Goal: Task Accomplishment & Management: Complete application form

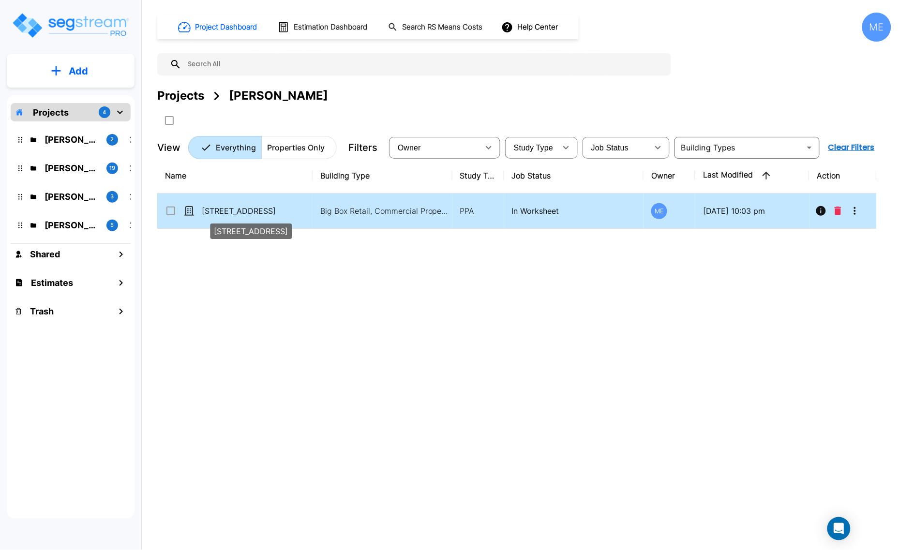
click at [260, 213] on p "[STREET_ADDRESS]" at bounding box center [250, 211] width 97 height 12
checkbox input "true"
click at [260, 213] on p "[STREET_ADDRESS]" at bounding box center [250, 211] width 97 height 12
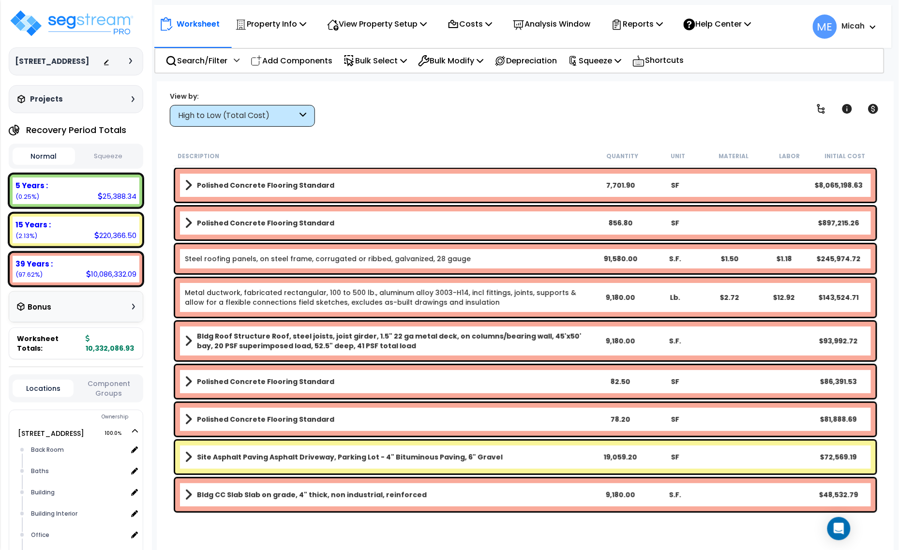
click at [305, 112] on icon at bounding box center [303, 115] width 7 height 11
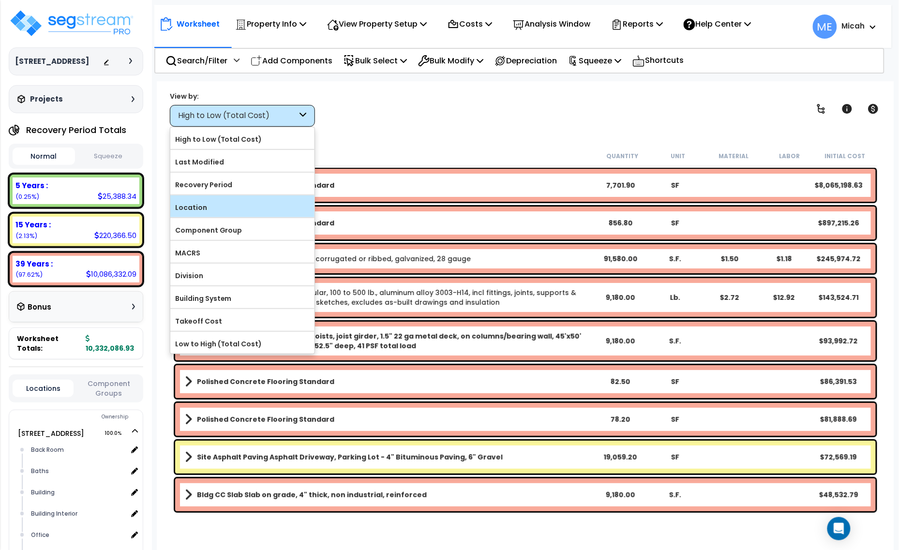
click at [248, 205] on label "Location" at bounding box center [242, 207] width 144 height 15
click at [0, 0] on input "Location" at bounding box center [0, 0] width 0 height 0
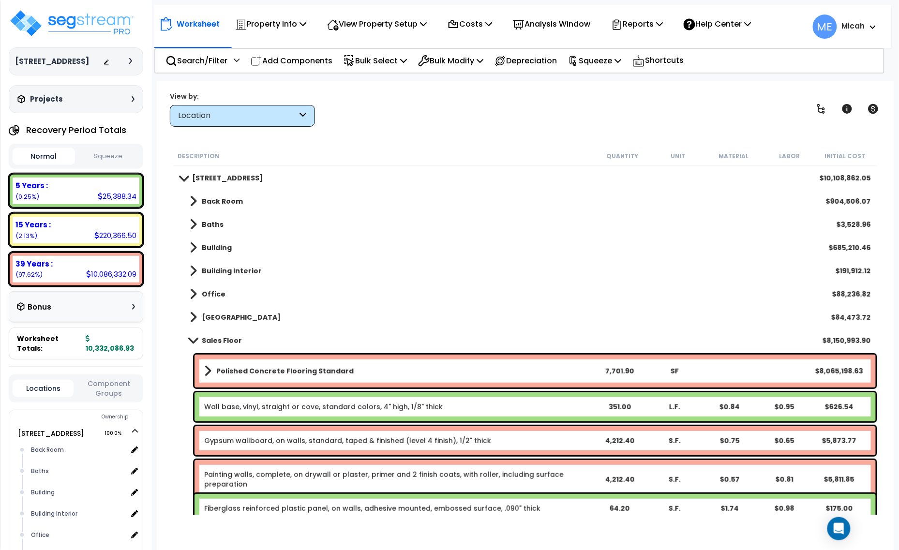
click at [187, 332] on div "Sales Floor $8,150,993.90" at bounding box center [525, 340] width 701 height 23
click at [195, 337] on span at bounding box center [193, 340] width 14 height 7
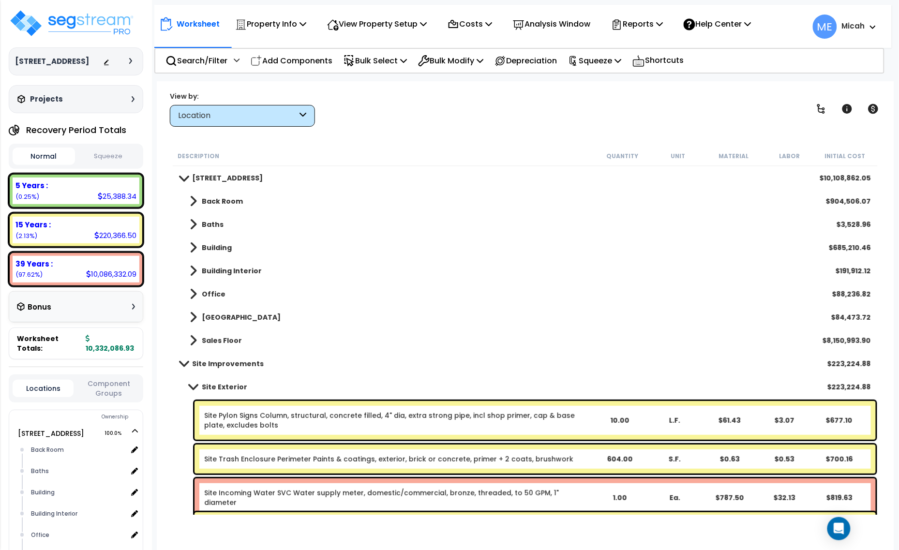
drag, startPoint x: 317, startPoint y: 57, endPoint x: 497, endPoint y: 195, distance: 226.0
click at [317, 57] on p "Add Components" at bounding box center [292, 60] width 82 height 13
select select
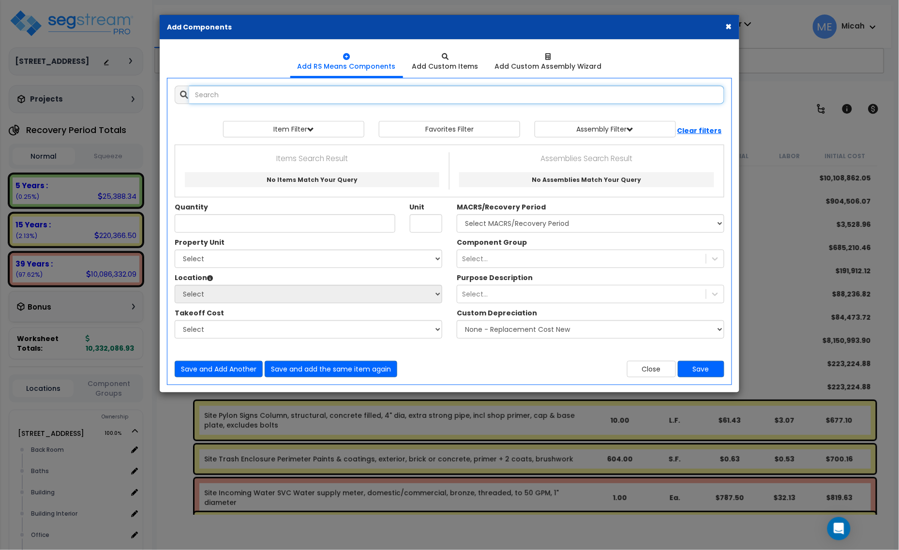
select select
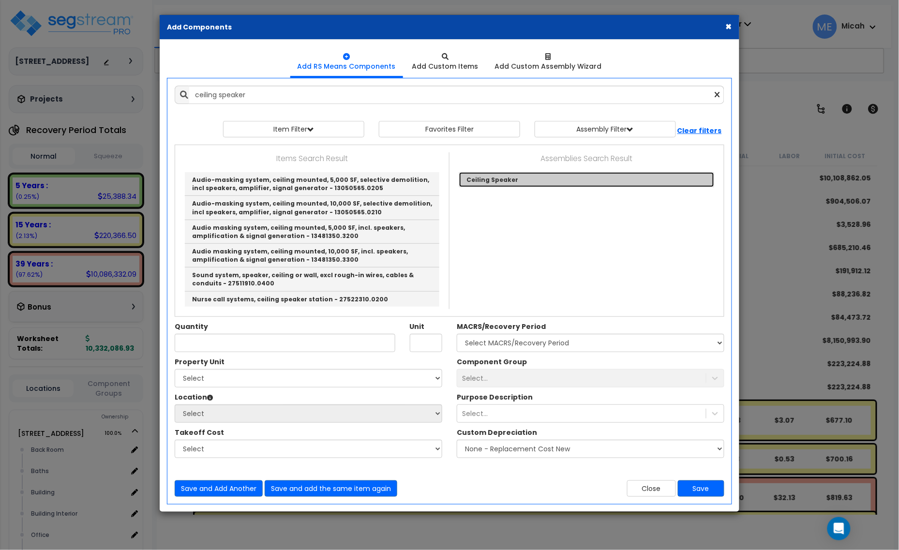
click at [499, 175] on link "Ceiling Speaker" at bounding box center [586, 179] width 255 height 15
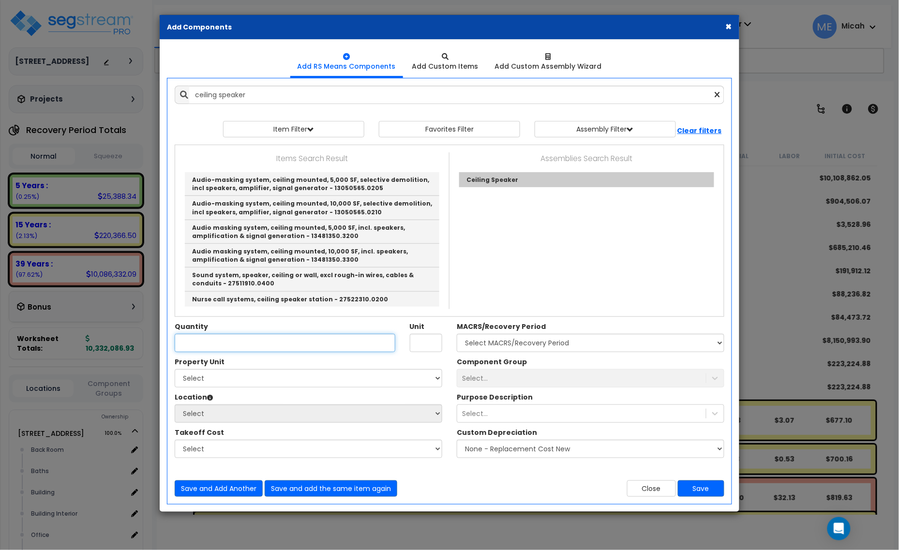
type input "Ceiling Speaker"
checkbox input "true"
type input "SF"
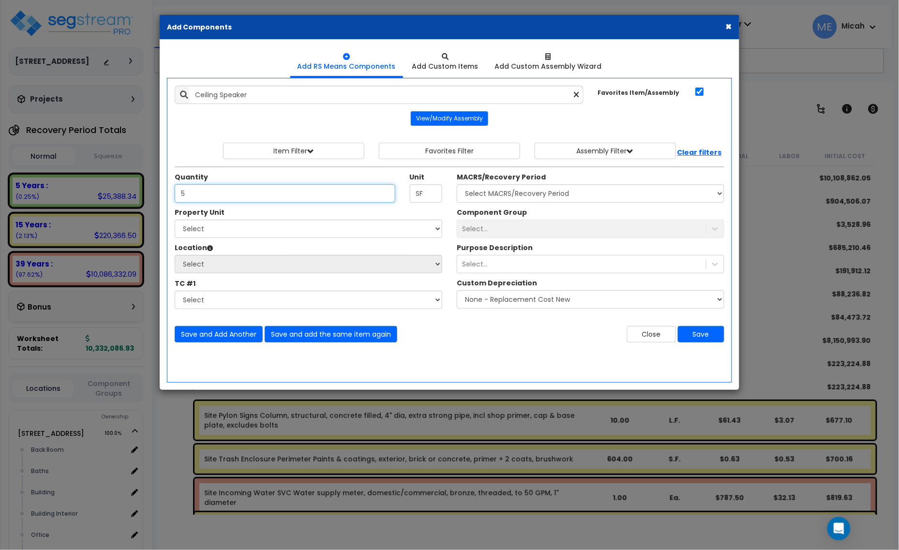
type input "5"
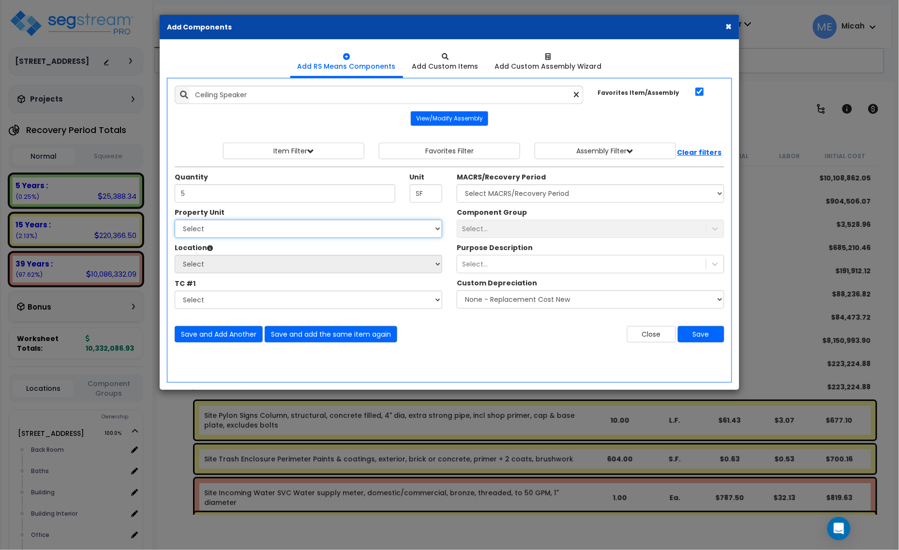
click at [242, 229] on select "Select 3000 N. Lamesa Rd Site Improvements" at bounding box center [309, 229] width 268 height 18
select select "167523"
click at [175, 220] on select "Select 3000 N. Lamesa Rd Site Improvements" at bounding box center [309, 229] width 268 height 18
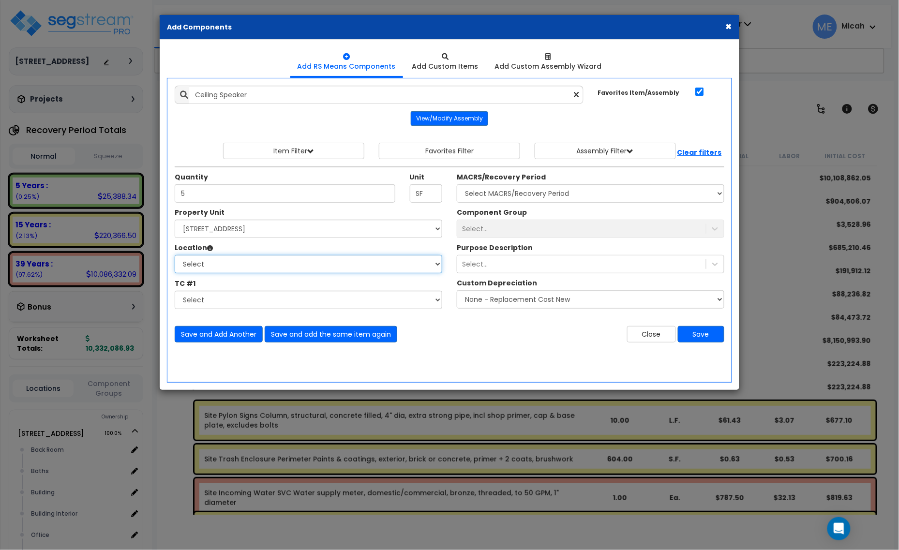
click at [235, 267] on select "Select Back Room Baths Building Building Interior Office [GEOGRAPHIC_DATA] Sale…" at bounding box center [309, 264] width 268 height 18
select select "31190"
click at [175, 256] on select "Select Back Room Baths Building Building Interior Office [GEOGRAPHIC_DATA] Sale…" at bounding box center [309, 264] width 268 height 18
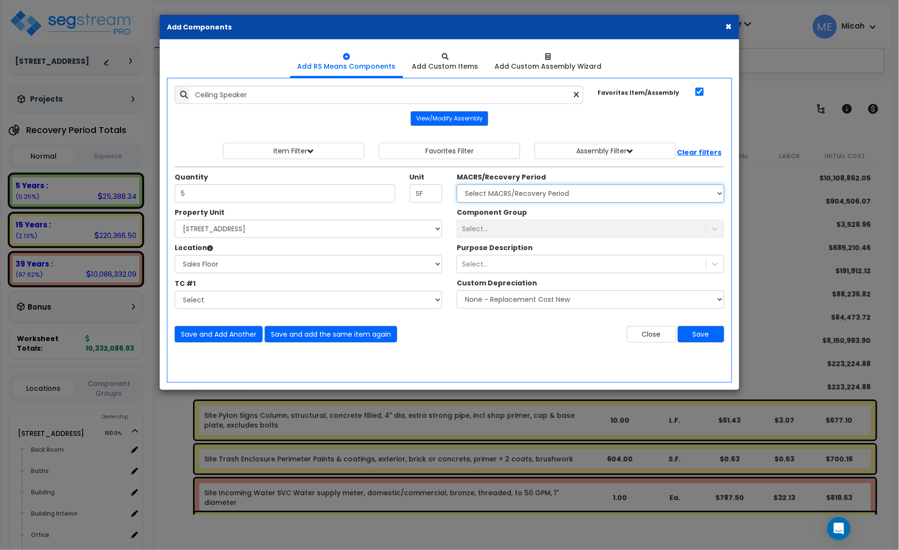
click at [555, 197] on select "Select MACRS/Recovery Period 5 Years - 57.0 - Distributive Trades & Services 5 …" at bounding box center [591, 193] width 268 height 18
select select "3668"
click at [457, 185] on select "Select MACRS/Recovery Period 5 Years - 57.0 - Distributive Trades & Services 5 …" at bounding box center [591, 193] width 268 height 18
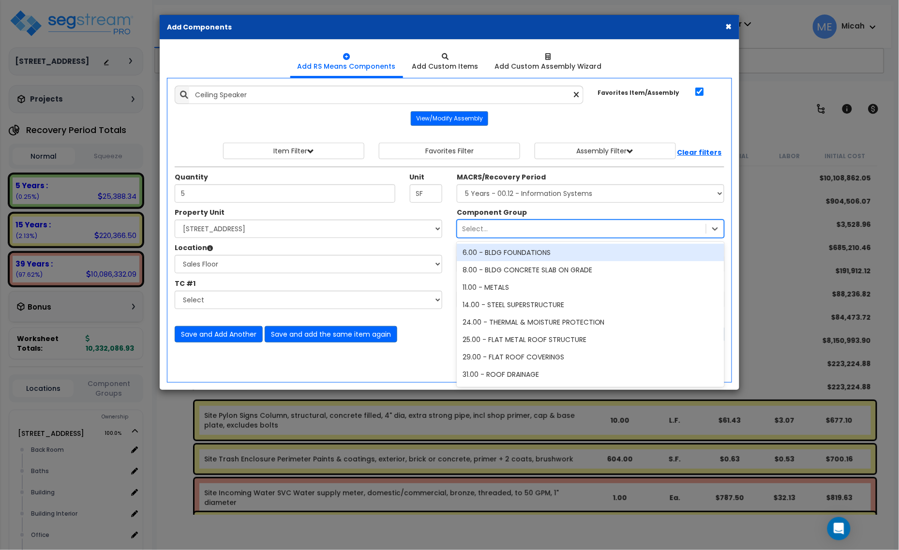
click at [548, 237] on div "Select..." at bounding box center [581, 228] width 249 height 15
type input "172"
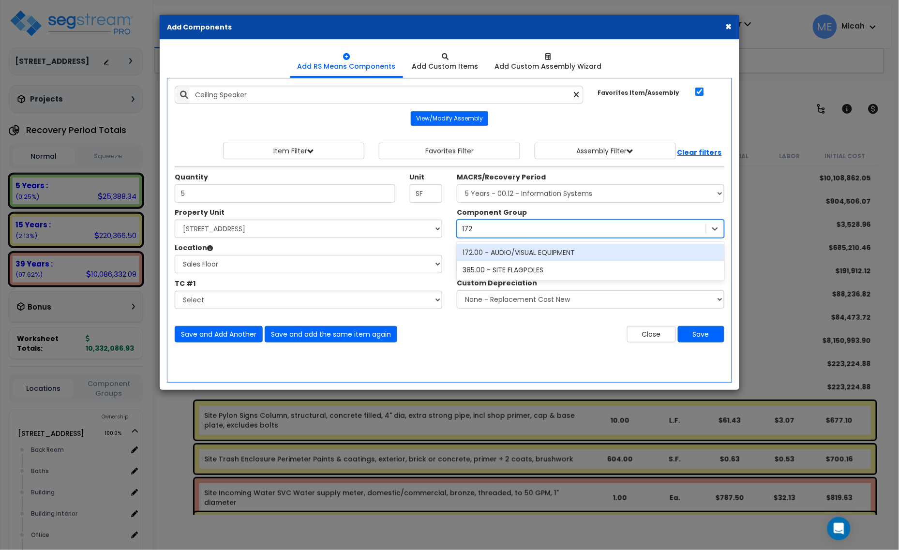
click at [548, 250] on div "172.00 - AUDIO/VISUAL EQUIPMENT" at bounding box center [591, 252] width 268 height 17
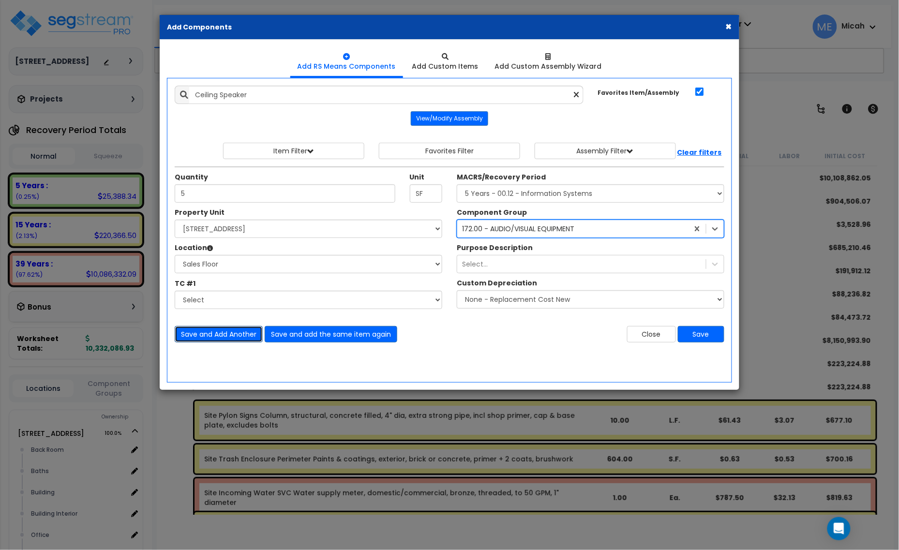
click at [226, 335] on button "Save and Add Another" at bounding box center [219, 334] width 88 height 16
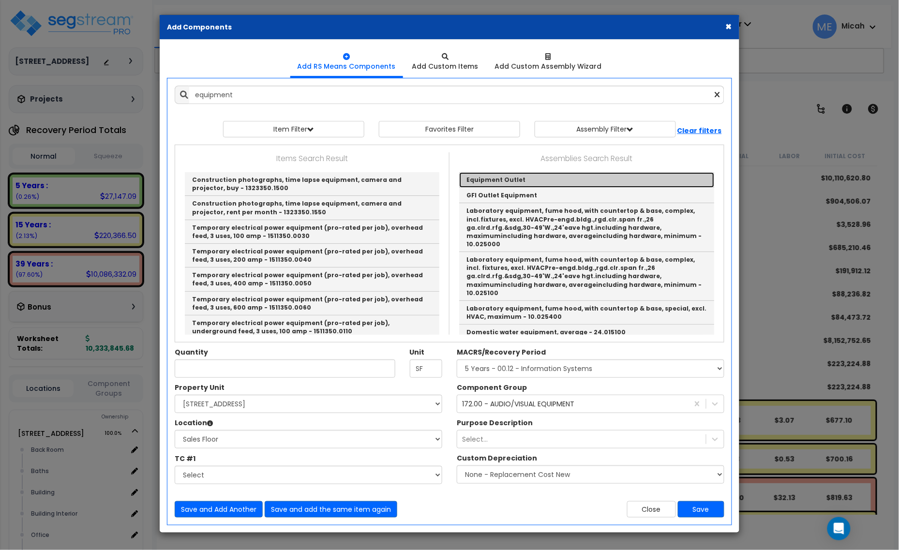
click at [506, 181] on link "Equipment Outlet" at bounding box center [586, 179] width 255 height 15
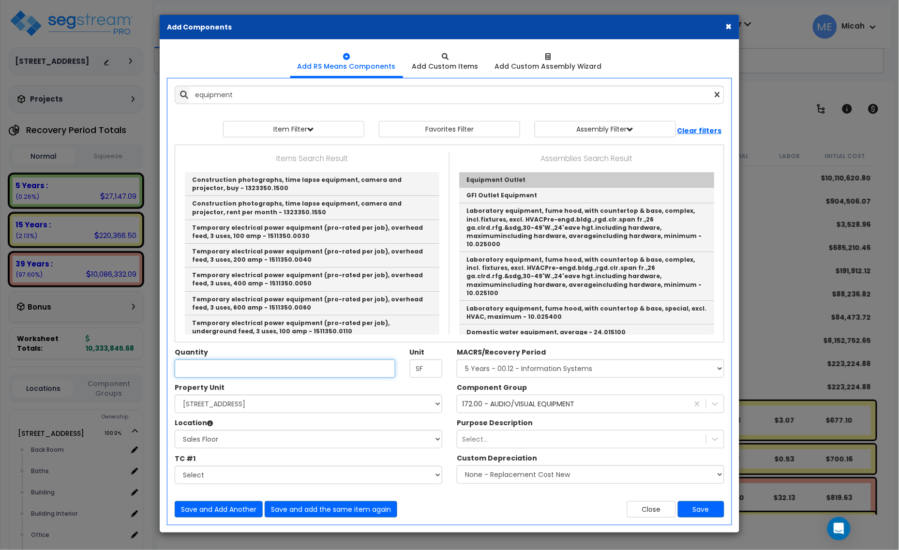
type input "Equipment Outlet"
type input "EA"
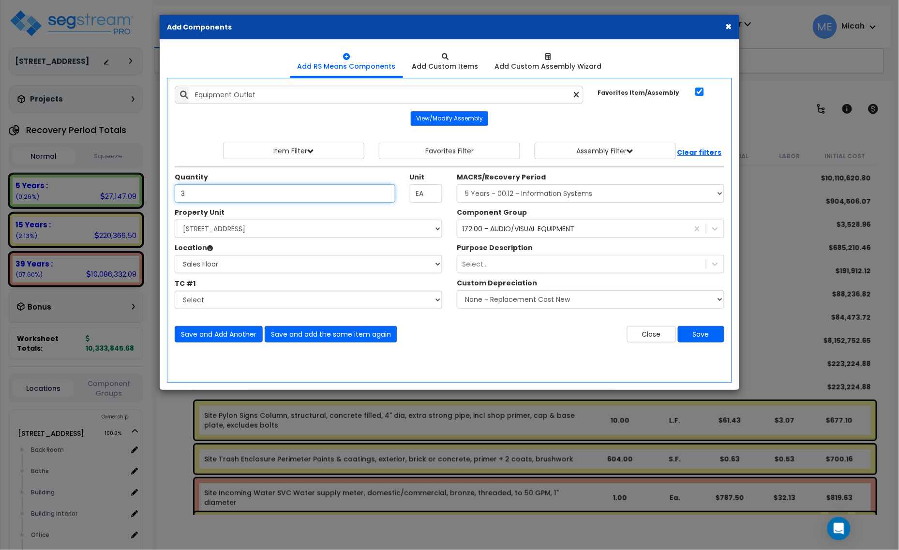
type input "3"
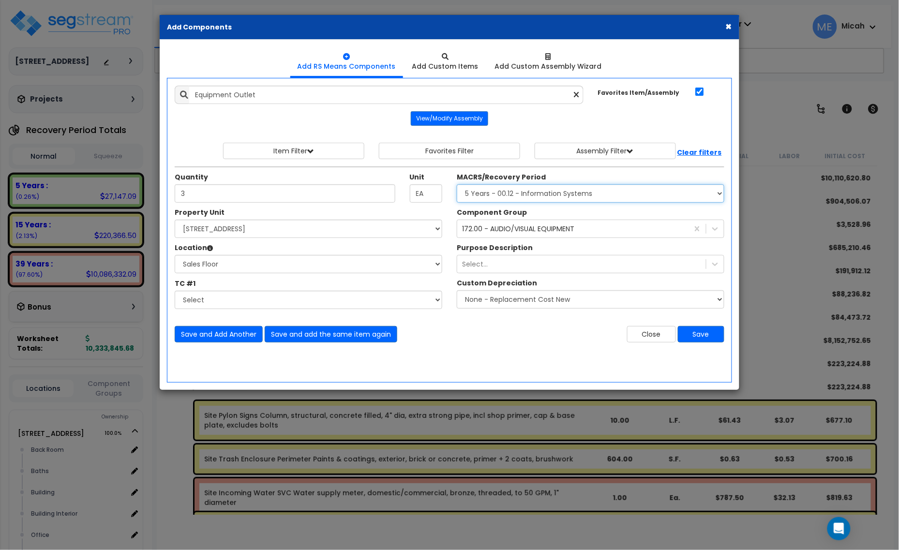
click at [519, 195] on select "Select MACRS/Recovery Period 5 Years - 57.0 - Distributive Trades & Services 5 …" at bounding box center [591, 193] width 268 height 18
select select "3667"
click at [457, 185] on select "Select MACRS/Recovery Period 5 Years - 57.0 - Distributive Trades & Services 5 …" at bounding box center [591, 193] width 268 height 18
click at [506, 231] on div "172.00 - AUDIO/VISUAL EQUIPMENT" at bounding box center [518, 229] width 112 height 10
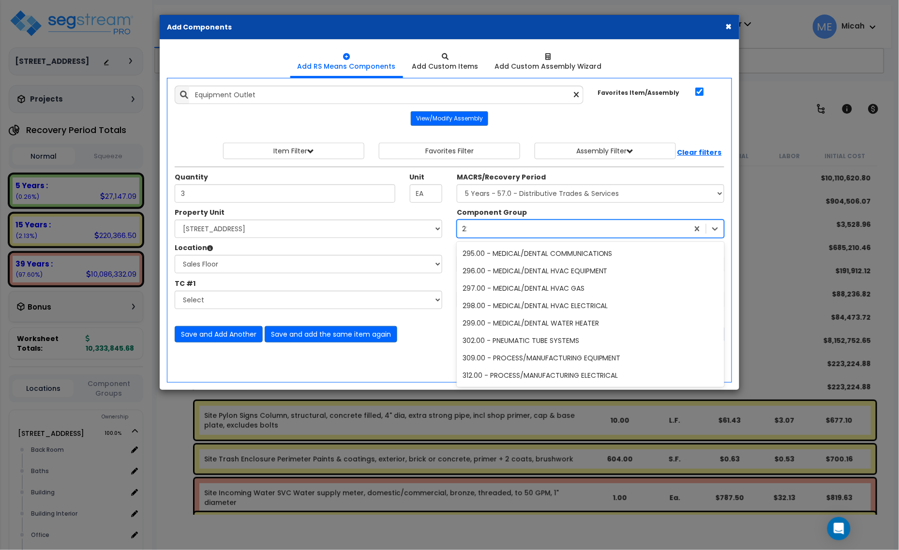
scroll to position [415, 0]
type input "229"
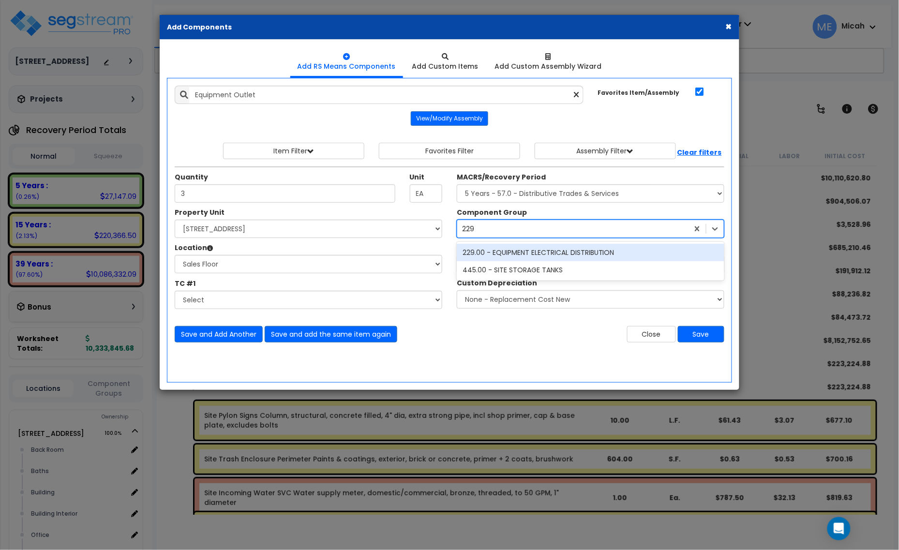
click at [515, 252] on div "229.00 - EQUIPMENT ELECTRICAL DISTRIBUTION" at bounding box center [591, 252] width 268 height 17
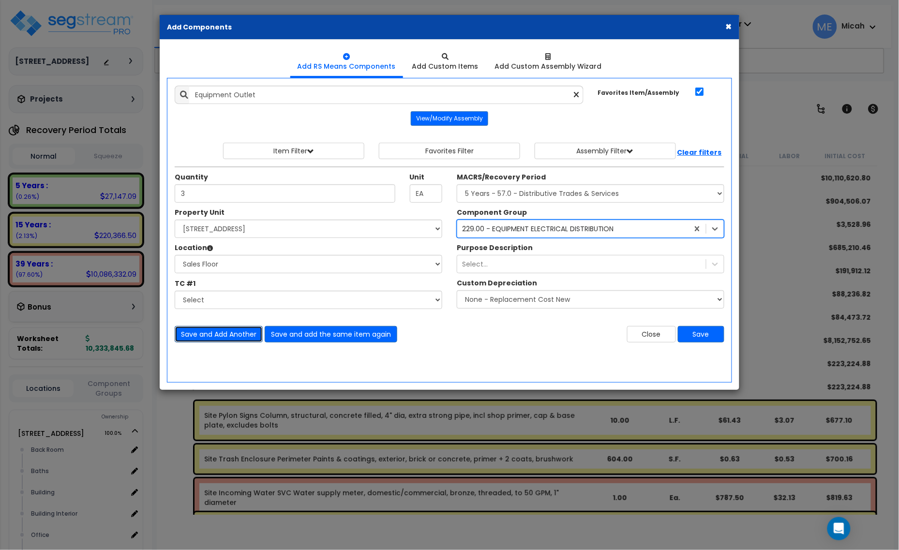
click at [230, 338] on button "Save and Add Another" at bounding box center [219, 334] width 88 height 16
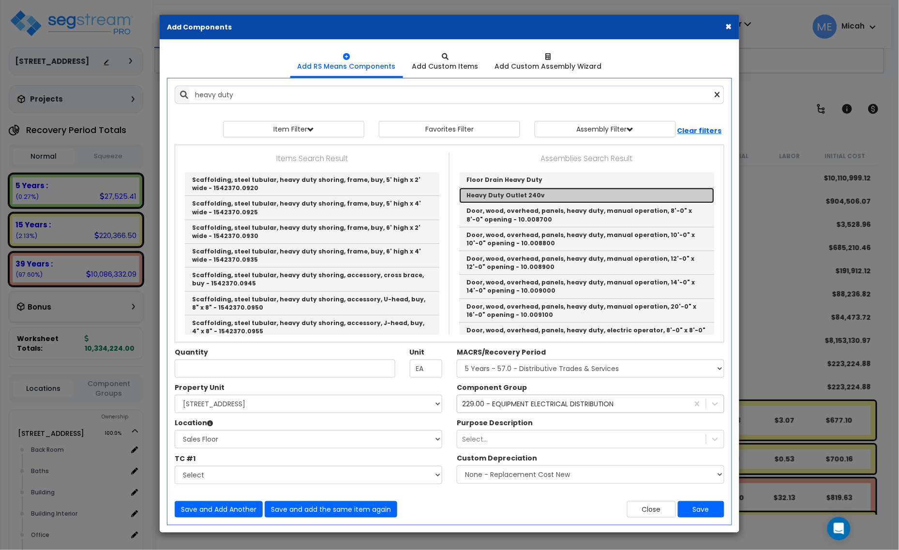
click at [521, 195] on link "Heavy Duty Outlet 240v" at bounding box center [586, 195] width 255 height 15
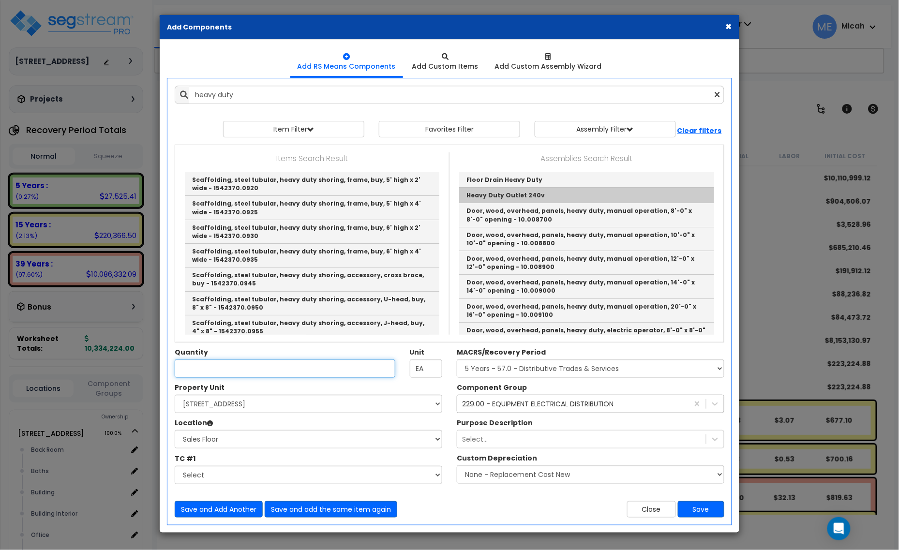
type input "Heavy Duty Outlet 240v"
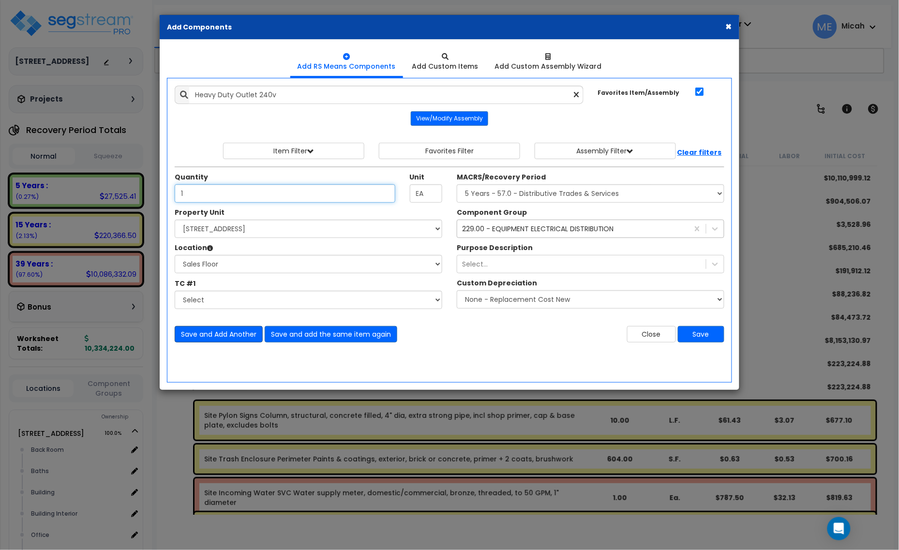
type input "1"
click at [228, 332] on button "Save and Add Another" at bounding box center [219, 334] width 88 height 16
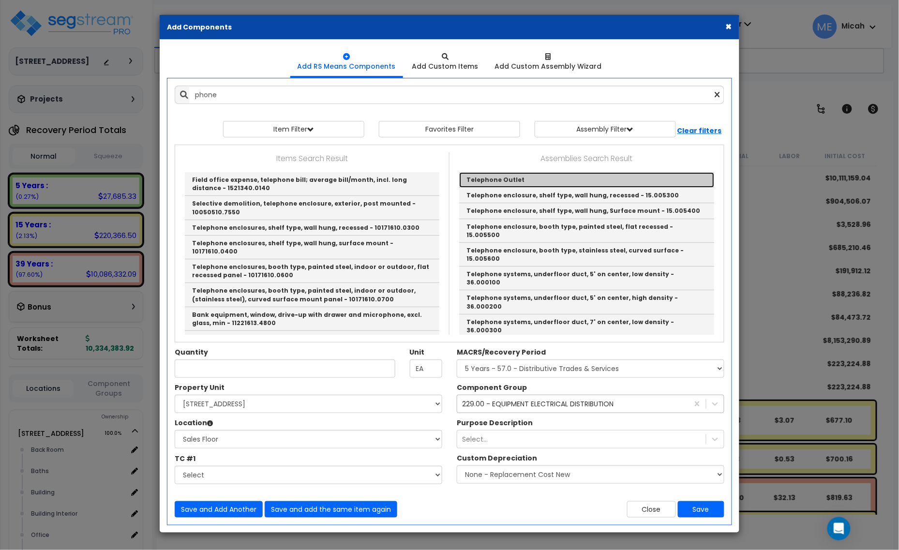
click at [505, 178] on link "Telephone Outlet" at bounding box center [586, 179] width 255 height 15
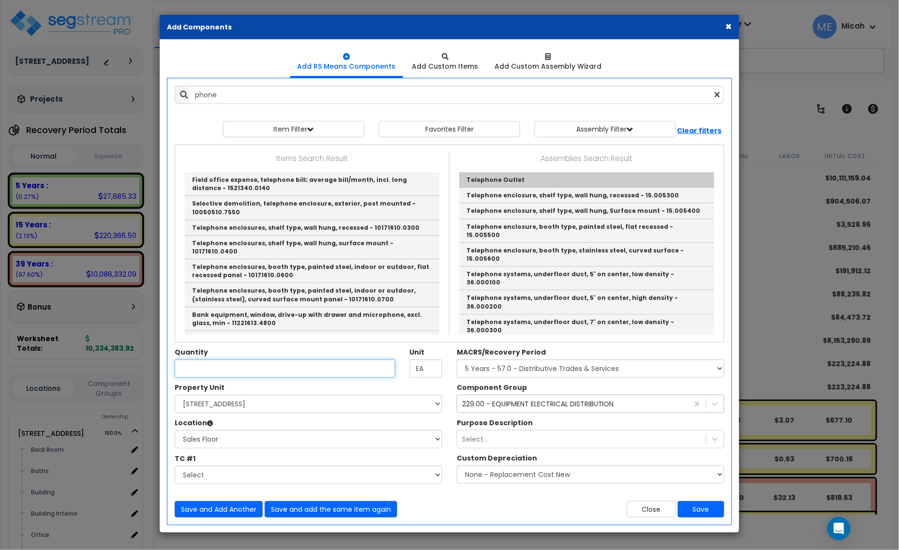
type input "Telephone Outlet"
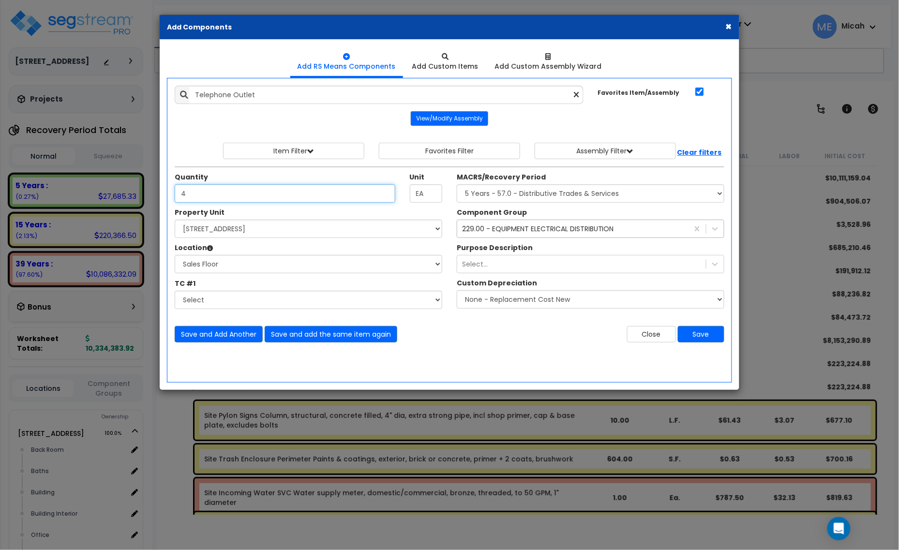
type input "4"
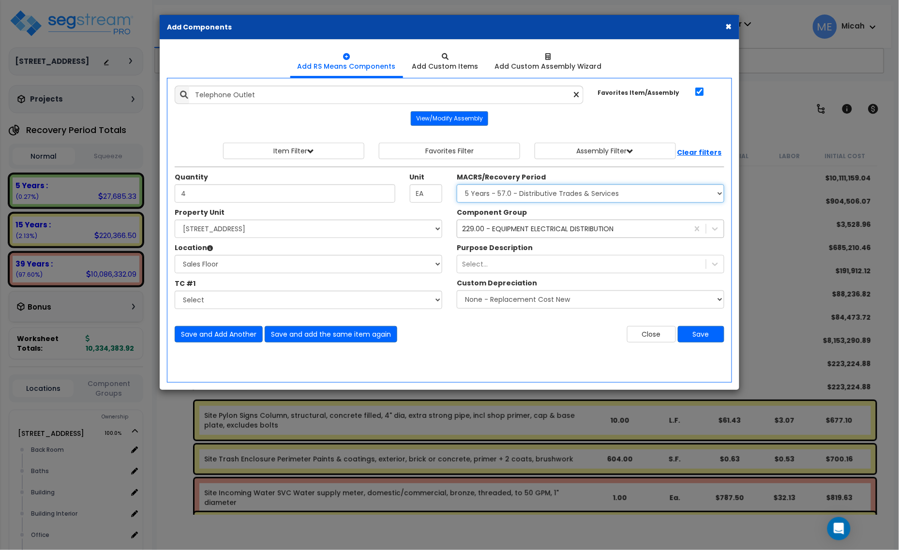
click at [519, 197] on select "Select MACRS/Recovery Period 5 Years - 57.0 - Distributive Trades & Services 5 …" at bounding box center [591, 193] width 268 height 18
select select "3665"
click at [457, 185] on select "Select MACRS/Recovery Period 5 Years - 57.0 - Distributive Trades & Services 5 …" at bounding box center [591, 193] width 268 height 18
click at [503, 231] on div "229.00 - EQUIPMENT ELECTRICAL DISTRIBUTION" at bounding box center [538, 229] width 152 height 10
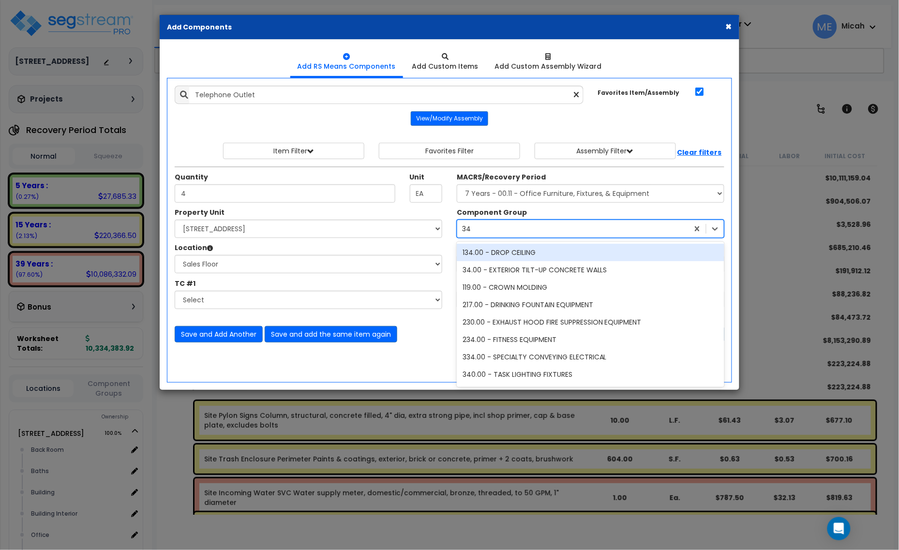
type input "344"
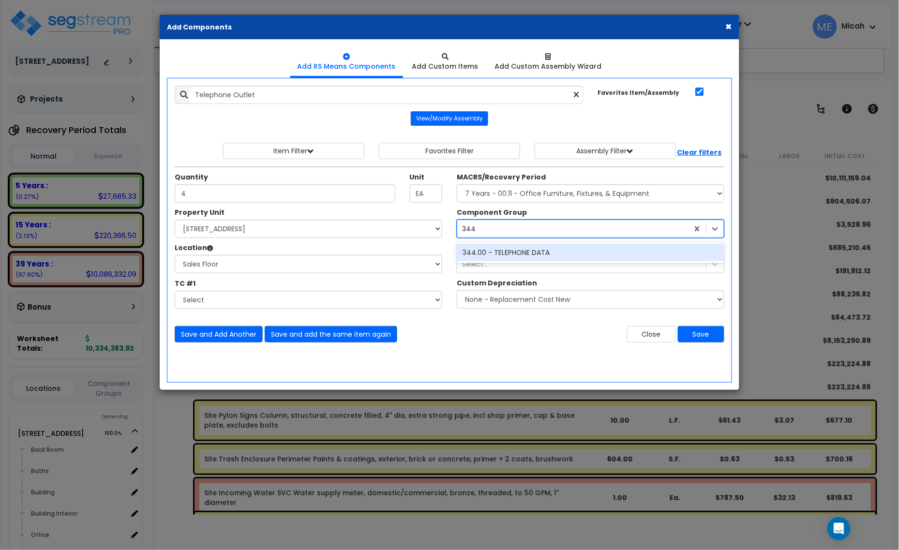
click at [513, 255] on div "344.00 - TELEPHONE DATA" at bounding box center [591, 252] width 268 height 17
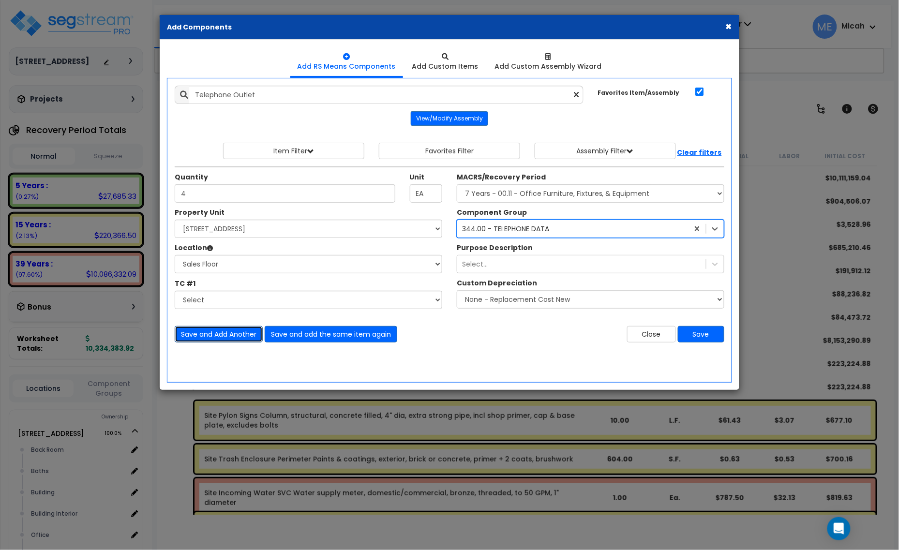
click at [223, 333] on button "Save and Add Another" at bounding box center [219, 334] width 88 height 16
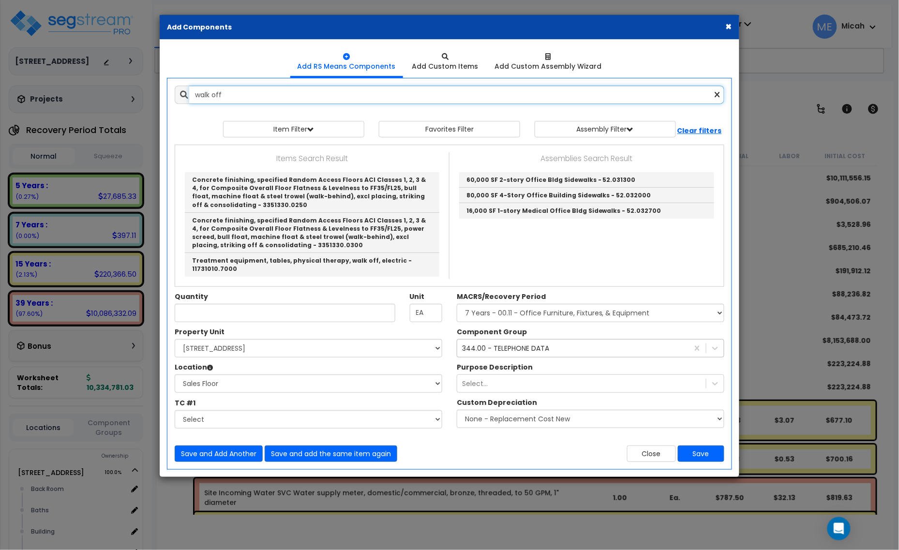
drag, startPoint x: 217, startPoint y: 90, endPoint x: 165, endPoint y: 90, distance: 51.8
click at [166, 90] on div "Add Items Add Assemblies Both walk off 10433972 View/Modify Assembly" at bounding box center [449, 273] width 579 height 391
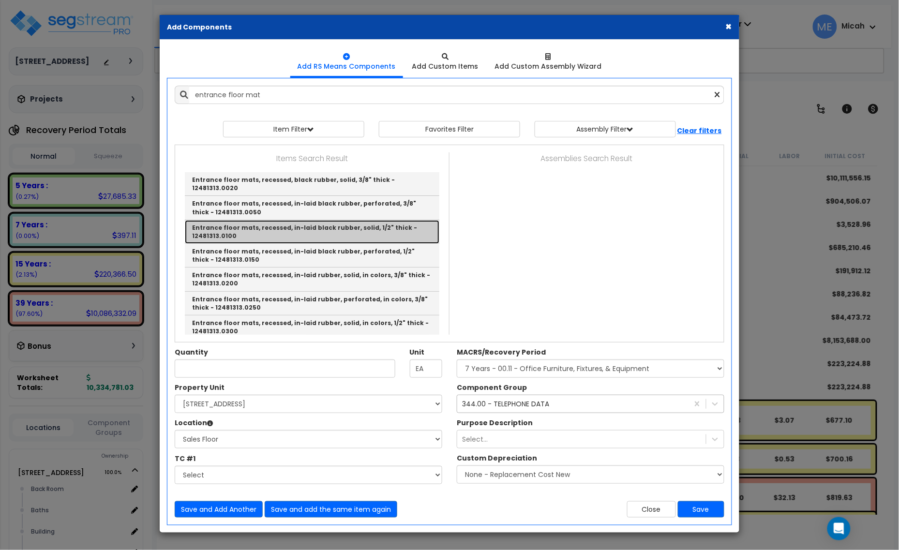
click at [407, 226] on link "Entrance floor mats, recessed, in-laid black rubber, solid, 1/2" thick - 124813…" at bounding box center [312, 232] width 255 height 24
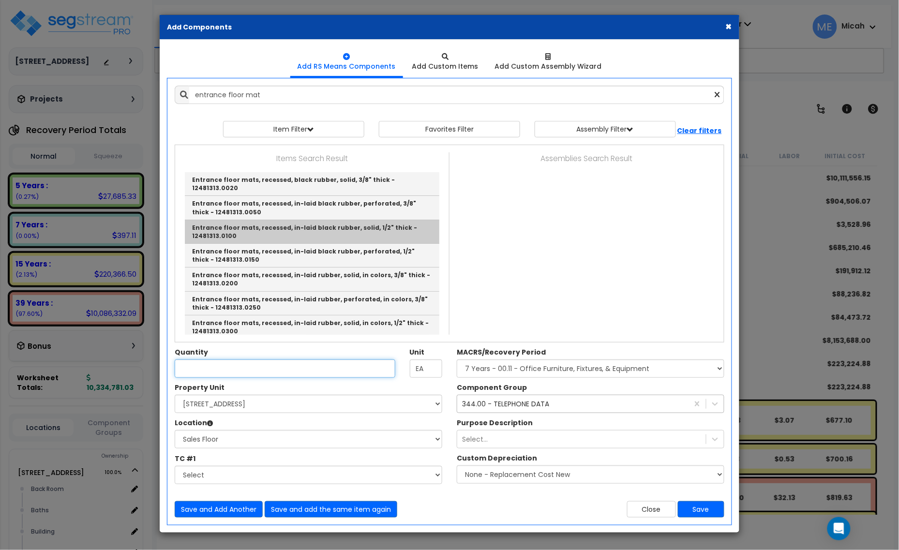
type input "Entrance floor mats, recessed, in-laid black rubber, solid, 1/2" thick - 124813…"
type input "S.F."
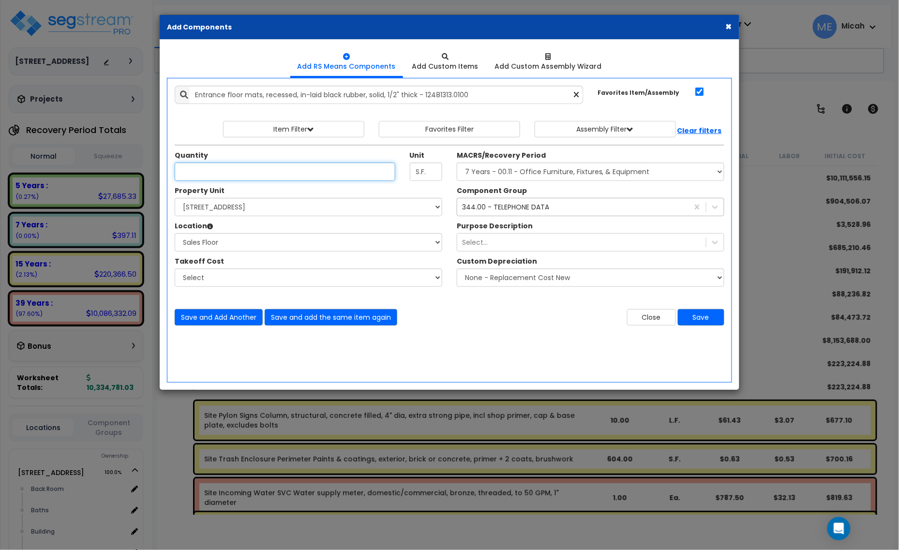
click at [217, 172] on input "Quantity" at bounding box center [285, 172] width 221 height 18
type input "81"
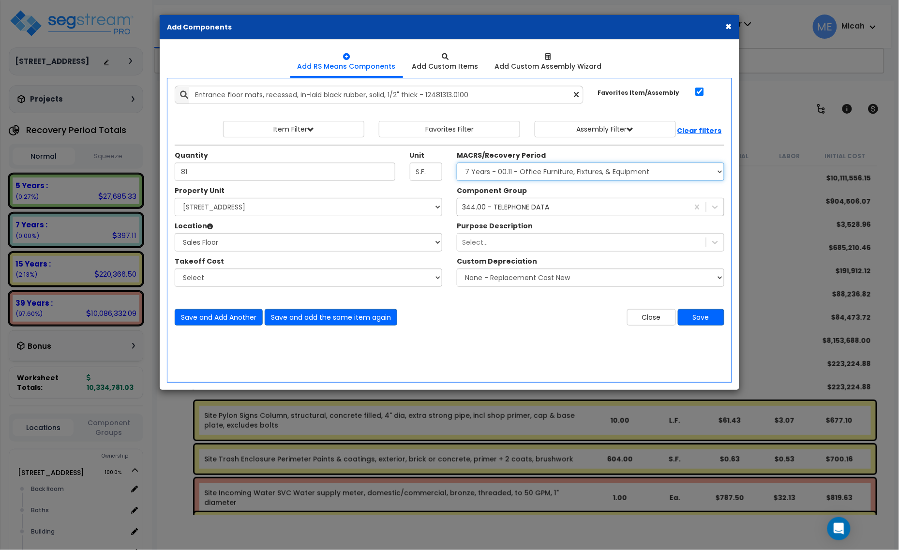
click at [577, 178] on select "Select MACRS/Recovery Period 5 Years - 57.0 - Distributive Trades & Services 5 …" at bounding box center [591, 172] width 268 height 18
select select "3669"
click at [457, 163] on select "Select MACRS/Recovery Period 5 Years - 57.0 - Distributive Trades & Services 5 …" at bounding box center [591, 172] width 268 height 18
click at [495, 211] on div "344.00 - TELEPHONE DATA" at bounding box center [505, 207] width 87 height 10
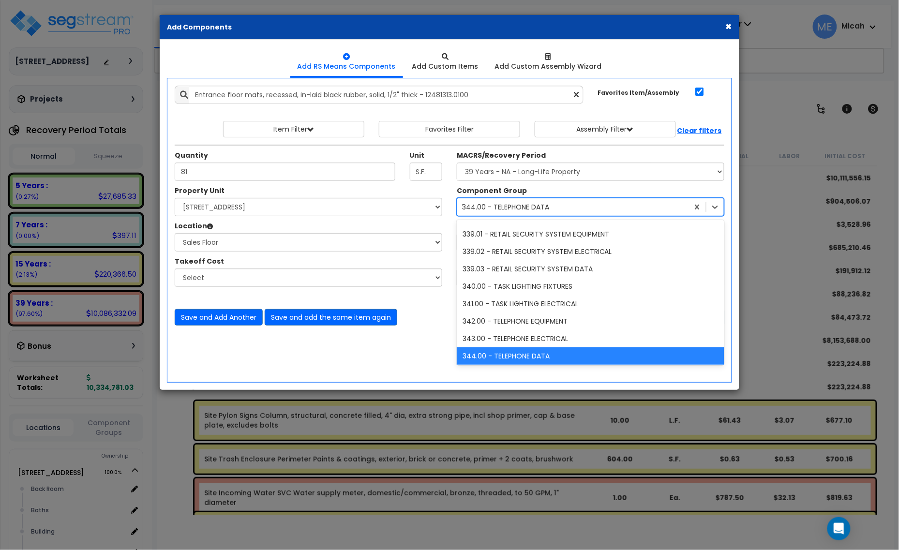
scroll to position [385, 0]
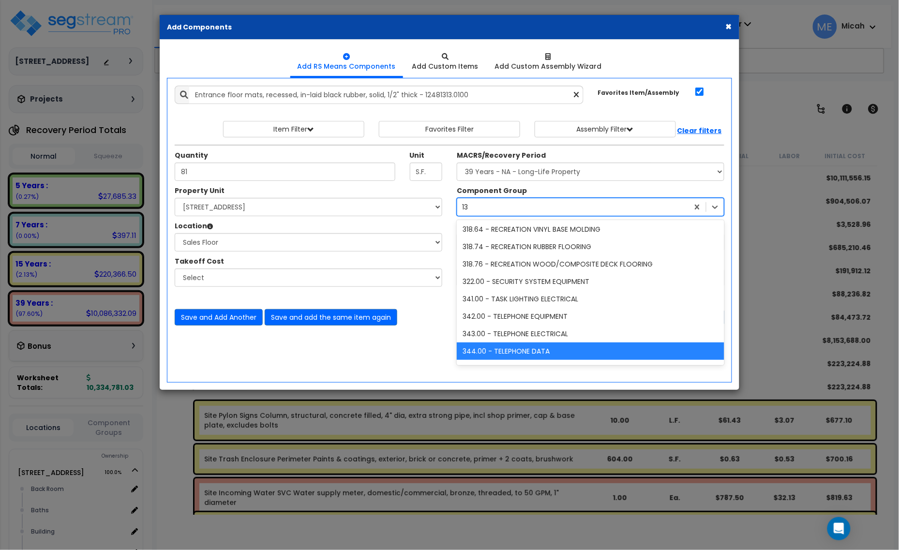
type input "138"
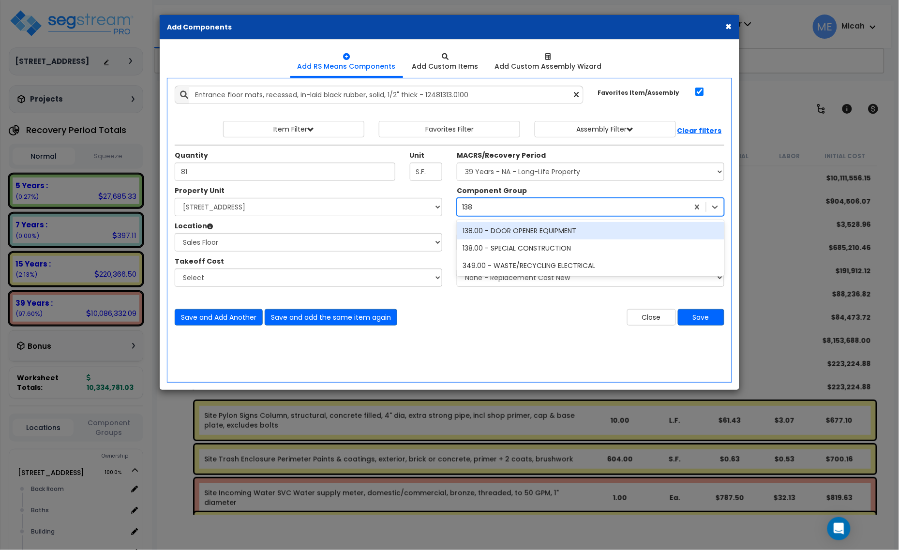
scroll to position [0, 0]
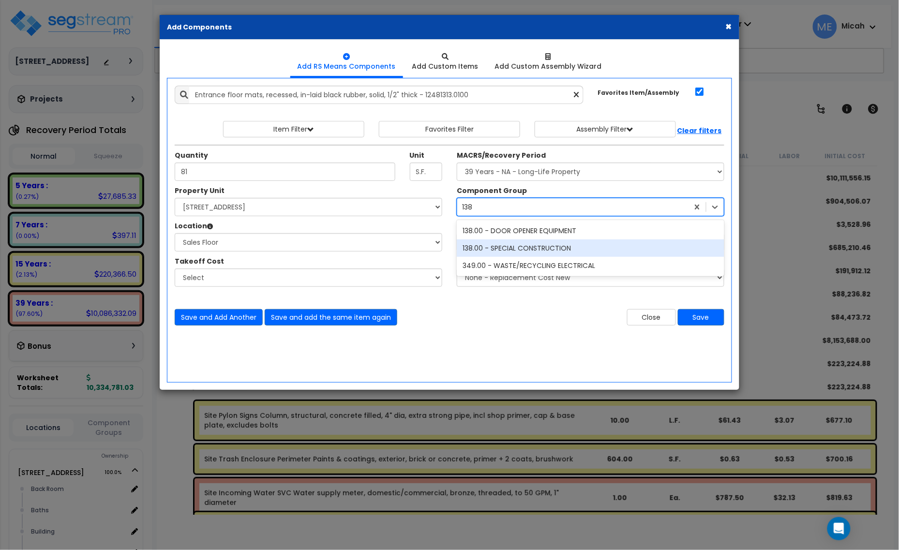
click at [553, 250] on div "138.00 - SPECIAL CONSTRUCTION" at bounding box center [591, 248] width 268 height 17
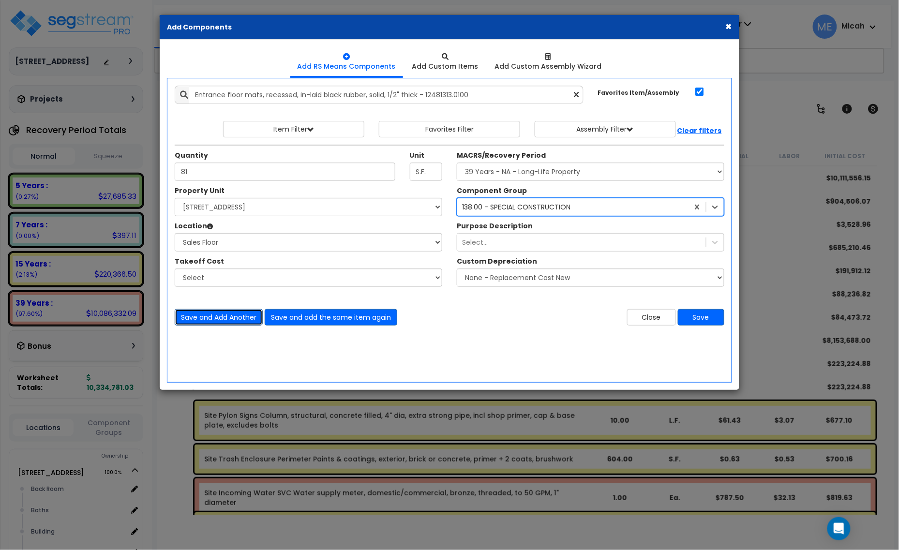
click at [216, 316] on button "Save and Add Another" at bounding box center [219, 317] width 88 height 16
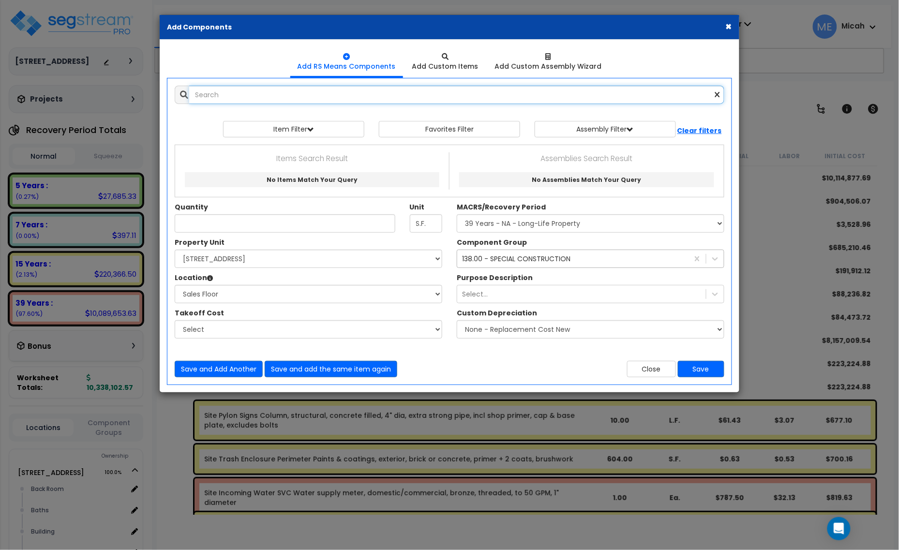
click at [220, 98] on input "text" at bounding box center [456, 95] width 535 height 18
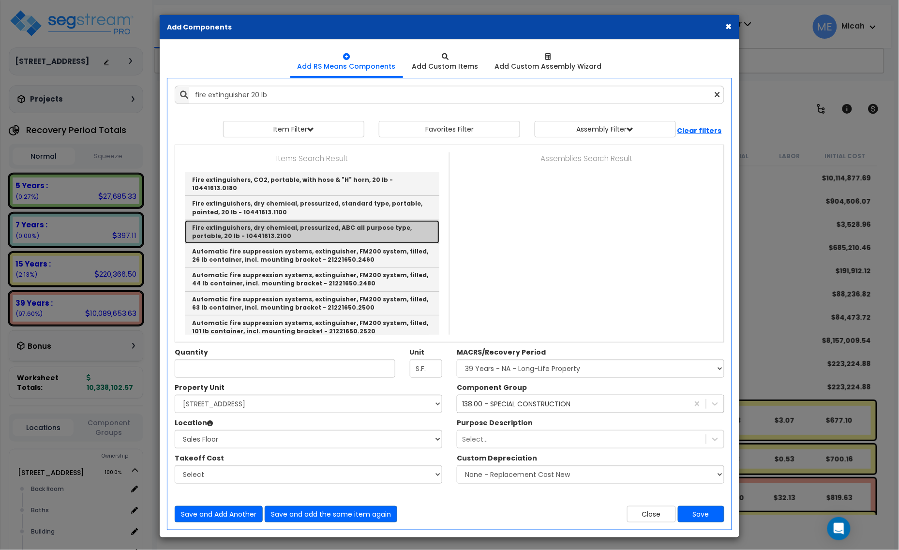
click at [373, 229] on link "Fire extinguishers, dry chemical, pressurized, ABC all purpose type, portable, …" at bounding box center [312, 232] width 255 height 24
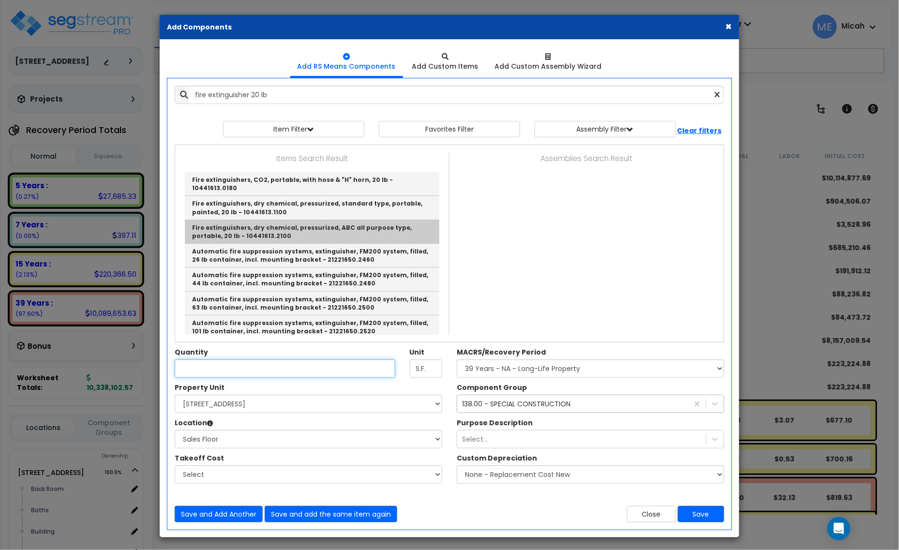
type input "Fire extinguishers, dry chemical, pressurized, ABC all purpose type, portable, …"
checkbox input "false"
type input "Ea."
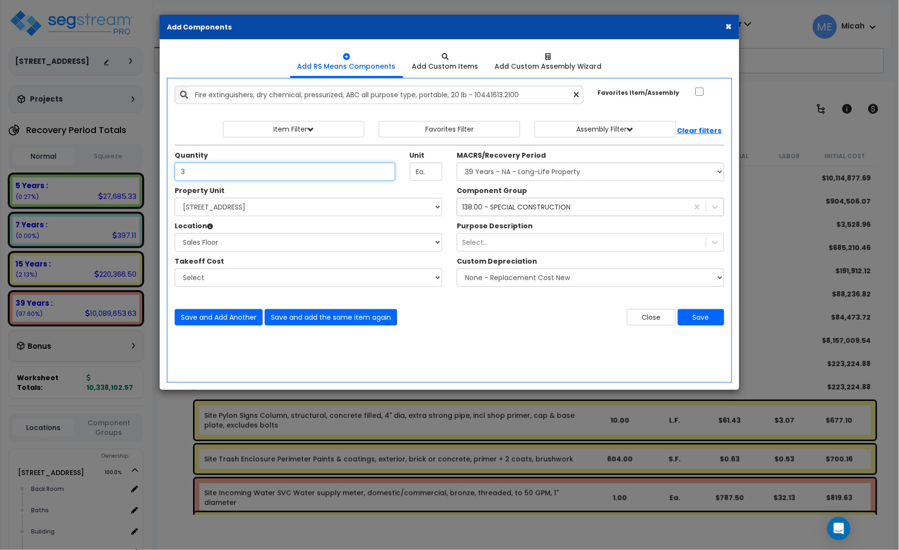
type input "3"
click at [549, 208] on div "138.00 - SPECIAL CONSTRUCTION" at bounding box center [516, 207] width 108 height 10
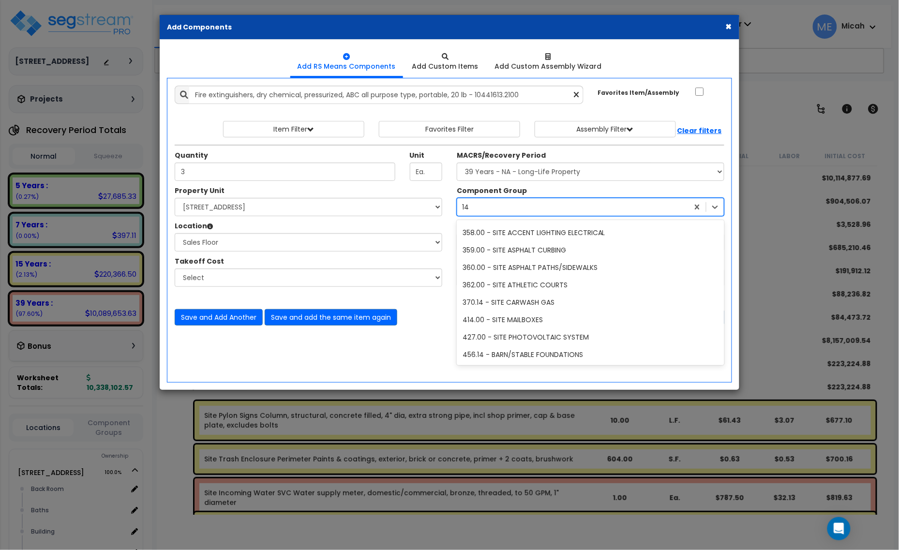
scroll to position [433, 0]
type input "141"
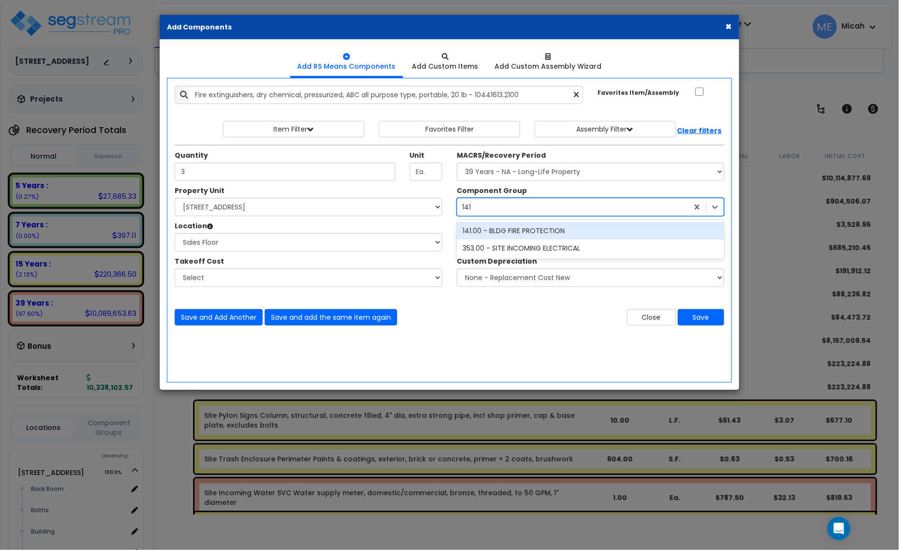
click at [547, 228] on div "141.00 - BLDG FIRE PROTECTION" at bounding box center [591, 230] width 268 height 17
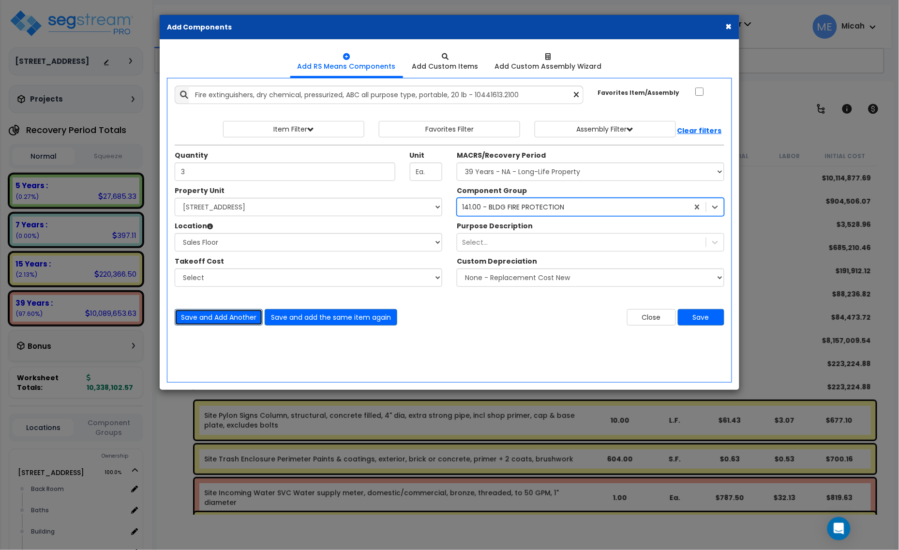
click at [220, 320] on button "Save and Add Another" at bounding box center [219, 317] width 88 height 16
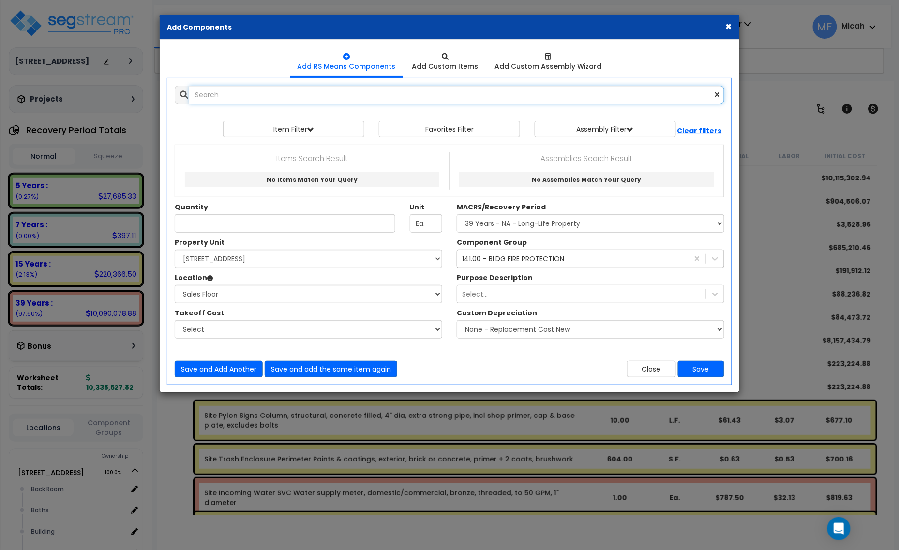
click at [254, 93] on input "text" at bounding box center [456, 95] width 535 height 18
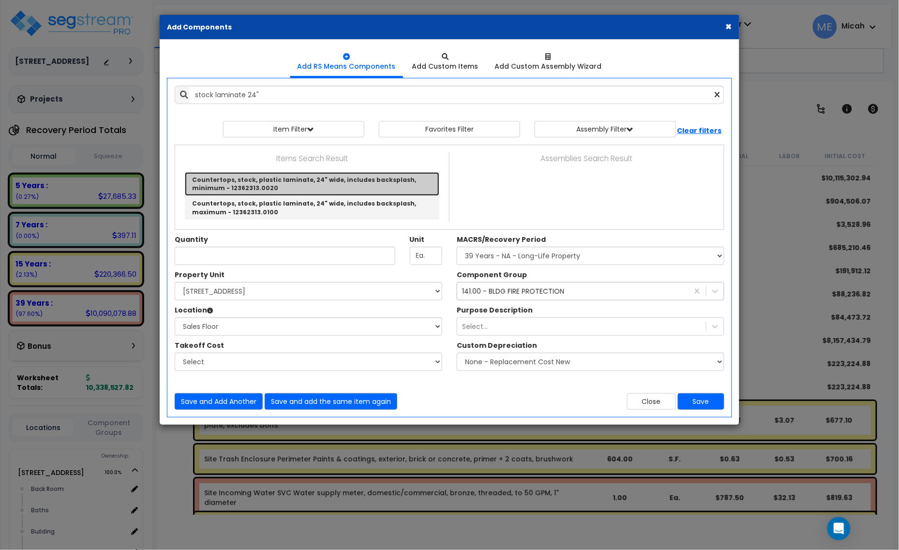
click at [286, 187] on link "Countertops, stock, plastic laminate, 24" wide, includes backsplash, minimum - …" at bounding box center [312, 184] width 255 height 24
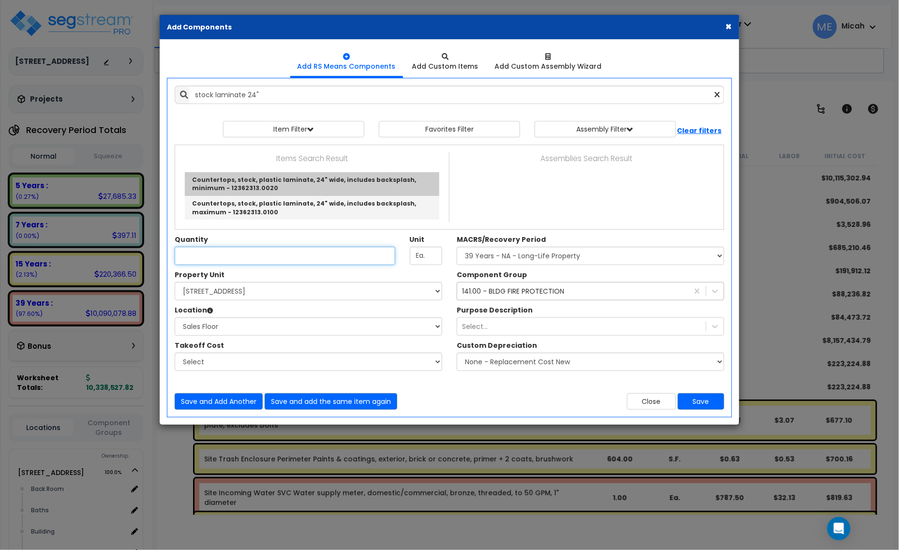
type input "Countertops, stock, plastic laminate, 24" wide, includes backsplash, minimum - …"
type input "L.F."
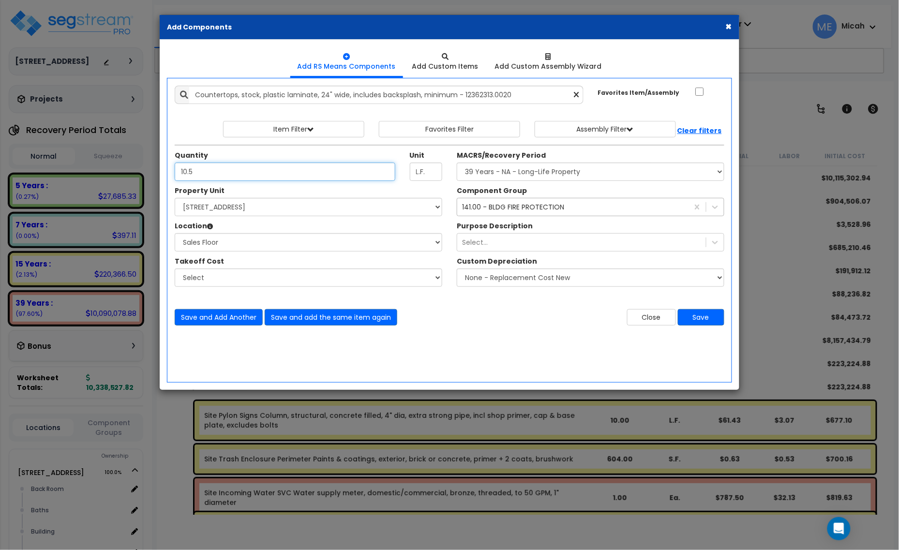
type input "10.5"
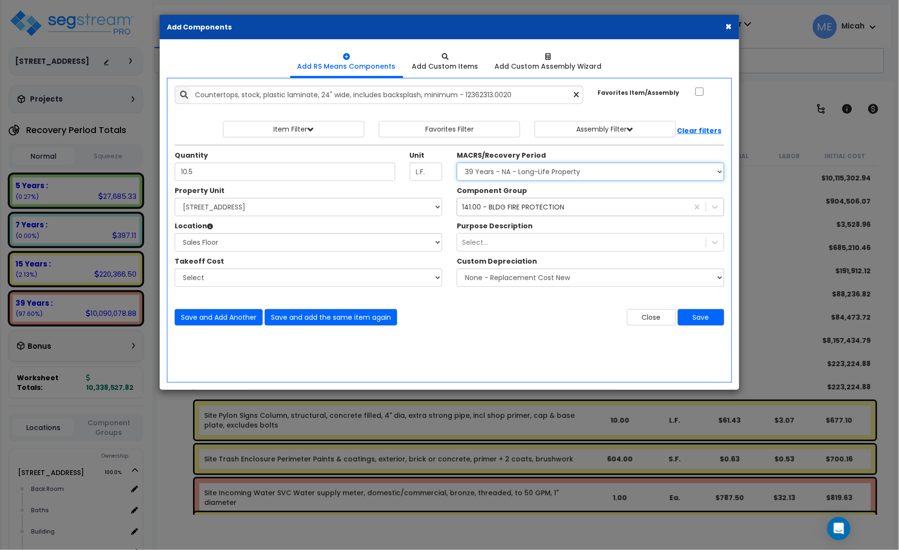
click at [533, 178] on select "Select MACRS/Recovery Period 5 Years - 57.0 - Distributive Trades & Services 5 …" at bounding box center [591, 172] width 268 height 18
select select "3667"
click at [457, 163] on select "Select MACRS/Recovery Period 5 Years - 57.0 - Distributive Trades & Services 5 …" at bounding box center [591, 172] width 268 height 18
click at [509, 209] on div "141.00 - BLDG FIRE PROTECTION" at bounding box center [513, 207] width 102 height 10
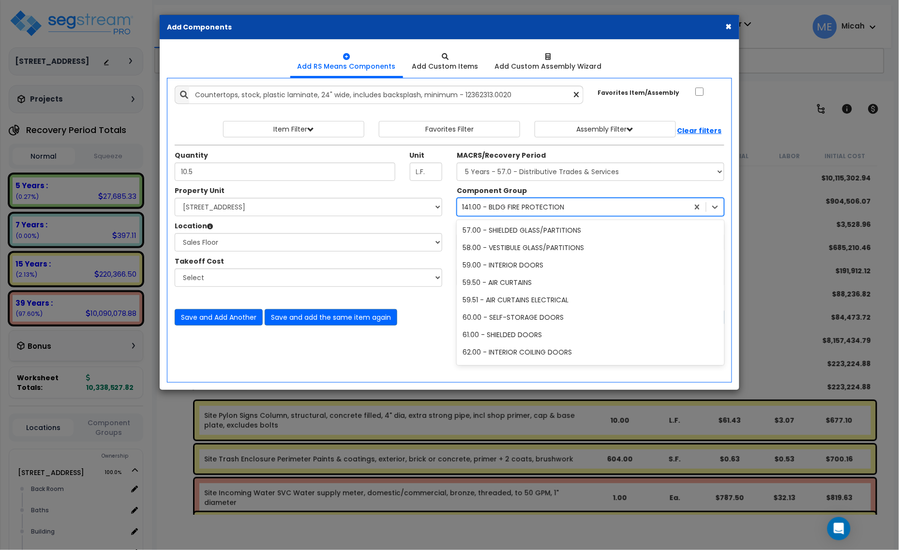
type input "84"
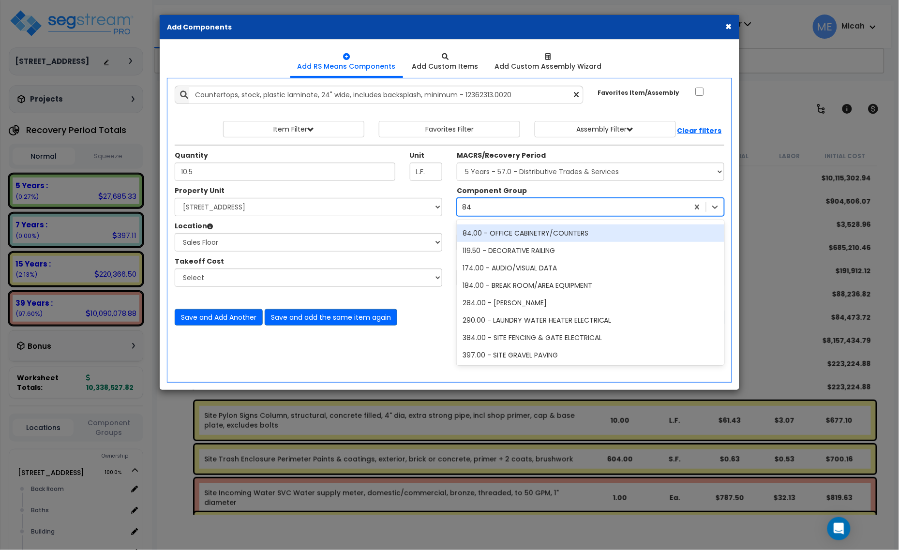
click at [514, 232] on div "84.00 - OFFICE CABINETRY/COUNTERS" at bounding box center [591, 233] width 268 height 17
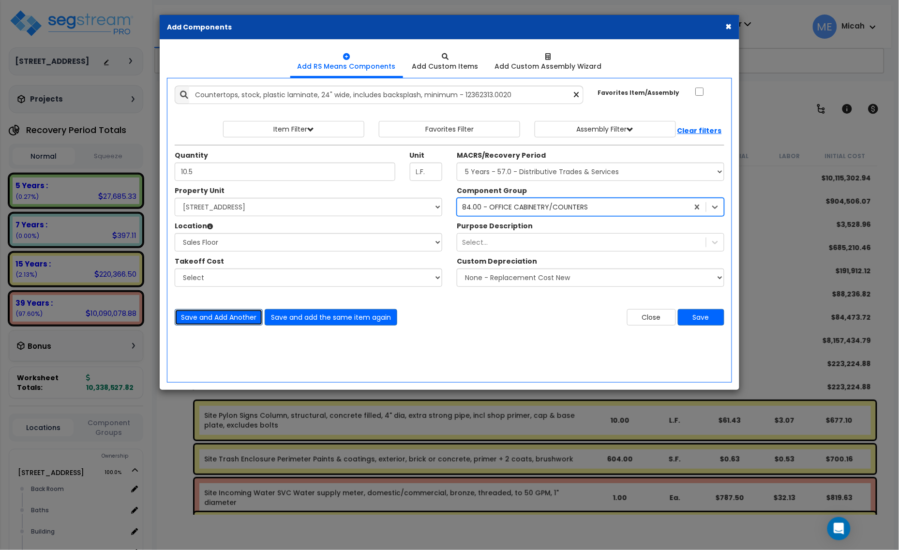
click at [206, 318] on button "Save and Add Another" at bounding box center [219, 317] width 88 height 16
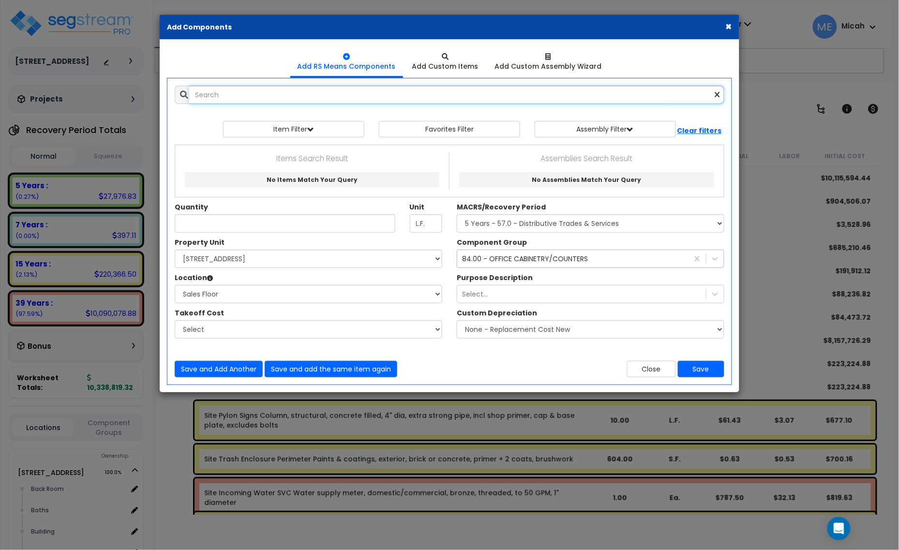
click at [258, 95] on input "text" at bounding box center [456, 95] width 535 height 18
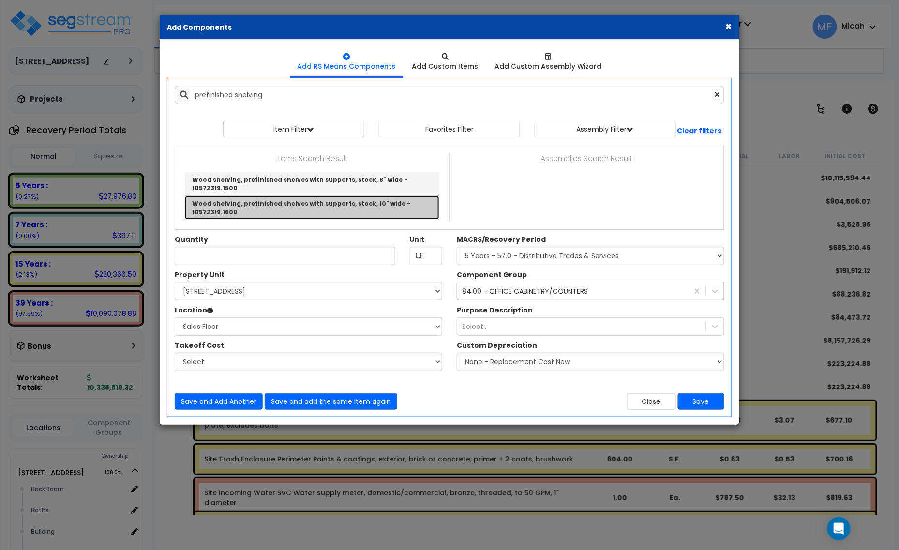
click at [329, 196] on link "Wood shelving, prefinished shelves with supports, stock, 10" wide - 10572319.16…" at bounding box center [312, 207] width 255 height 23
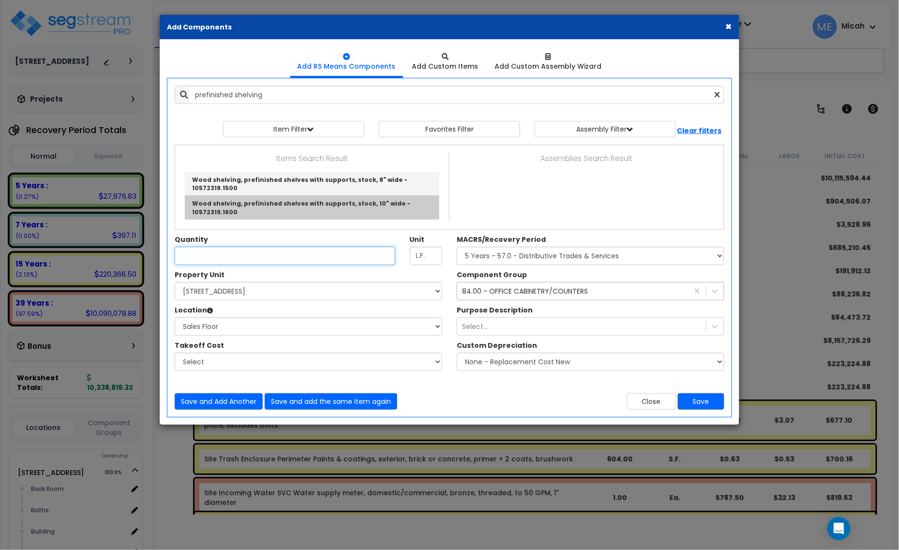
type input "Wood shelving, prefinished shelves with supports, stock, 10" wide - 10572319.16…"
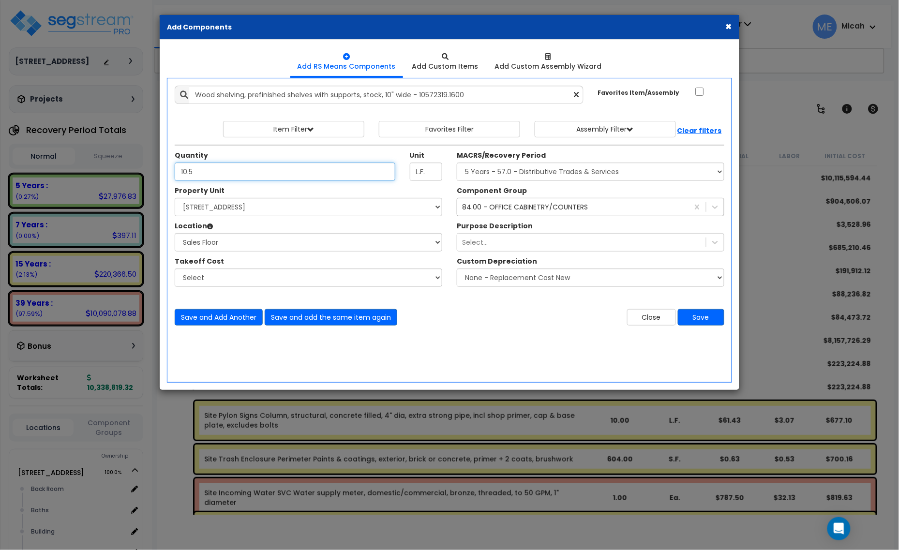
type input "10.5"
click at [495, 214] on div "84.00 - OFFICE CABINETRY/COUNTERS" at bounding box center [572, 206] width 231 height 15
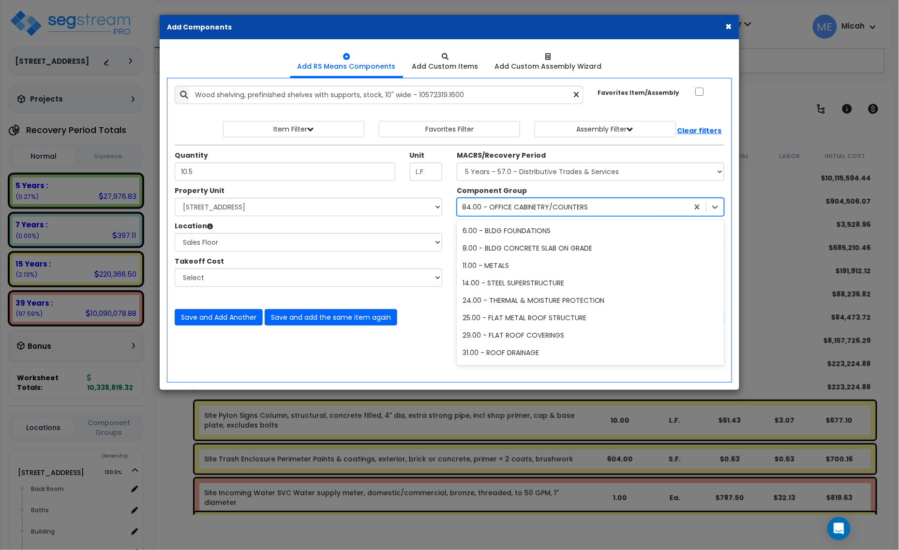
scroll to position [2056, 0]
type input "90"
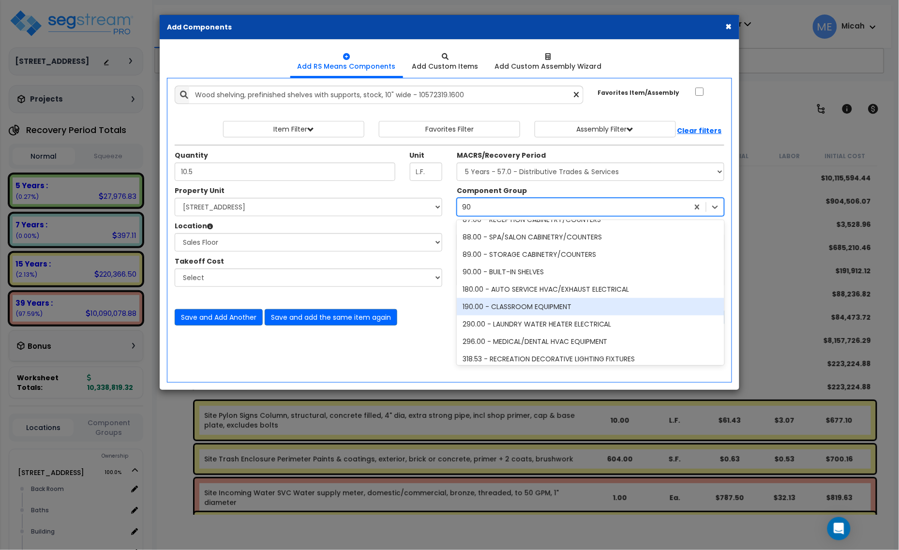
scroll to position [122, 0]
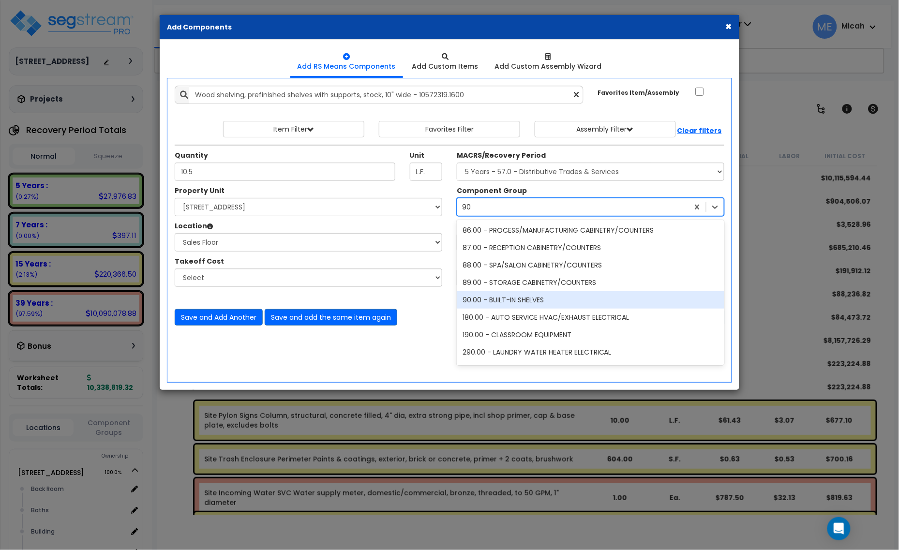
click at [525, 297] on div "90.00 - BUILT-IN SHELVES" at bounding box center [591, 299] width 268 height 17
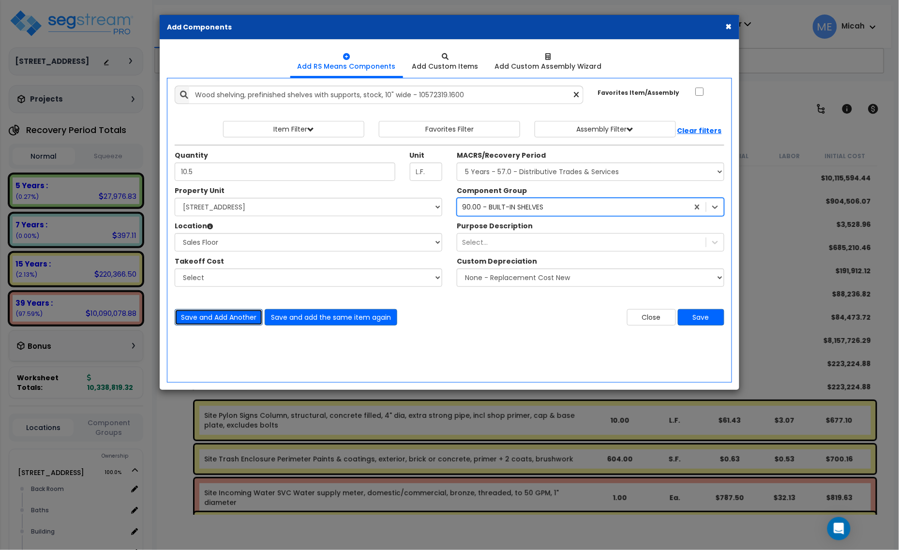
click at [224, 315] on button "Save and Add Another" at bounding box center [219, 317] width 88 height 16
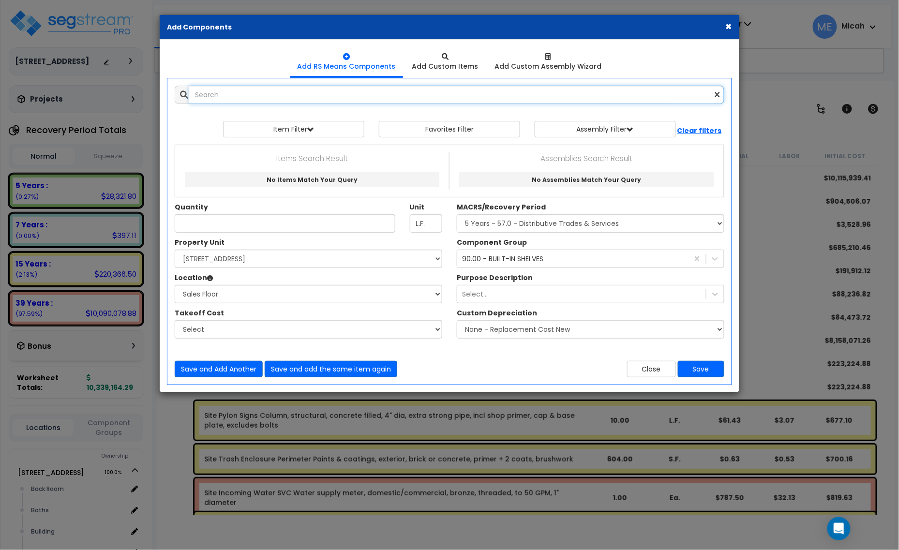
click at [284, 94] on input "text" at bounding box center [456, 95] width 535 height 18
click at [274, 96] on input "surfance raceway plugmold wire" at bounding box center [456, 95] width 535 height 18
click at [215, 96] on input "surfance raceway plug mold wire" at bounding box center [456, 95] width 535 height 18
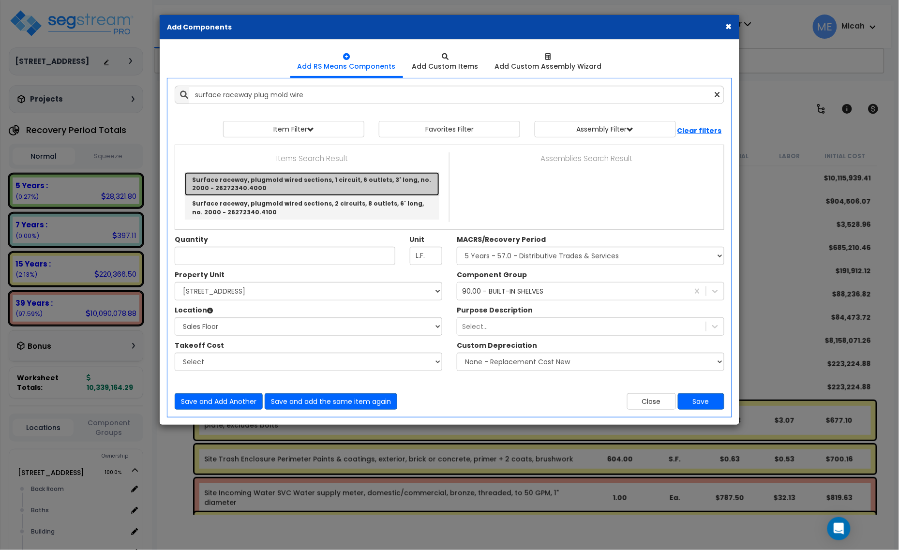
click at [272, 184] on link "Surface raceway, plugmold wired sections, 1 circuit, 6 outlets, 3' long, no. 20…" at bounding box center [312, 184] width 255 height 24
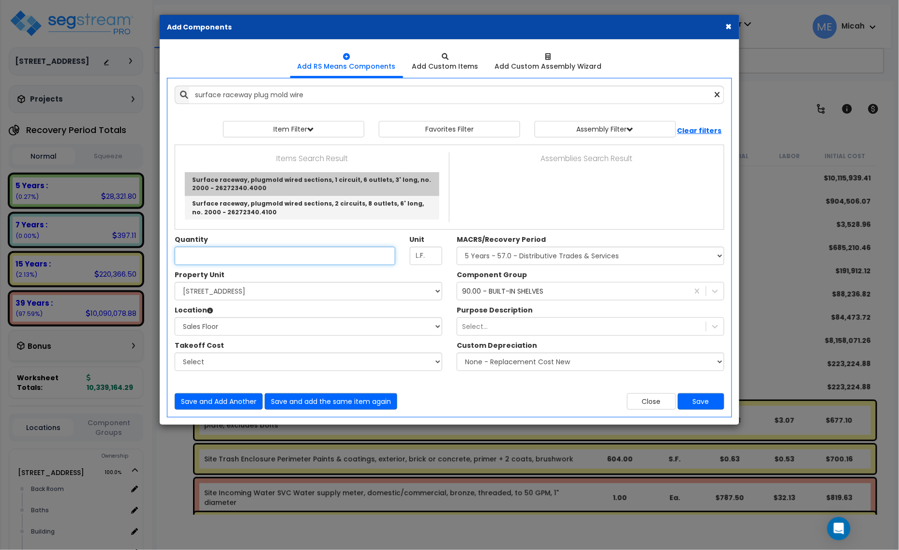
type input "Surface raceway, plugmold wired sections, 1 circuit, 6 outlets, 3' long, no. 20…"
type input "Ea."
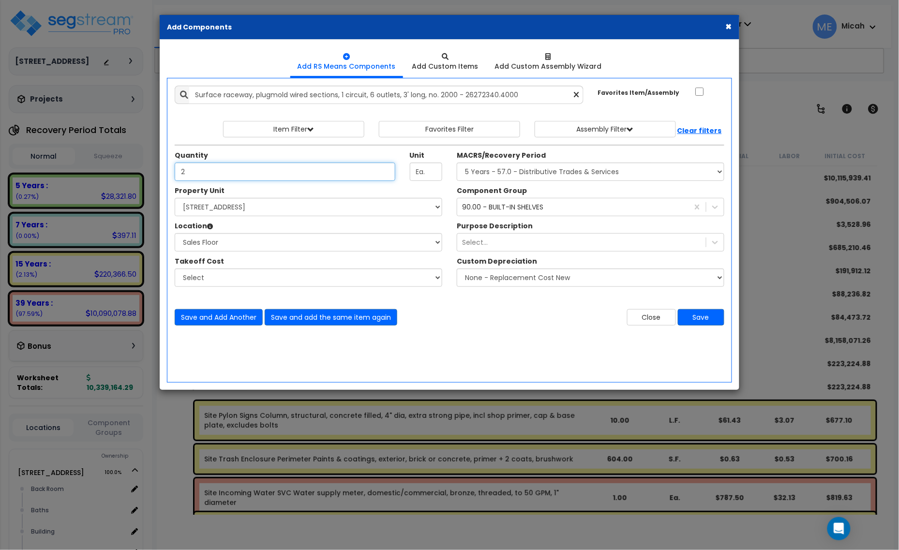
type input "2"
click at [509, 211] on div "90.00 - BUILT-IN SHELVES" at bounding box center [502, 207] width 81 height 10
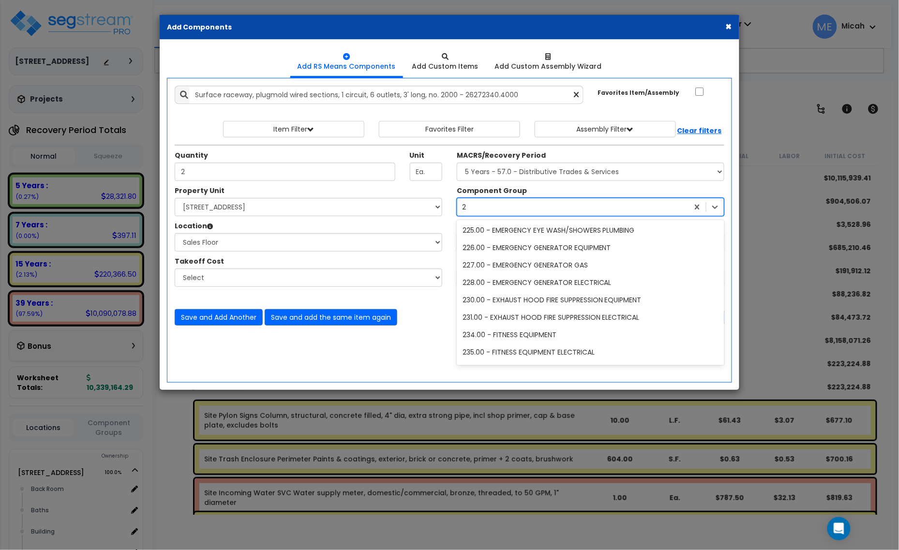
scroll to position [0, 0]
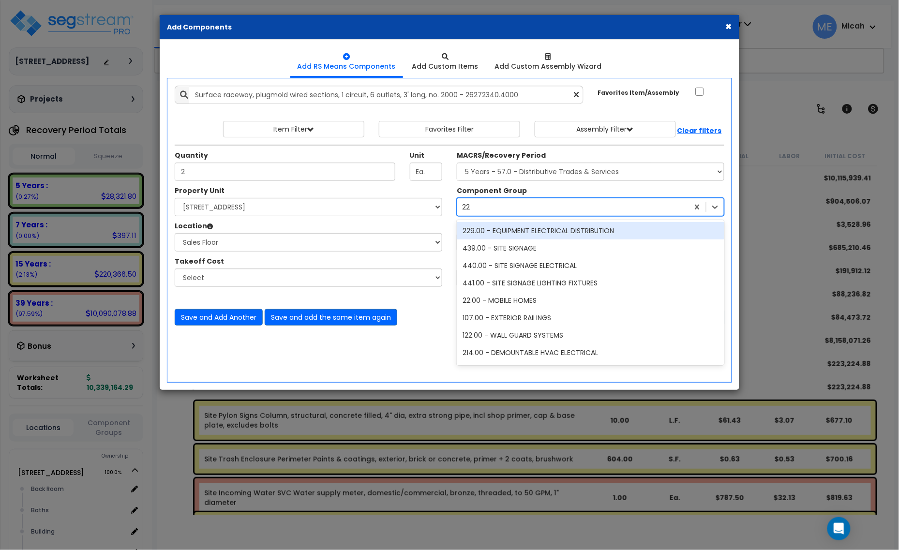
type input "229"
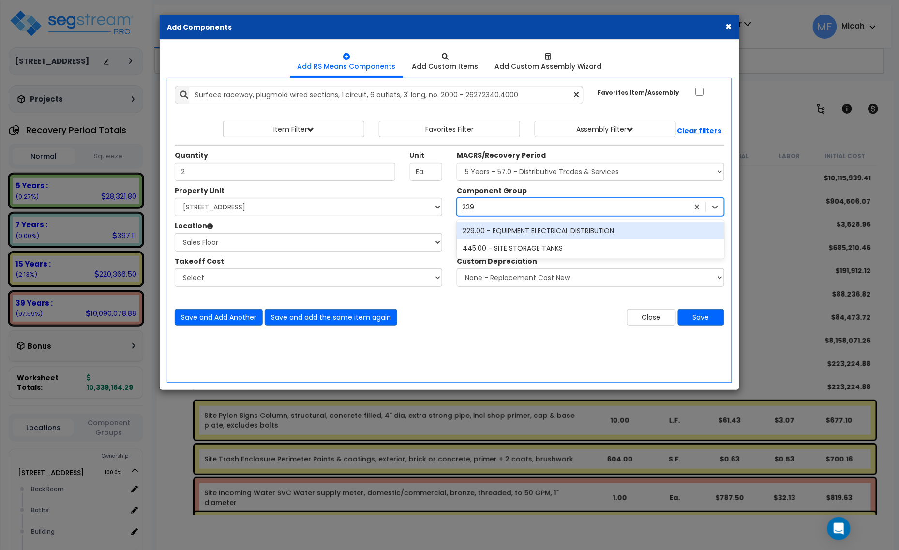
click at [548, 231] on div "229.00 - EQUIPMENT ELECTRICAL DISTRIBUTION" at bounding box center [591, 230] width 268 height 17
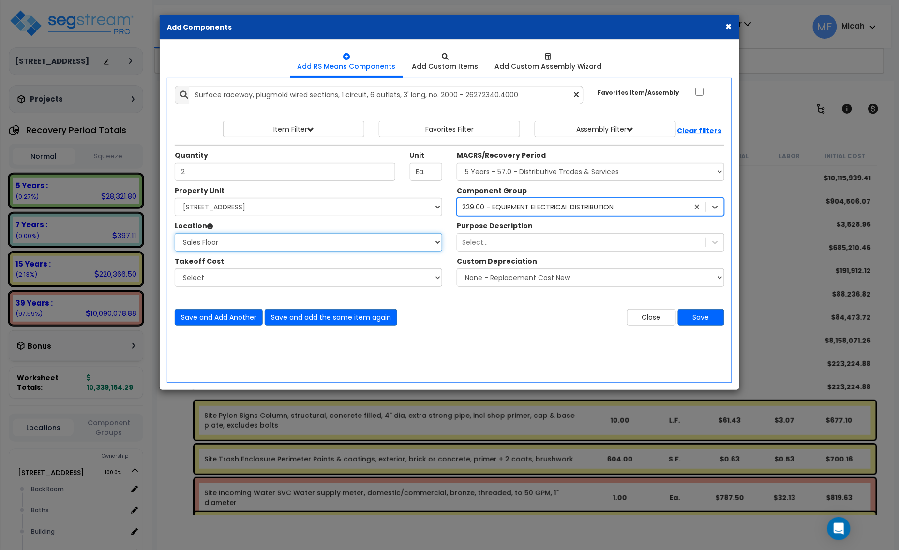
click at [437, 244] on select "Select Back Room Baths Building Building Interior Office [GEOGRAPHIC_DATA] Sale…" at bounding box center [309, 242] width 268 height 18
select select "1074"
click at [175, 234] on select "Select Back Room Baths Building Building Interior Office [GEOGRAPHIC_DATA] Sale…" at bounding box center [309, 242] width 268 height 18
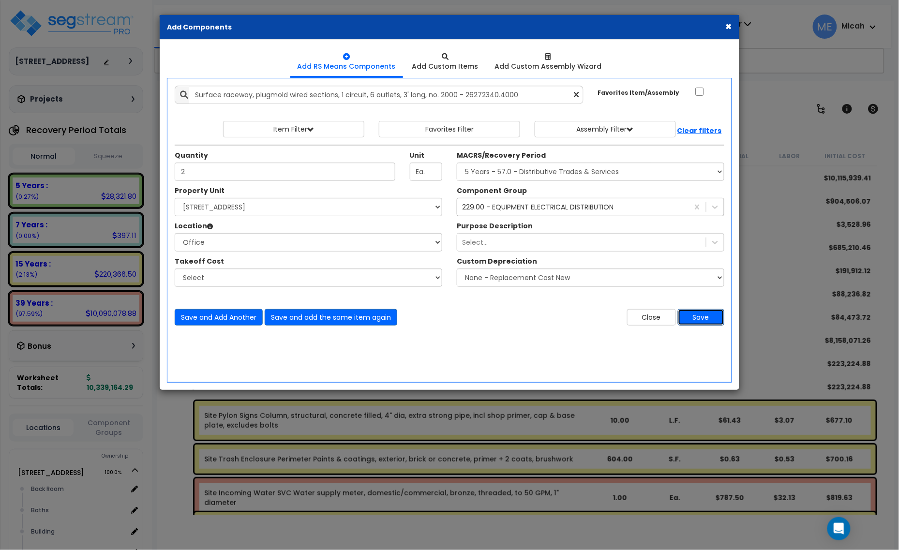
click at [705, 316] on button "Save" at bounding box center [701, 317] width 46 height 16
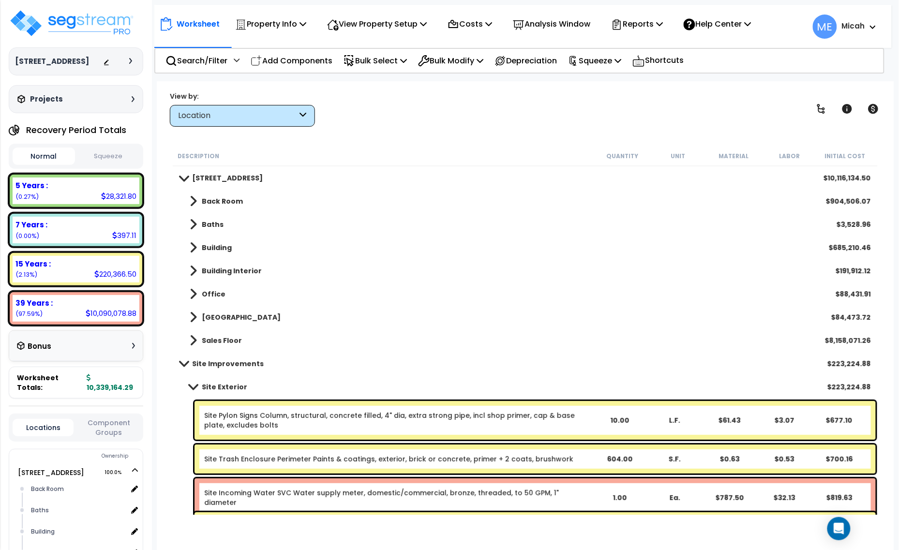
click at [187, 340] on link "Sales Floor" at bounding box center [211, 341] width 62 height 14
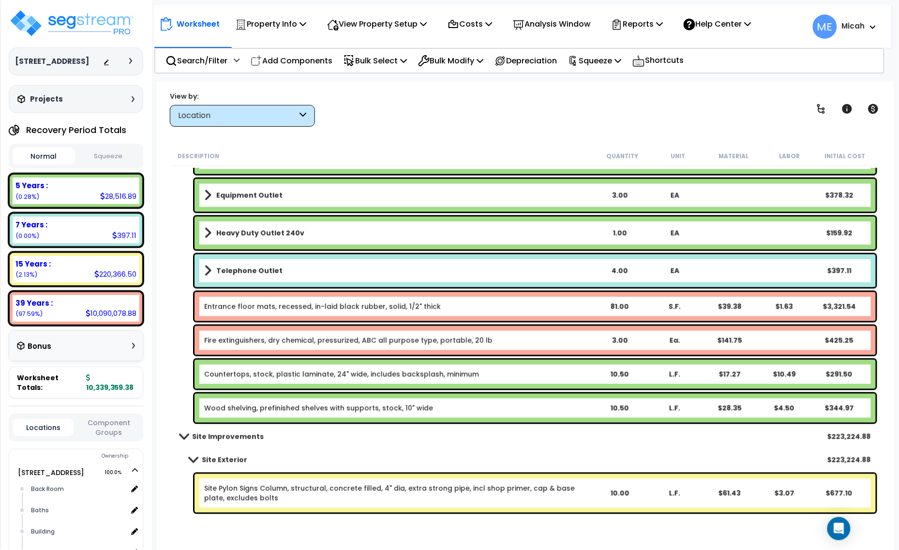
scroll to position [484, 0]
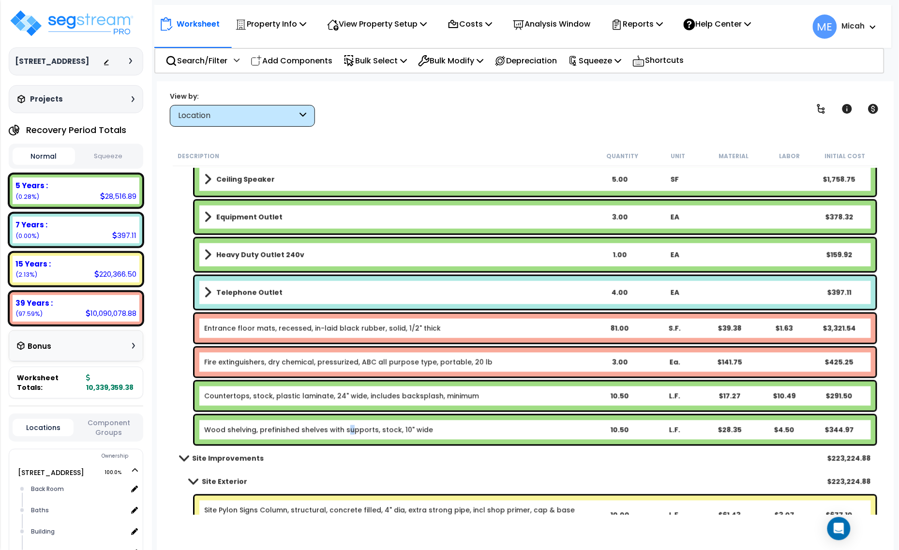
click at [347, 426] on link "Wood shelving, prefinished shelves with supports, stock, 10" wide" at bounding box center [318, 430] width 229 height 10
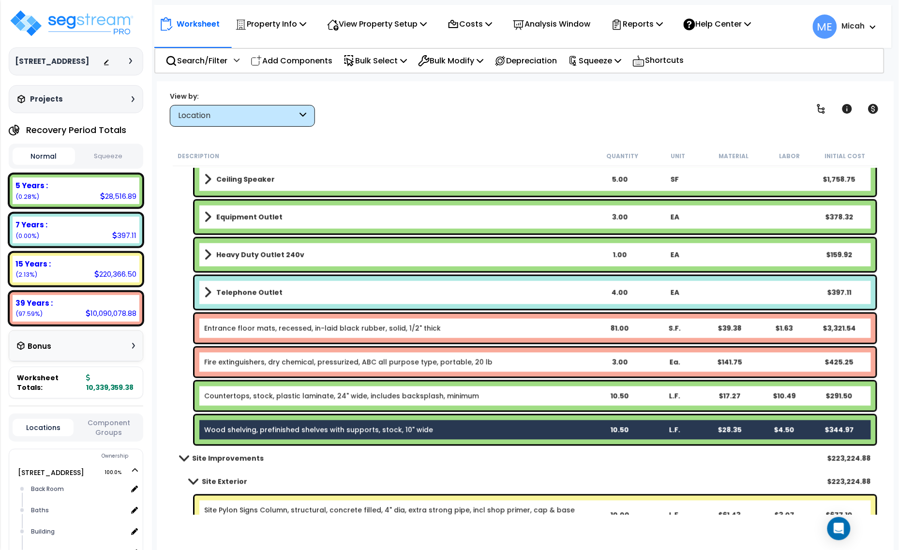
click at [329, 394] on link "Countertops, stock, plastic laminate, 24" wide, includes backsplash, minimum" at bounding box center [341, 396] width 275 height 10
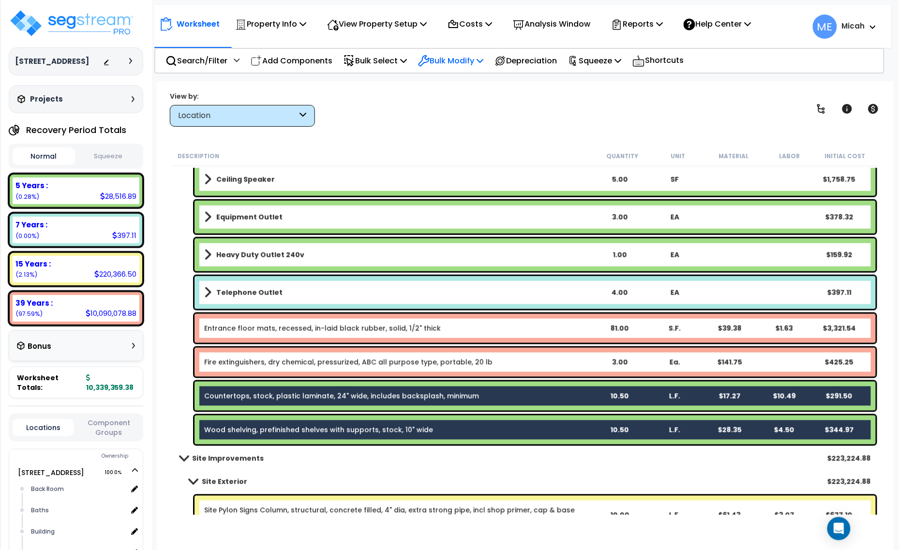
click at [483, 57] on icon at bounding box center [480, 61] width 7 height 8
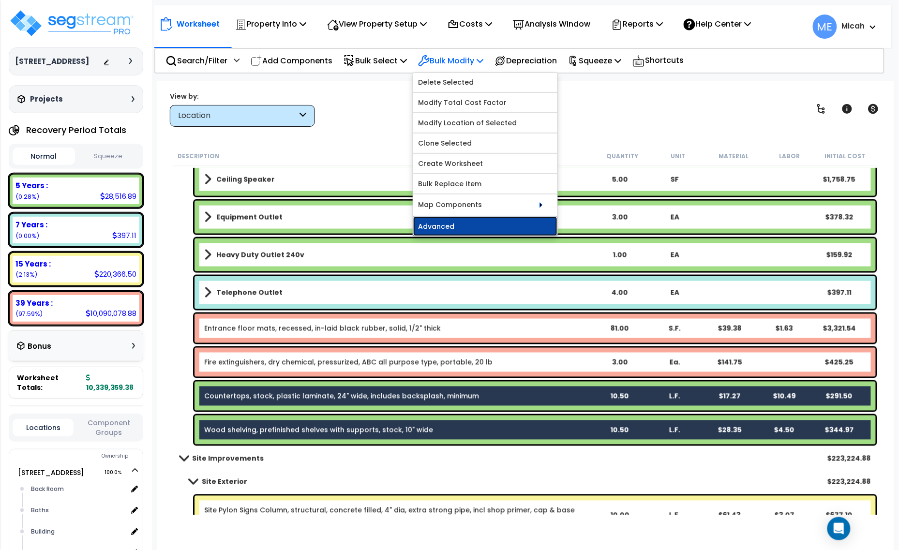
click at [465, 226] on link "Advanced" at bounding box center [485, 226] width 144 height 19
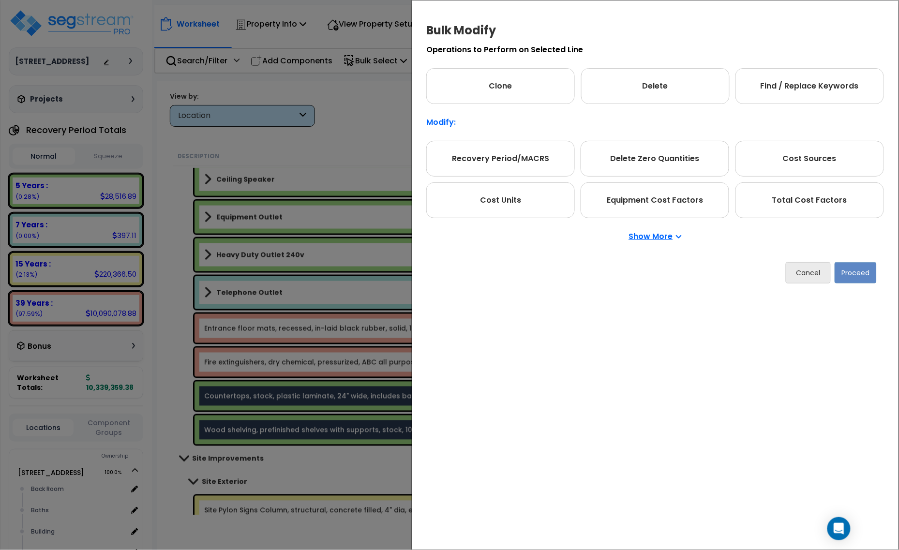
click at [657, 237] on p "Show More" at bounding box center [655, 237] width 53 height 8
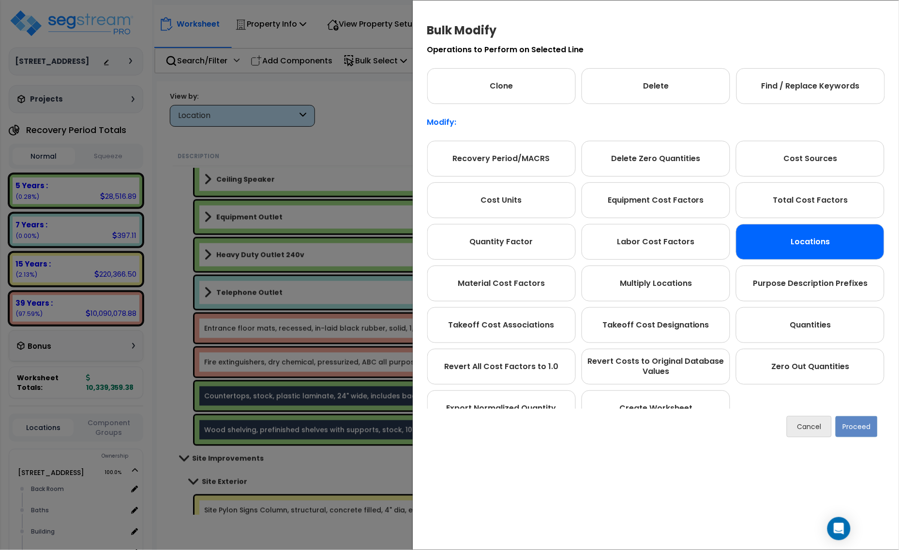
click at [795, 233] on div "Locations" at bounding box center [810, 242] width 149 height 36
click at [856, 425] on button "Proceed" at bounding box center [857, 426] width 42 height 21
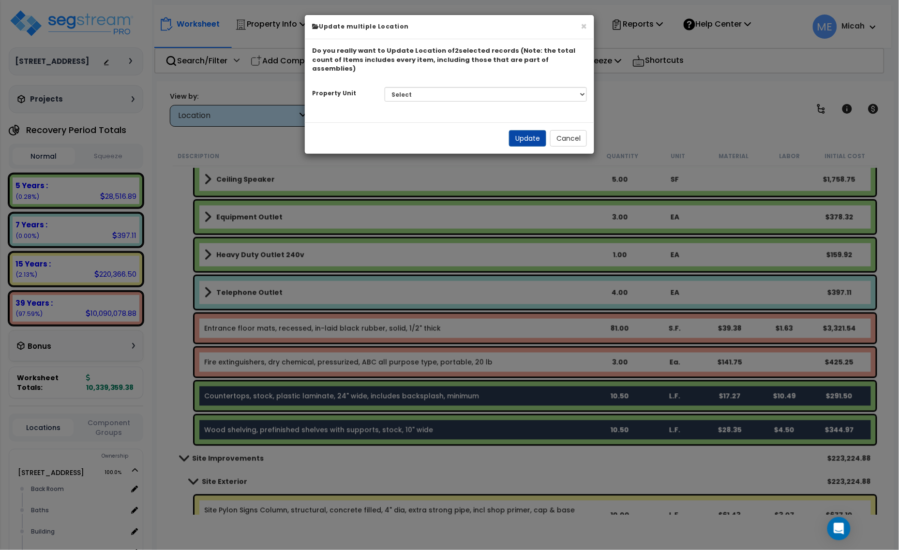
click at [487, 83] on div "Select 3000 N. Lamesa Rd Site Improvements Please select a building" at bounding box center [485, 94] width 217 height 22
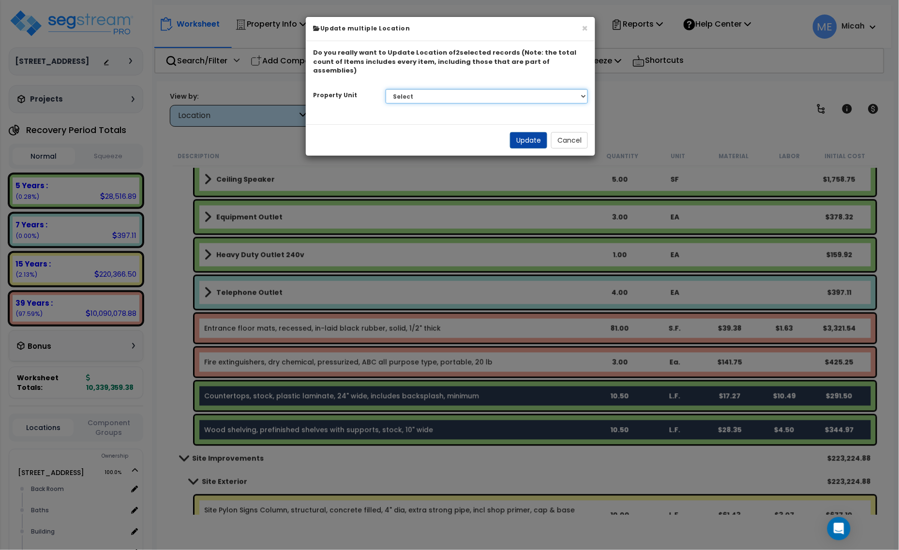
drag, startPoint x: 489, startPoint y: 85, endPoint x: 490, endPoint y: 90, distance: 5.3
click at [489, 89] on select "Select 3000 N. Lamesa Rd Site Improvements" at bounding box center [487, 96] width 203 height 15
select select "167523"
click at [386, 89] on select "Select 3000 N. Lamesa Rd Site Improvements" at bounding box center [487, 96] width 203 height 15
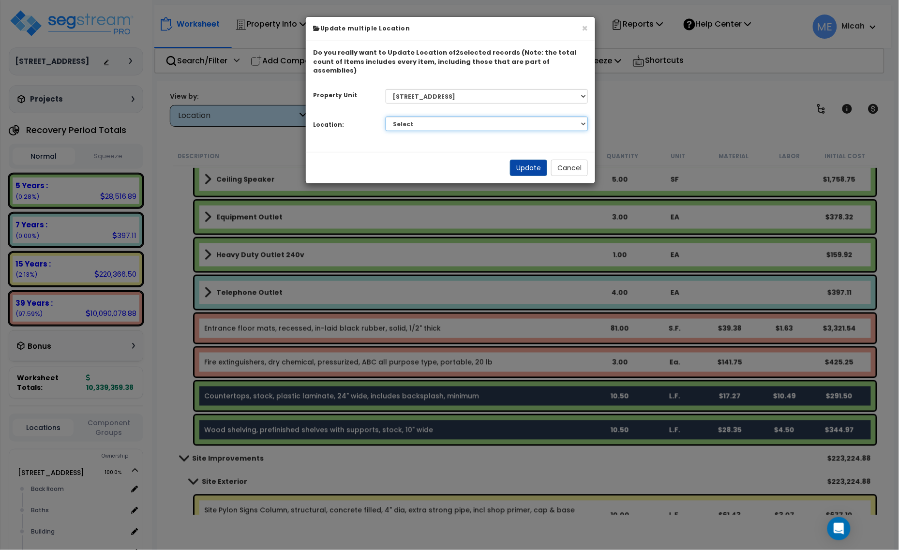
click at [466, 117] on select "Select Back Room Baths Building Building Interior Office [GEOGRAPHIC_DATA] Sale…" at bounding box center [487, 124] width 203 height 15
select select "1074"
click at [386, 117] on select "Select Back Room Baths Building Building Interior Office [GEOGRAPHIC_DATA] Sale…" at bounding box center [487, 124] width 203 height 15
click at [517, 160] on button "Update" at bounding box center [528, 168] width 37 height 16
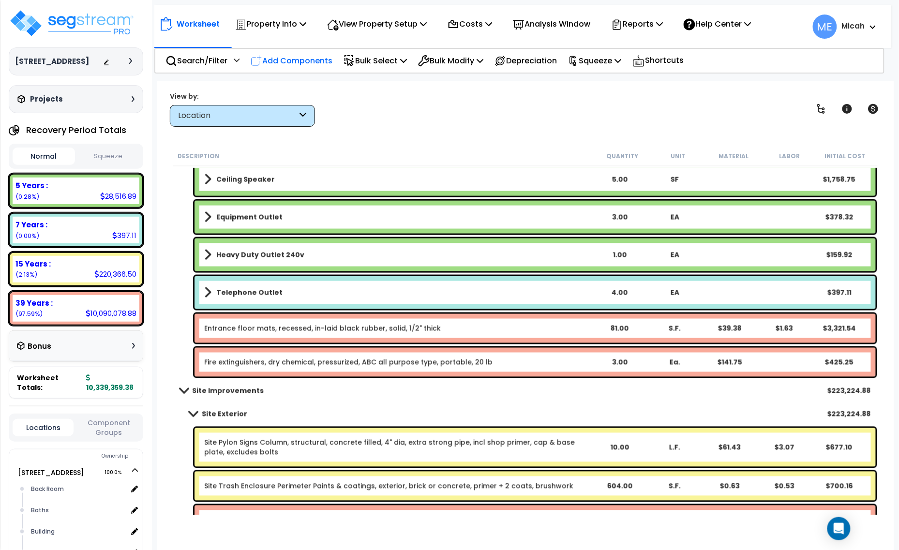
click at [308, 59] on p "Add Components" at bounding box center [292, 60] width 82 height 13
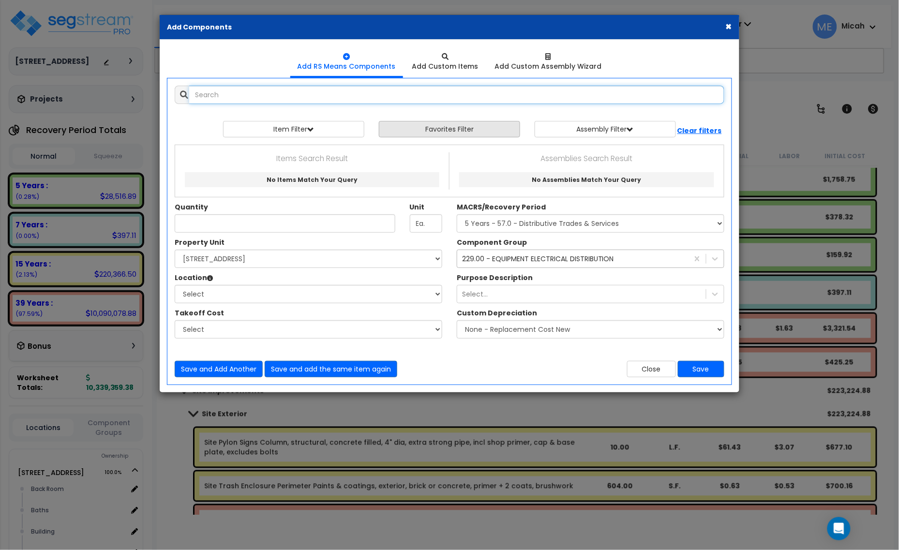
select select
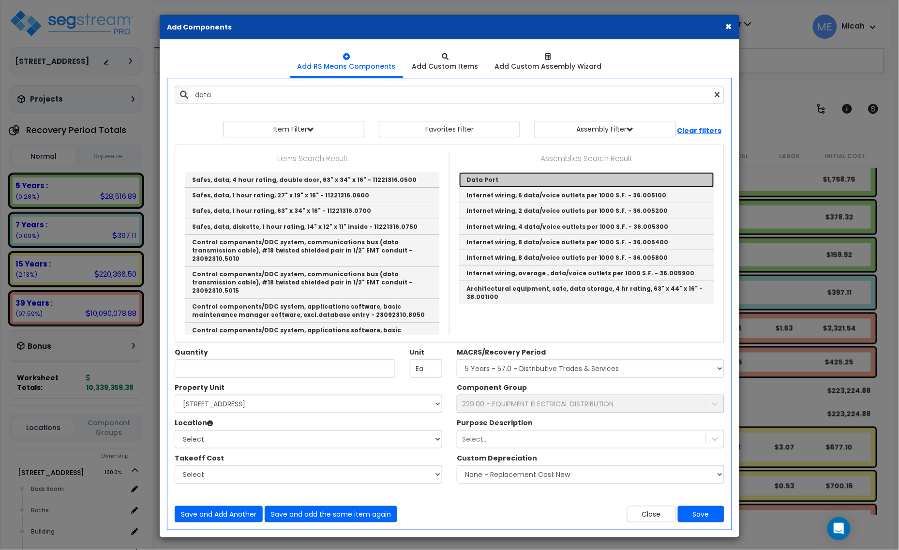
click at [481, 177] on link "Data Port" at bounding box center [586, 179] width 255 height 15
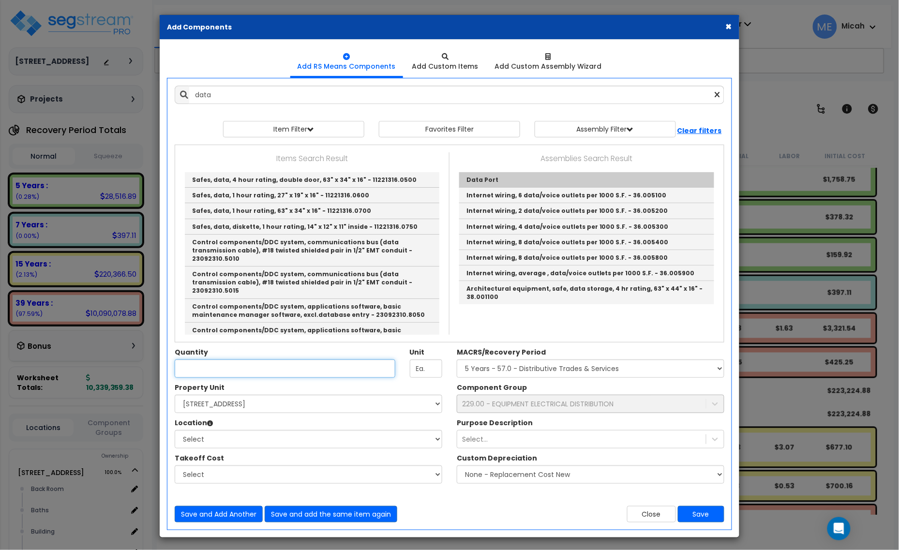
type input "Data Port"
checkbox input "true"
type input "EA."
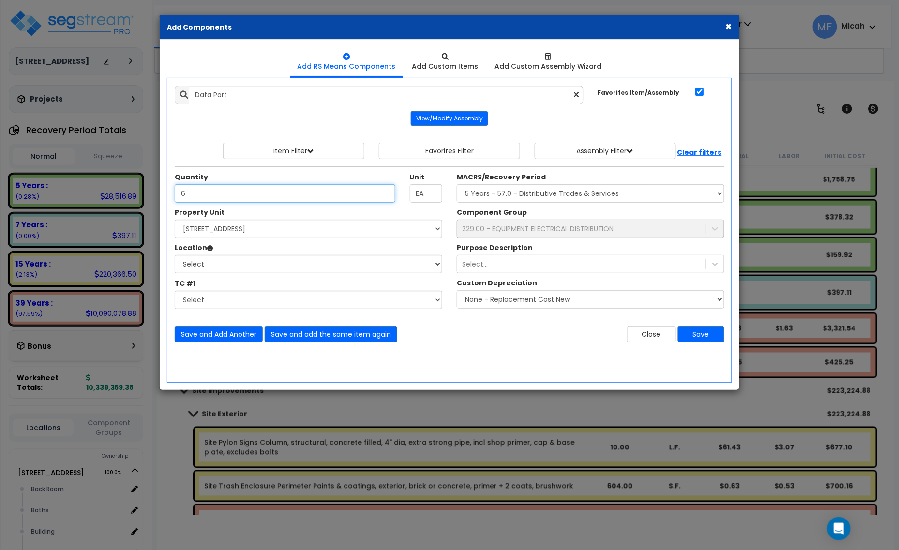
type input "6"
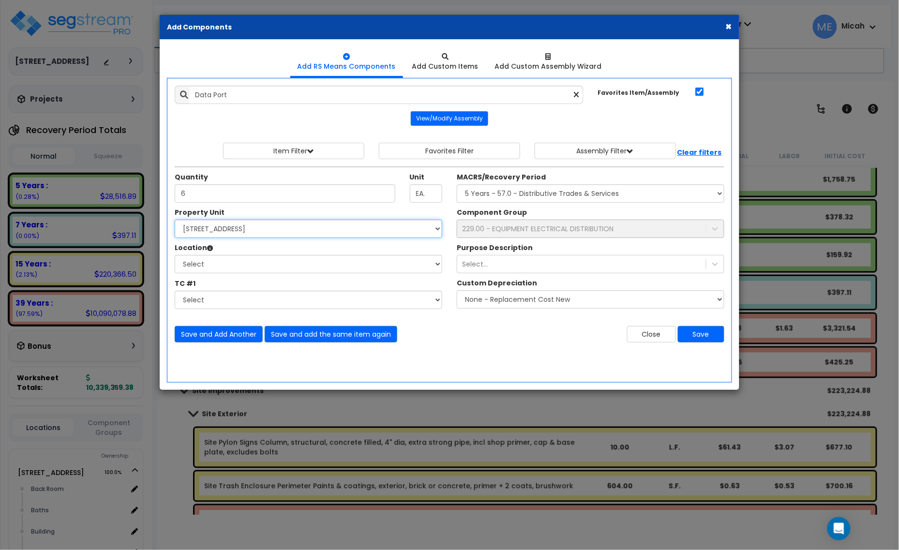
click at [292, 231] on select "Select 3000 N. Lamesa Rd Site Improvements" at bounding box center [309, 229] width 268 height 18
select select "167523"
click at [175, 220] on select "Select 3000 N. Lamesa Rd Site Improvements" at bounding box center [309, 229] width 268 height 18
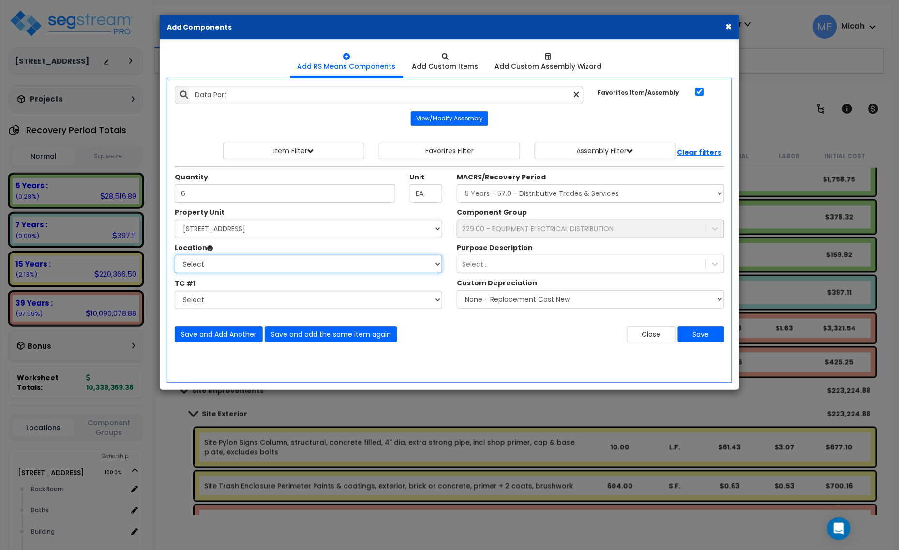
click at [270, 271] on select "Select Back Room Baths Building Building Interior Office [GEOGRAPHIC_DATA] Sale…" at bounding box center [309, 264] width 268 height 18
select select "1074"
click at [175, 256] on select "Select Back Room Baths Building Building Interior Office [GEOGRAPHIC_DATA] Sale…" at bounding box center [309, 264] width 268 height 18
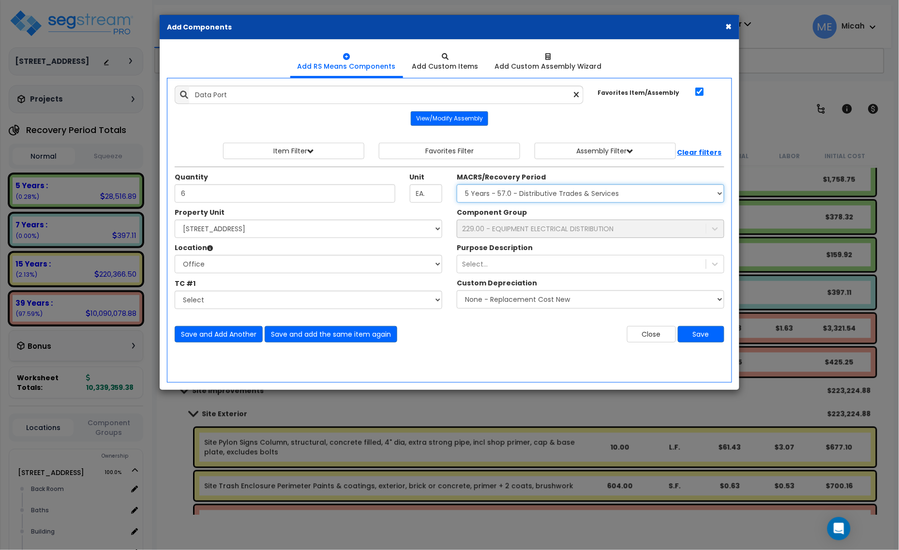
click at [528, 199] on select "Select MACRS/Recovery Period 5 Years - 57.0 - Distributive Trades & Services 5 …" at bounding box center [591, 193] width 268 height 18
select select "3668"
click at [457, 185] on select "Select MACRS/Recovery Period 5 Years - 57.0 - Distributive Trades & Services 5 …" at bounding box center [591, 193] width 268 height 18
click at [524, 235] on div "229.00 - EQUIPMENT ELECTRICAL DISTRIBUTION" at bounding box center [572, 228] width 231 height 15
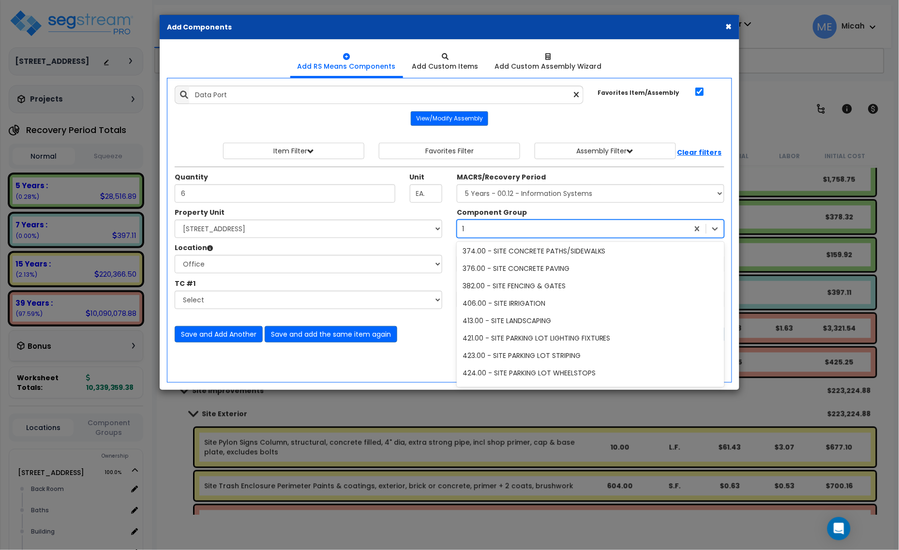
scroll to position [228, 0]
type input "174"
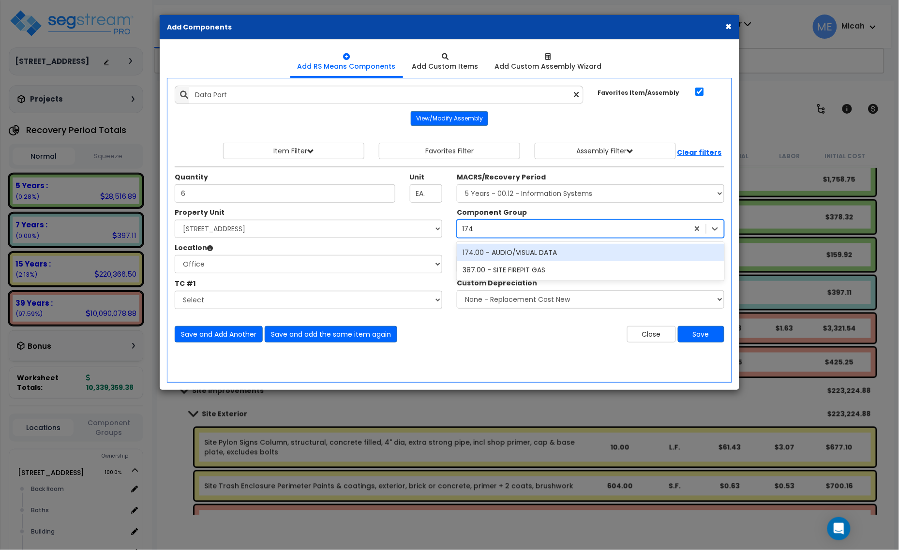
click at [546, 254] on div "174.00 - AUDIO/VISUAL DATA" at bounding box center [591, 252] width 268 height 17
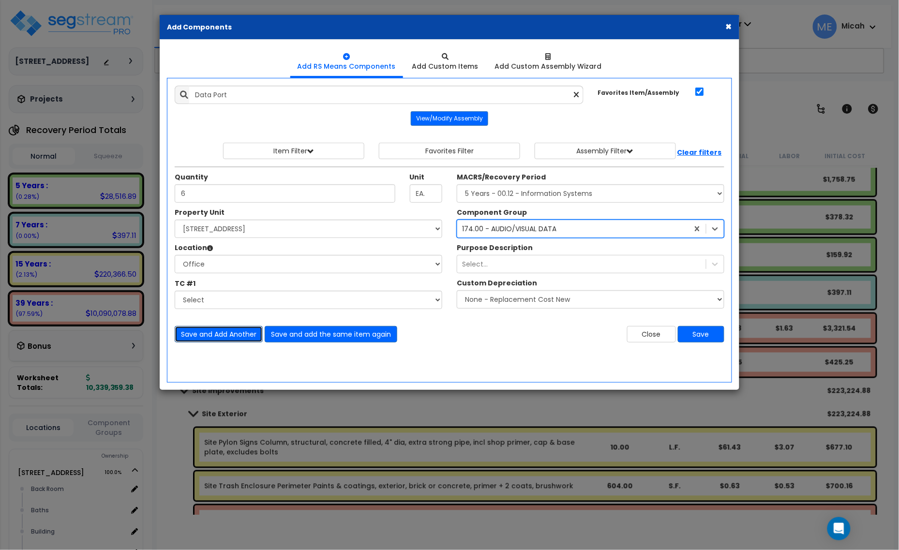
click at [231, 340] on button "Save and Add Another" at bounding box center [219, 334] width 88 height 16
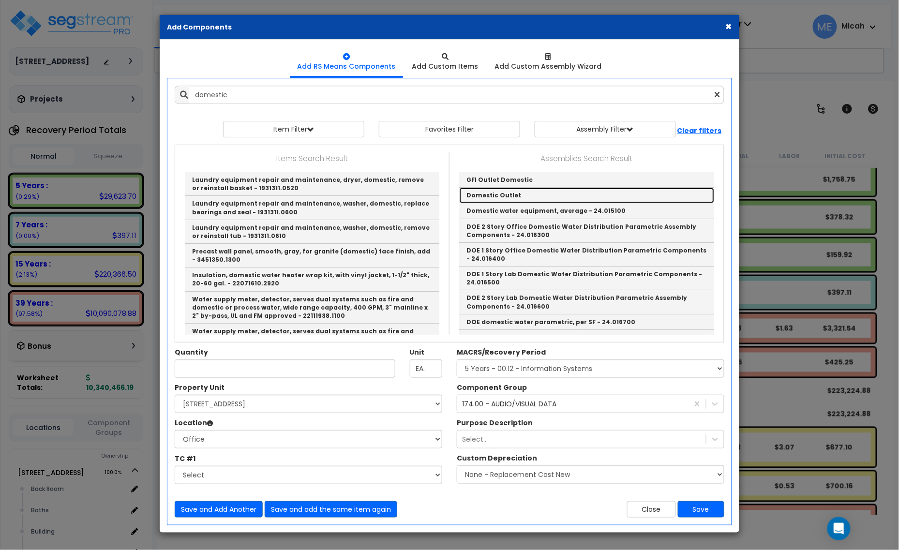
click at [508, 194] on link "Domestic Outlet" at bounding box center [586, 195] width 255 height 15
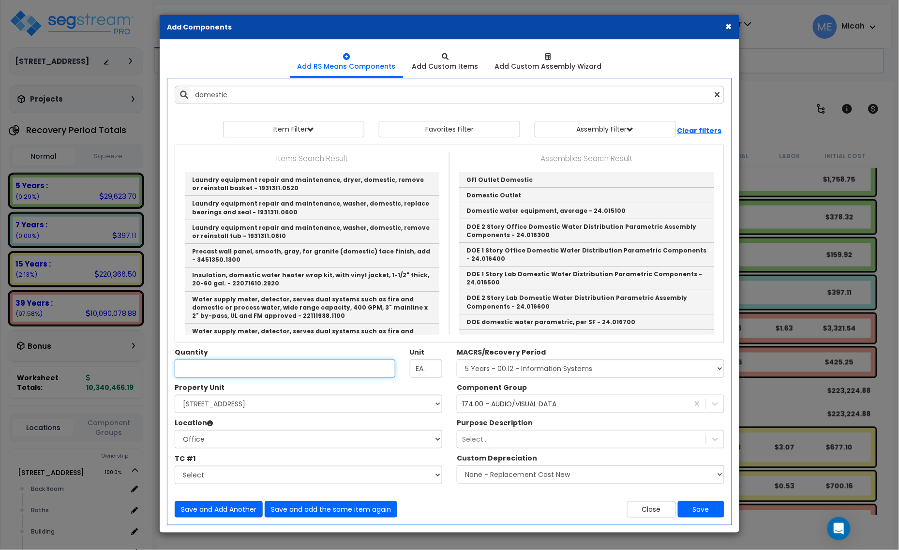
type input "Domestic Outlet"
type input "EA"
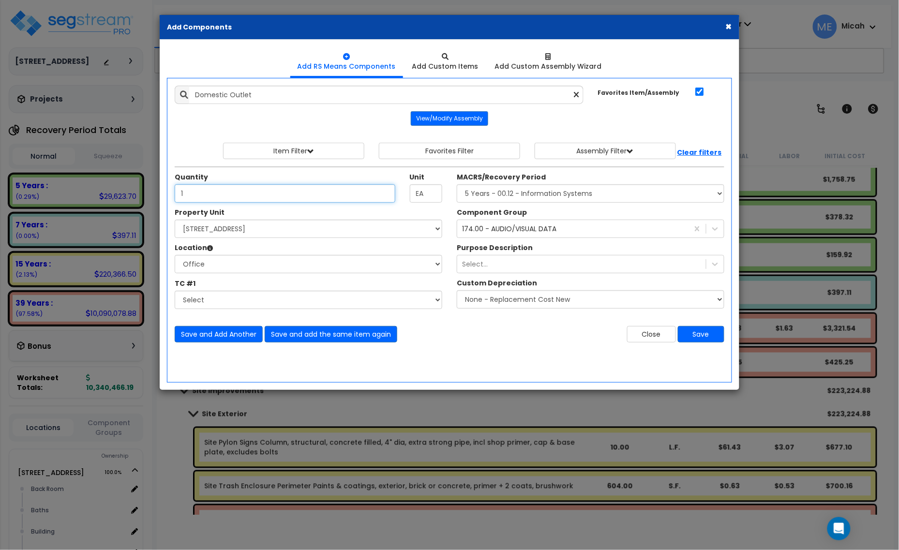
type input "1"
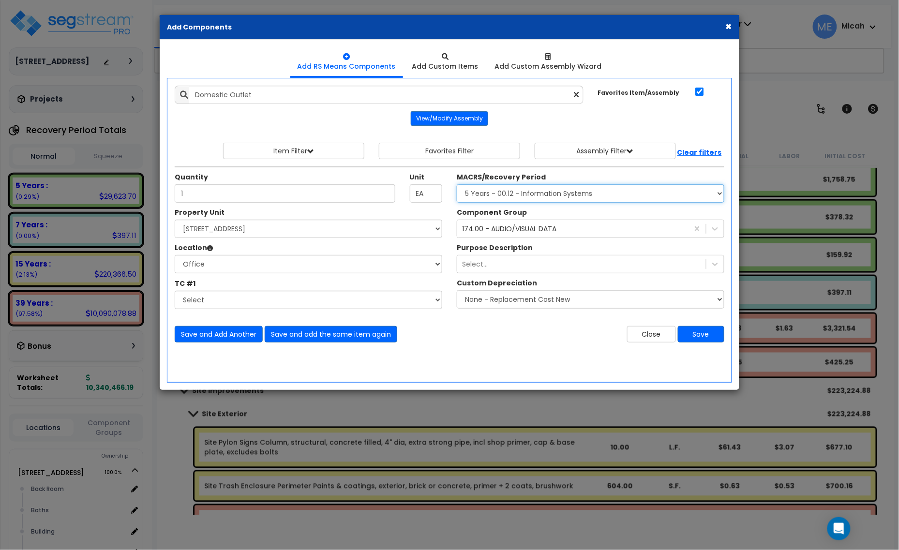
click at [556, 201] on select "Select MACRS/Recovery Period 5 Years - 57.0 - Distributive Trades & Services 5 …" at bounding box center [591, 193] width 268 height 18
select select "3669"
click at [457, 185] on select "Select MACRS/Recovery Period 5 Years - 57.0 - Distributive Trades & Services 5 …" at bounding box center [591, 193] width 268 height 18
click at [511, 230] on div "174.00 - AUDIO/VISUAL DATA" at bounding box center [509, 229] width 94 height 10
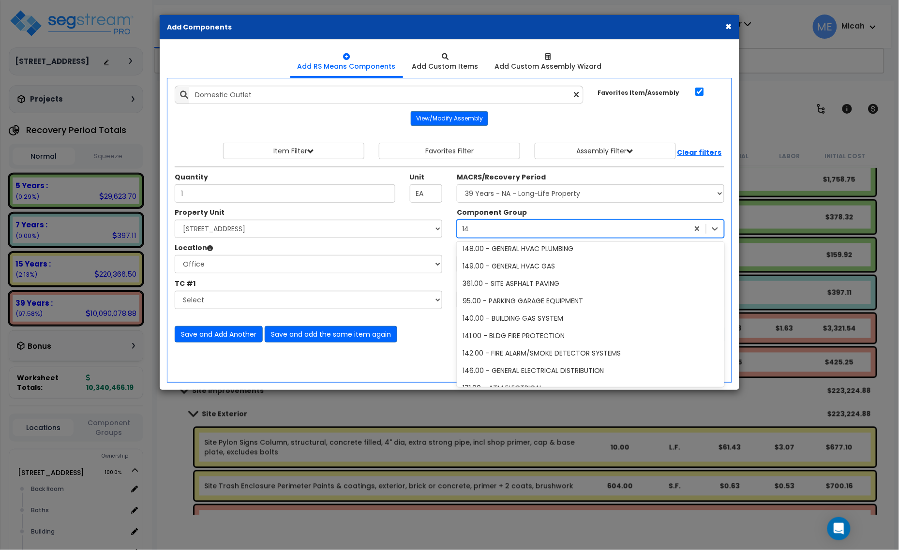
type input "145"
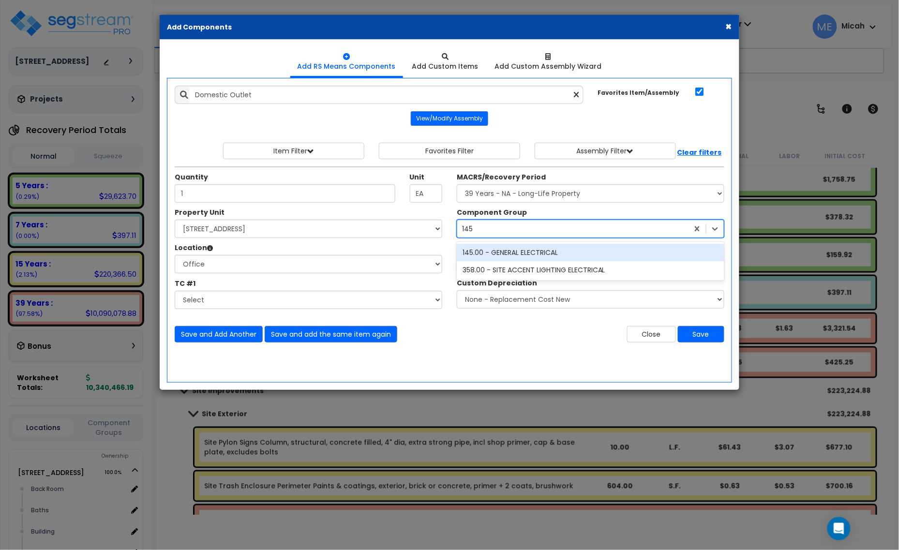
click at [519, 255] on div "145.00 - GENERAL ELECTRICAL" at bounding box center [591, 252] width 268 height 17
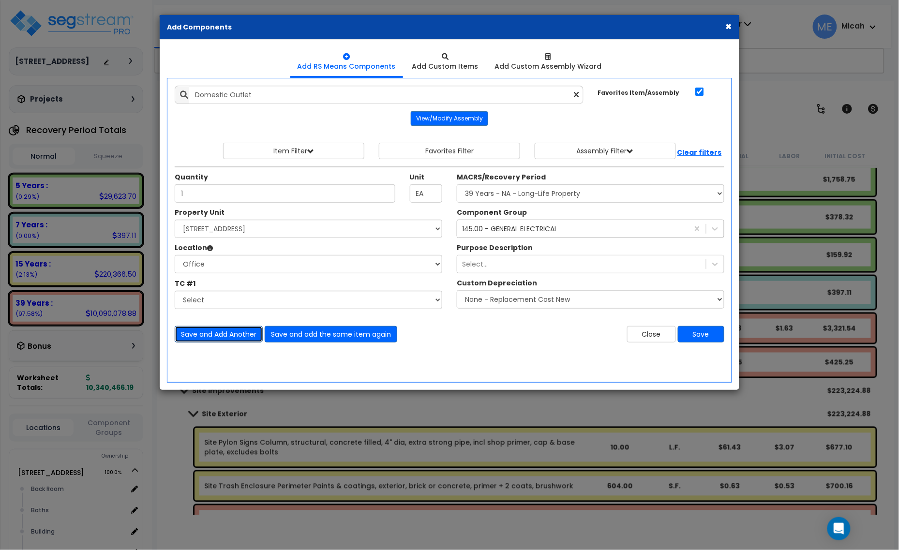
click at [224, 337] on button "Save and Add Another" at bounding box center [219, 334] width 88 height 16
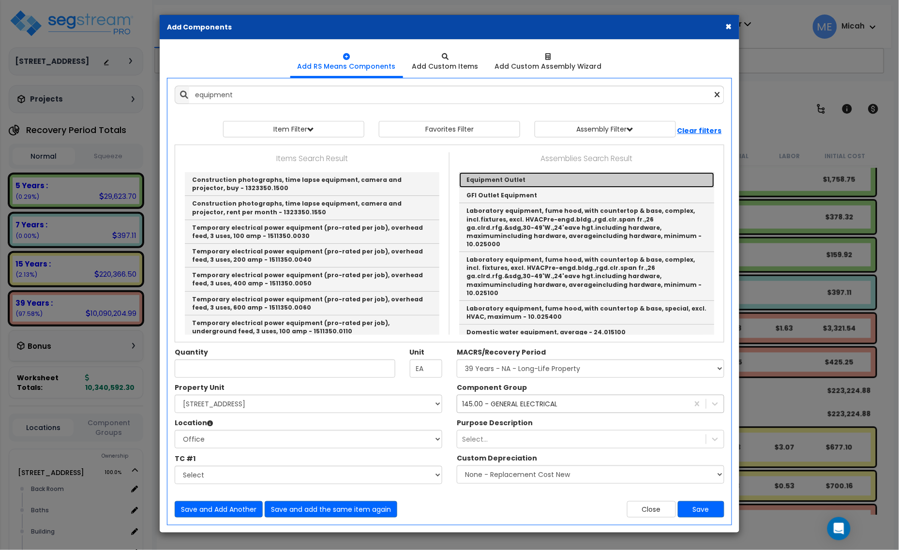
click at [494, 177] on link "Equipment Outlet" at bounding box center [586, 179] width 255 height 15
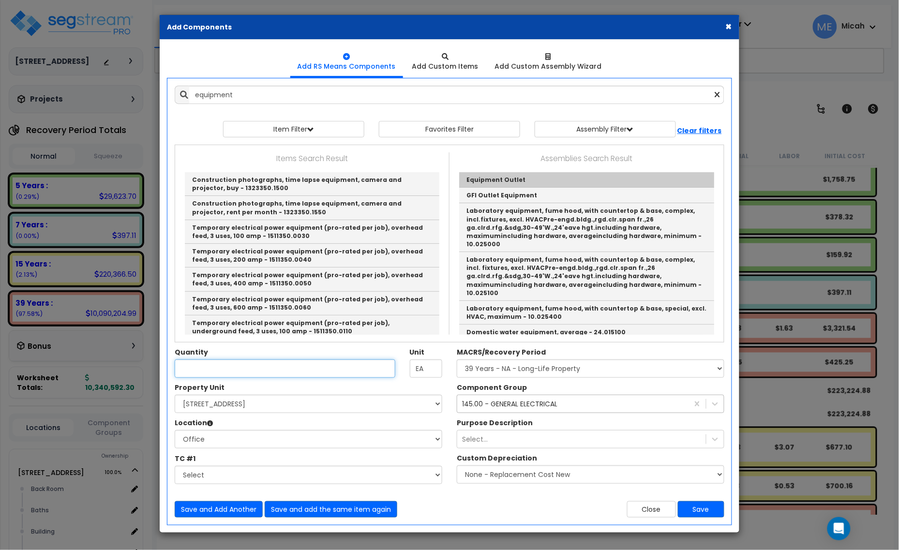
type input "Equipment Outlet"
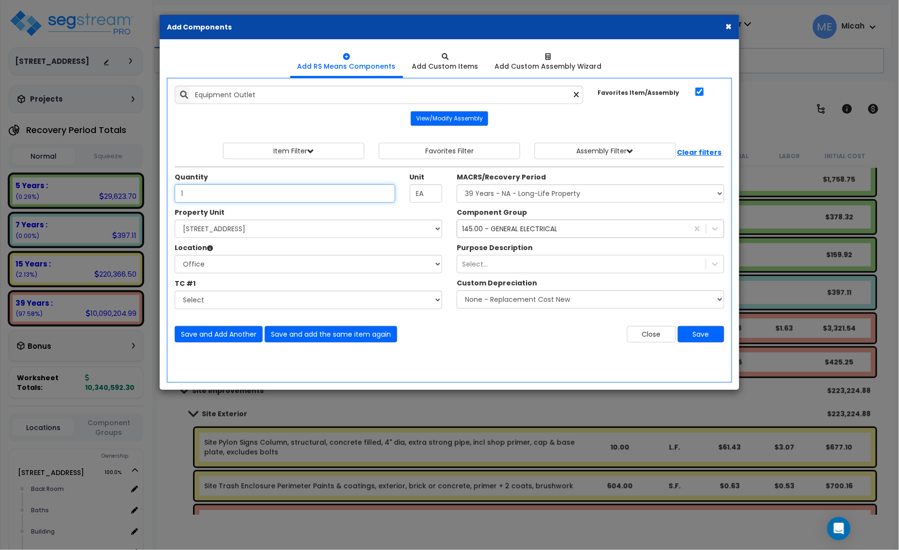
type input "1"
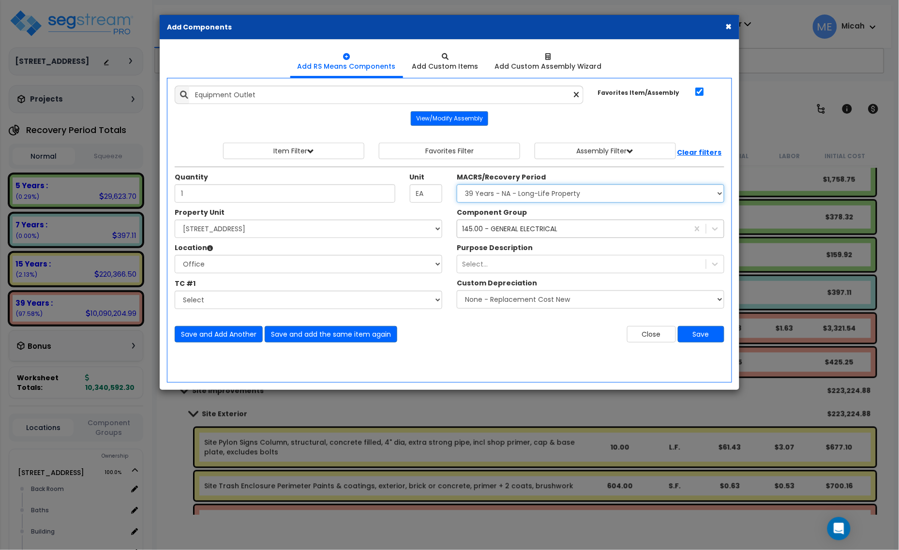
click at [552, 197] on select "Select MACRS/Recovery Period 5 Years - 57.0 - Distributive Trades & Services 5 …" at bounding box center [591, 193] width 268 height 18
select select "3667"
click at [457, 185] on select "Select MACRS/Recovery Period 5 Years - 57.0 - Distributive Trades & Services 5 …" at bounding box center [591, 193] width 268 height 18
click at [528, 236] on div "145.00 - GENERAL ELECTRICAL" at bounding box center [572, 228] width 231 height 15
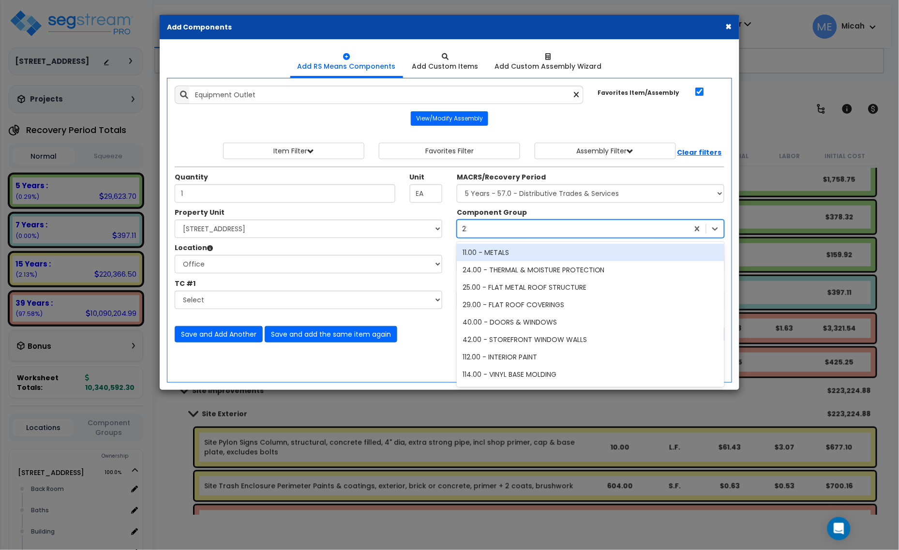
type input "229"
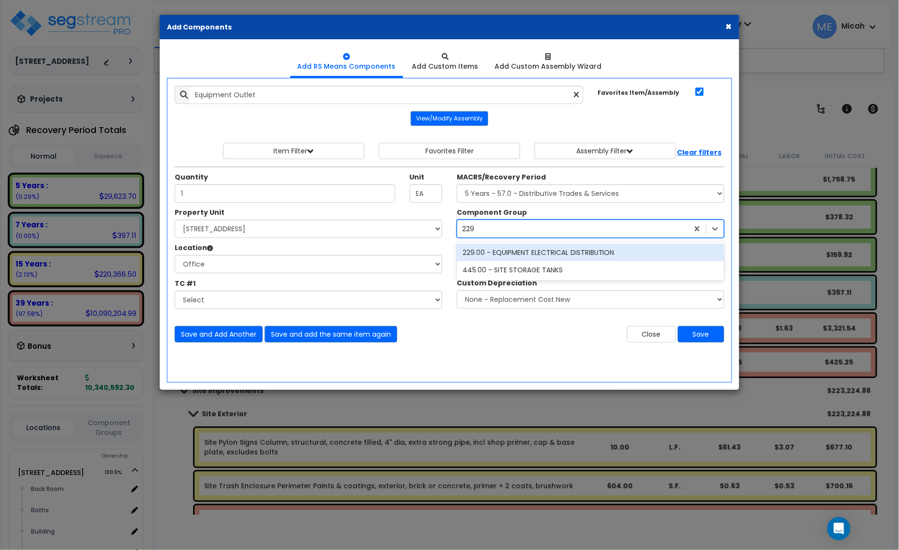
click at [542, 252] on div "229.00 - EQUIPMENT ELECTRICAL DISTRIBUTION" at bounding box center [591, 252] width 268 height 17
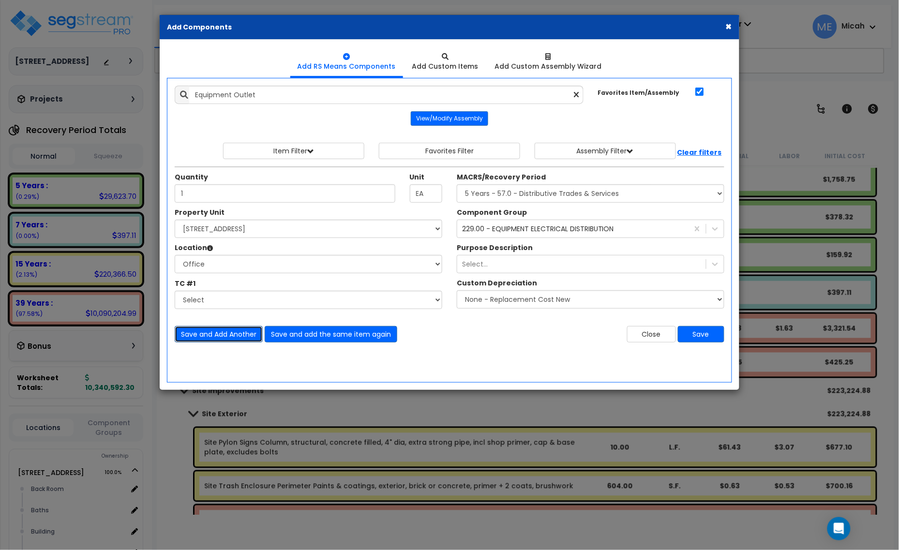
click at [195, 339] on button "Save and Add Another" at bounding box center [219, 334] width 88 height 16
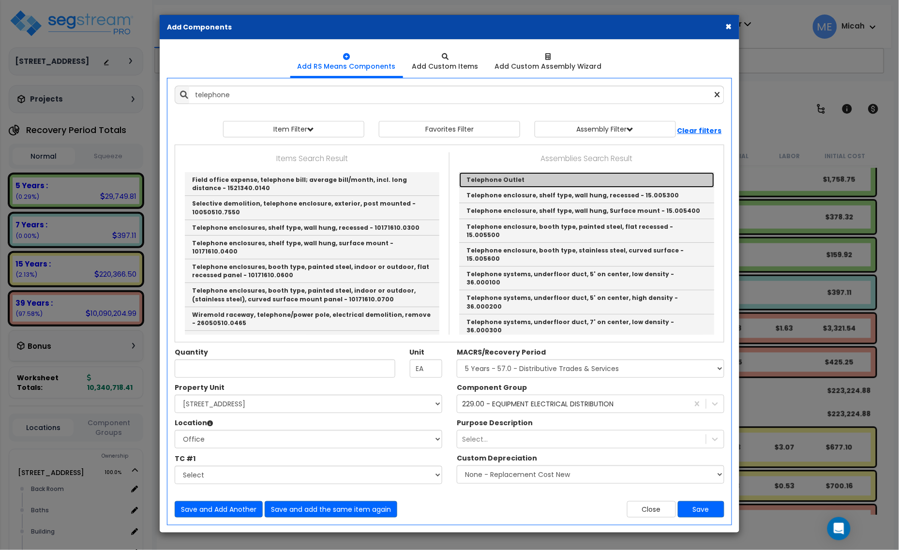
click at [498, 177] on link "Telephone Outlet" at bounding box center [586, 179] width 255 height 15
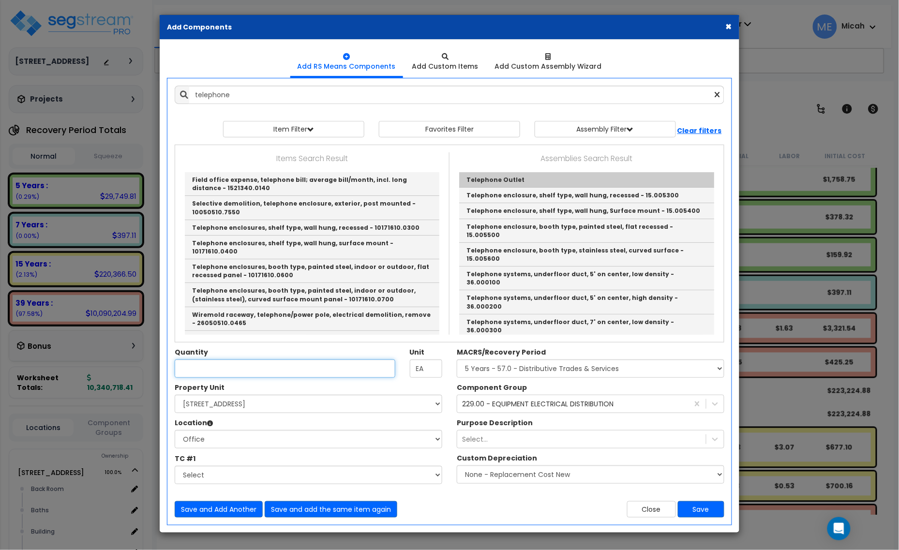
type input "Telephone Outlet"
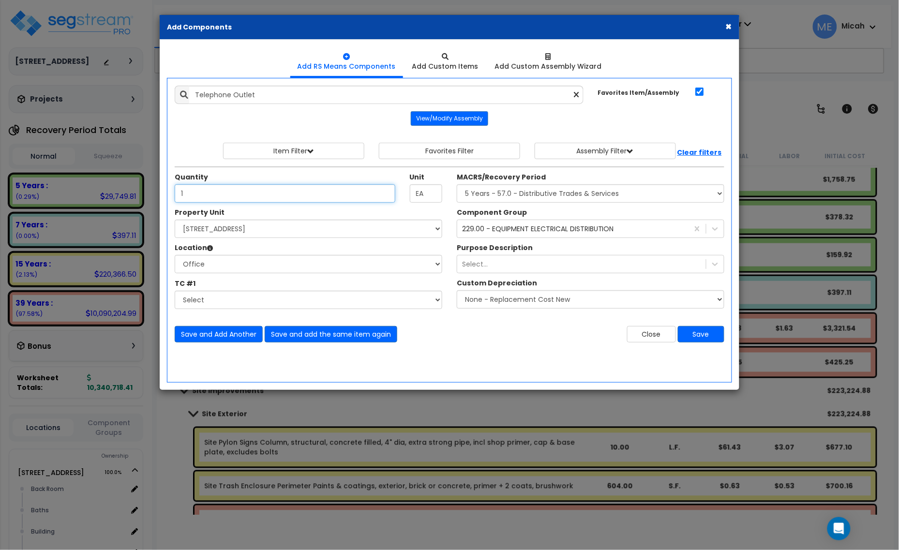
type input "1"
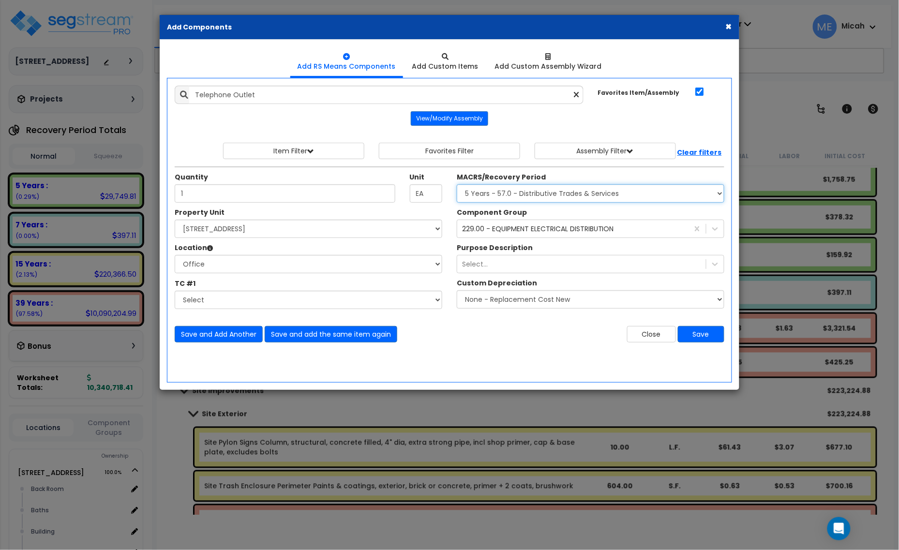
click at [555, 203] on select "Select MACRS/Recovery Period 5 Years - 57.0 - Distributive Trades & Services 5 …" at bounding box center [591, 193] width 268 height 18
select select "3665"
click at [457, 185] on select "Select MACRS/Recovery Period 5 Years - 57.0 - Distributive Trades & Services 5 …" at bounding box center [591, 193] width 268 height 18
click at [533, 225] on div "229.00 - EQUIPMENT ELECTRICAL DISTRIBUTION" at bounding box center [538, 229] width 152 height 10
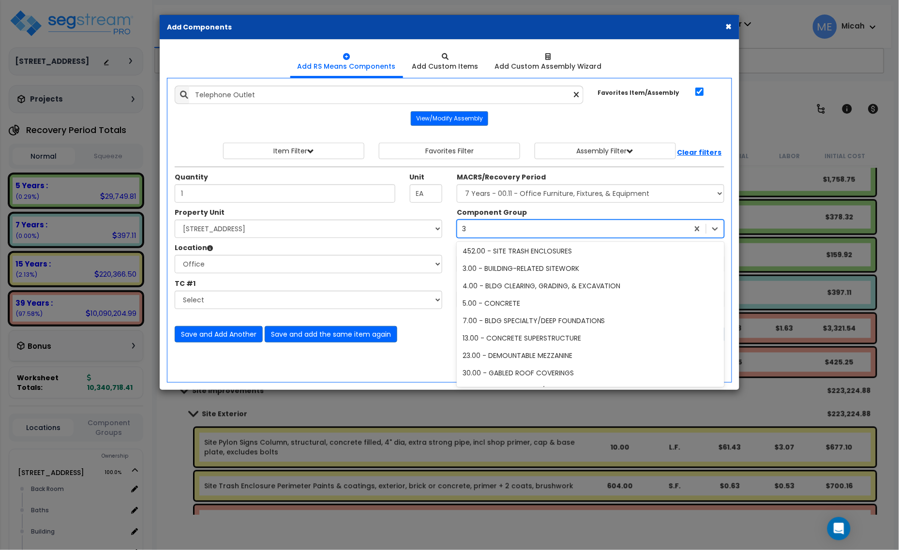
scroll to position [54, 0]
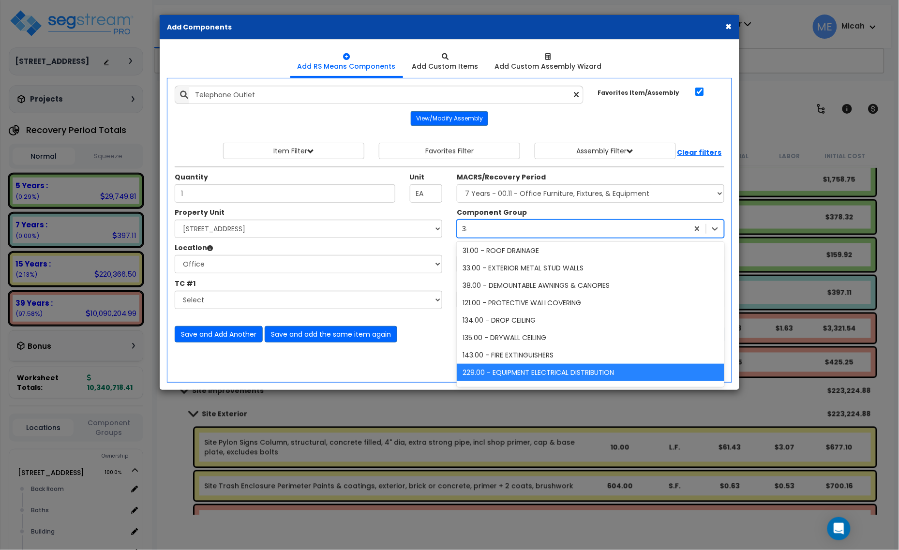
type input "344"
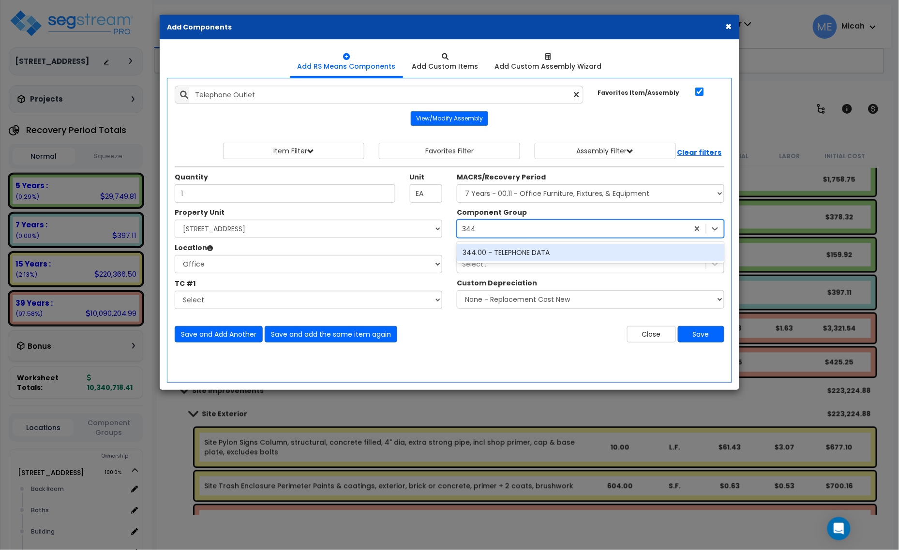
click at [535, 251] on div "344.00 - TELEPHONE DATA" at bounding box center [591, 252] width 268 height 17
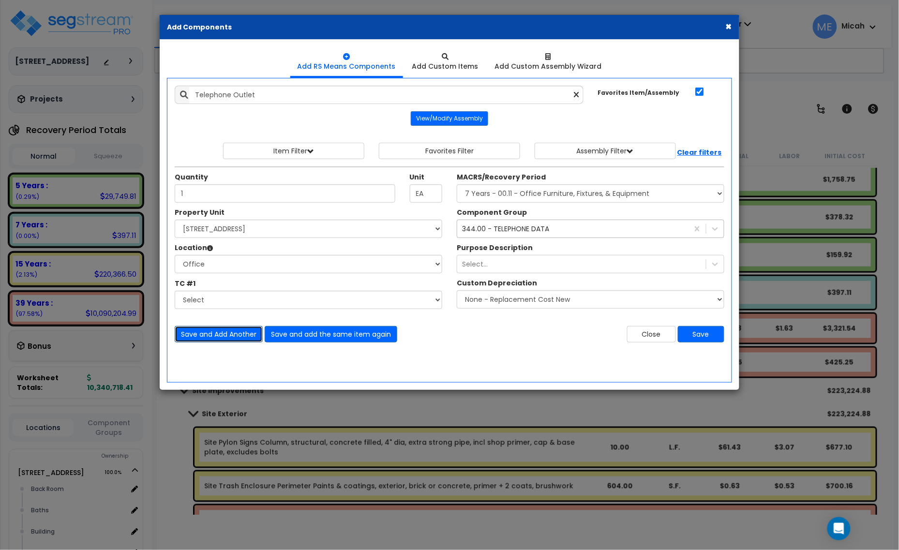
click at [226, 337] on button "Save and Add Another" at bounding box center [219, 334] width 88 height 16
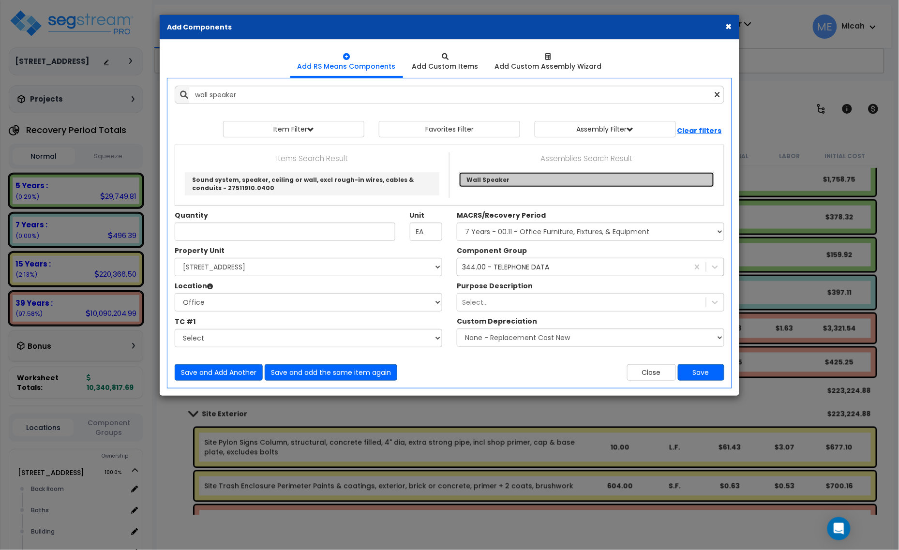
click at [474, 178] on link "Wall Speaker" at bounding box center [586, 179] width 255 height 15
type input "Wall Speaker"
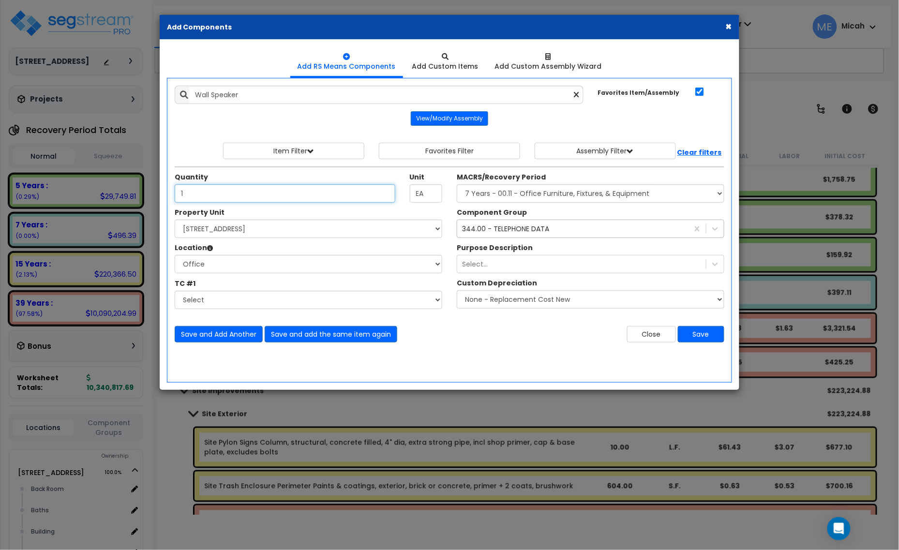
type input "1"
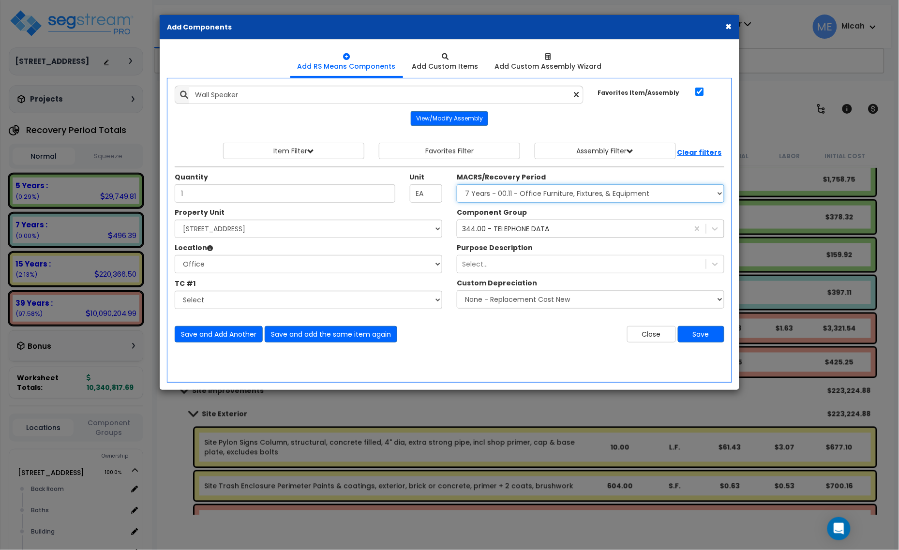
click at [536, 194] on select "Select MACRS/Recovery Period 5 Years - 57.0 - Distributive Trades & Services 5 …" at bounding box center [591, 193] width 268 height 18
select select "3668"
click at [457, 185] on select "Select MACRS/Recovery Period 5 Years - 57.0 - Distributive Trades & Services 5 …" at bounding box center [591, 193] width 268 height 18
click at [506, 231] on div "344.00 - TELEPHONE DATA" at bounding box center [505, 229] width 87 height 10
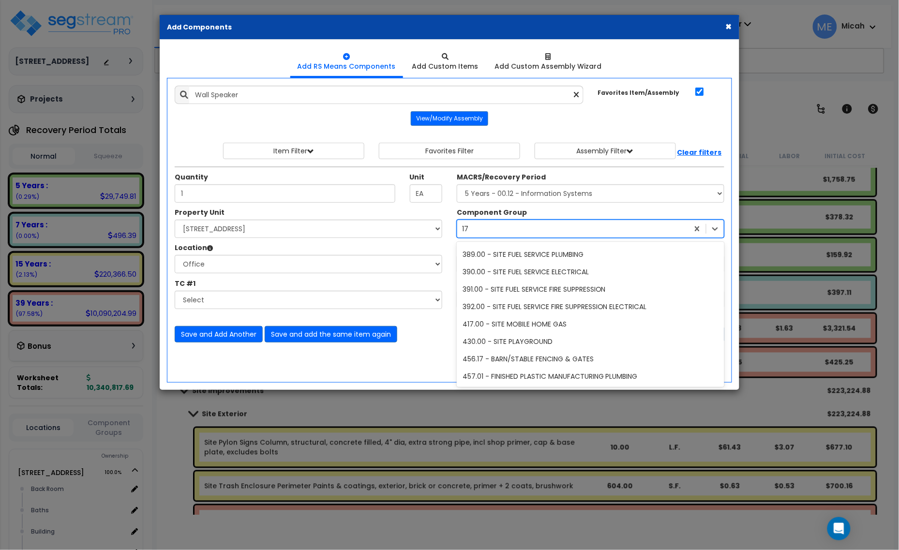
scroll to position [332, 0]
type input "172"
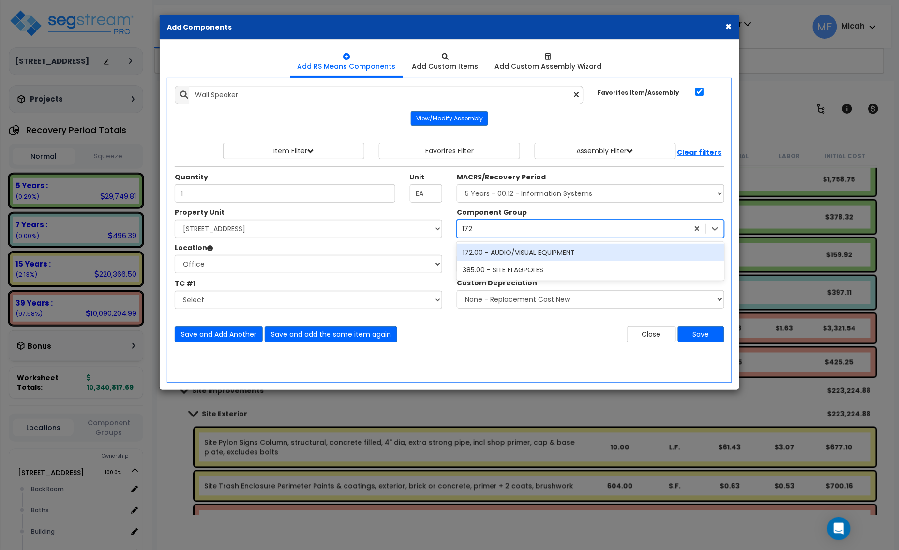
scroll to position [0, 0]
click at [518, 252] on div "172.00 - AUDIO/VISUAL EQUIPMENT" at bounding box center [591, 252] width 268 height 17
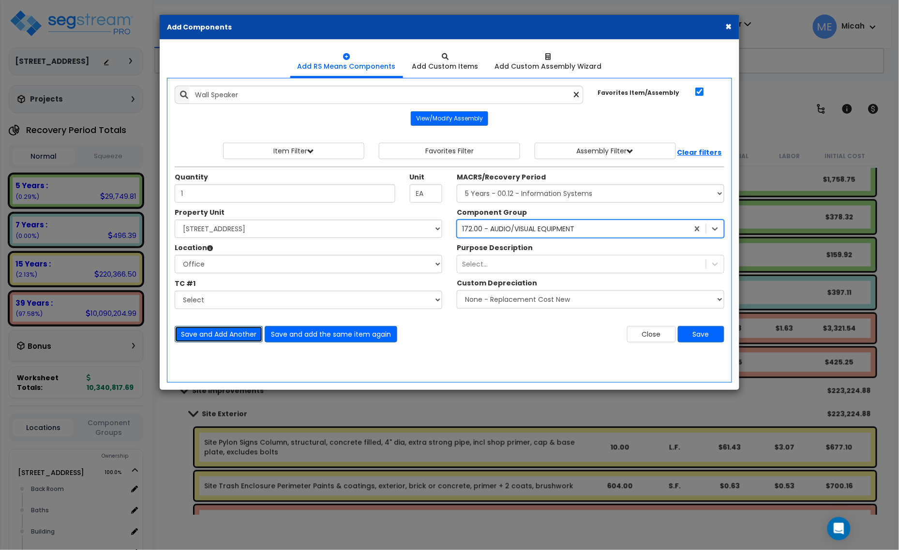
click at [226, 339] on button "Save and Add Another" at bounding box center [219, 334] width 88 height 16
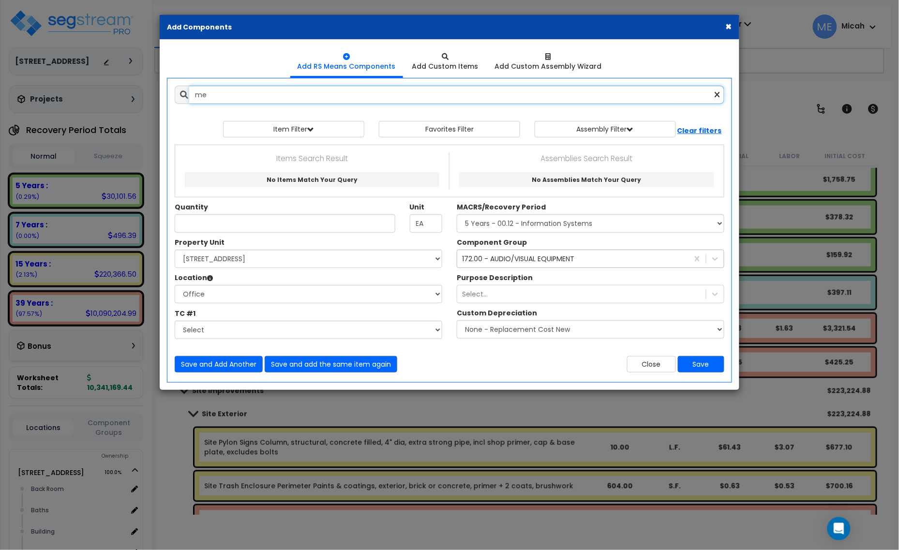
type input "m"
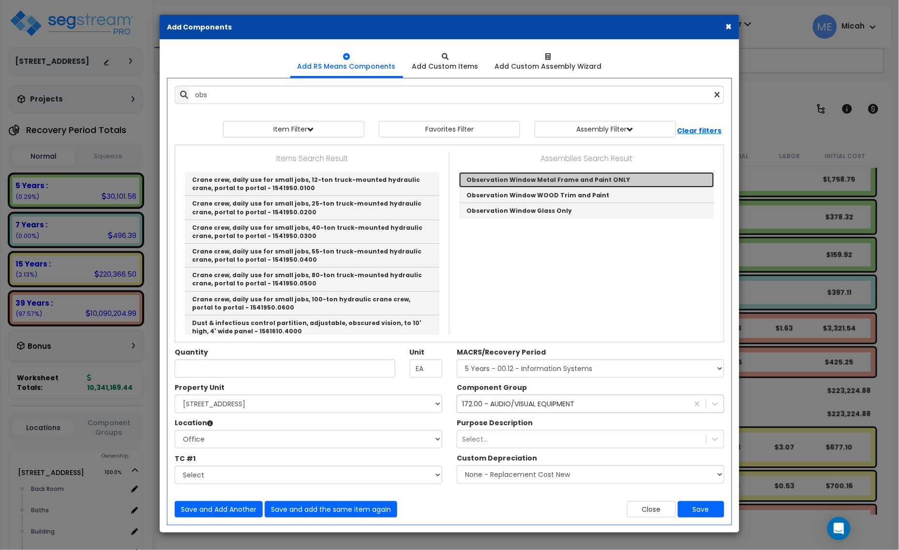
click at [550, 181] on link "Observation Window Metal Frame and Paint ONLY" at bounding box center [586, 179] width 255 height 15
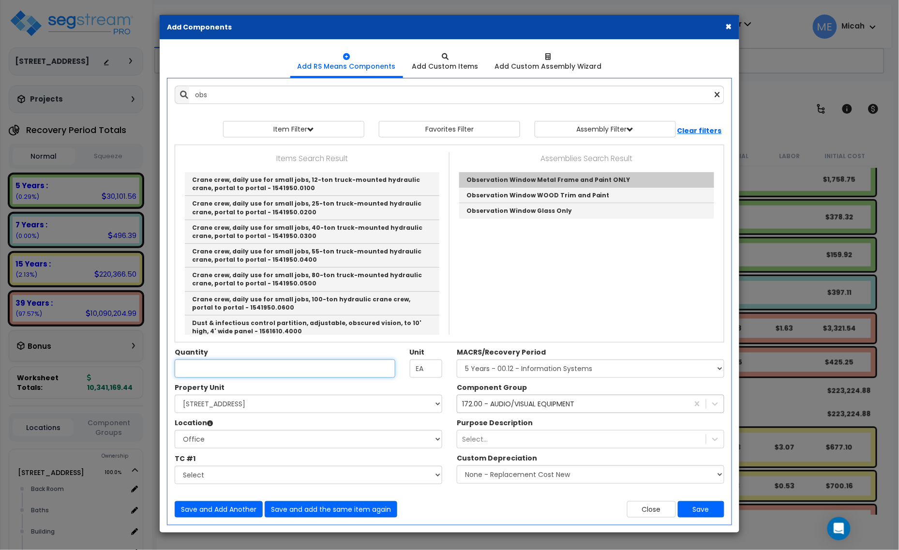
type input "Observation Window Metal Frame and Paint ONLY"
type input "SF"
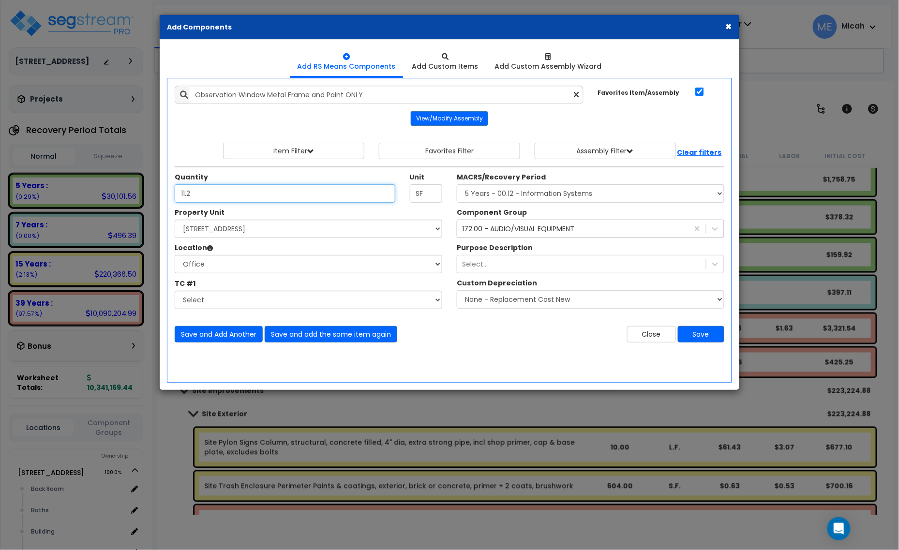
type input "11.2"
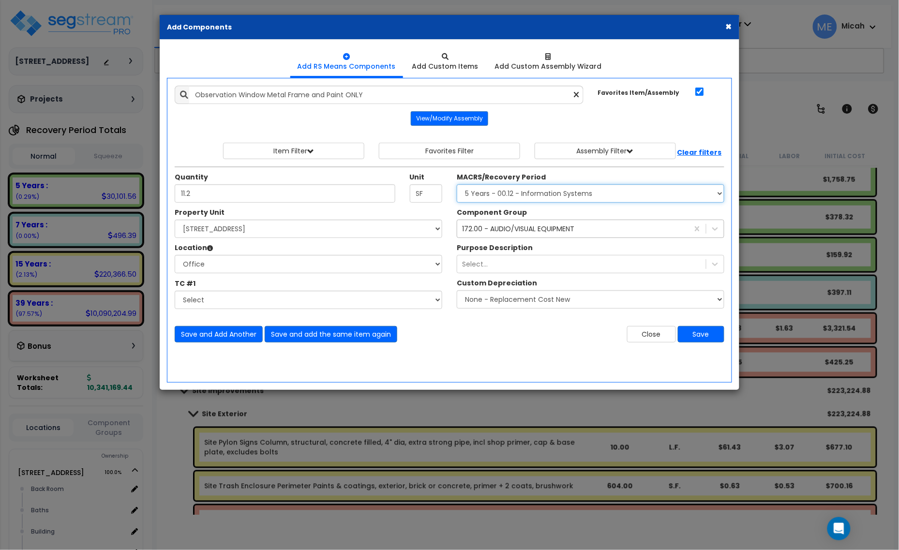
click at [550, 195] on select "Select MACRS/Recovery Period 5 Years - 57.0 - Distributive Trades & Services 5 …" at bounding box center [591, 193] width 268 height 18
select select "3667"
click at [457, 185] on select "Select MACRS/Recovery Period 5 Years - 57.0 - Distributive Trades & Services 5 …" at bounding box center [591, 193] width 268 height 18
click at [535, 230] on div "172.00 - AUDIO/VISUAL EQUIPMENT" at bounding box center [518, 229] width 112 height 10
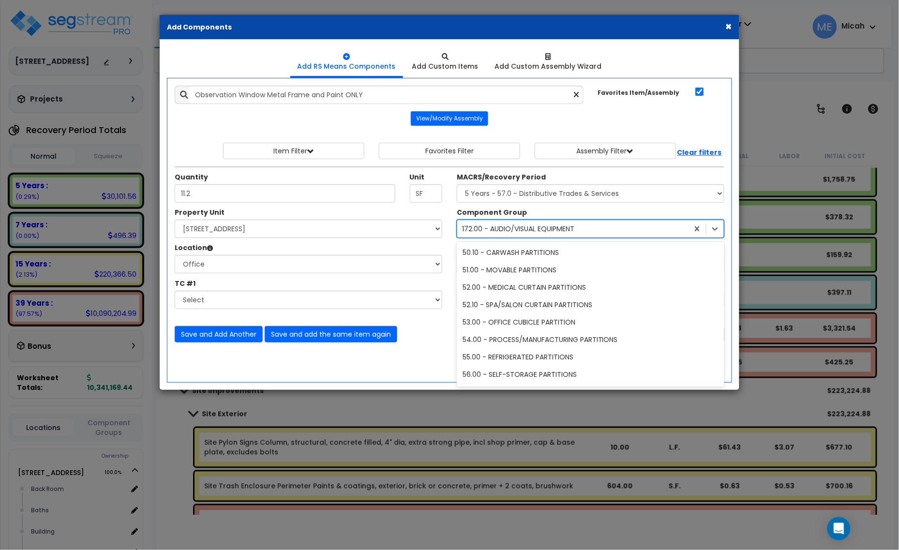
type input "49"
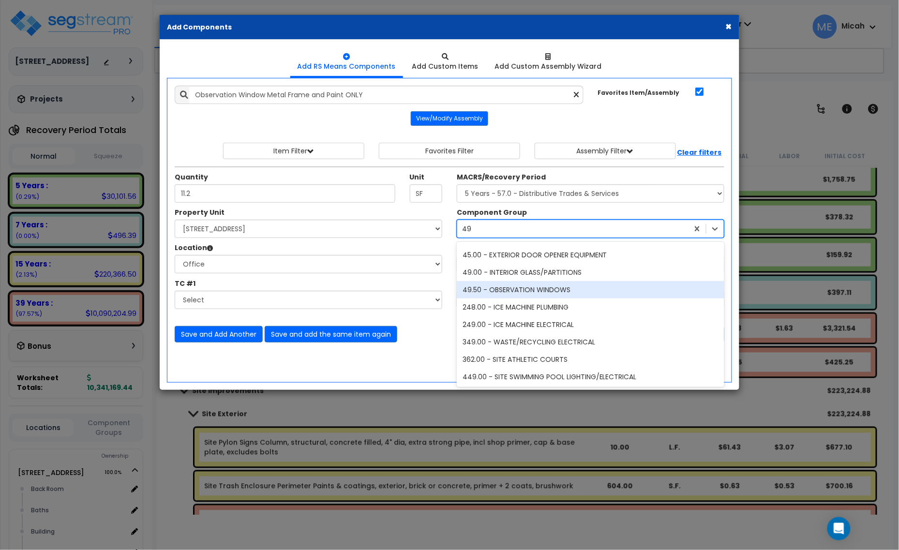
click at [540, 288] on div "49.50 - OBSERVATION WINDOWS" at bounding box center [591, 289] width 268 height 17
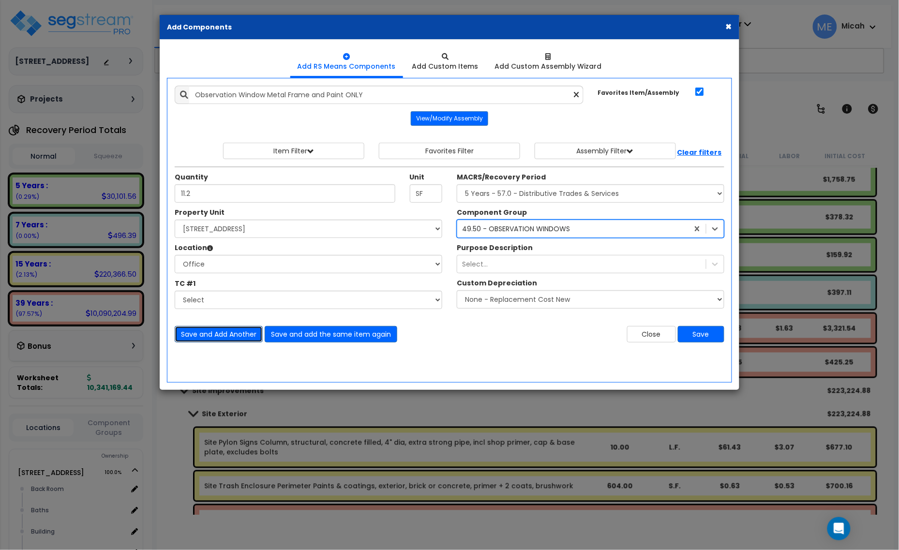
click at [228, 339] on button "Save and Add Another" at bounding box center [219, 334] width 88 height 16
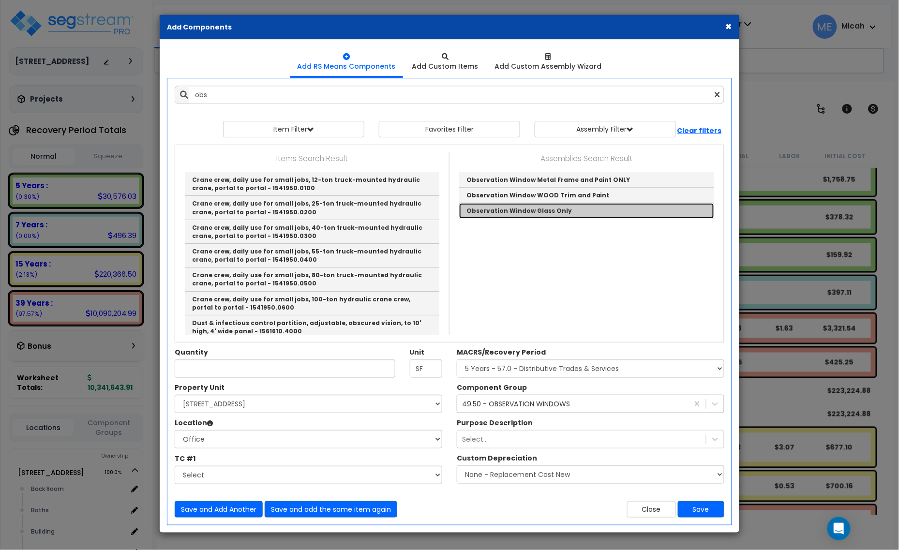
click at [501, 210] on link "Observation Window Glass Only" at bounding box center [586, 210] width 255 height 15
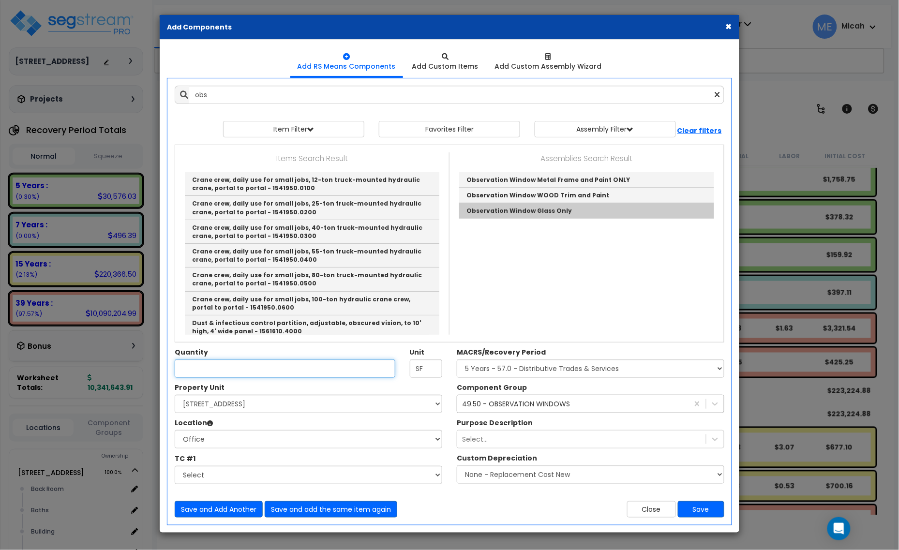
type input "Observation Window Glass Only"
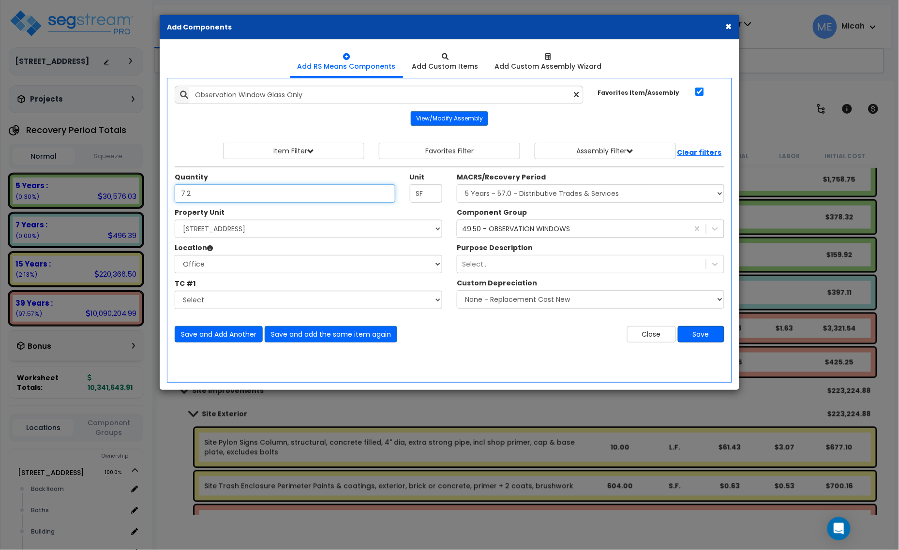
type input "7.2"
click at [691, 341] on button "Save" at bounding box center [701, 334] width 46 height 16
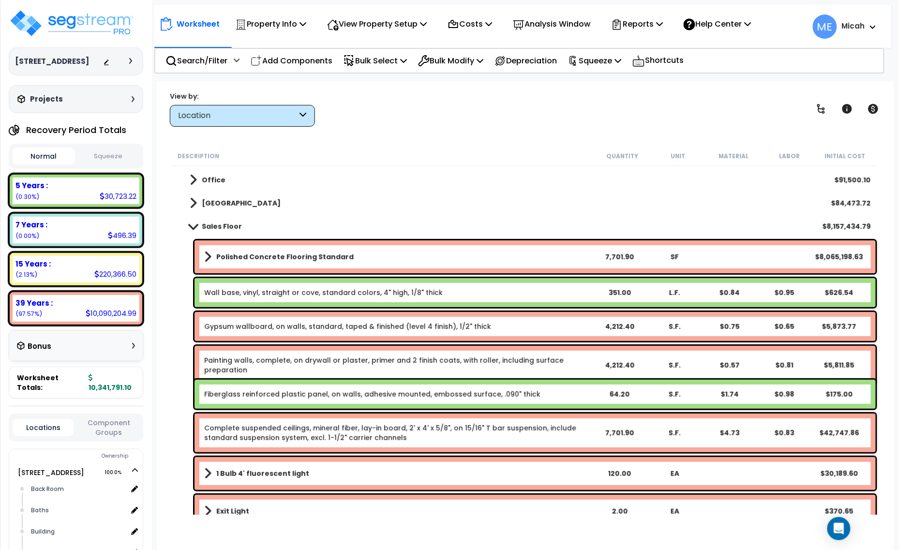
scroll to position [0, 0]
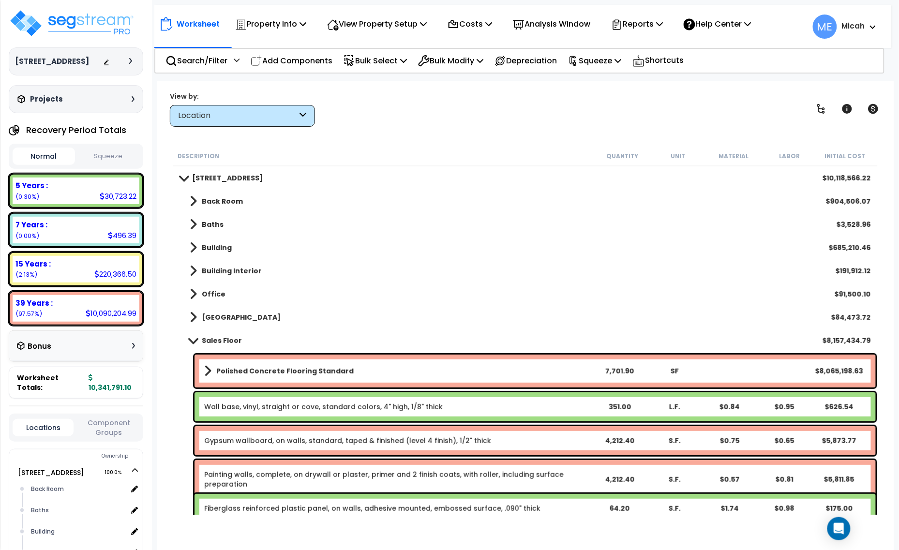
click at [193, 339] on span at bounding box center [193, 340] width 14 height 7
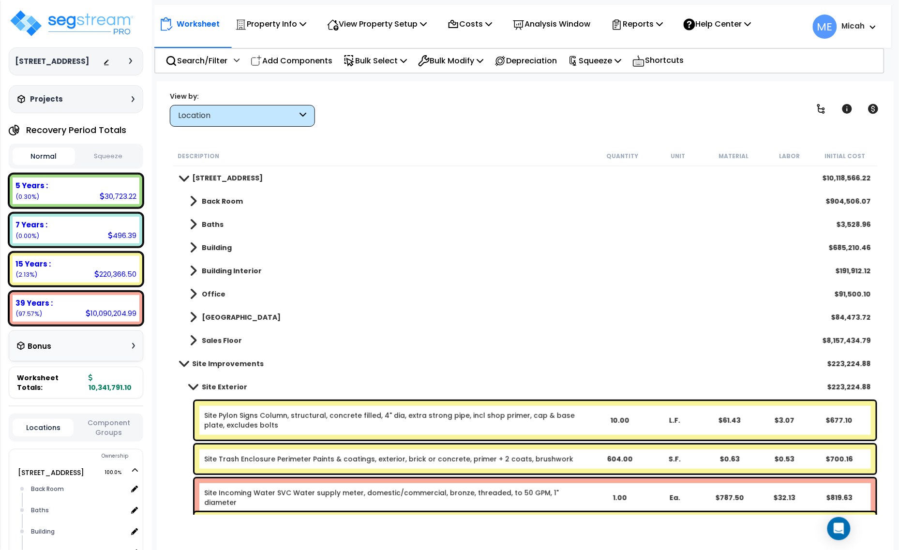
click at [191, 294] on span at bounding box center [193, 294] width 7 height 14
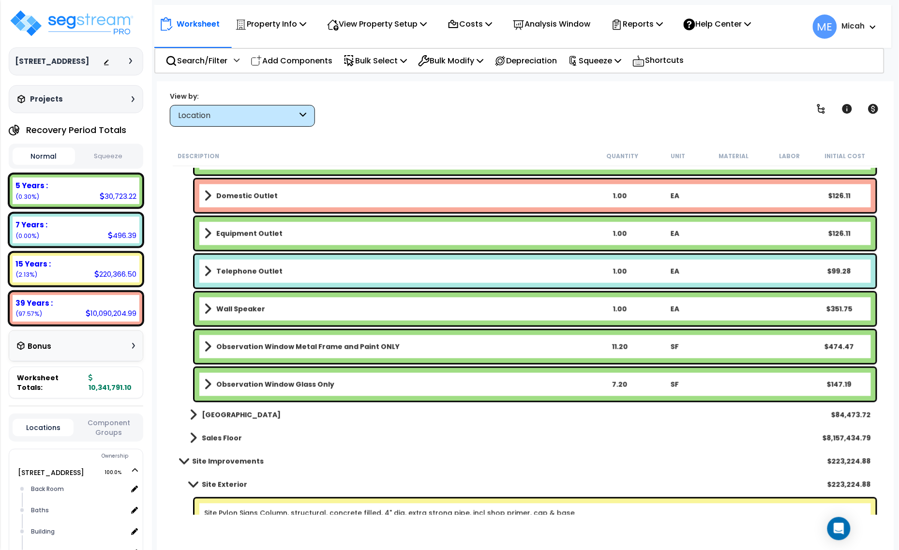
scroll to position [484, 0]
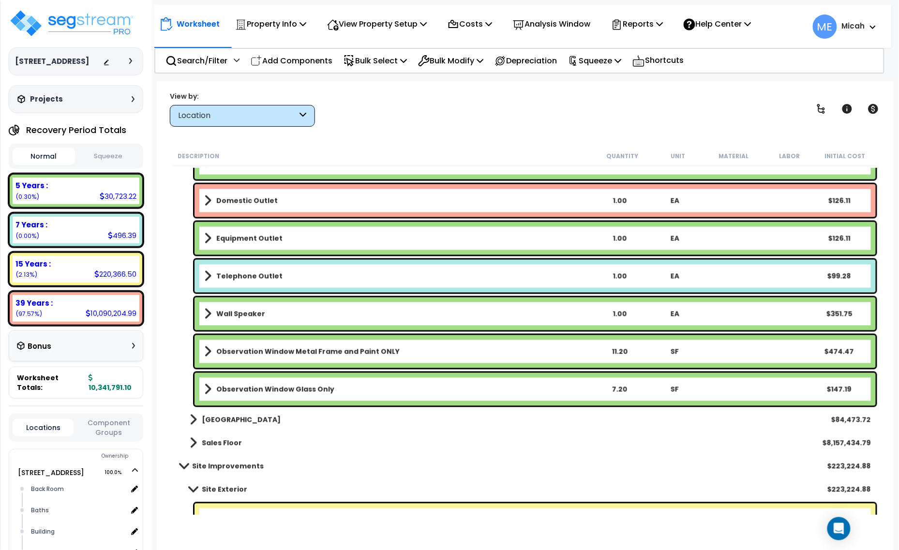
click at [208, 351] on span at bounding box center [207, 352] width 7 height 14
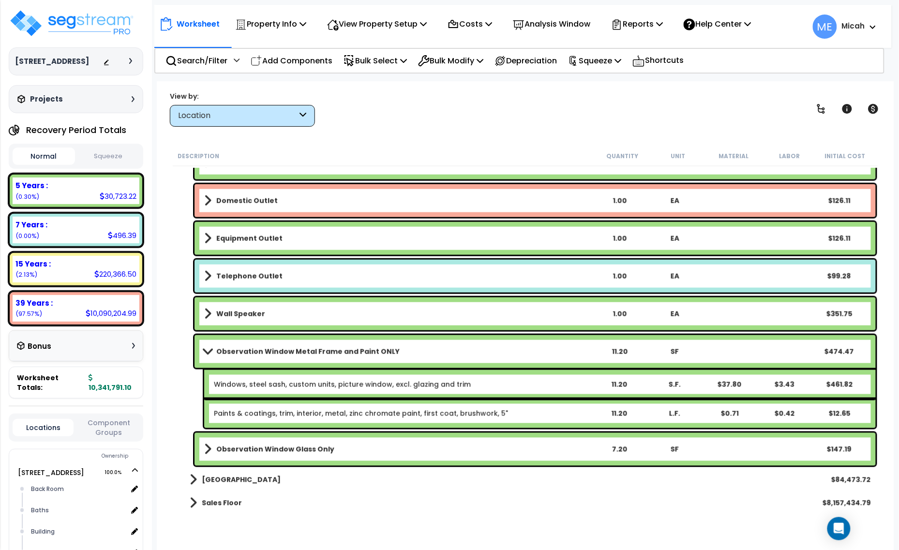
click at [205, 449] on span at bounding box center [207, 450] width 7 height 14
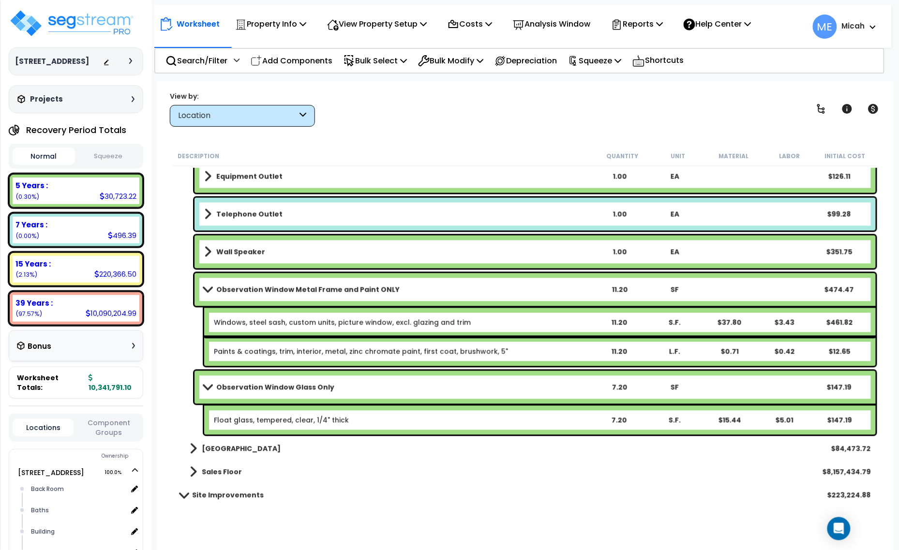
scroll to position [605, 0]
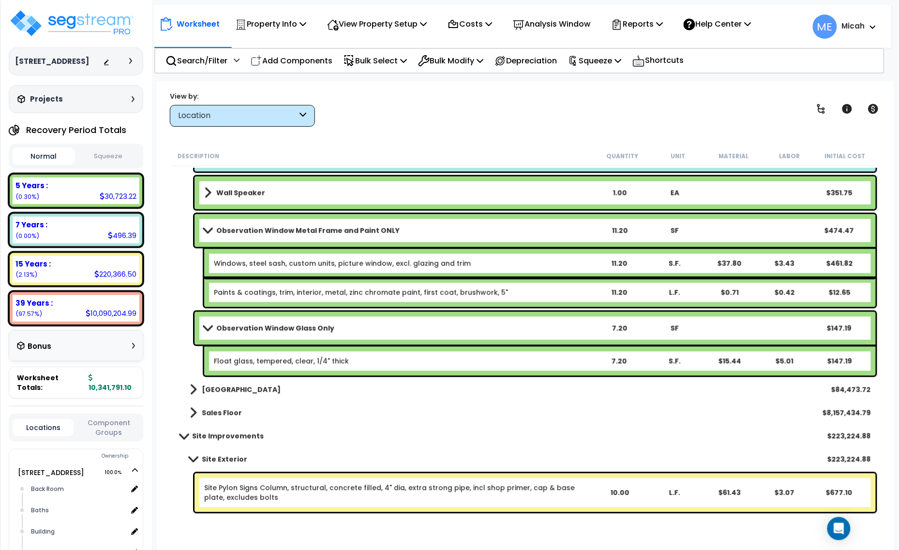
click at [615, 230] on div "11.20" at bounding box center [619, 231] width 53 height 10
click at [615, 260] on div "11.20" at bounding box center [619, 264] width 52 height 10
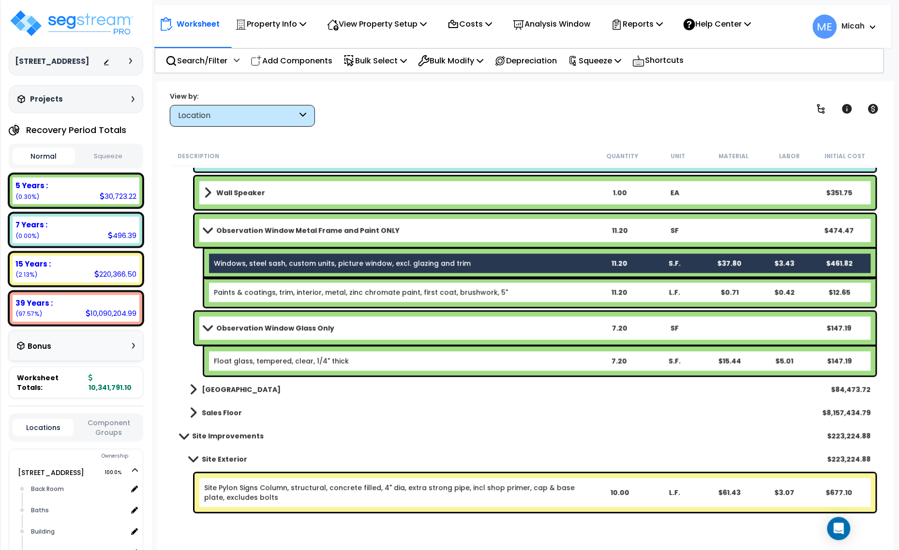
click at [464, 230] on link "Observation Window Metal Frame and Paint ONLY" at bounding box center [398, 231] width 388 height 14
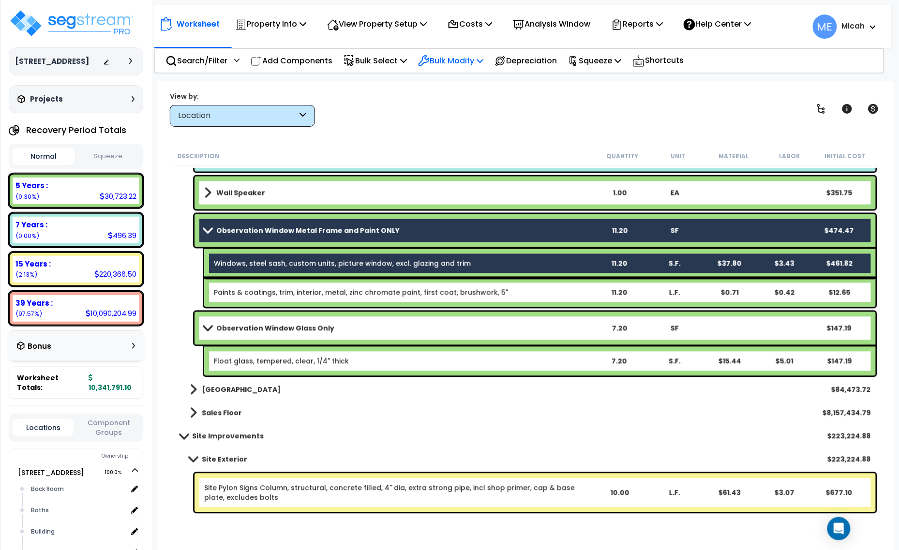
click at [483, 62] on icon at bounding box center [480, 61] width 7 height 8
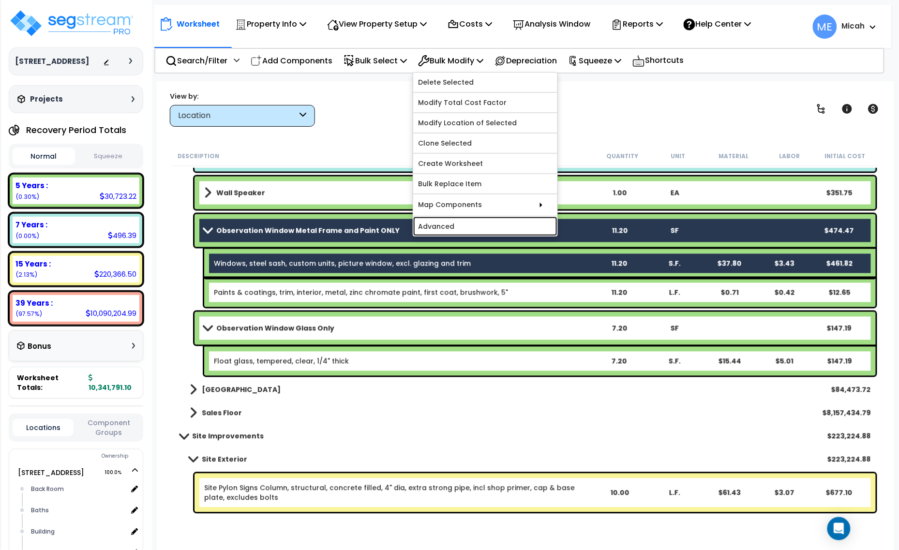
click at [506, 225] on link "Advanced" at bounding box center [485, 226] width 144 height 19
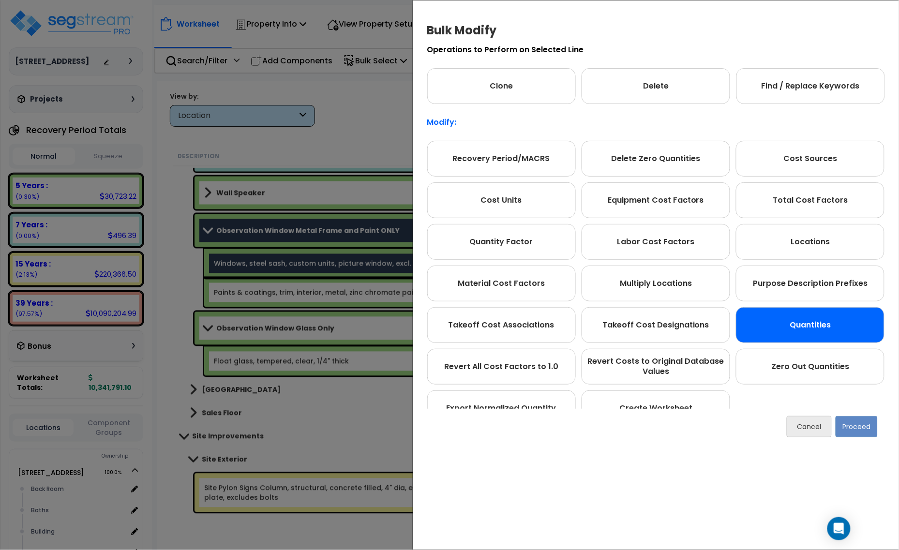
click at [797, 323] on div "Quantities" at bounding box center [810, 325] width 149 height 36
click at [853, 424] on button "Proceed" at bounding box center [857, 426] width 42 height 21
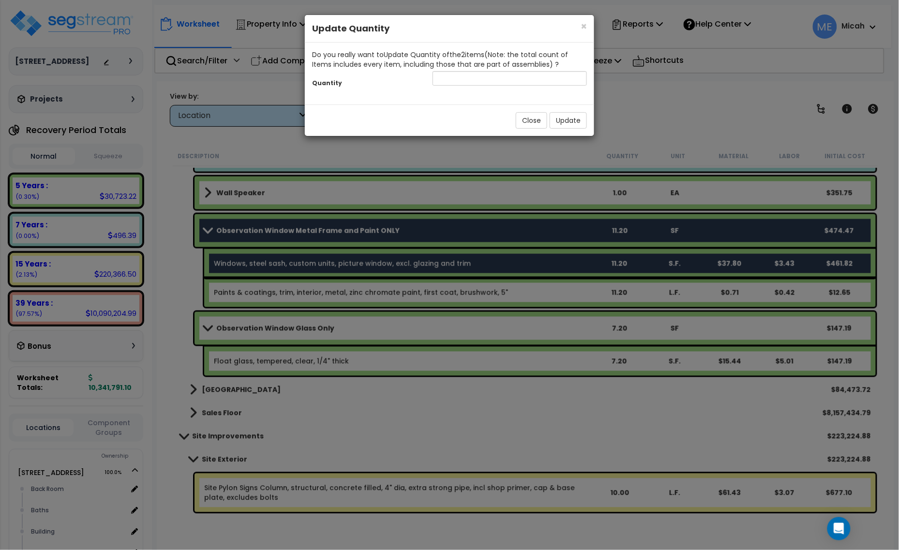
click at [472, 68] on div "Do you really want to Update Quantity of the 2 item s (Note: the total count of…" at bounding box center [449, 59] width 275 height 19
click at [473, 78] on input "number" at bounding box center [510, 78] width 154 height 15
type input "7.2"
click at [563, 121] on button "Update" at bounding box center [568, 120] width 37 height 16
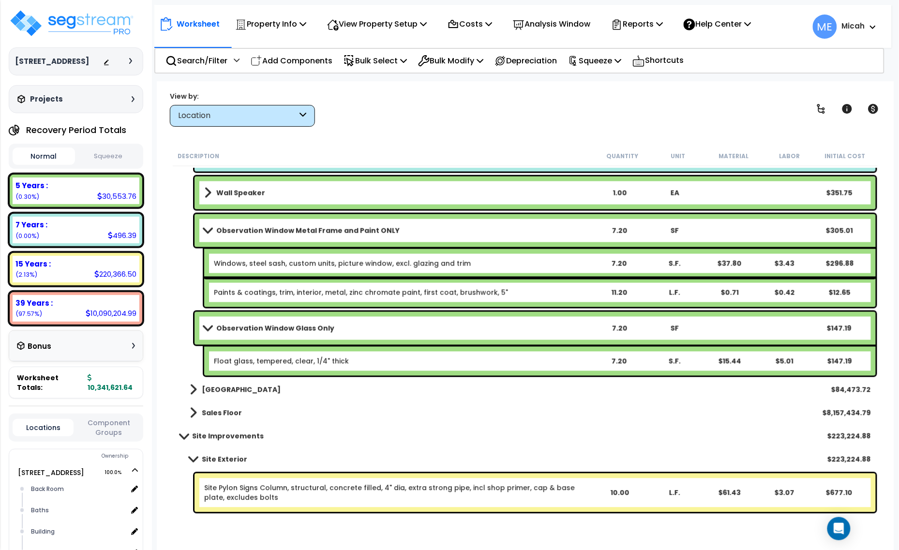
click at [209, 229] on span at bounding box center [208, 230] width 14 height 7
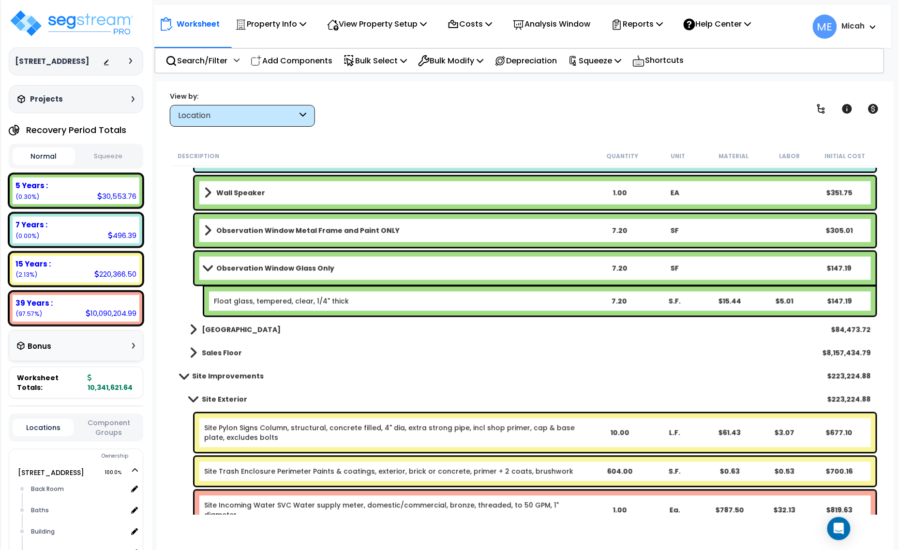
click at [207, 270] on span at bounding box center [208, 268] width 14 height 7
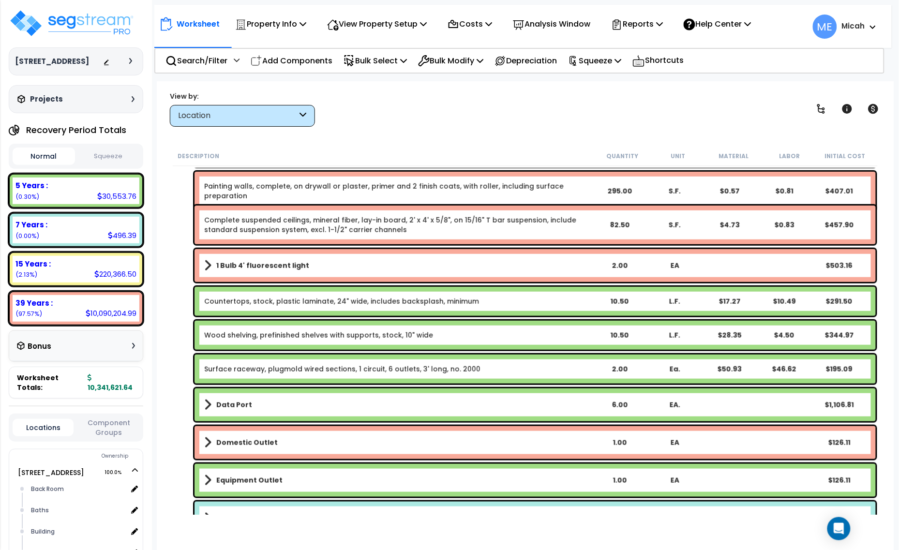
scroll to position [121, 0]
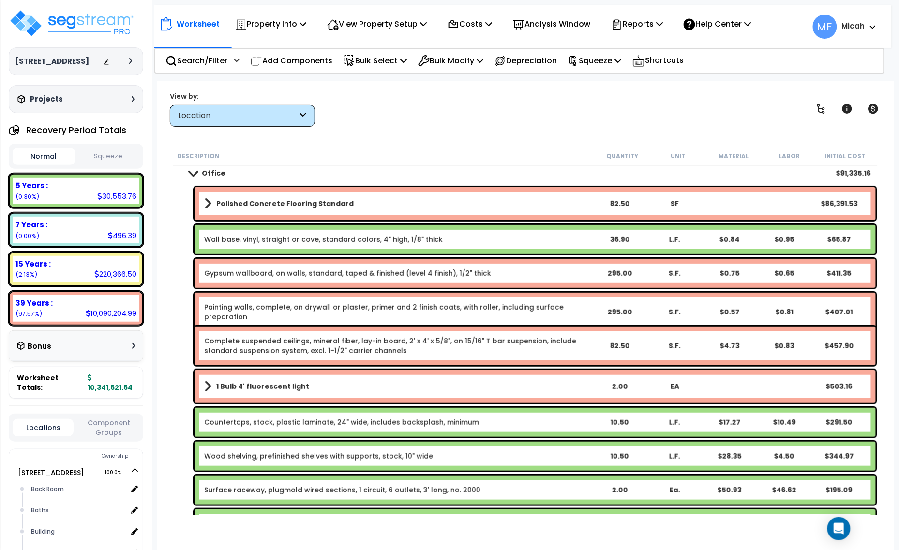
click at [194, 170] on span at bounding box center [193, 172] width 14 height 7
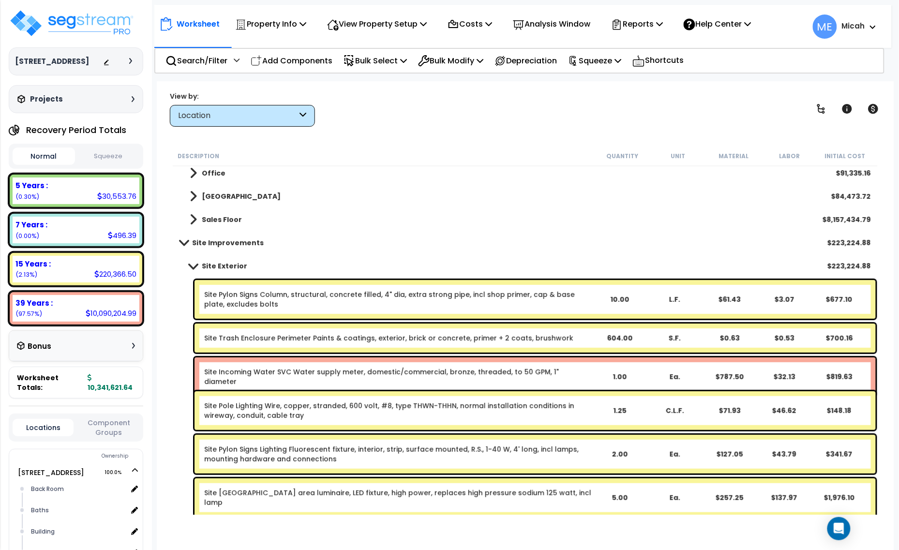
drag, startPoint x: 291, startPoint y: 63, endPoint x: 327, endPoint y: 104, distance: 54.9
click at [291, 63] on p "Add Components" at bounding box center [292, 60] width 82 height 13
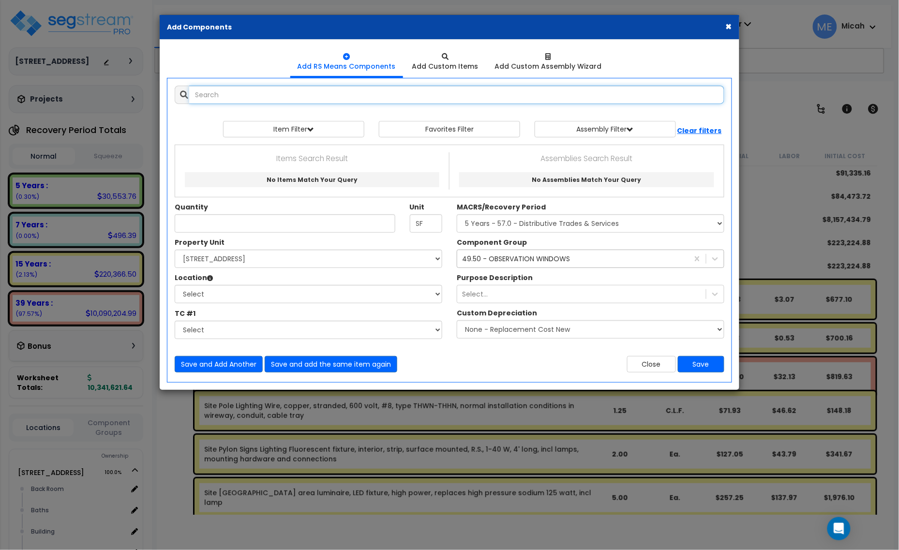
select select
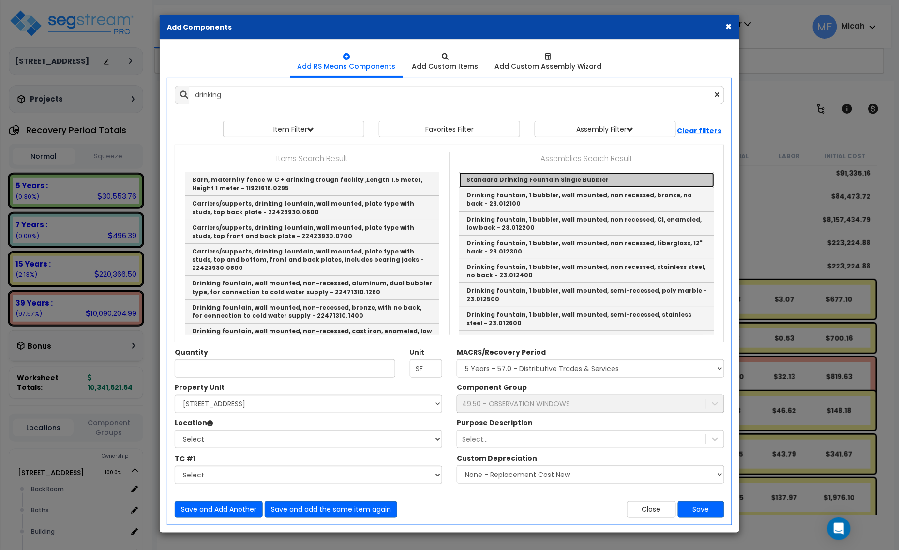
click at [590, 181] on link "Standard Drinking Fountain Single Bubbler" at bounding box center [586, 179] width 255 height 15
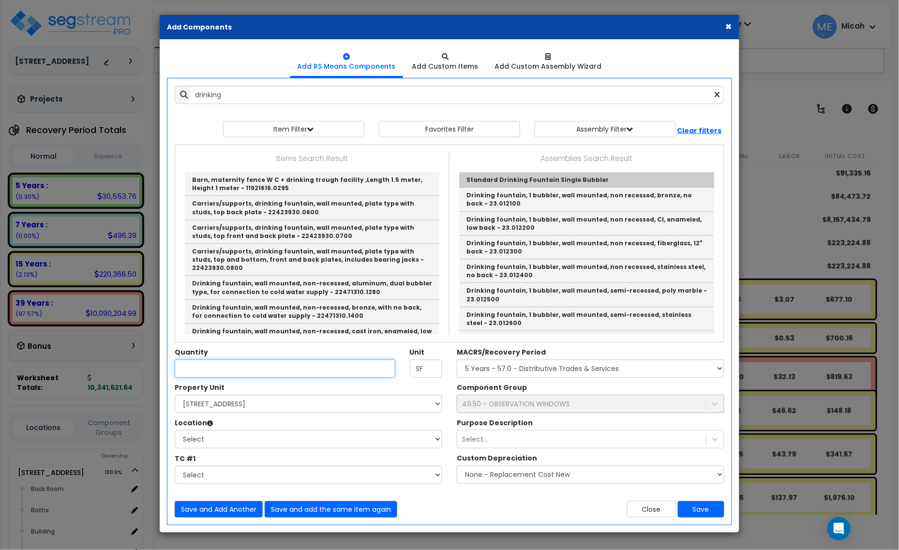
type input "Standard Drinking Fountain Single Bubbler"
type input "EA"
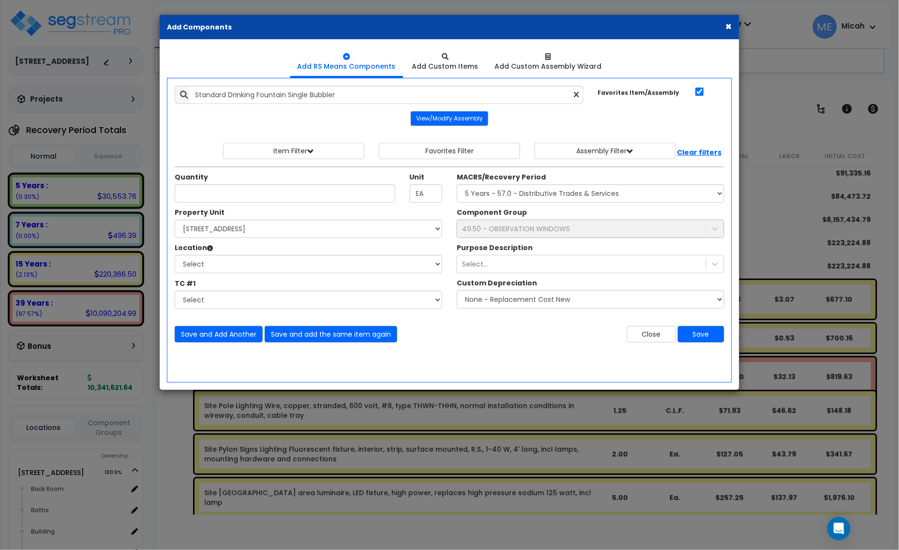
click at [576, 96] on icon at bounding box center [576, 95] width 5 height 8
type input "d"
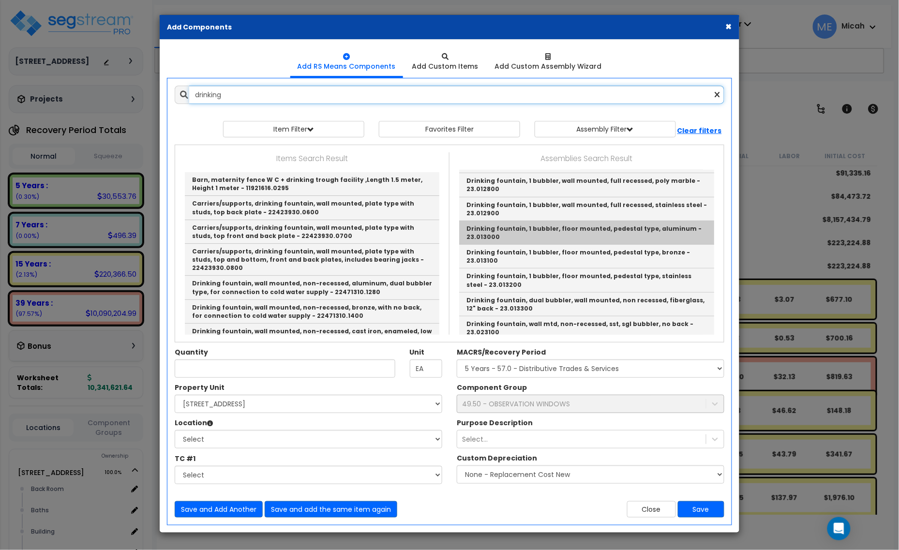
scroll to position [221, 0]
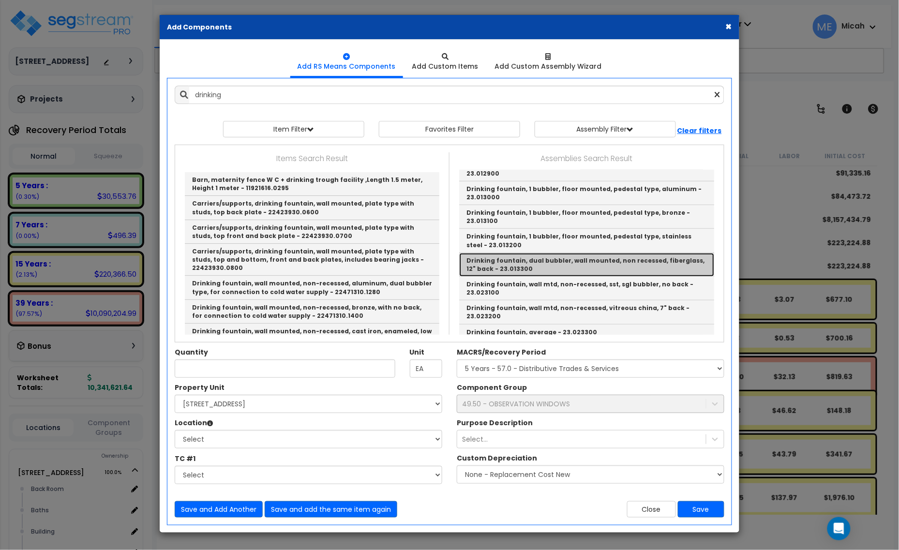
click at [569, 255] on link "Drinking fountain, dual bubbler, wall mounted, non recessed, fiberglass, 12" ba…" at bounding box center [586, 265] width 255 height 24
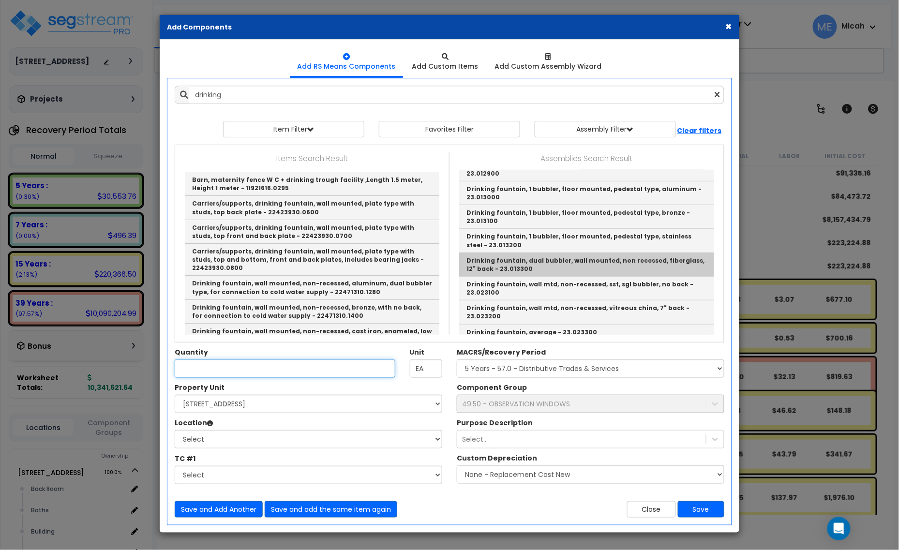
type input "Drinking fountain, dual bubbler, wall mounted, non recessed, fiberglass, 12" ba…"
checkbox input "false"
type input "Ea."
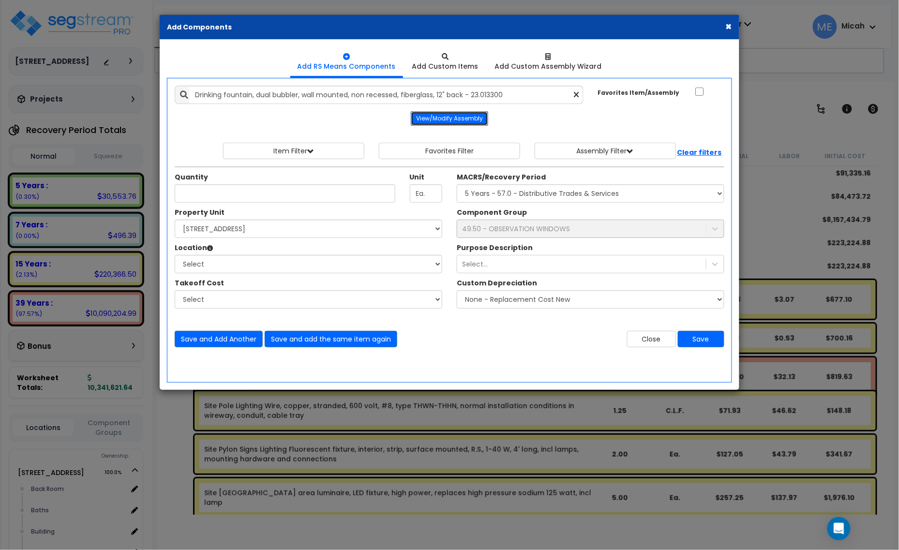
click at [459, 121] on button "View/Modify Assembly" at bounding box center [449, 118] width 77 height 15
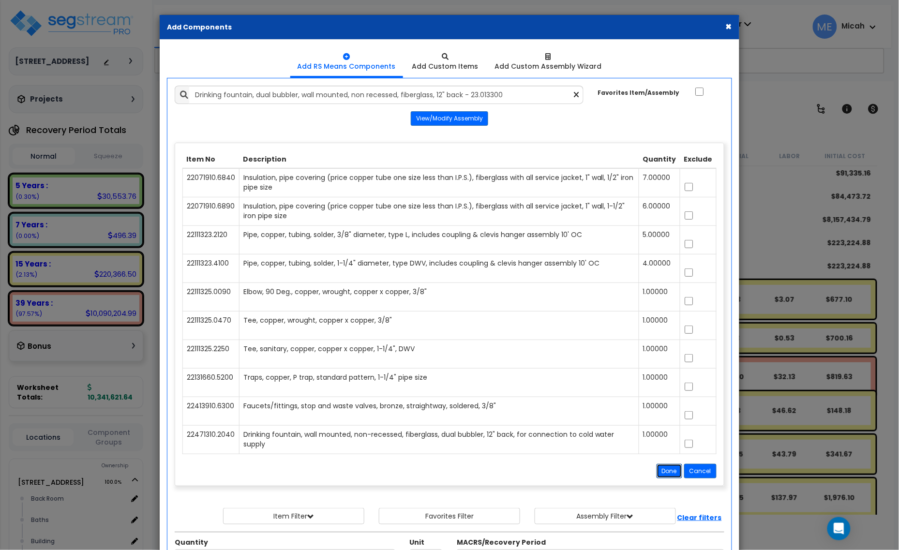
click at [672, 472] on button "Done" at bounding box center [670, 471] width 26 height 15
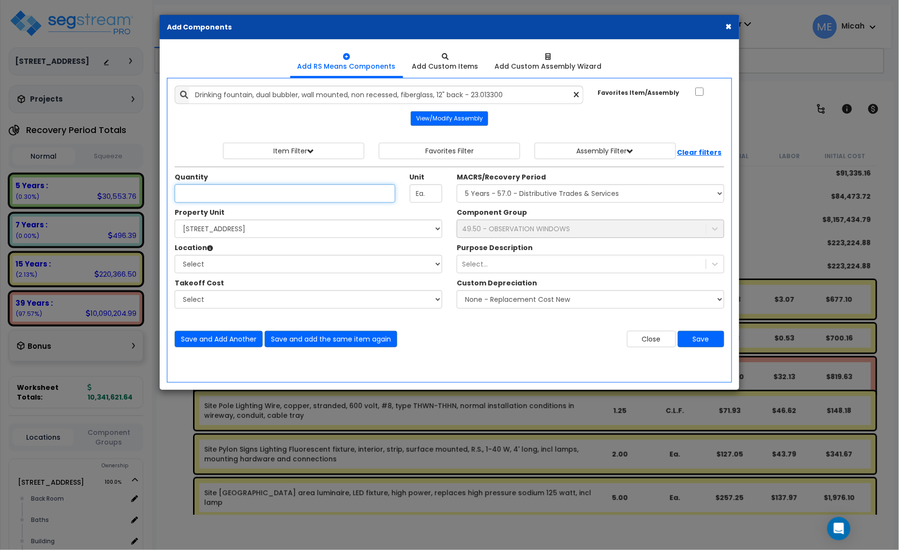
click at [228, 192] on input "Quantity" at bounding box center [285, 193] width 221 height 18
type input "1"
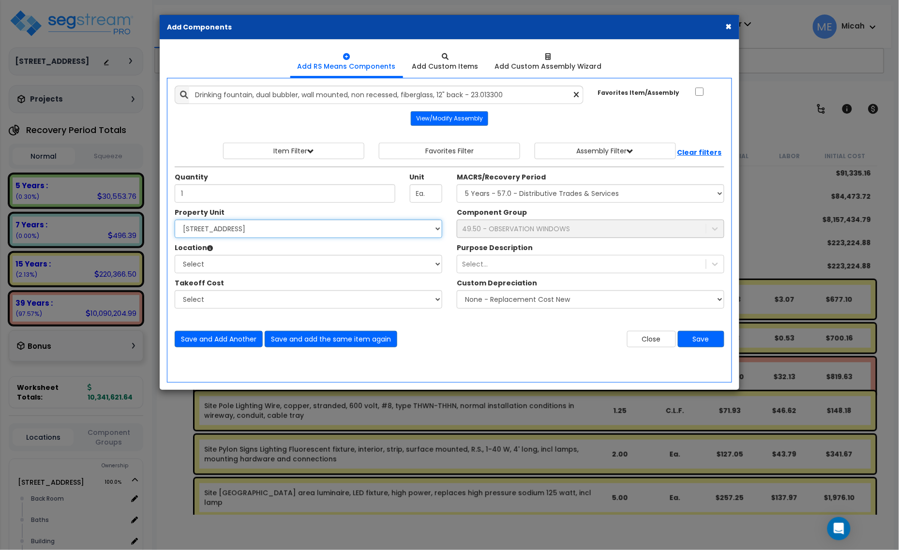
click at [276, 235] on select "Select 3000 N. Lamesa Rd Site Improvements" at bounding box center [309, 229] width 268 height 18
select select "167523"
click at [175, 220] on select "Select 3000 N. Lamesa Rd Site Improvements" at bounding box center [309, 229] width 268 height 18
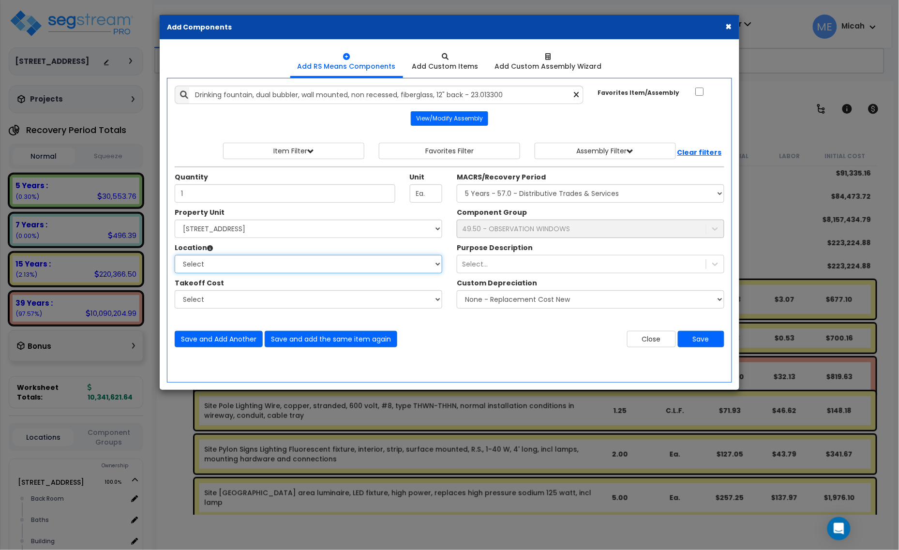
click at [257, 267] on select "Select Back Room Baths Building Building Interior Office [GEOGRAPHIC_DATA] Sale…" at bounding box center [309, 264] width 268 height 18
select select "31760"
click at [175, 256] on select "Select Back Room Baths Building Building Interior Office [GEOGRAPHIC_DATA] Sale…" at bounding box center [309, 264] width 268 height 18
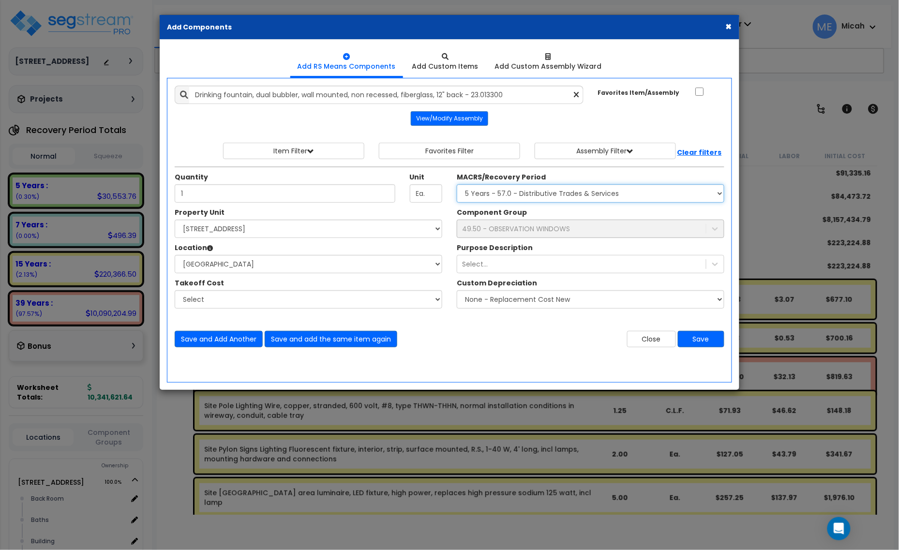
click at [538, 199] on select "Select MACRS/Recovery Period 5 Years - 57.0 - Distributive Trades & Services 5 …" at bounding box center [591, 193] width 268 height 18
select select "3669"
click at [457, 185] on select "Select MACRS/Recovery Period 5 Years - 57.0 - Distributive Trades & Services 5 …" at bounding box center [591, 193] width 268 height 18
click at [489, 223] on div "49.50 - OBSERVATION WINDOWS" at bounding box center [572, 228] width 231 height 15
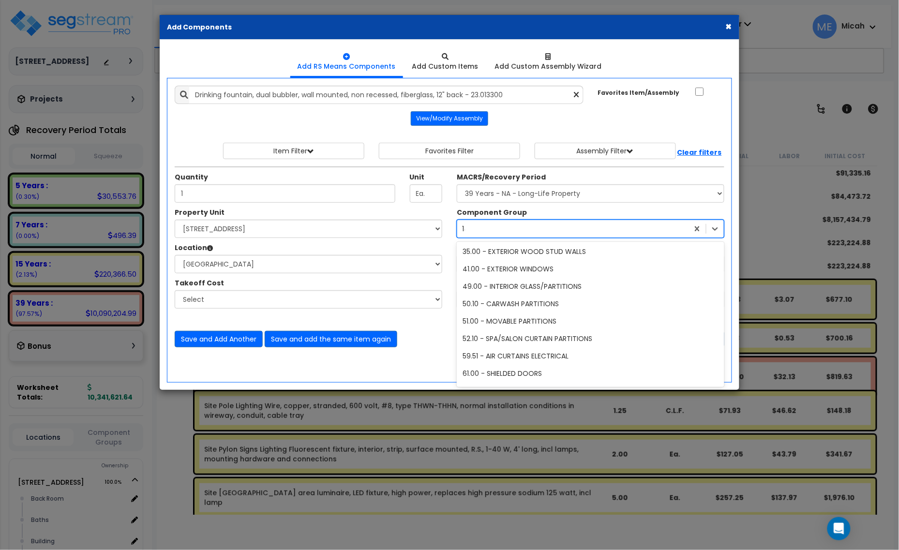
scroll to position [433, 0]
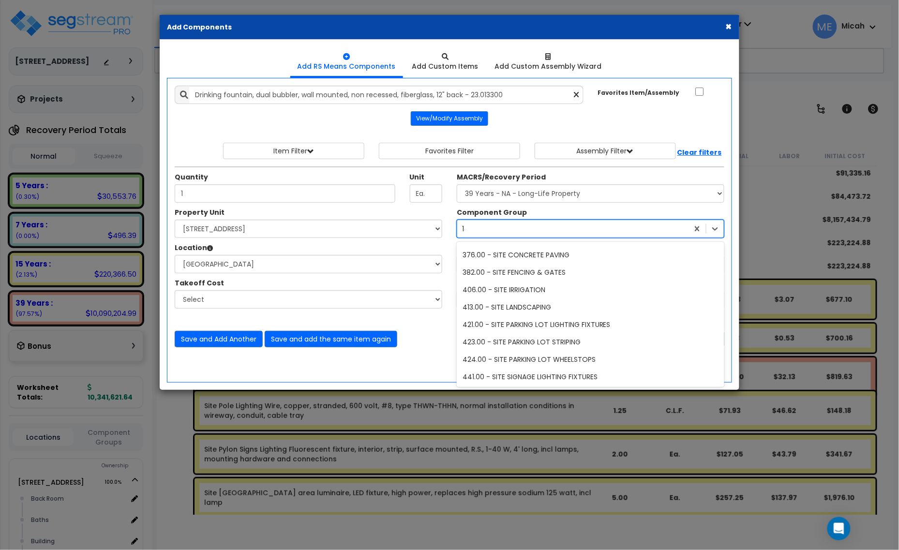
type input "144"
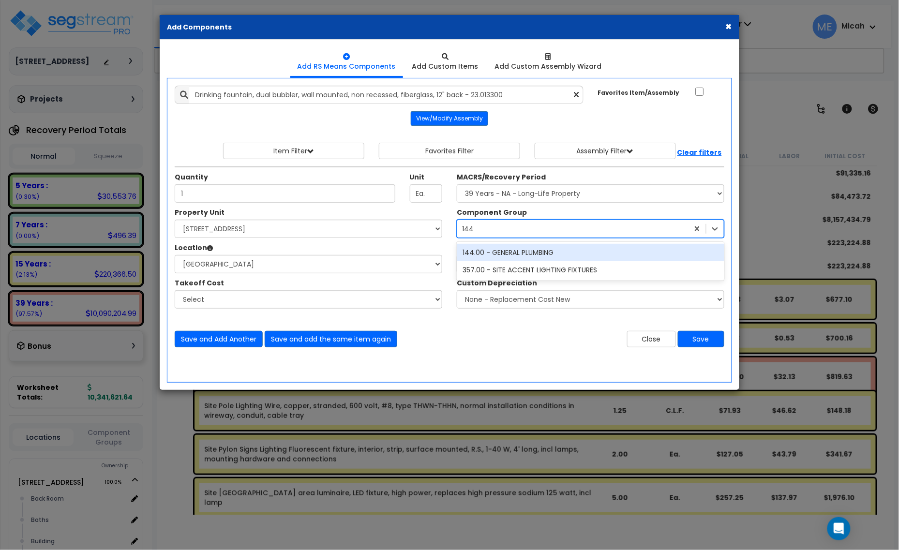
scroll to position [0, 0]
click at [511, 251] on div "144.00 - GENERAL PLUMBING" at bounding box center [591, 252] width 268 height 17
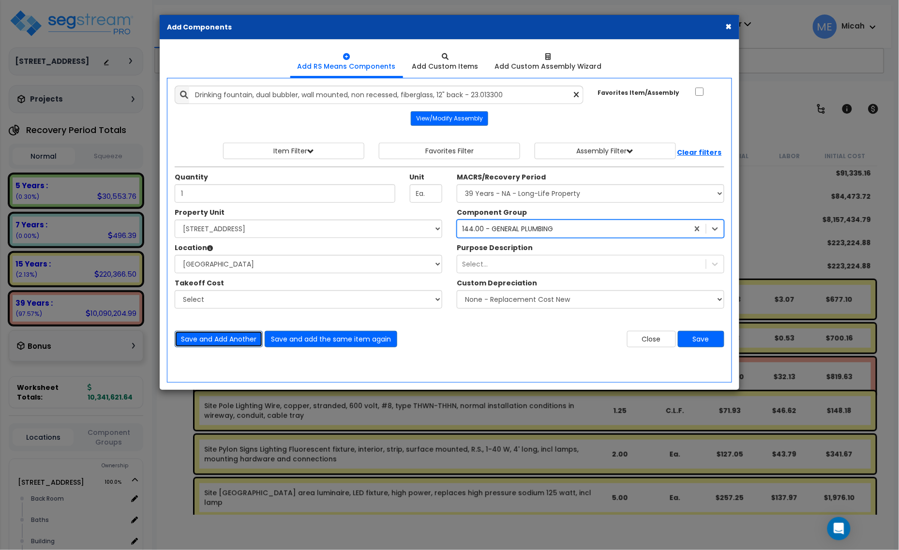
click at [237, 342] on button "Save and Add Another" at bounding box center [219, 339] width 88 height 16
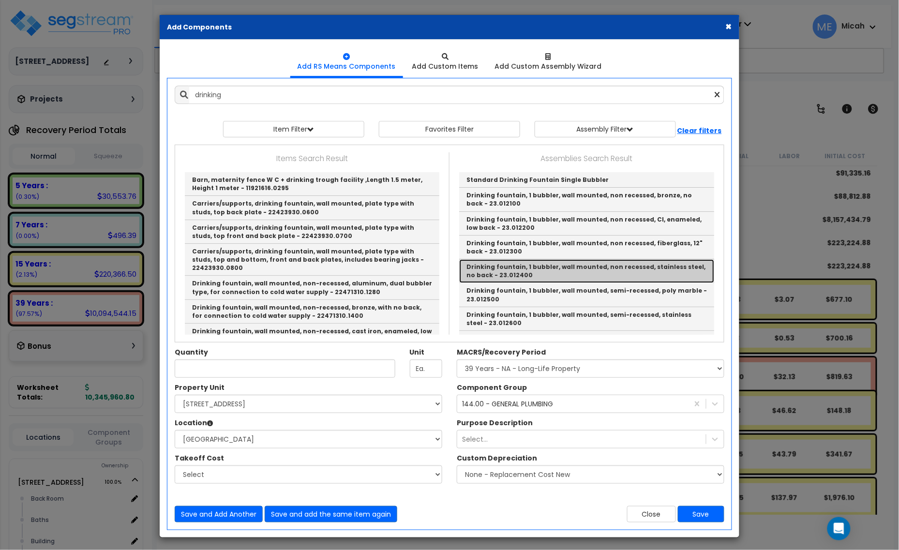
click at [652, 270] on link "Drinking fountain, 1 bubbler, wall mounted, non recessed, stainless steel, no b…" at bounding box center [586, 271] width 255 height 24
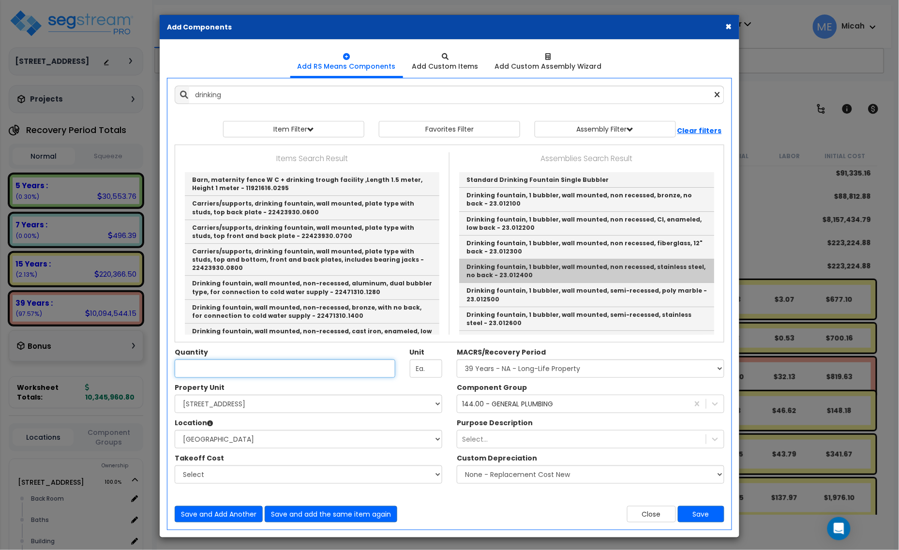
type input "Drinking fountain, 1 bubbler, wall mounted, non recessed, stainless steel, no b…"
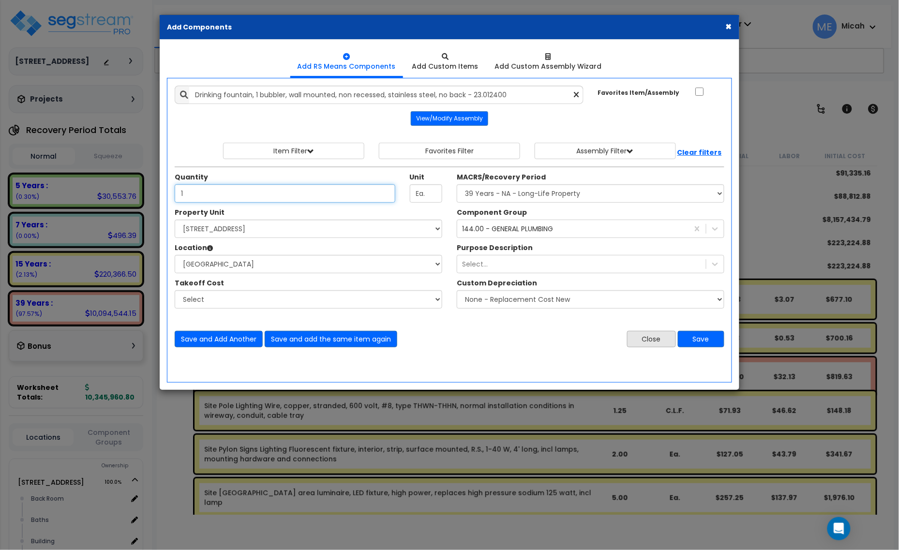
type input "1"
click at [654, 340] on button "Close" at bounding box center [651, 339] width 49 height 16
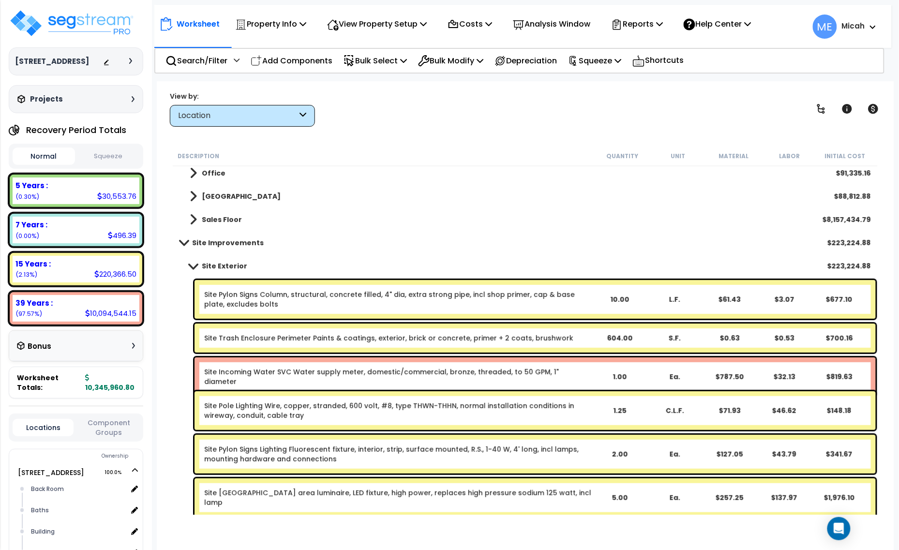
click at [191, 199] on span at bounding box center [193, 197] width 7 height 14
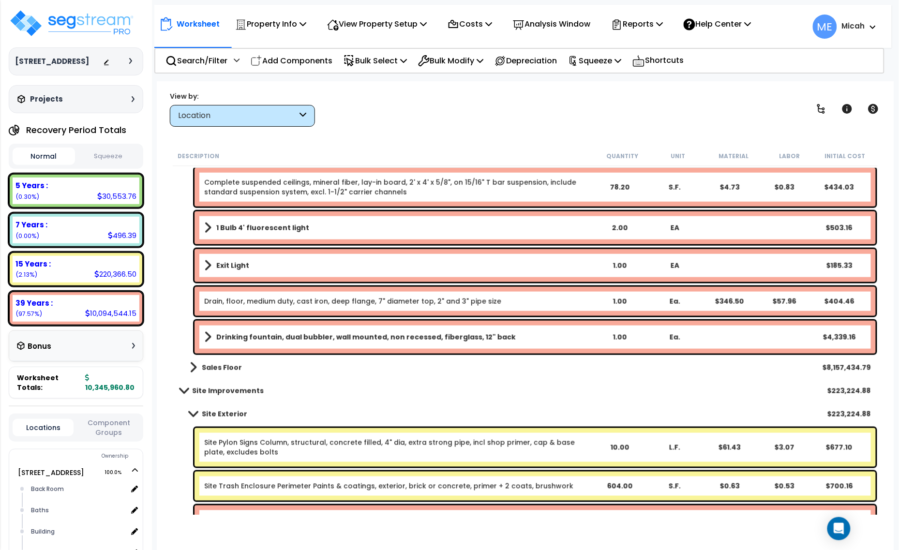
scroll to position [363, 0]
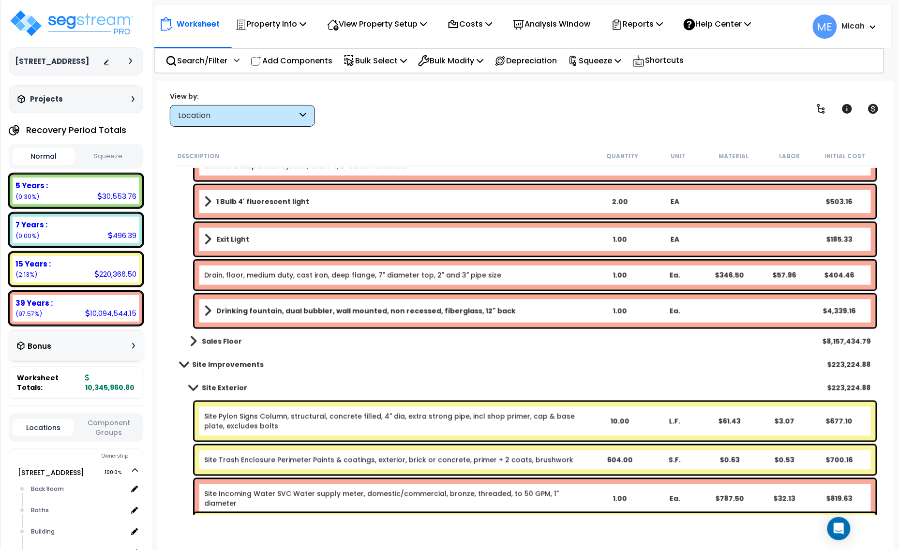
click at [211, 310] on link "Drinking fountain, dual bubbler, wall mounted, non recessed, fiberglass, 12" ba…" at bounding box center [398, 311] width 388 height 14
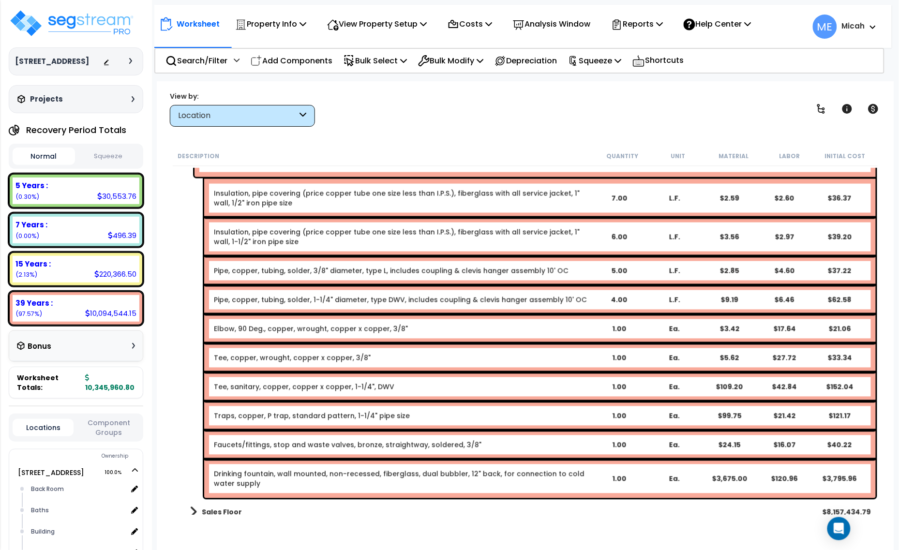
scroll to position [484, 0]
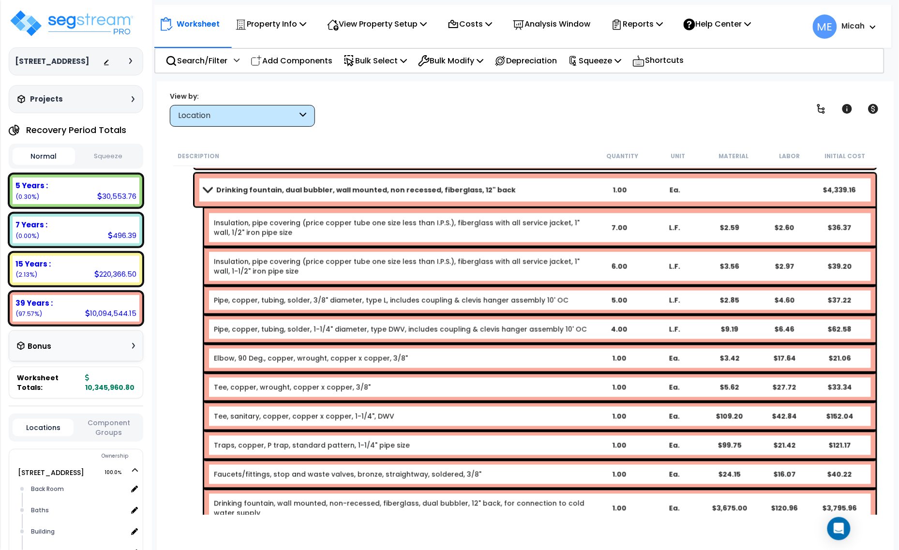
click at [206, 188] on span at bounding box center [208, 189] width 14 height 7
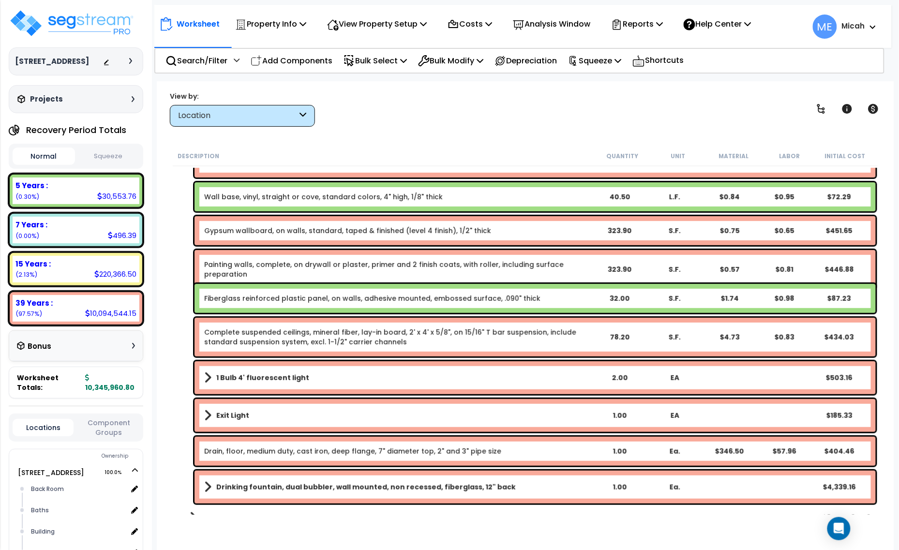
scroll to position [181, 0]
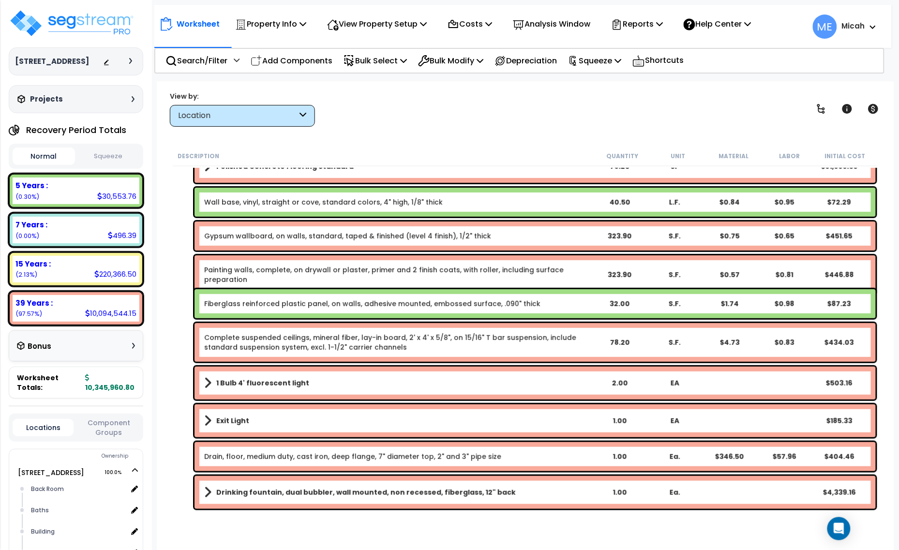
click at [296, 54] on p "Add Components" at bounding box center [292, 60] width 82 height 13
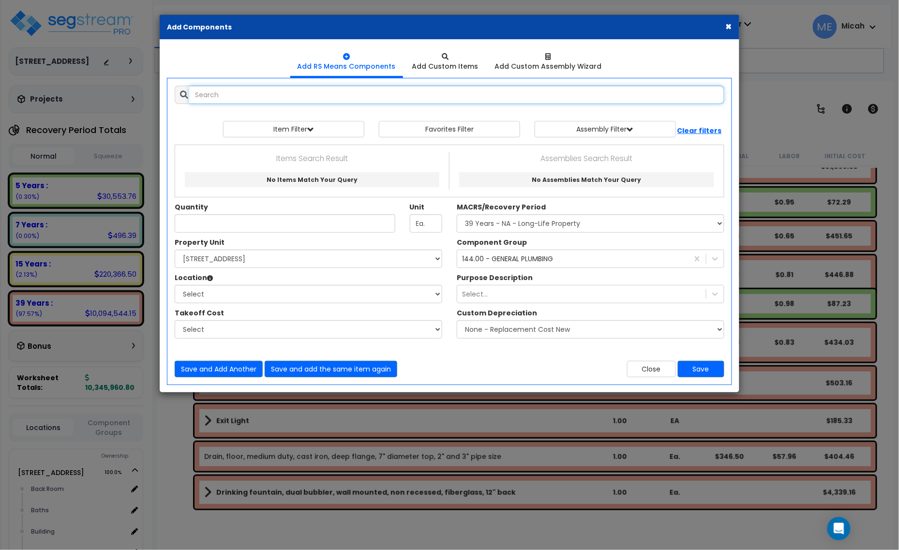
select select
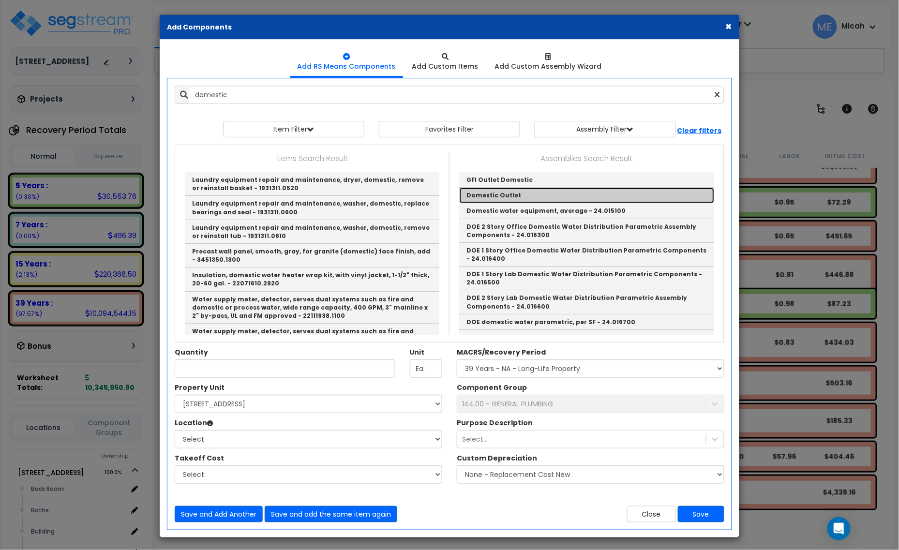
click at [519, 194] on link "Domestic Outlet" at bounding box center [586, 195] width 255 height 15
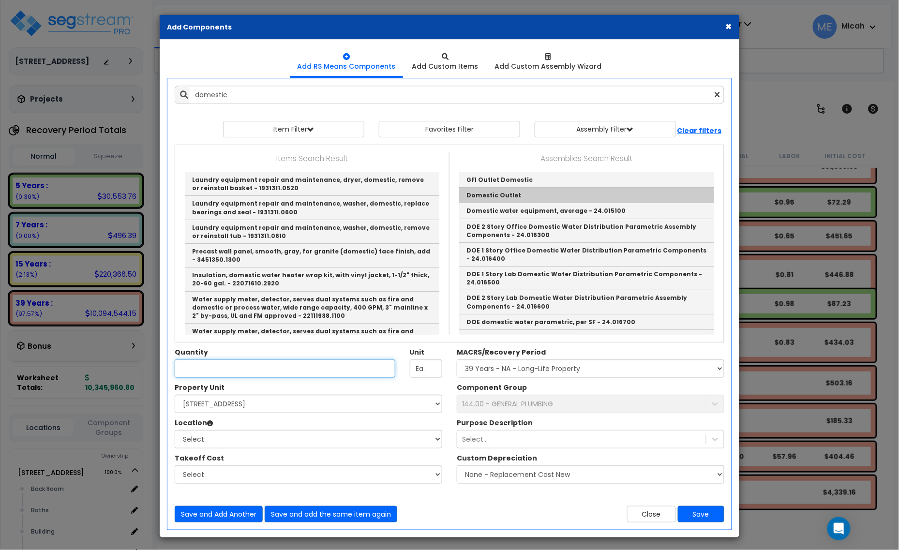
type input "Domestic Outlet"
checkbox input "true"
type input "EA"
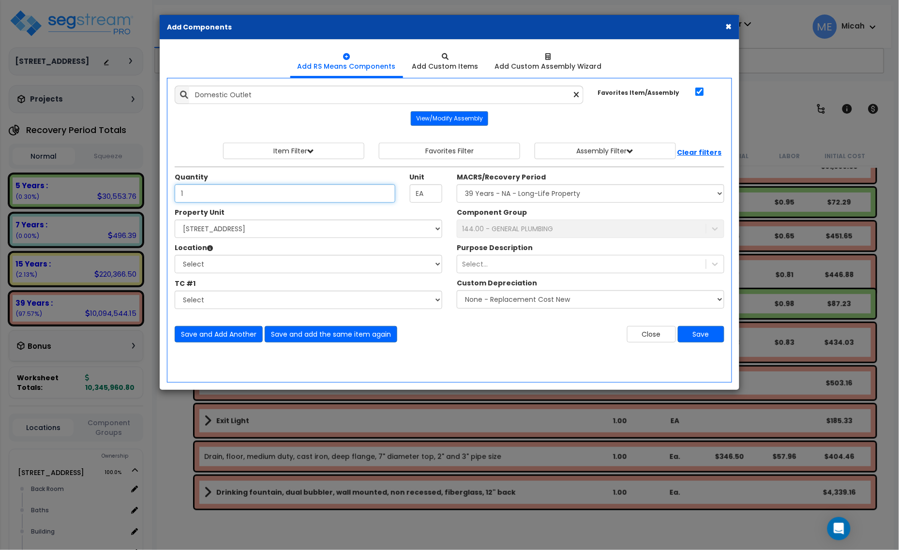
type input "1"
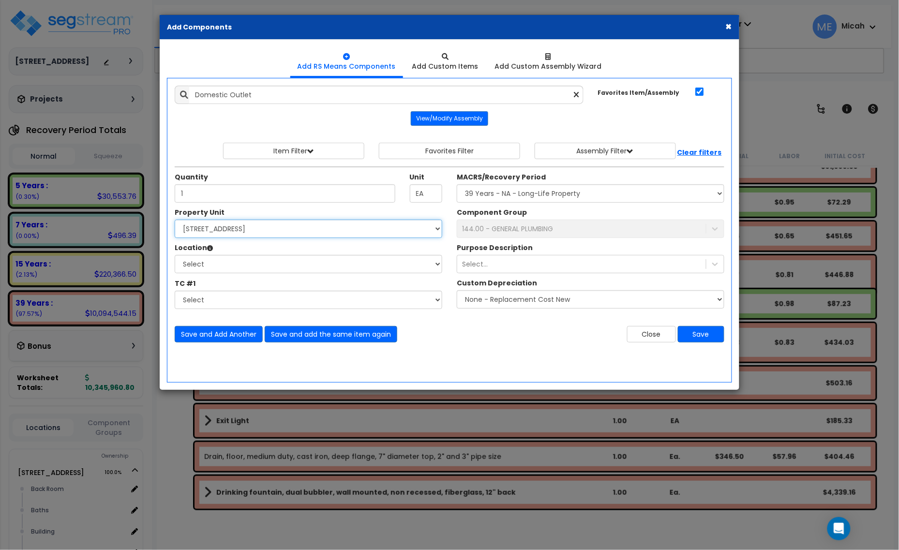
click at [255, 231] on select "Select 3000 N. Lamesa Rd Site Improvements" at bounding box center [309, 229] width 268 height 18
select select "167523"
click at [175, 220] on select "Select 3000 N. Lamesa Rd Site Improvements" at bounding box center [309, 229] width 268 height 18
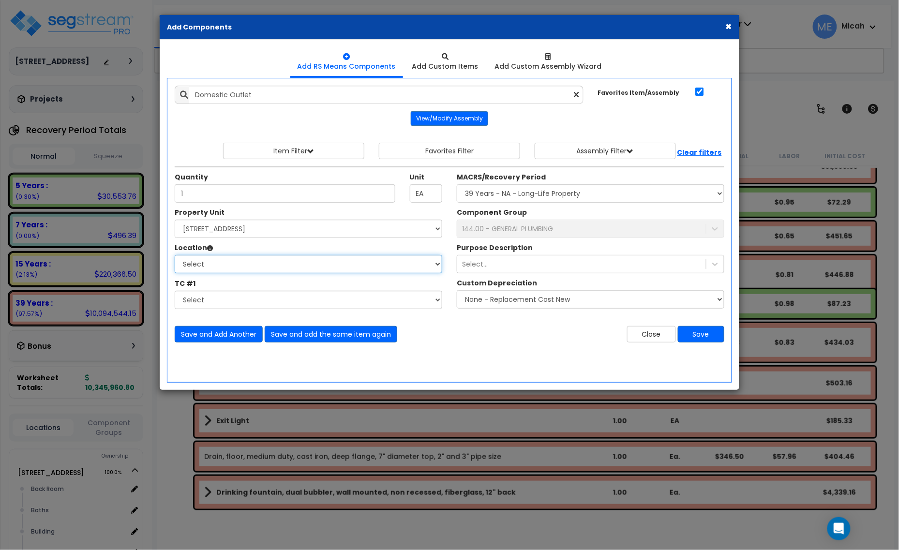
click at [255, 267] on select "Select Back Room Baths Building Building Interior Office [GEOGRAPHIC_DATA] Sale…" at bounding box center [309, 264] width 268 height 18
select select "31760"
click at [175, 256] on select "Select Back Room Baths Building Building Interior Office [GEOGRAPHIC_DATA] Sale…" at bounding box center [309, 264] width 268 height 18
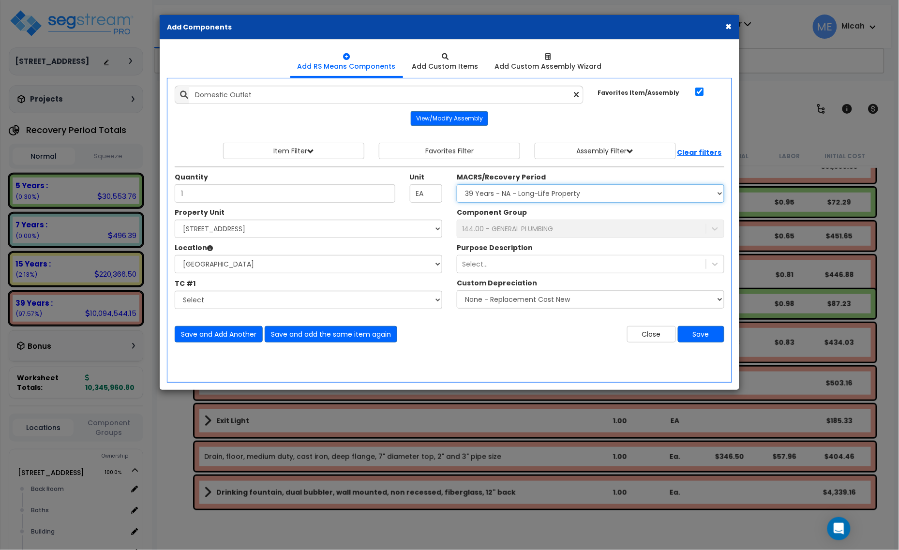
click at [475, 195] on select "Select MACRS/Recovery Period 5 Years - 57.0 - Distributive Trades & Services 5 …" at bounding box center [591, 193] width 268 height 18
select select "3669"
click at [457, 185] on select "Select MACRS/Recovery Period 5 Years - 57.0 - Distributive Trades & Services 5 …" at bounding box center [591, 193] width 268 height 18
click at [499, 231] on div "144.00 - GENERAL PLUMBING" at bounding box center [507, 229] width 91 height 10
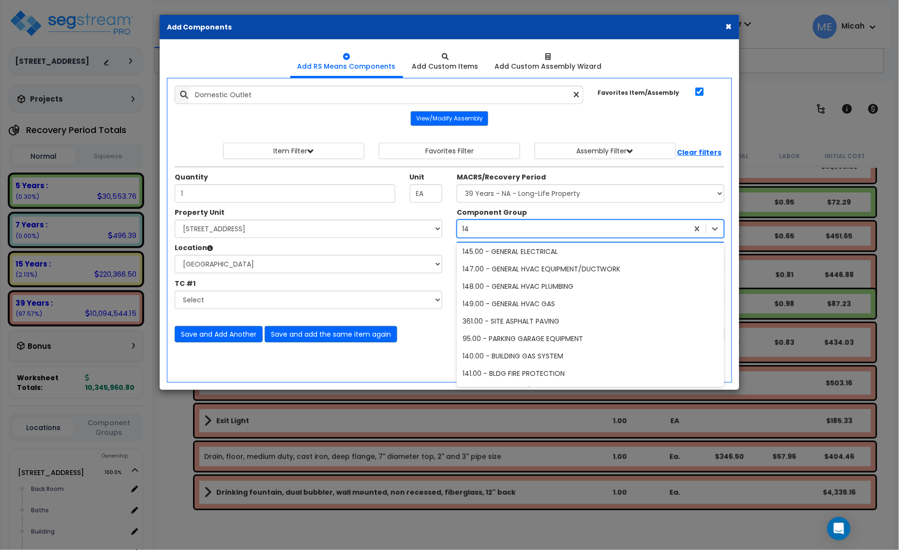
scroll to position [1, 0]
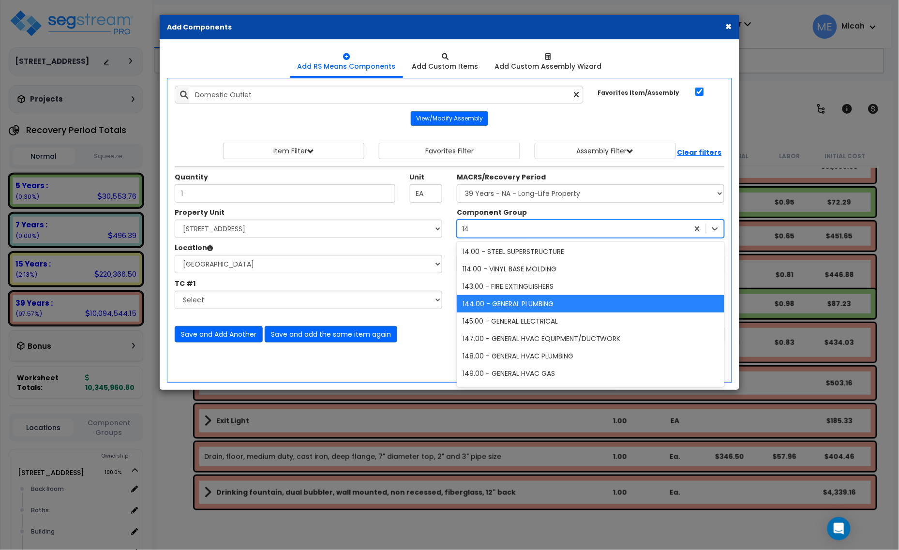
type input "145"
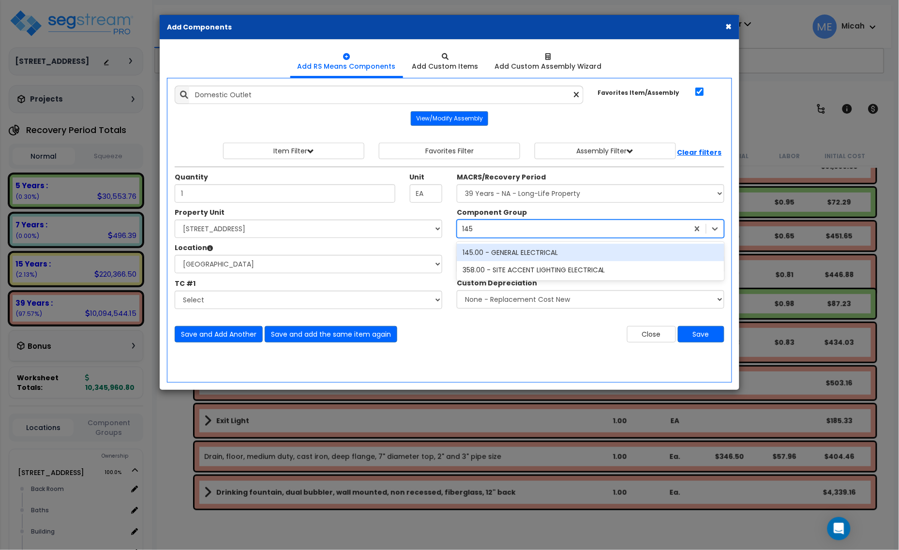
click at [525, 257] on div "145.00 - GENERAL ELECTRICAL" at bounding box center [591, 252] width 268 height 17
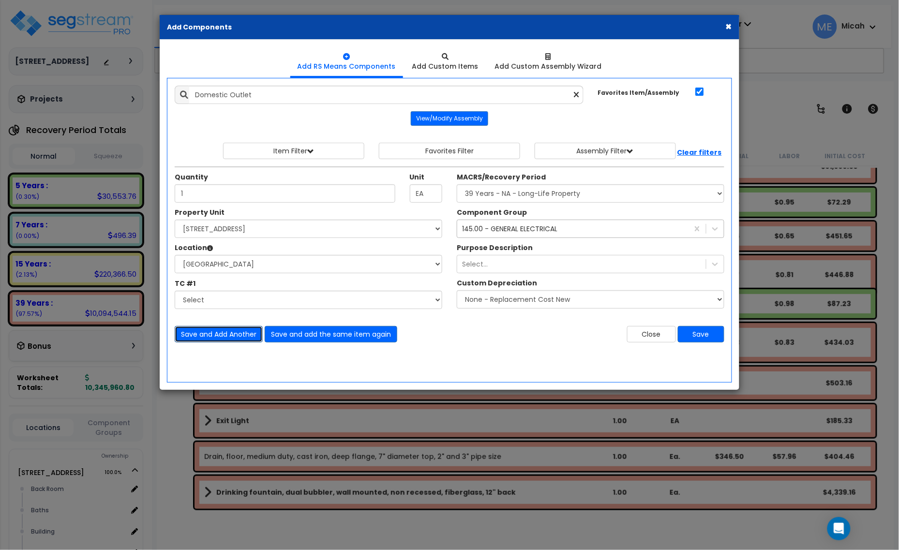
click at [233, 337] on button "Save and Add Another" at bounding box center [219, 334] width 88 height 16
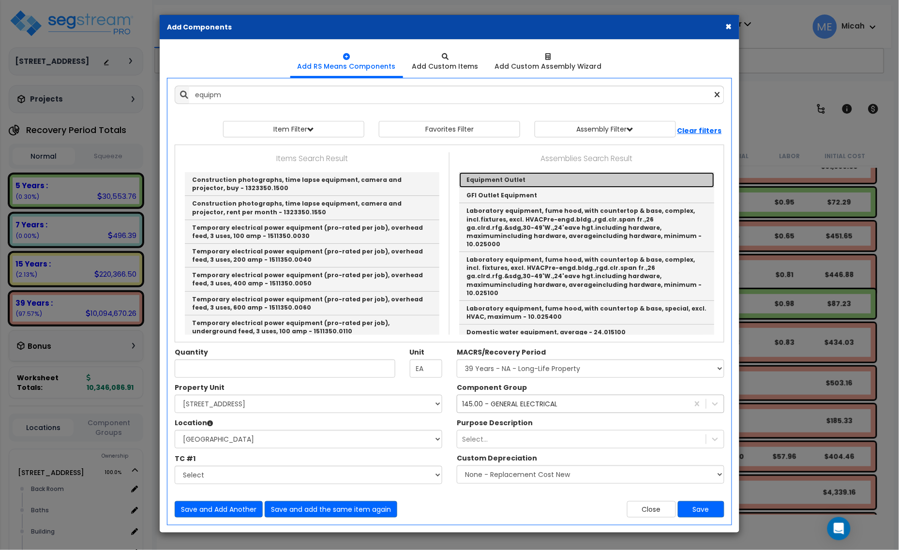
click at [481, 181] on link "Equipment Outlet" at bounding box center [586, 179] width 255 height 15
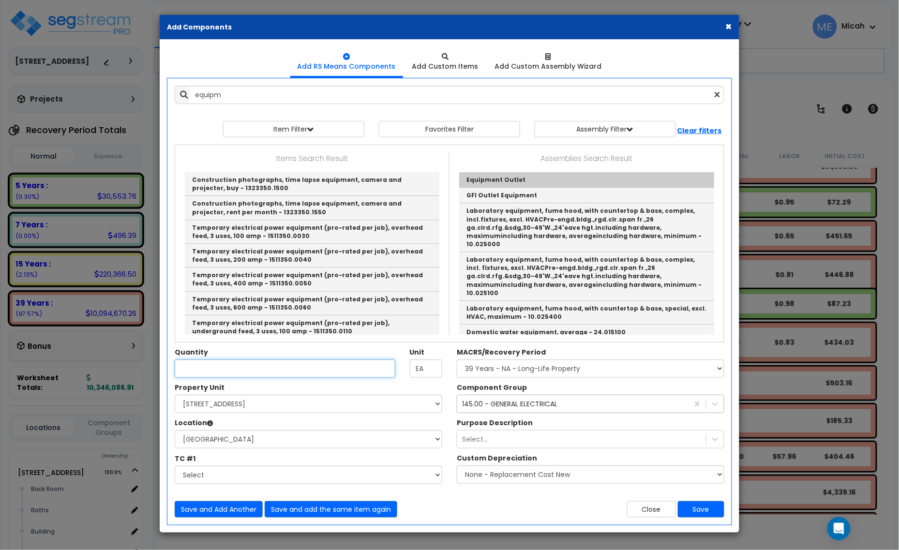
type input "Equipment Outlet"
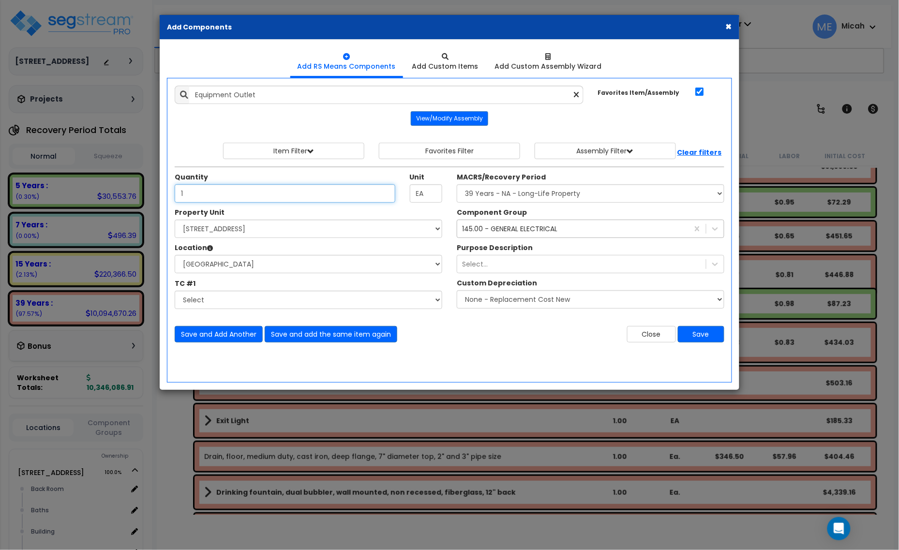
type input "1"
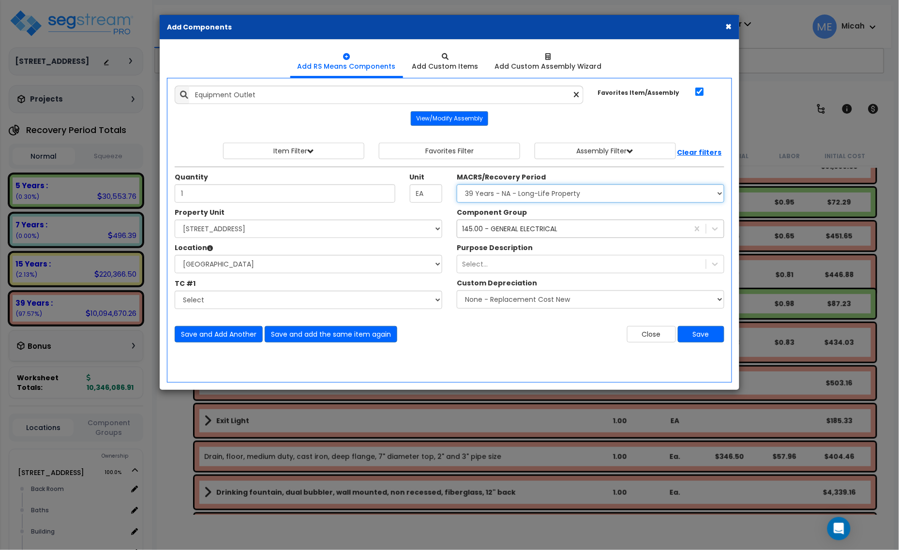
click at [529, 195] on select "Select MACRS/Recovery Period 5 Years - 57.0 - Distributive Trades & Services 5 …" at bounding box center [591, 193] width 268 height 18
click at [528, 198] on select "Select MACRS/Recovery Period 5 Years - 57.0 - Distributive Trades & Services 5 …" at bounding box center [591, 193] width 268 height 18
select select "3667"
click at [457, 185] on select "Select MACRS/Recovery Period 5 Years - 57.0 - Distributive Trades & Services 5 …" at bounding box center [591, 193] width 268 height 18
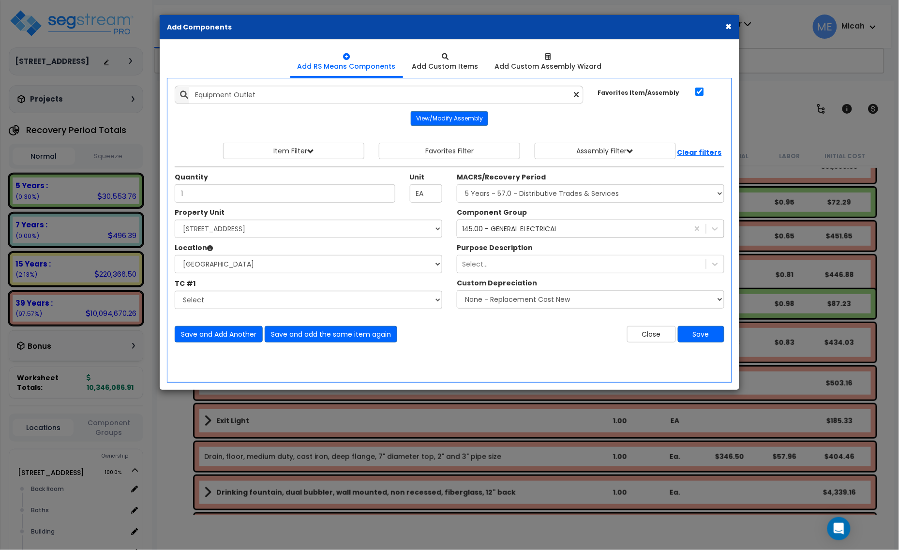
click at [524, 230] on div "145.00 - GENERAL ELECTRICAL" at bounding box center [509, 229] width 95 height 10
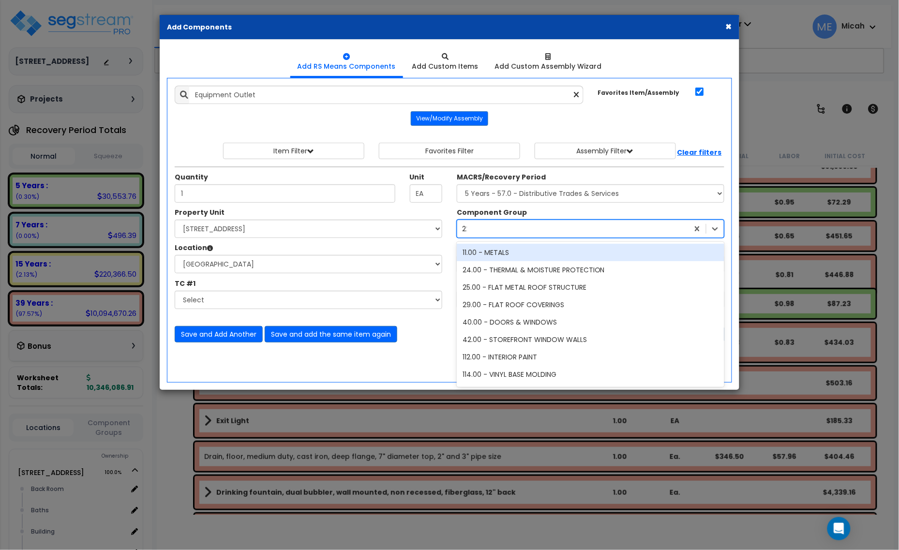
type input "229"
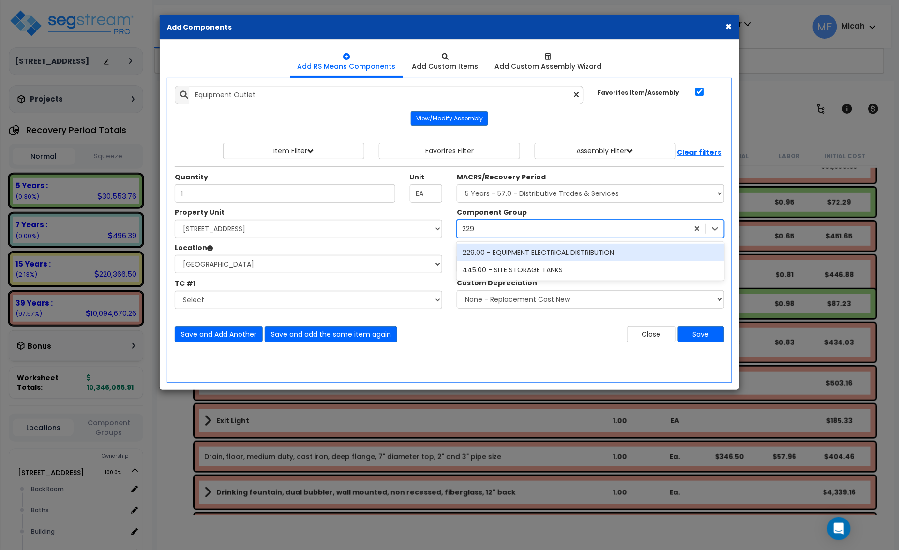
click at [542, 253] on div "229.00 - EQUIPMENT ELECTRICAL DISTRIBUTION" at bounding box center [591, 252] width 268 height 17
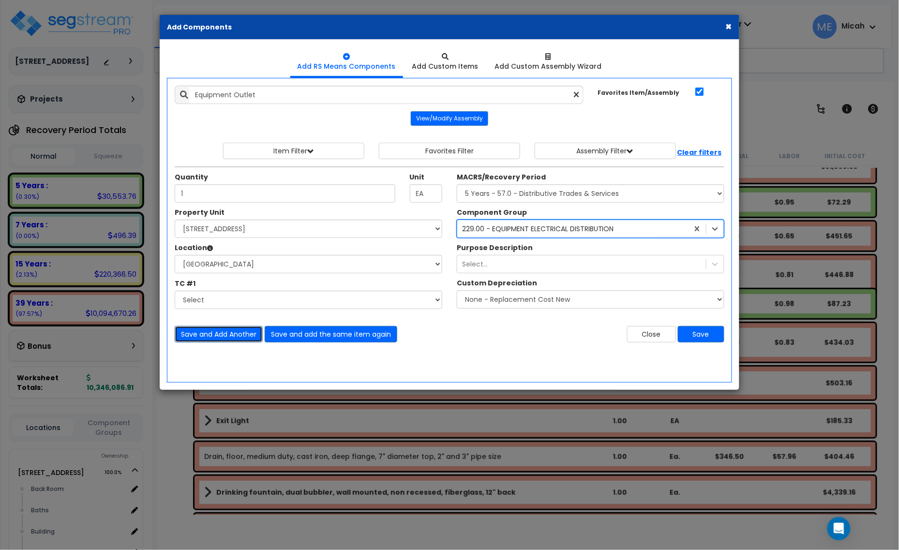
click at [219, 334] on button "Save and Add Another" at bounding box center [219, 334] width 88 height 16
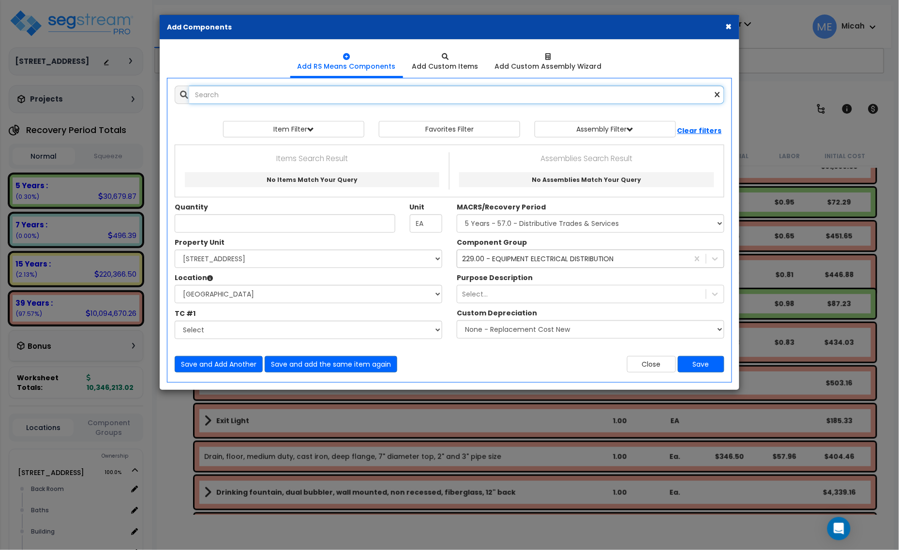
click at [238, 90] on input "text" at bounding box center [456, 95] width 535 height 18
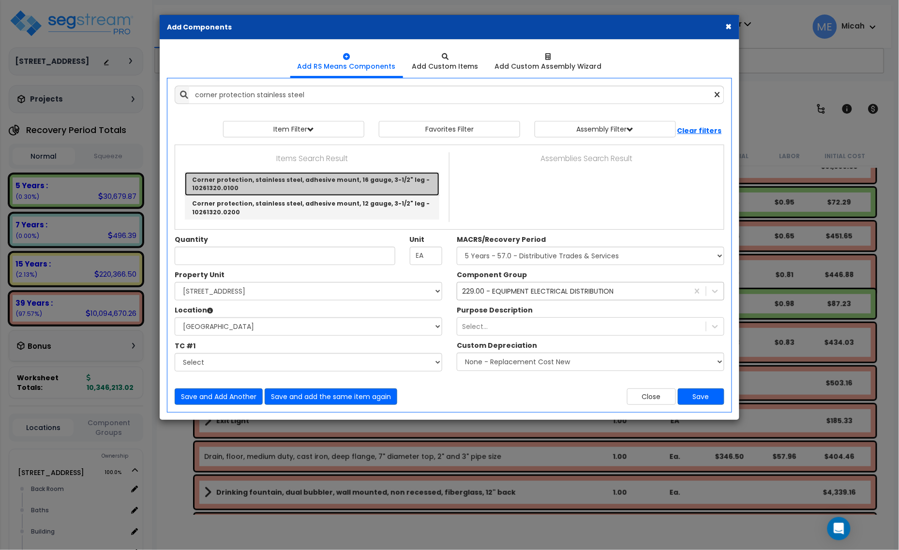
click at [256, 182] on link "Corner protection, stainless steel, adhesive mount, 16 gauge, 3-1/2" leg - 1026…" at bounding box center [312, 184] width 255 height 24
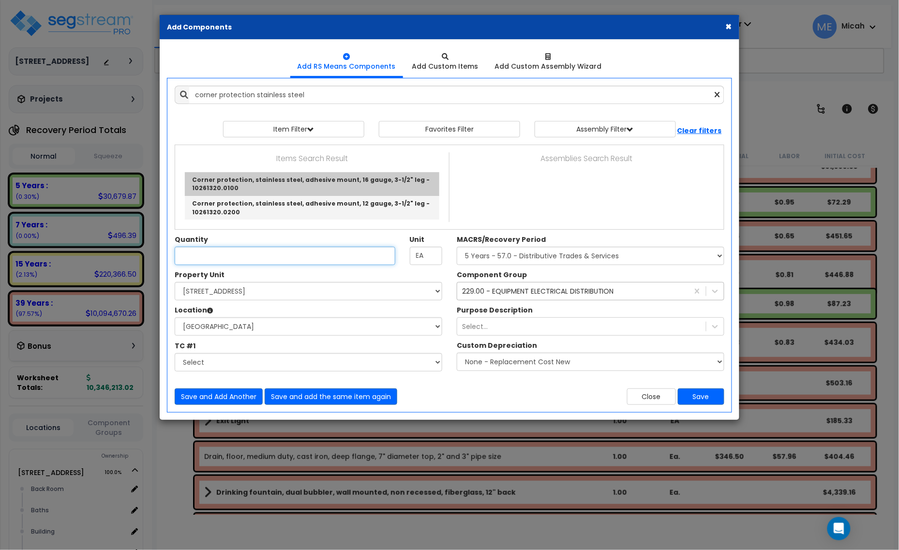
type input "Corner protection, stainless steel, adhesive mount, 16 gauge, 3-1/2" leg - 1026…"
checkbox input "false"
type input "L.F."
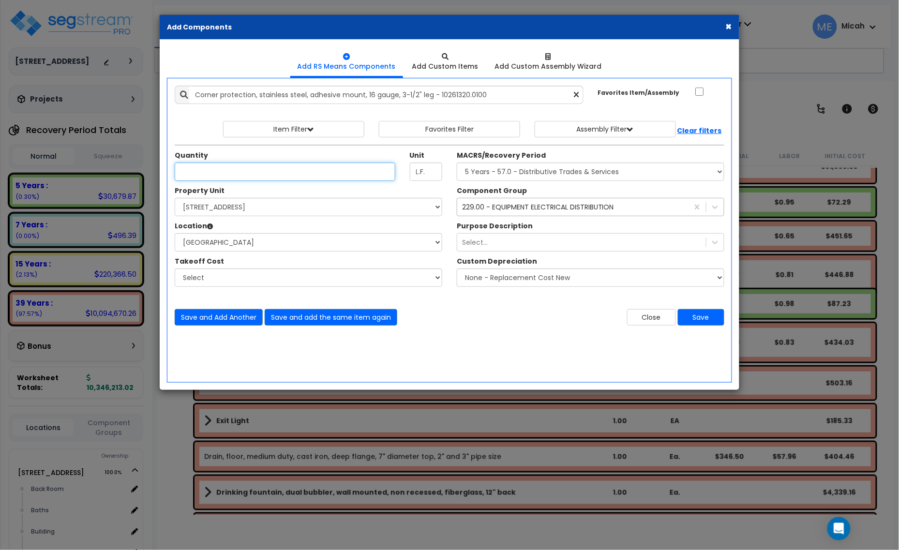
click at [187, 169] on input "Quantity" at bounding box center [285, 172] width 221 height 18
type input "48"
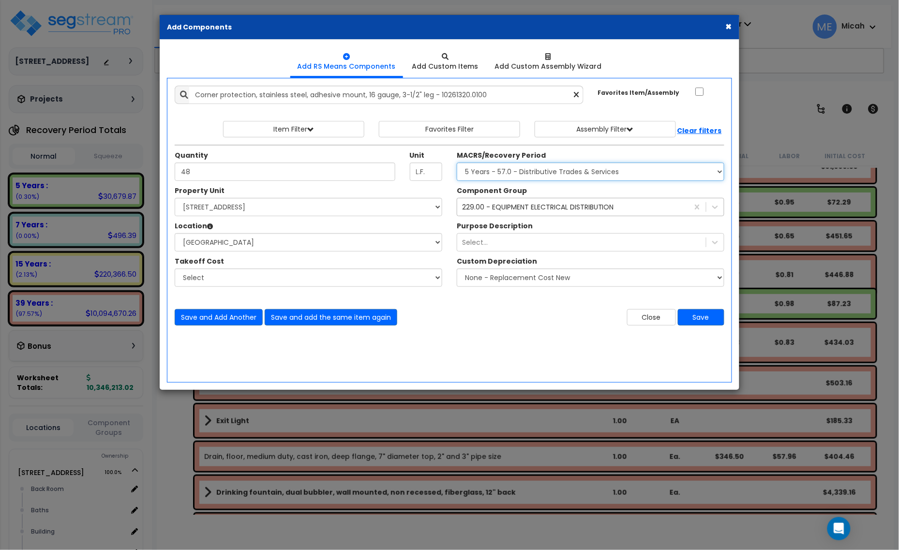
click at [572, 174] on select "Select MACRS/Recovery Period 5 Years - 57.0 - Distributive Trades & Services 5 …" at bounding box center [591, 172] width 268 height 18
click at [538, 206] on div "229.00 - EQUIPMENT ELECTRICAL DISTRIBUTION" at bounding box center [538, 207] width 152 height 10
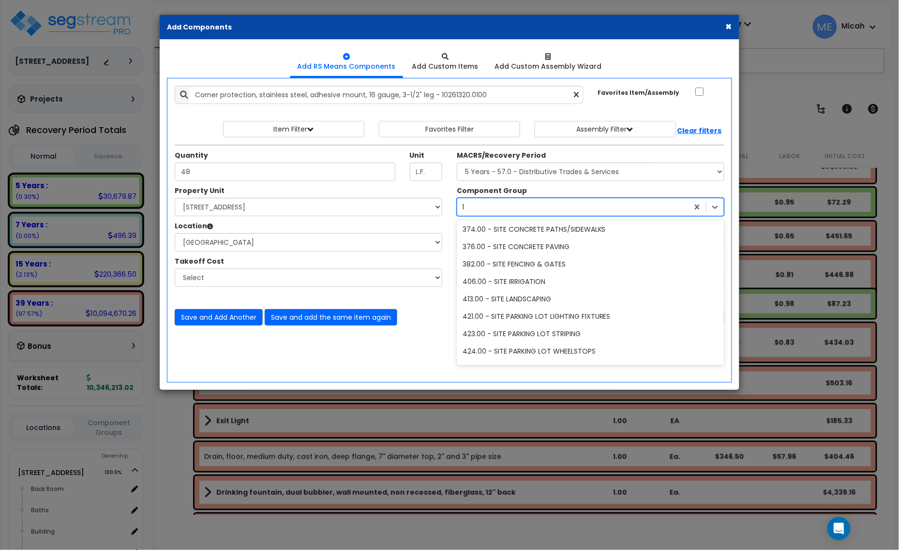
scroll to position [228, 0]
type input "122"
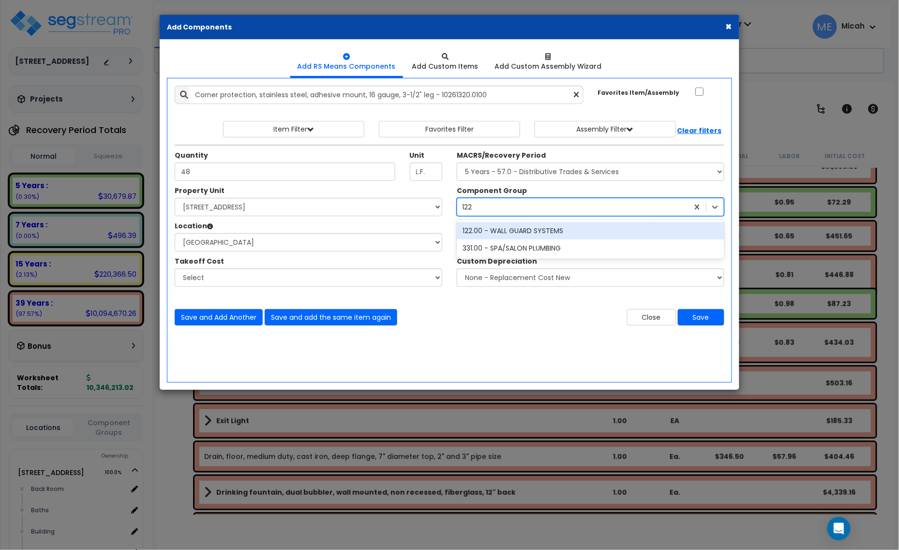
scroll to position [0, 0]
click at [542, 230] on div "122.00 - WALL GUARD SYSTEMS" at bounding box center [591, 230] width 268 height 17
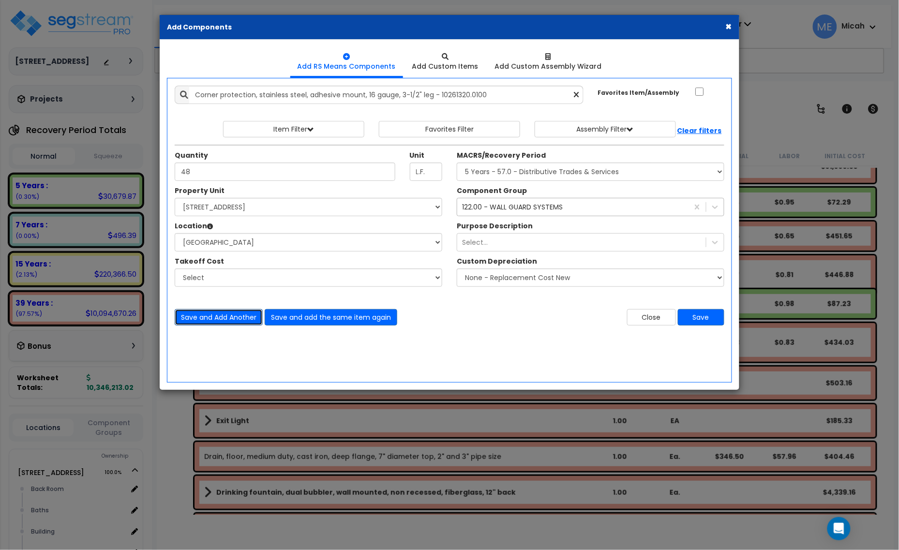
click at [207, 315] on button "Save and Add Another" at bounding box center [219, 317] width 88 height 16
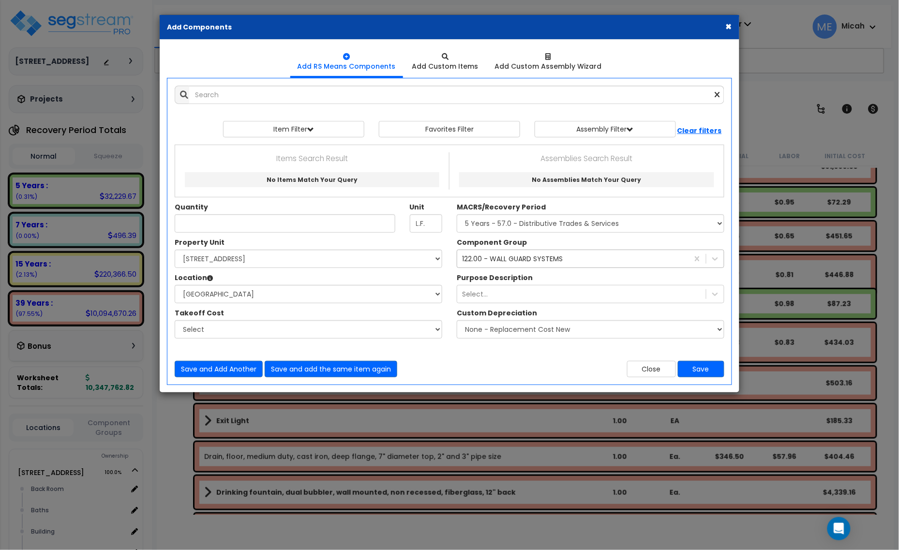
drag, startPoint x: 293, startPoint y: 112, endPoint x: 286, endPoint y: 107, distance: 8.3
click at [293, 112] on div at bounding box center [450, 116] width 550 height 10
click at [262, 95] on input "text" at bounding box center [456, 95] width 535 height 18
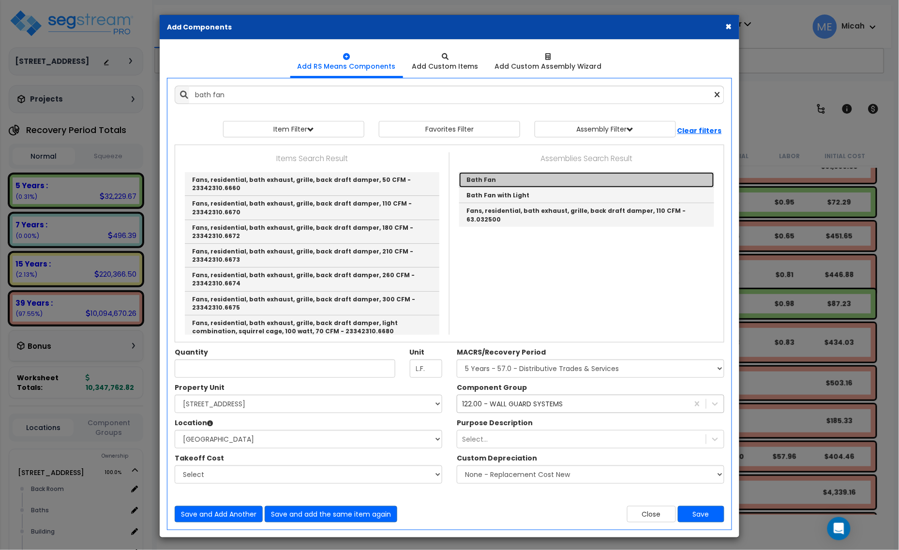
click at [492, 181] on link "Bath Fan" at bounding box center [586, 179] width 255 height 15
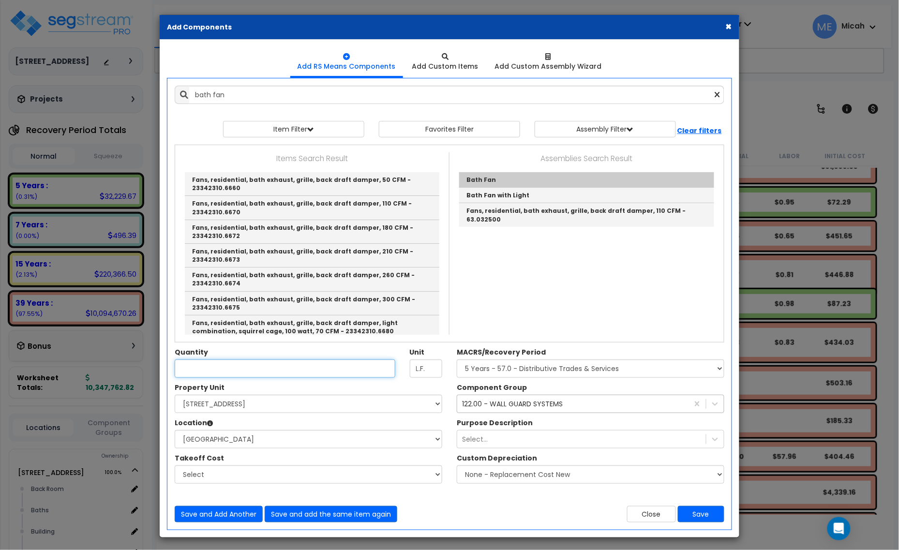
type input "Bath Fan"
checkbox input "true"
type input "EA"
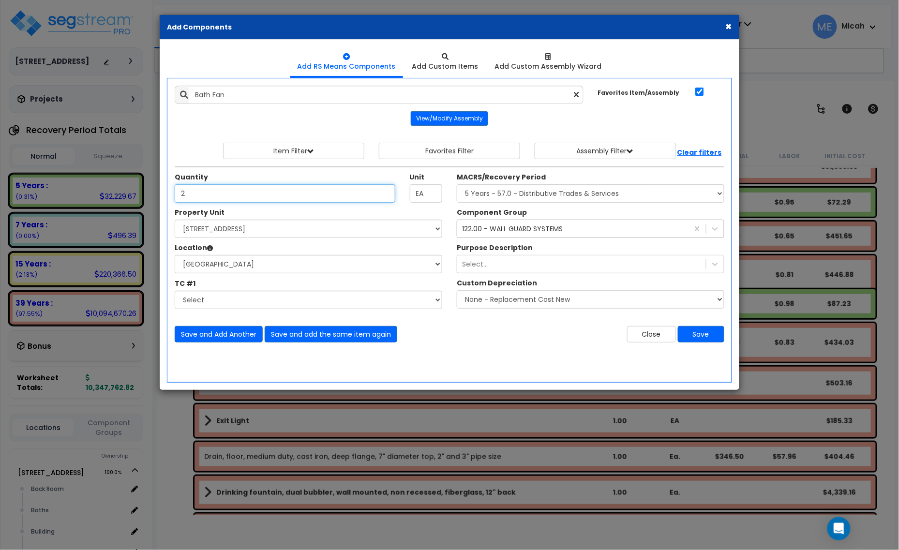
type input "2"
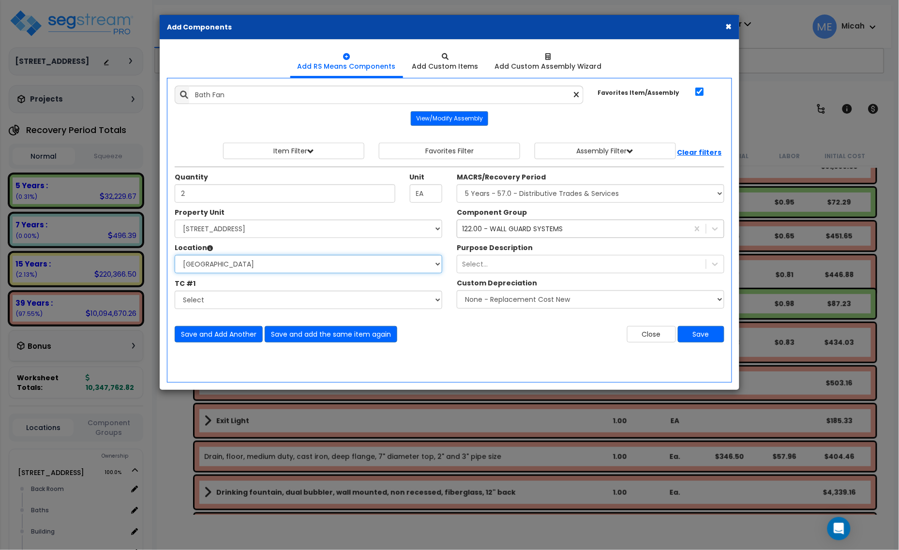
click at [248, 270] on select "Select Back Room Baths Building Building Interior Office [GEOGRAPHIC_DATA] Sale…" at bounding box center [309, 264] width 268 height 18
select select "31762"
click at [175, 256] on select "Select Back Room Baths Building Building Interior Office [GEOGRAPHIC_DATA] Sale…" at bounding box center [309, 264] width 268 height 18
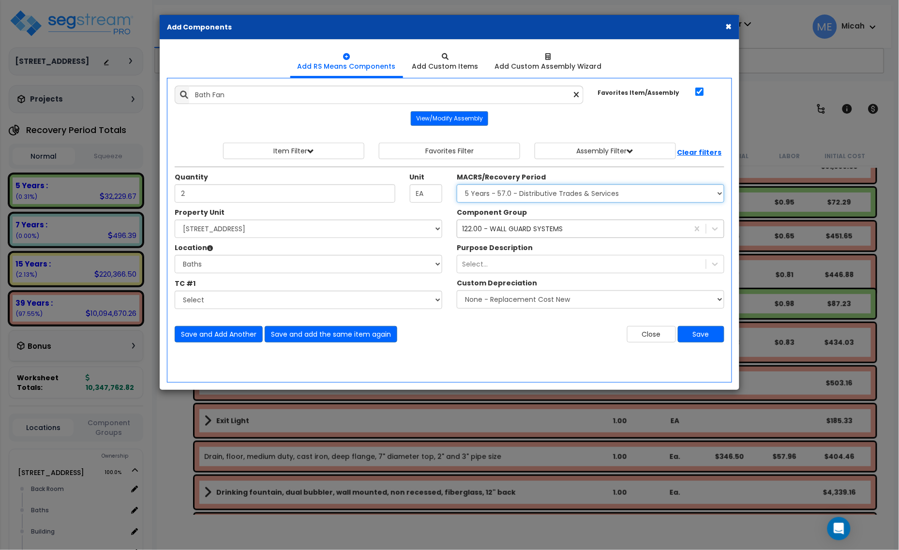
click at [475, 190] on select "Select MACRS/Recovery Period 5 Years - 57.0 - Distributive Trades & Services 5 …" at bounding box center [591, 193] width 268 height 18
select select "3669"
click at [457, 185] on select "Select MACRS/Recovery Period 5 Years - 57.0 - Distributive Trades & Services 5 …" at bounding box center [591, 193] width 268 height 18
click at [473, 226] on div "122.00 - WALL GUARD SYSTEMS" at bounding box center [512, 229] width 101 height 10
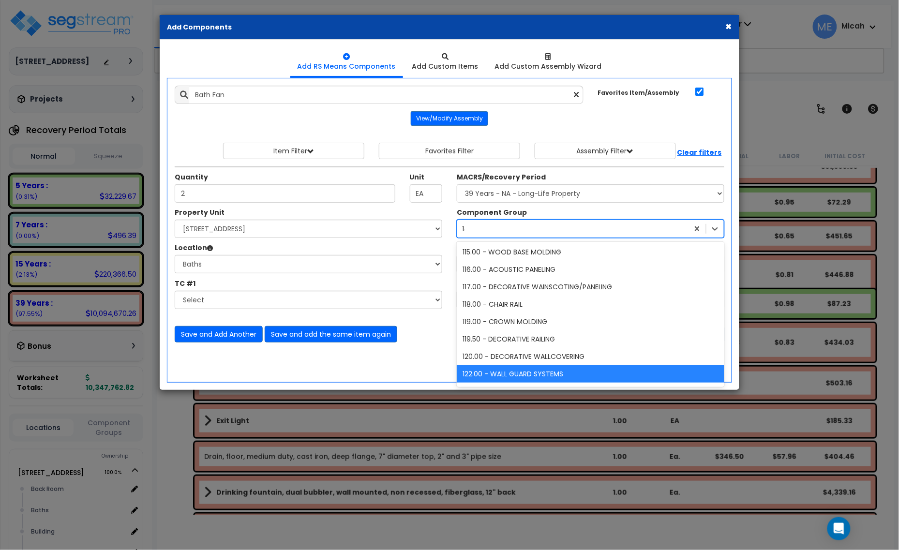
scroll to position [433, 0]
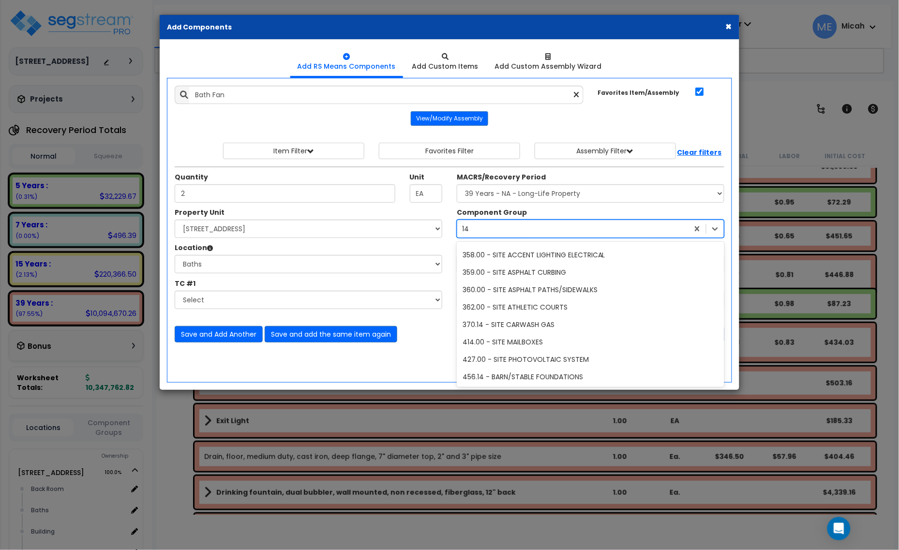
type input "147"
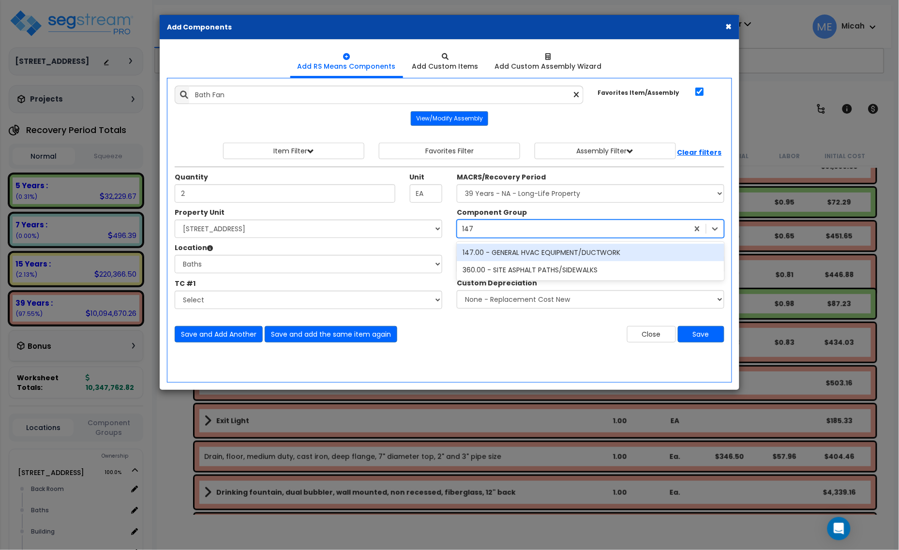
click at [518, 256] on div "147.00 - GENERAL HVAC EQUIPMENT/DUCTWORK" at bounding box center [591, 252] width 268 height 17
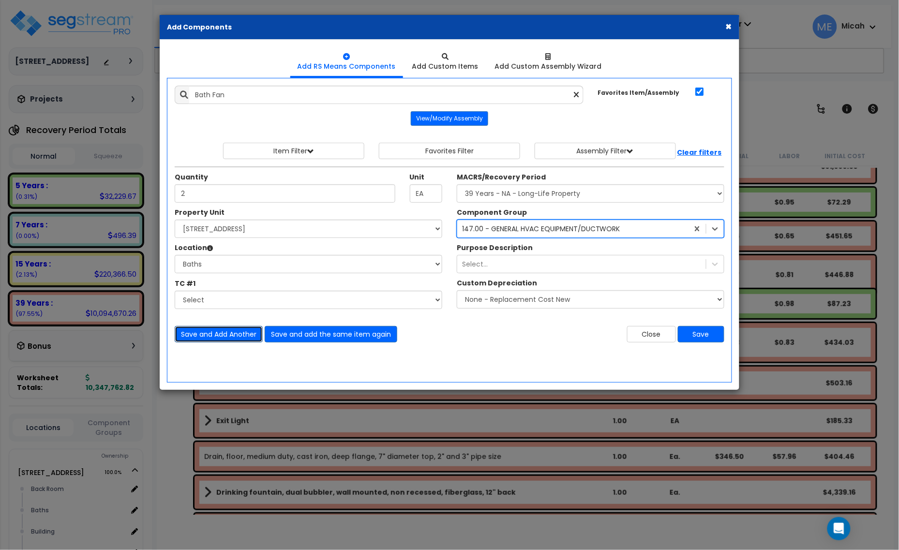
click at [221, 331] on button "Save and Add Another" at bounding box center [219, 334] width 88 height 16
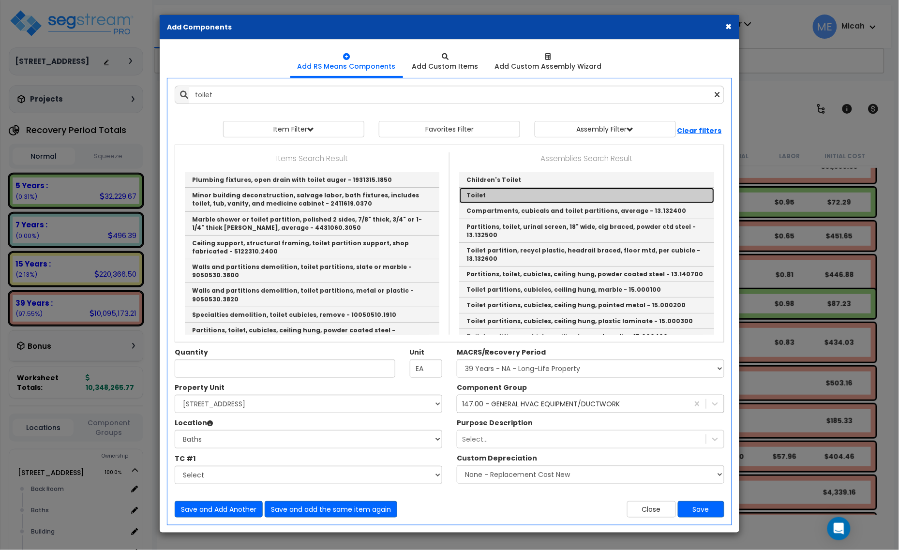
click at [480, 194] on link "Toilet" at bounding box center [586, 195] width 255 height 15
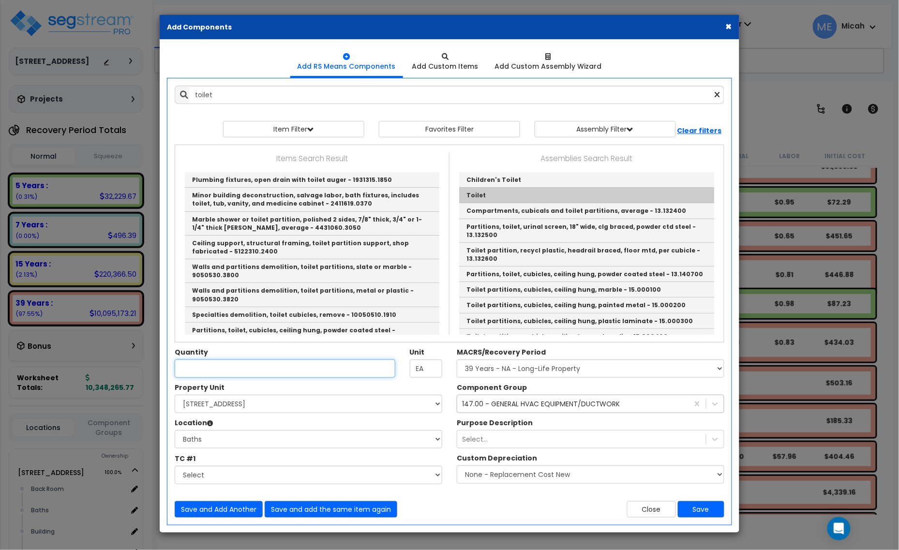
type input "Toilet"
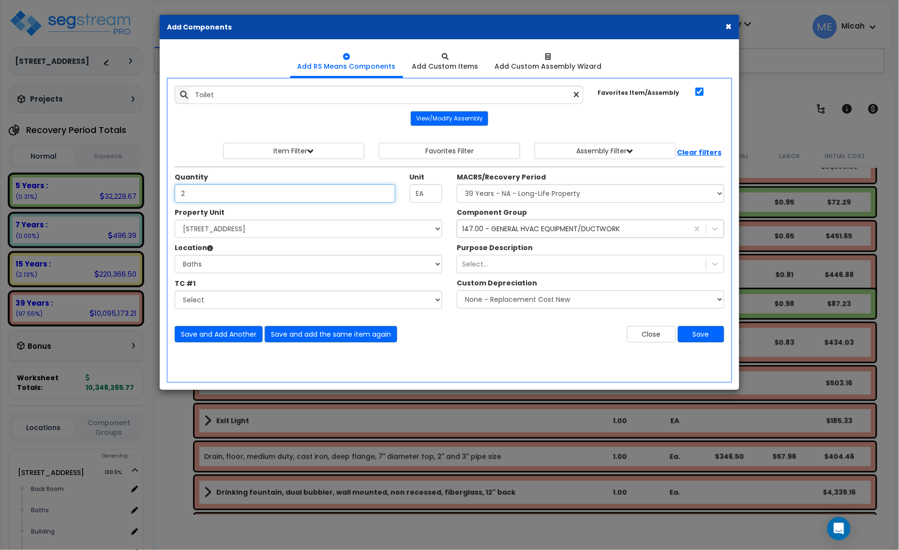
type input "2"
click at [507, 240] on div "Component Group 147.00 - GENERAL HVAC EQUIPMENT/DUCTWORK Purpose Description Se…" at bounding box center [591, 261] width 282 height 106
click at [505, 234] on div "147.00 - GENERAL HVAC EQUIPMENT/DUCTWORK" at bounding box center [541, 229] width 158 height 10
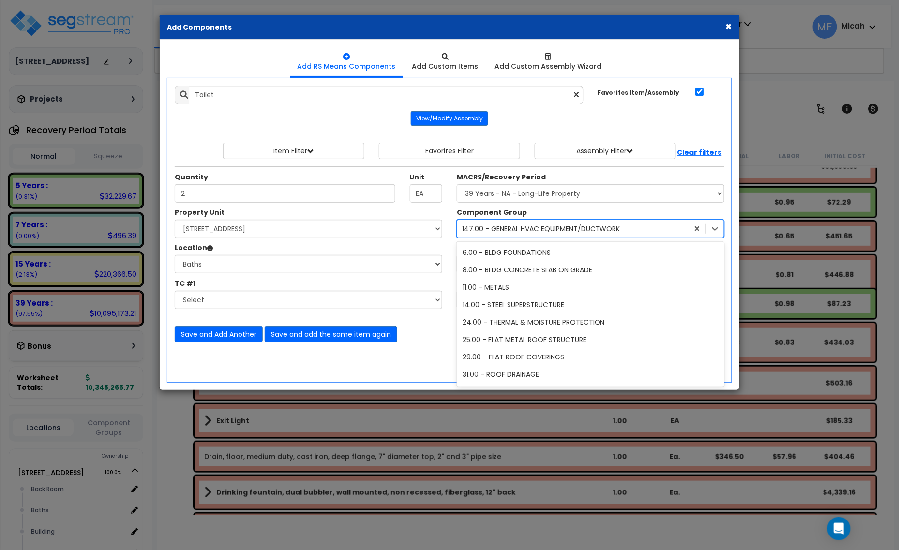
scroll to position [298, 0]
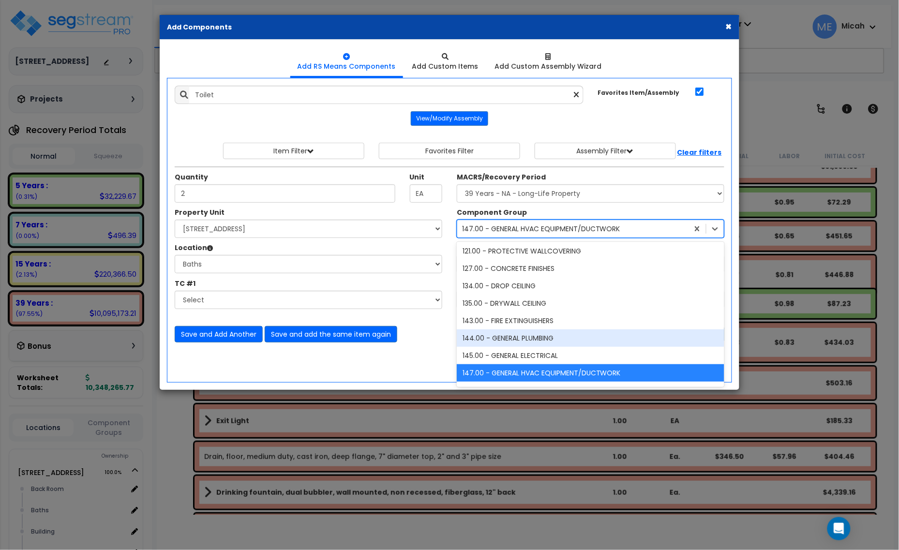
click at [516, 337] on div "144.00 - GENERAL PLUMBING" at bounding box center [591, 338] width 268 height 17
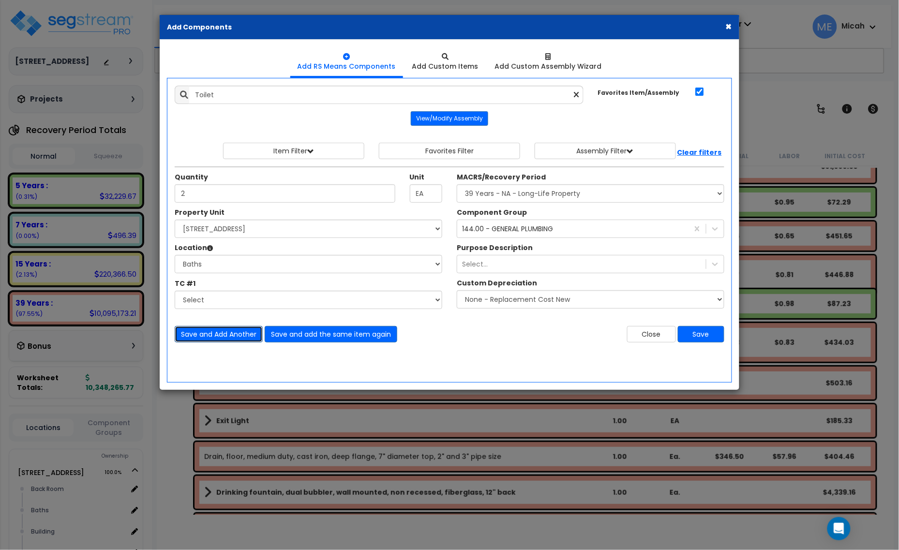
click at [233, 330] on button "Save and Add Another" at bounding box center [219, 334] width 88 height 16
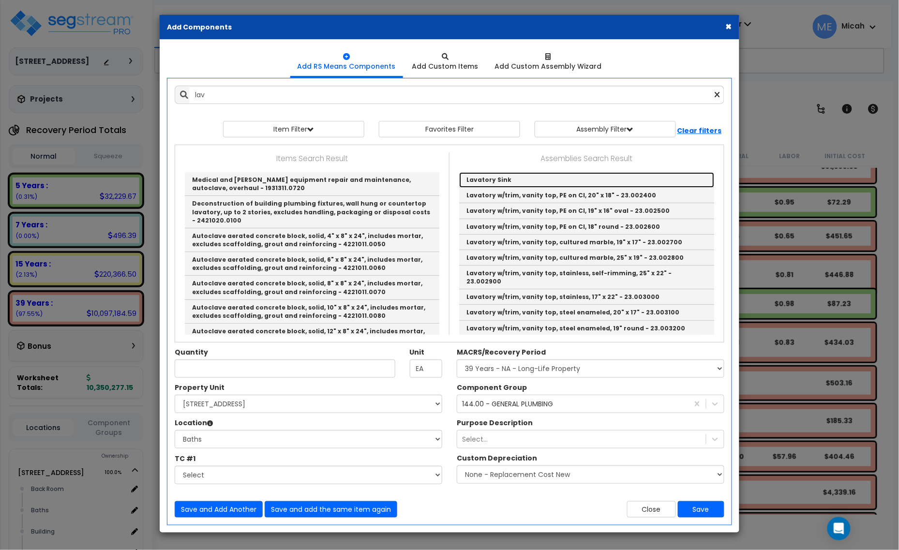
drag, startPoint x: 482, startPoint y: 178, endPoint x: 330, endPoint y: 197, distance: 153.6
click at [482, 178] on link "Lavatory Sink" at bounding box center [586, 179] width 255 height 15
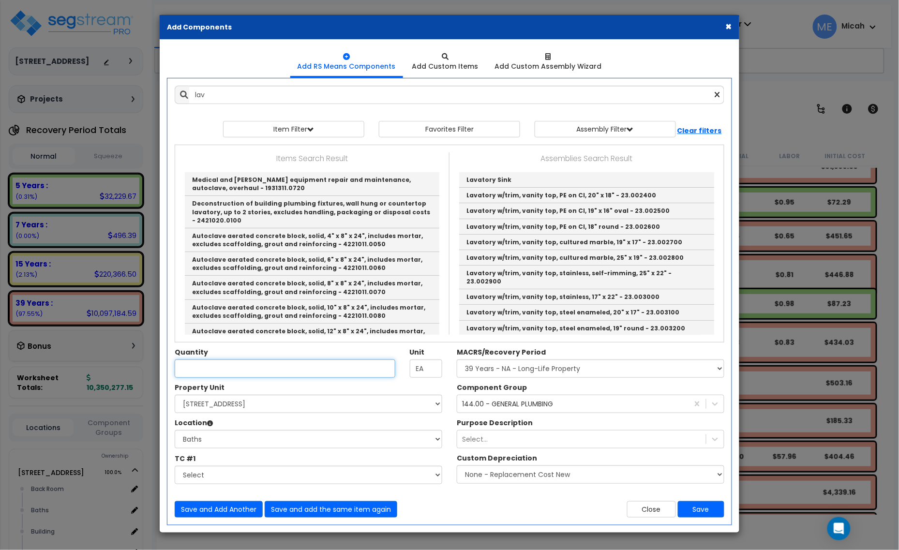
type input "Lavatory Sink"
type input "EA."
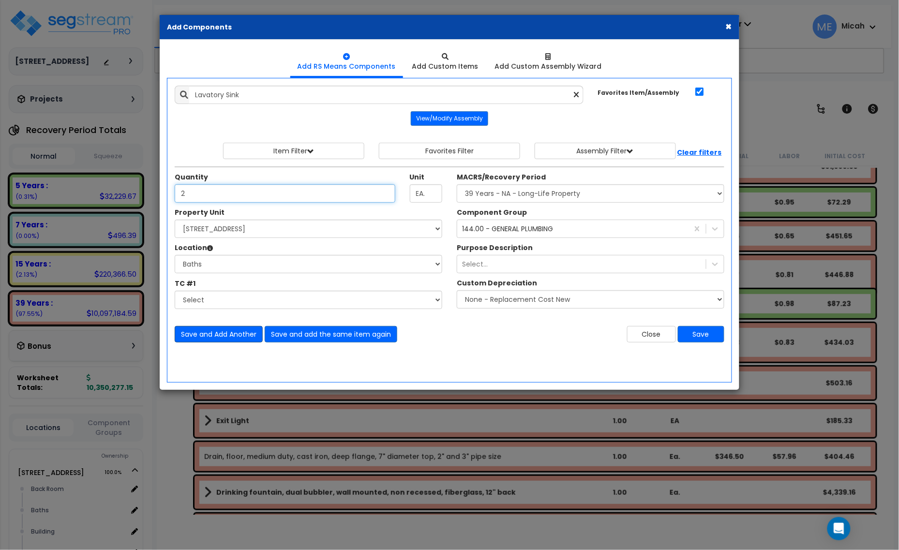
type input "2"
click at [224, 333] on button "Save and Add Another" at bounding box center [219, 334] width 88 height 16
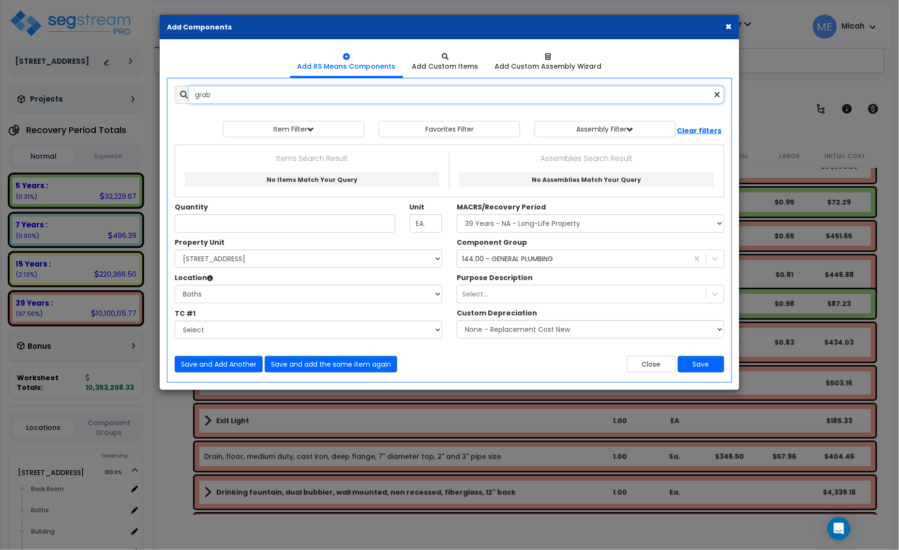
type input "grab b"
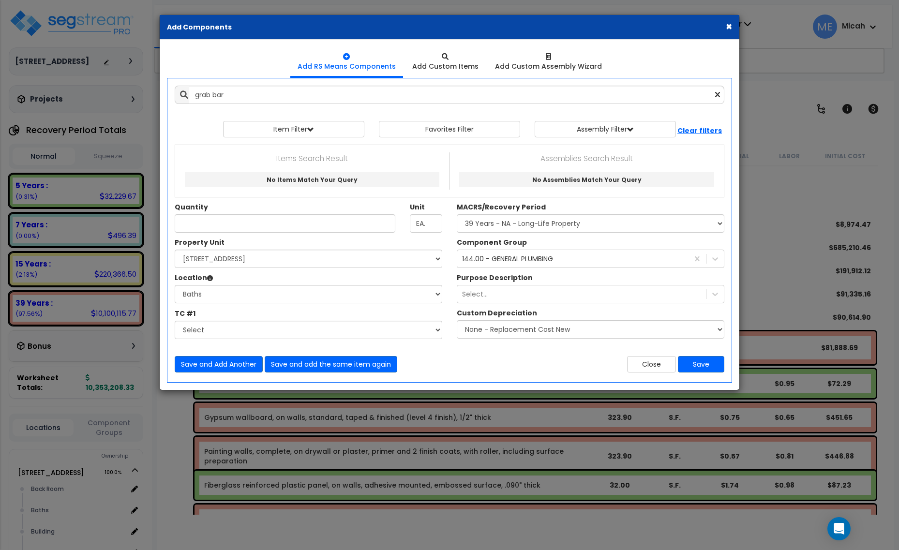
select select "3669"
select select "167523"
select select "31762"
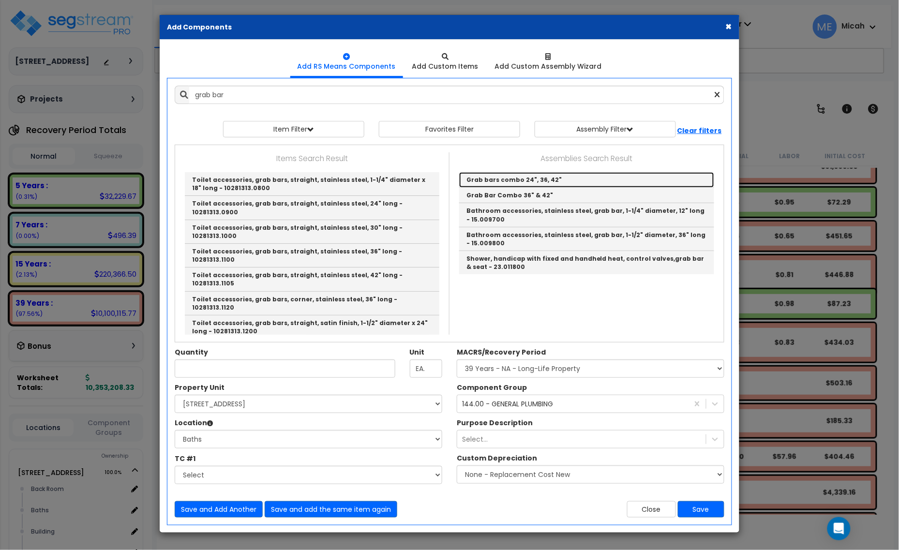
drag, startPoint x: 550, startPoint y: 183, endPoint x: 478, endPoint y: 241, distance: 92.2
click at [550, 183] on link "Grab bars combo 24", 36, 42"" at bounding box center [586, 179] width 255 height 15
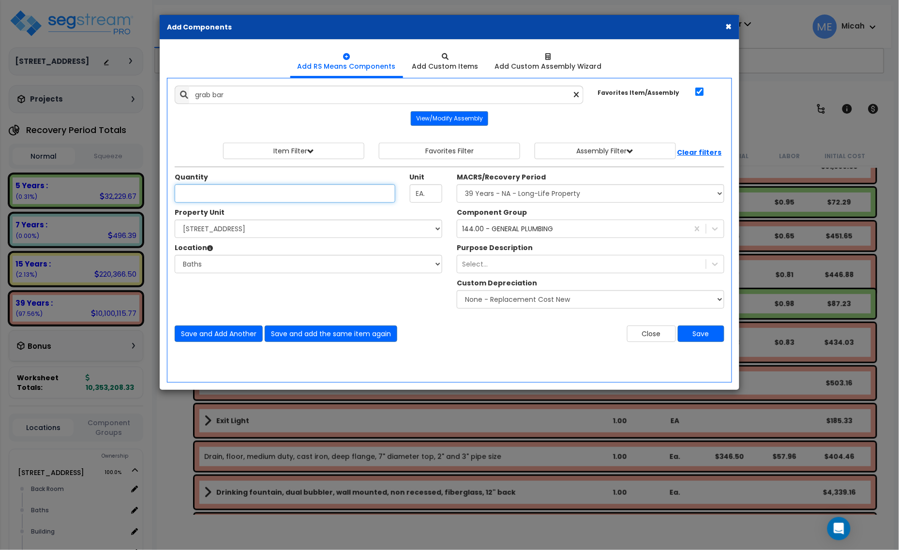
type input "Grab bars combo 24", 36, 42""
type input "2"
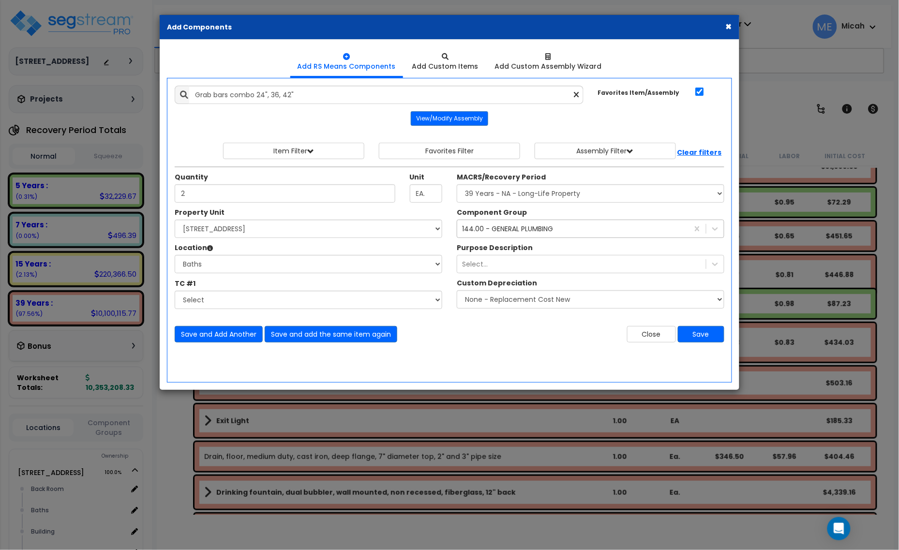
click at [552, 230] on div "144.00 - GENERAL PLUMBING" at bounding box center [507, 229] width 91 height 10
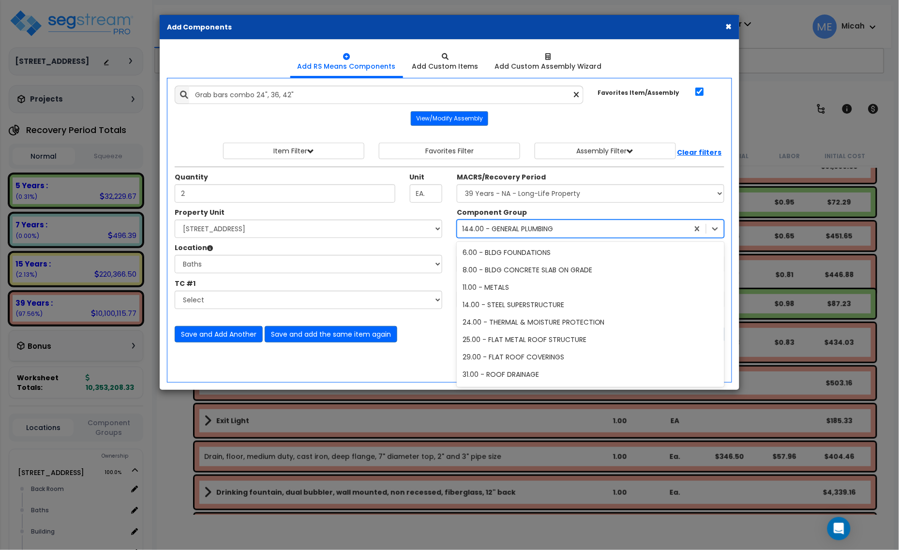
scroll to position [262, 0]
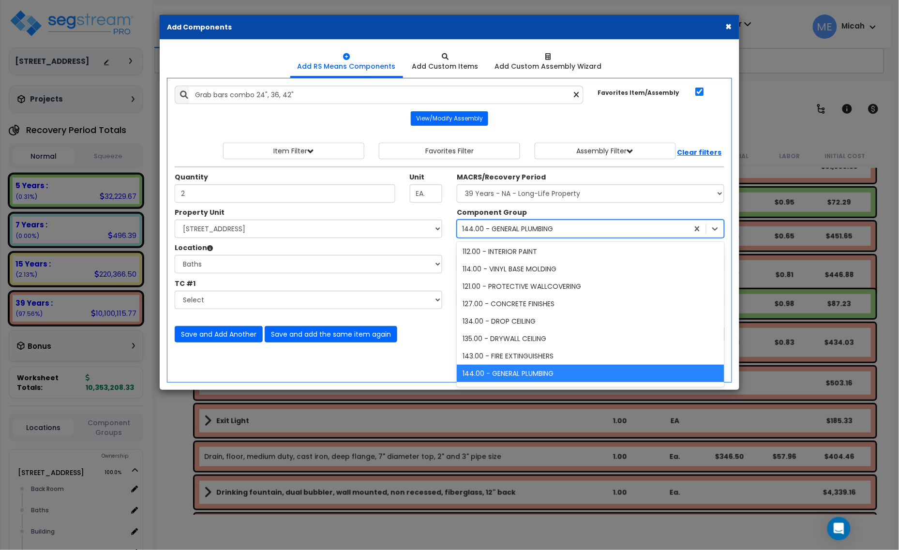
type input "70"
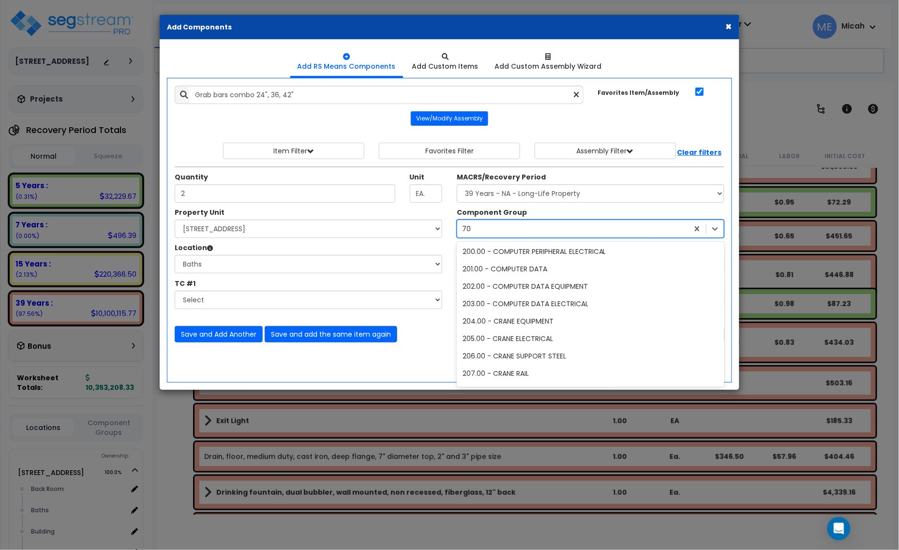
scroll to position [0, 0]
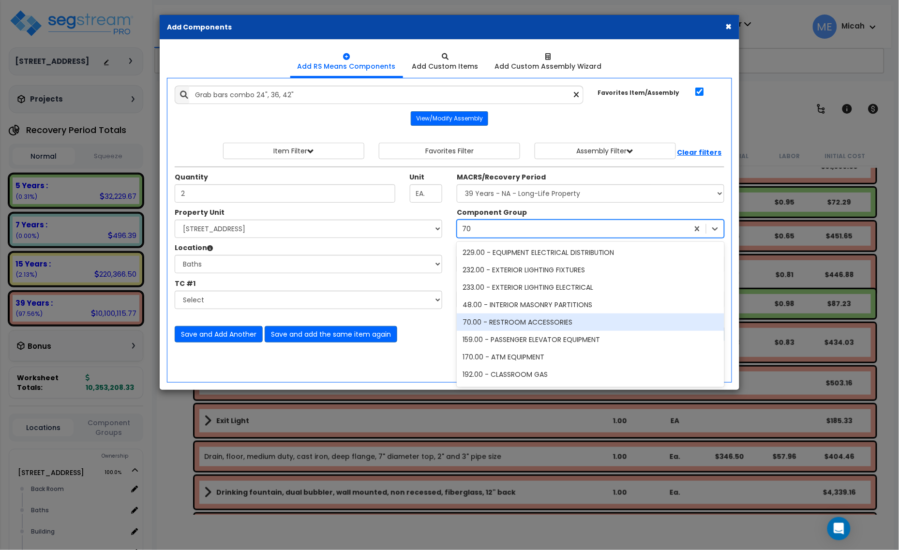
click at [547, 324] on div "70.00 - RESTROOM ACCESSORIES" at bounding box center [591, 322] width 268 height 17
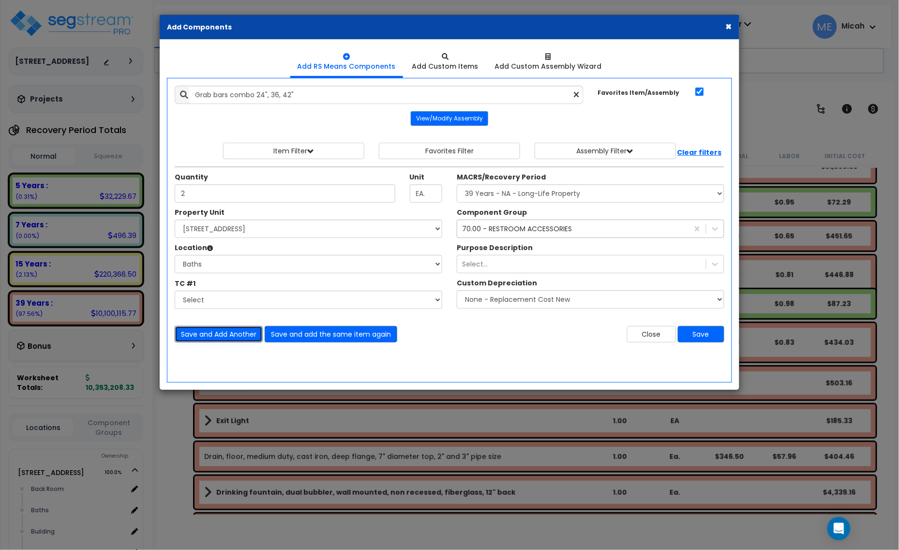
click at [233, 335] on button "Save and Add Another" at bounding box center [219, 334] width 88 height 16
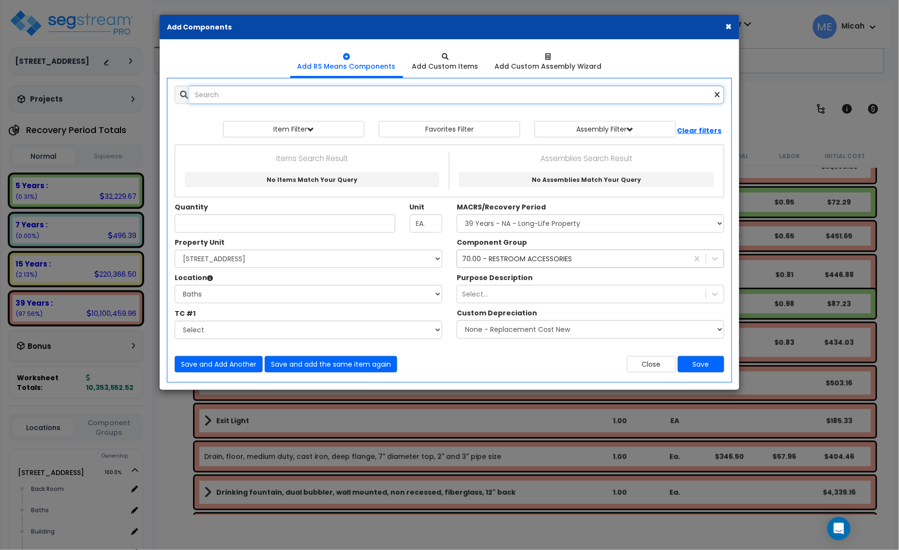
click at [259, 95] on input "text" at bounding box center [456, 95] width 535 height 18
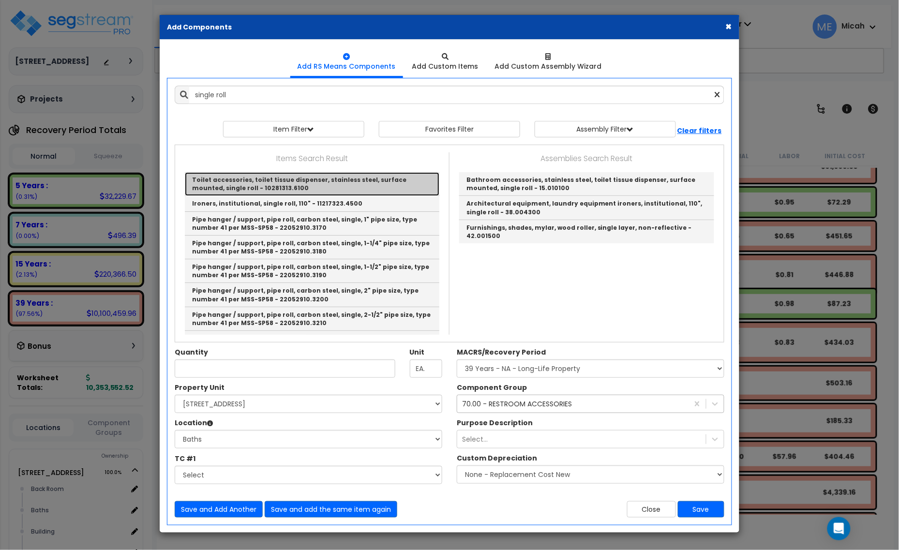
click at [301, 185] on link "Toilet accessories, toilet tissue dispenser, stainless steel, surface mounted, …" at bounding box center [312, 184] width 255 height 24
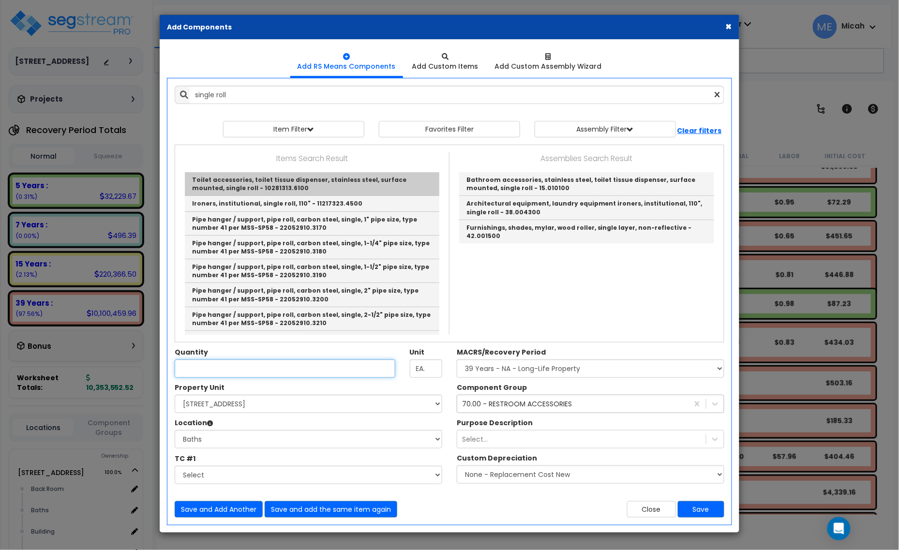
type input "Toilet accessories, toilet tissue dispenser, stainless steel, surface mounted, …"
checkbox input "false"
type input "Ea."
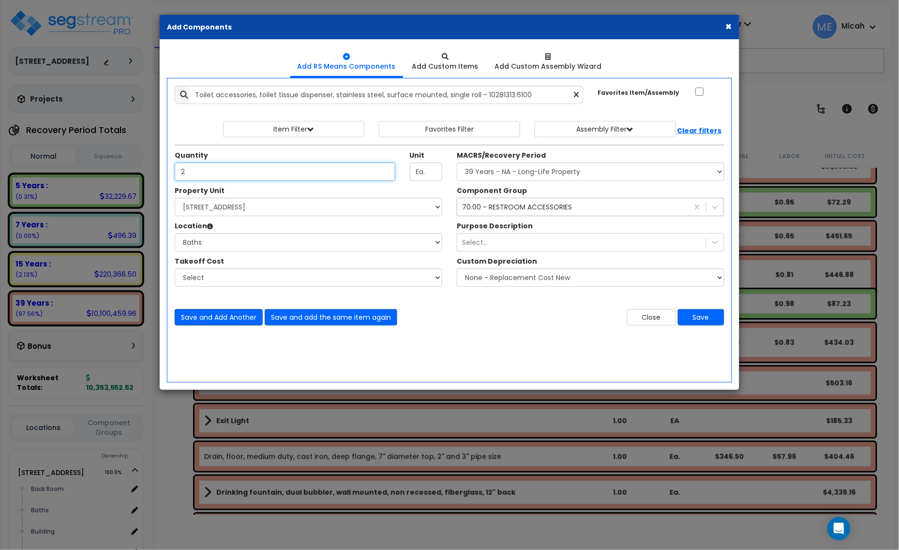
type input "2"
click at [201, 316] on button "Save and Add Another" at bounding box center [219, 317] width 88 height 16
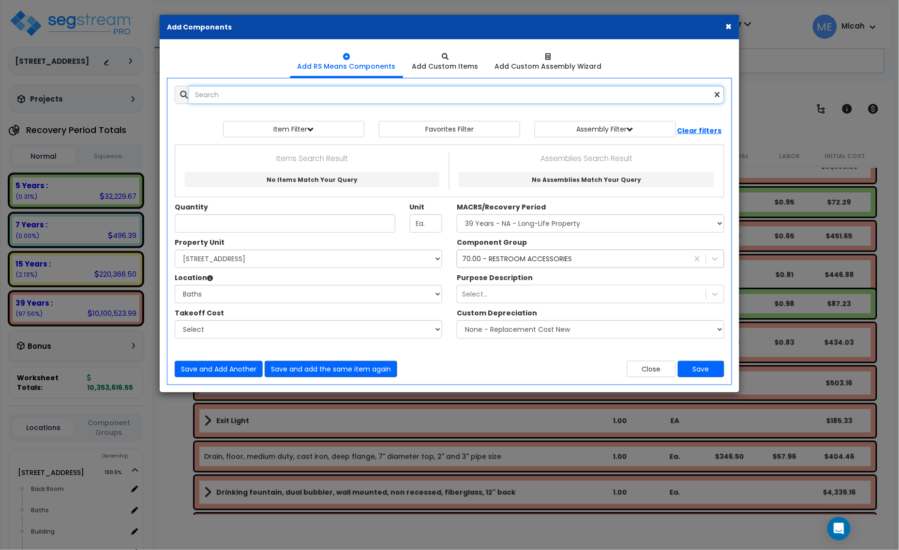
click at [228, 100] on input "text" at bounding box center [456, 95] width 535 height 18
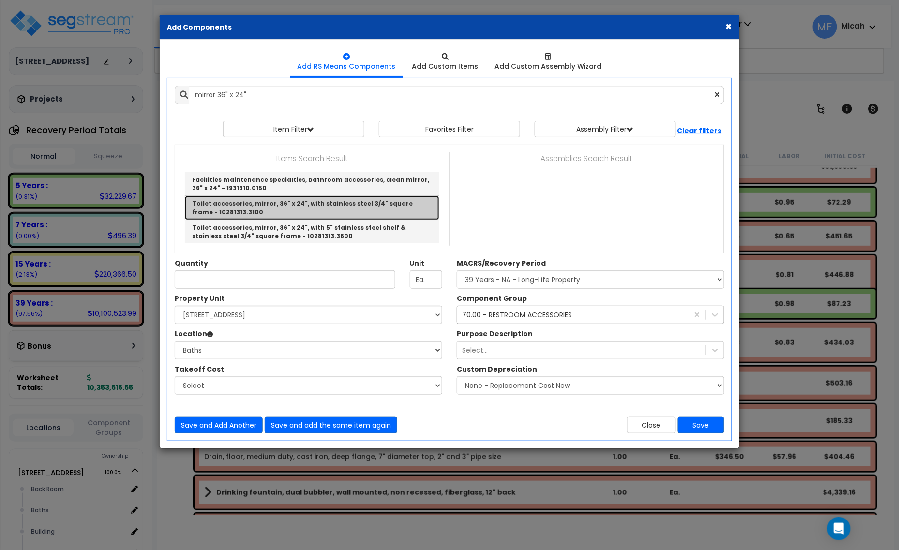
click at [304, 209] on link "Toilet accessories, mirror, 36" x 24", with stainless steel 3/4" square frame -…" at bounding box center [312, 208] width 255 height 24
type input "Toilet accessories, mirror, 36" x 24", with stainless steel 3/4" square frame -…"
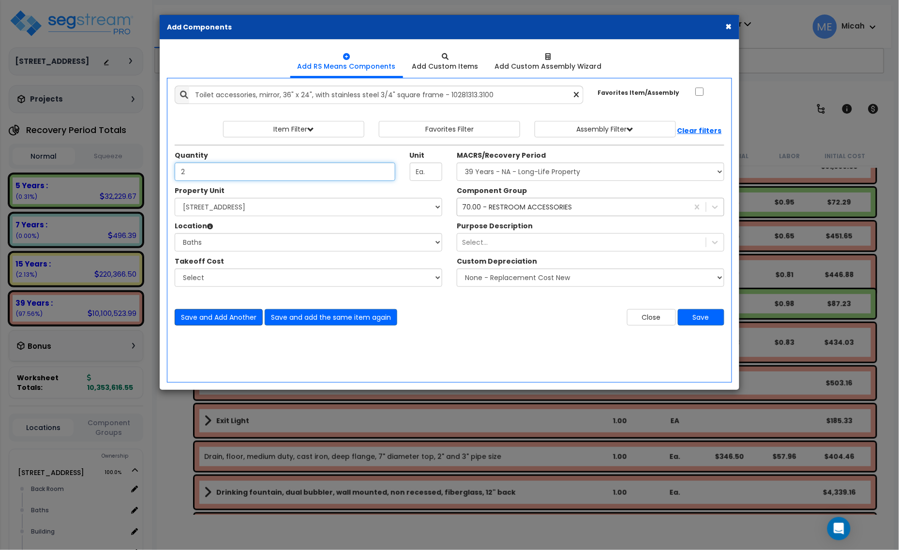
type input "2"
click at [222, 314] on button "Save and Add Another" at bounding box center [219, 317] width 88 height 16
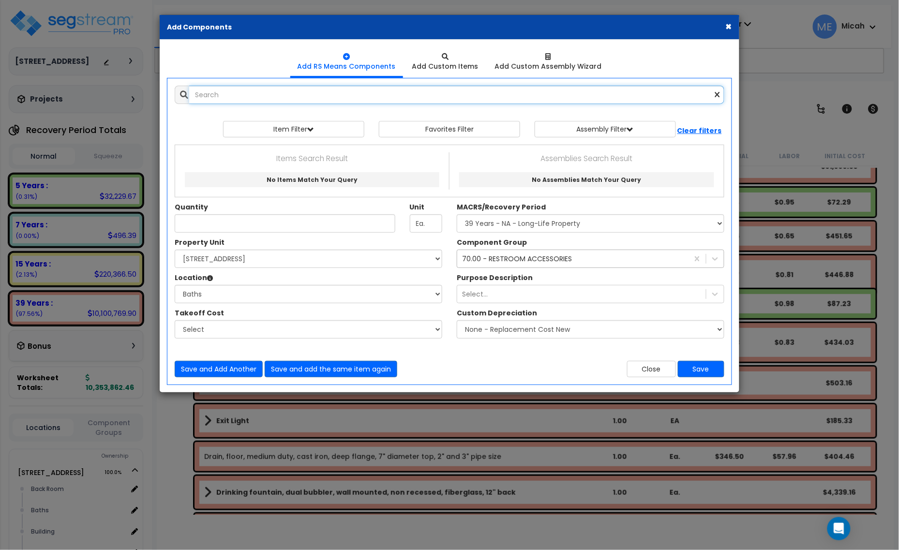
click at [221, 98] on input "text" at bounding box center [456, 95] width 535 height 18
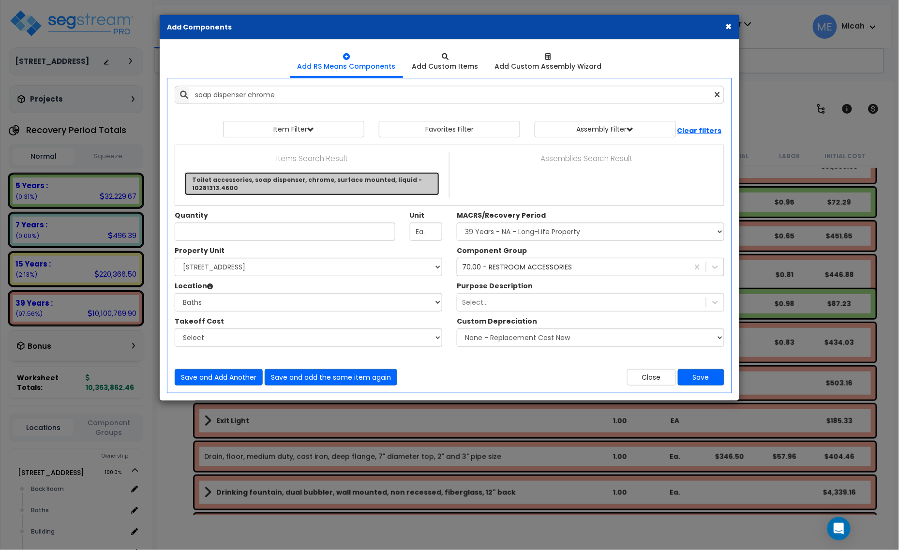
click at [261, 188] on link "Toilet accessories, soap dispenser, chrome, surface mounted, liquid - 10281313.…" at bounding box center [312, 183] width 255 height 23
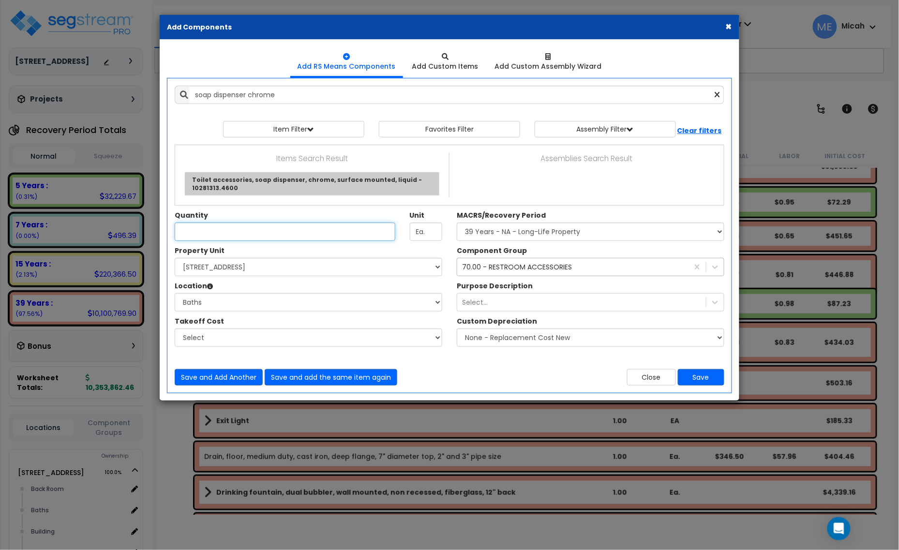
type input "Toilet accessories, soap dispenser, chrome, surface mounted, liquid - 10281313.…"
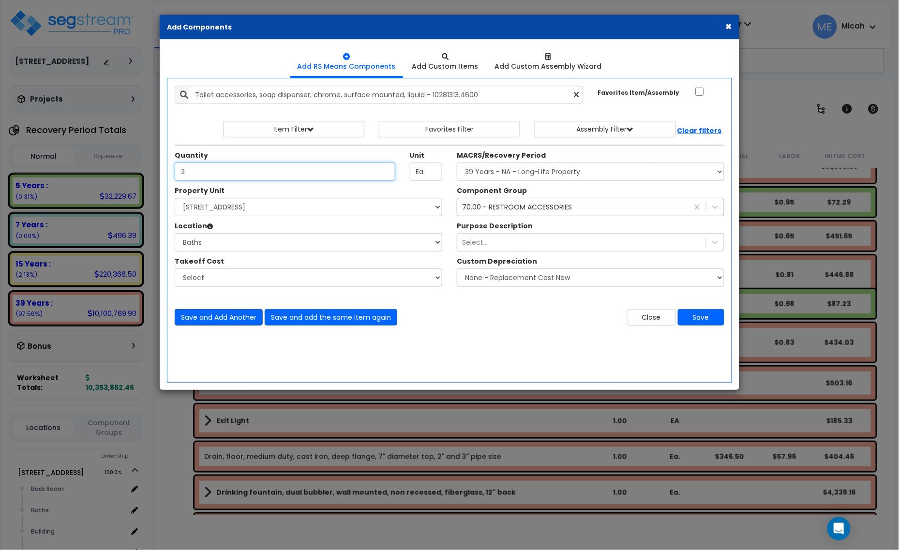
type input "2"
click at [201, 321] on button "Save and Add Another" at bounding box center [219, 317] width 88 height 16
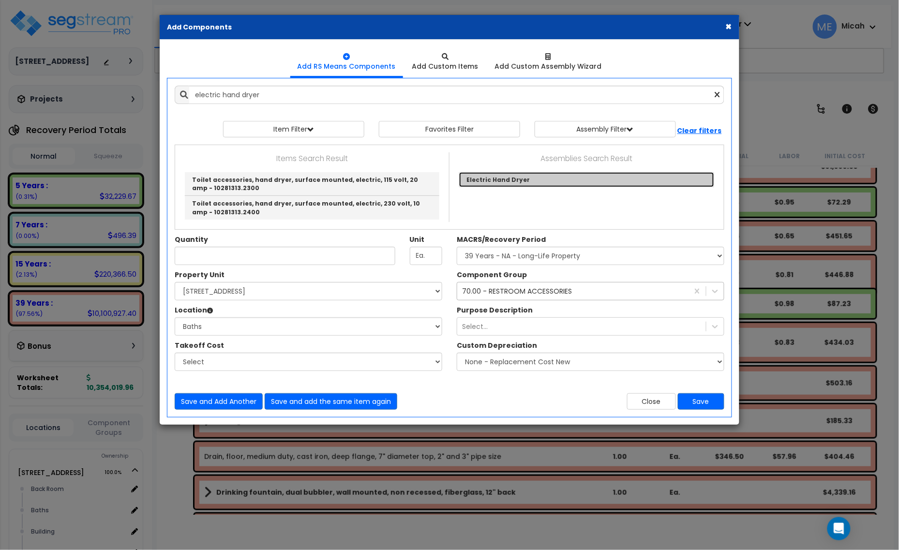
click at [497, 177] on link "Electric Hand Dryer" at bounding box center [586, 179] width 255 height 15
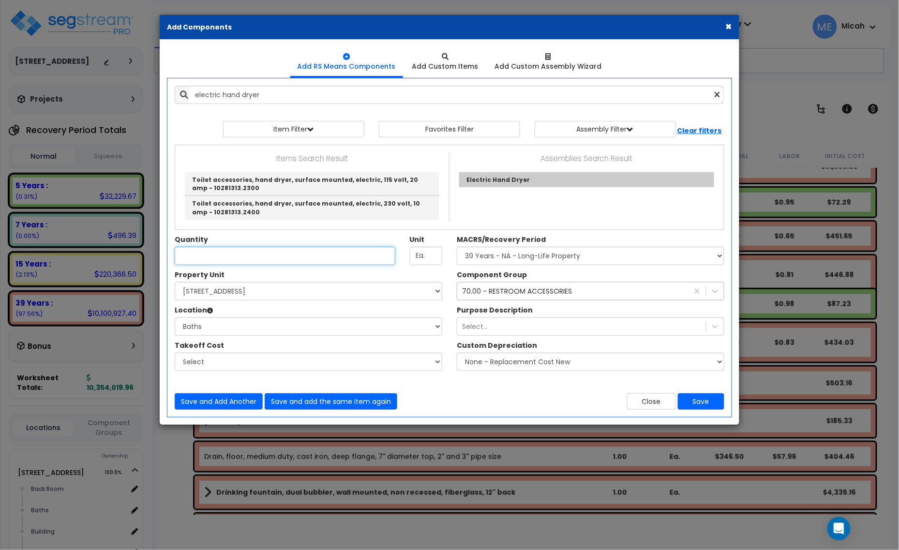
type input "Electric Hand Dryer"
checkbox input "true"
type input "EA"
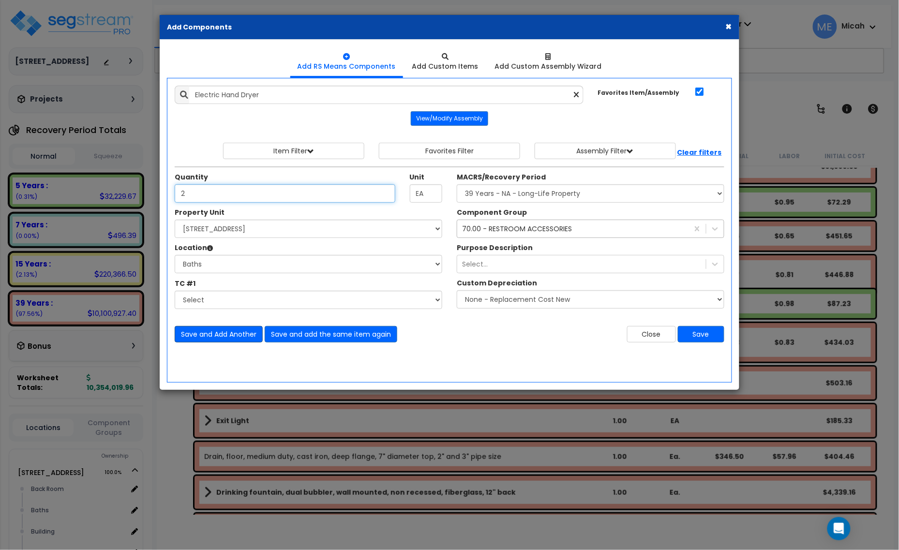
type input "2"
click at [207, 337] on button "Save and Add Another" at bounding box center [219, 334] width 88 height 16
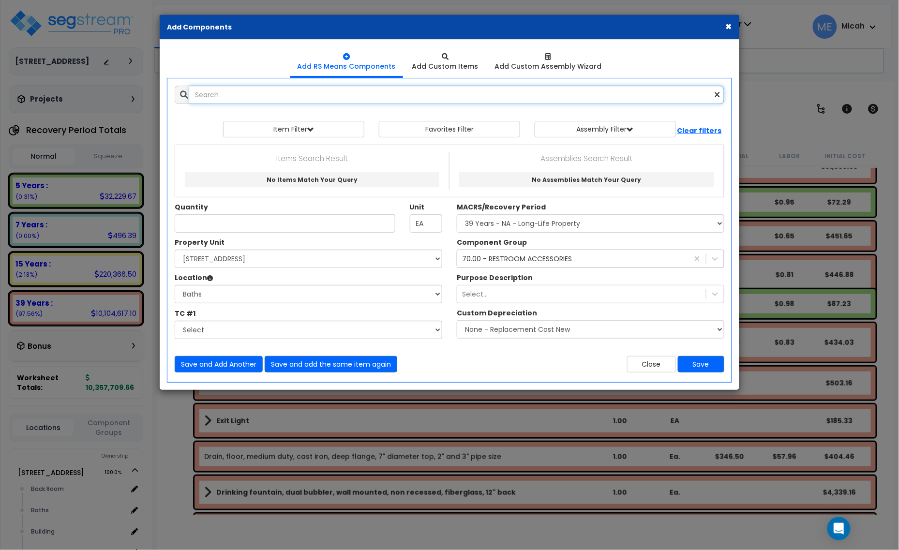
click at [274, 97] on input "text" at bounding box center [456, 95] width 535 height 18
type input "d"
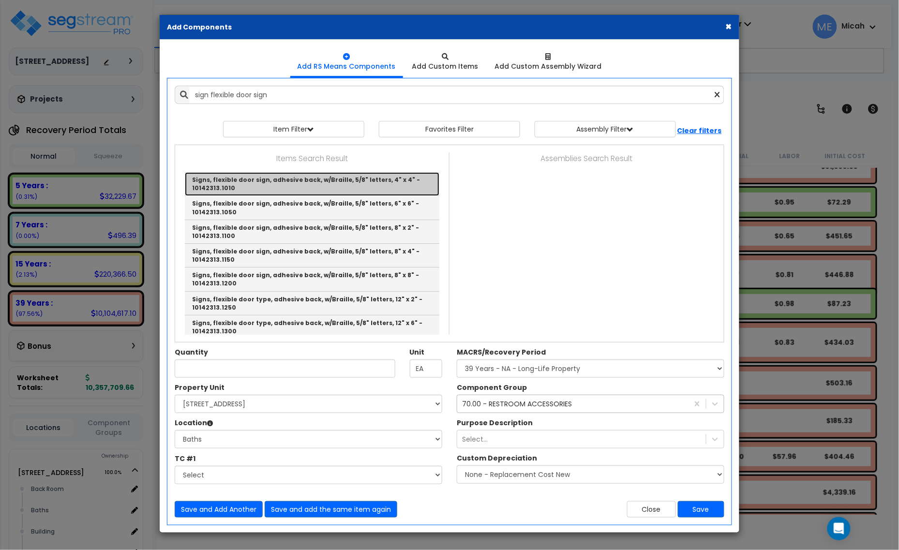
click at [295, 188] on link "Signs, flexible door sign, adhesive back, w/Braille, 5/8" letters, 4" x 4" - 10…" at bounding box center [312, 184] width 255 height 24
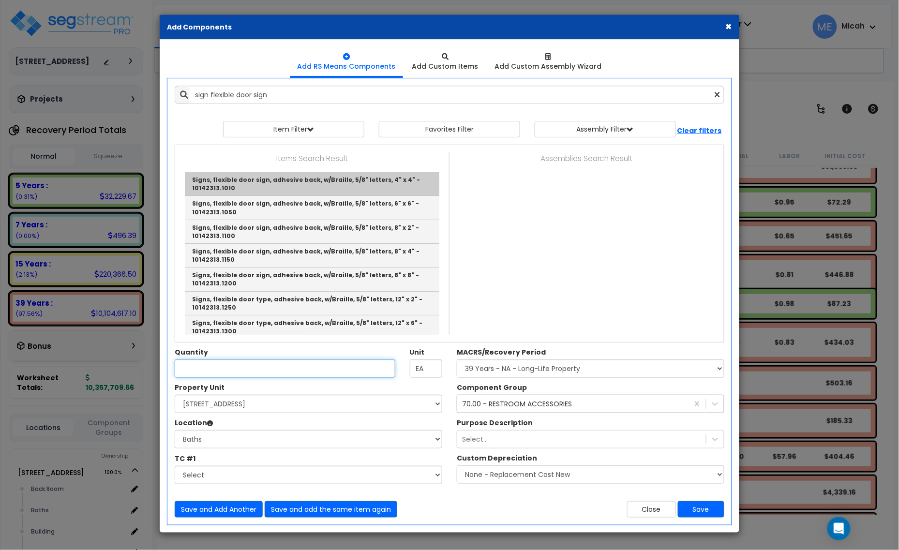
type input "Signs, flexible door sign, adhesive back, w/Braille, 5/8" letters, 4" x 4" - 10…"
checkbox input "false"
type input "Ea."
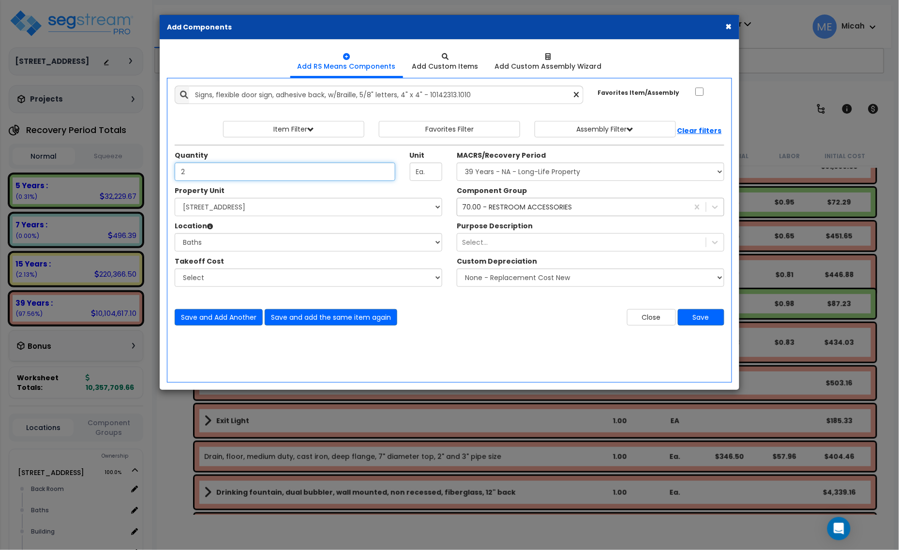
type input "2"
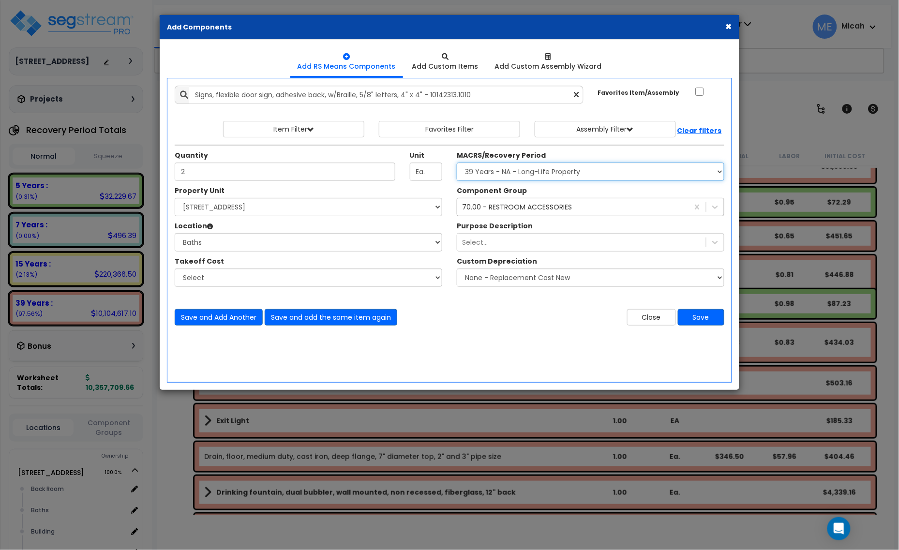
click at [535, 170] on select "Select MACRS/Recovery Period 5 Years - 57.0 - Distributive Trades & Services 5 …" at bounding box center [591, 172] width 268 height 18
select select "3667"
click at [457, 163] on select "Select MACRS/Recovery Period 5 Years - 57.0 - Distributive Trades & Services 5 …" at bounding box center [591, 172] width 268 height 18
click at [538, 204] on div "70.00 - RESTROOM ACCESSORIES" at bounding box center [517, 207] width 110 height 10
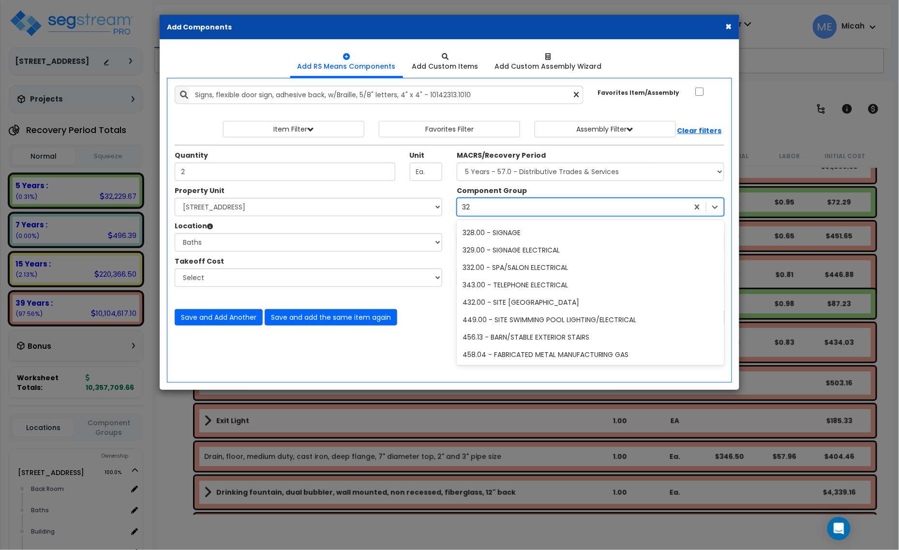
scroll to position [242, 0]
type input "328"
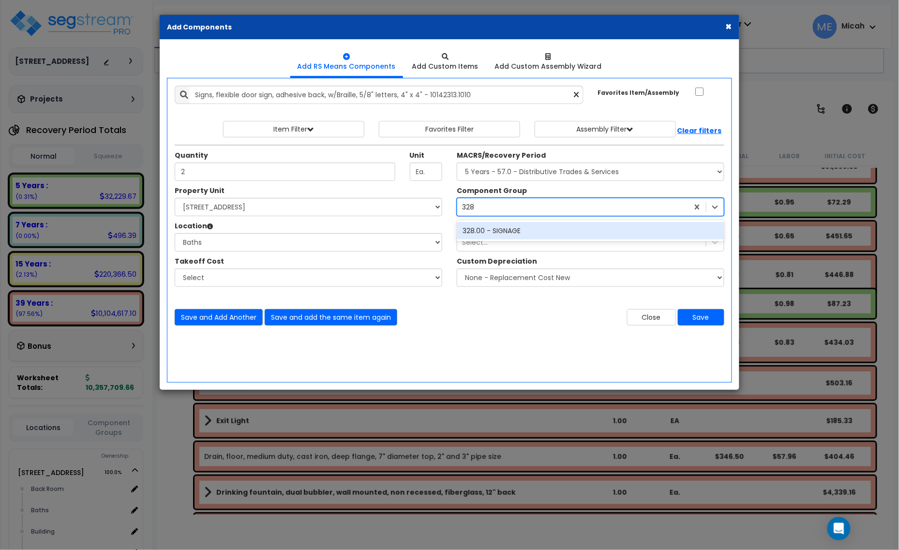
scroll to position [0, 0]
click at [543, 229] on div "328.00 - SIGNAGE" at bounding box center [591, 230] width 268 height 17
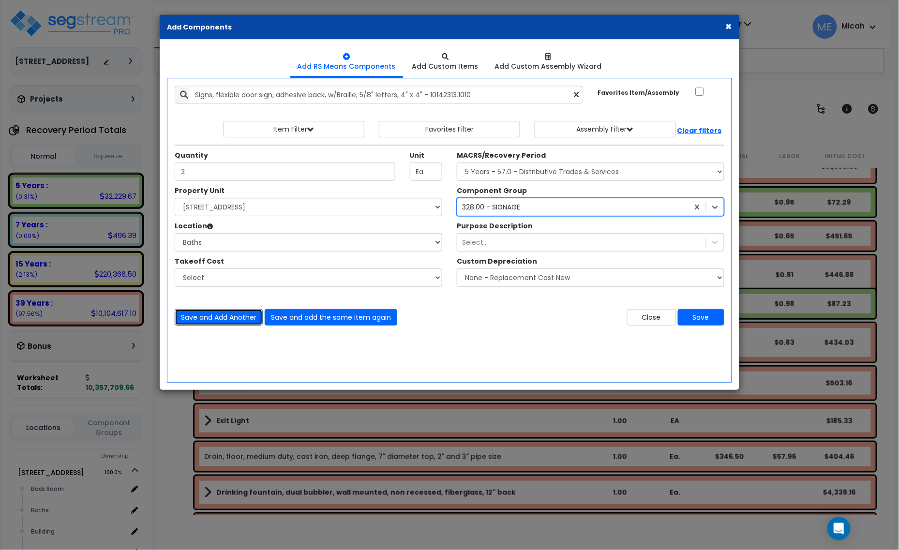
click at [190, 319] on button "Save and Add Another" at bounding box center [219, 317] width 88 height 16
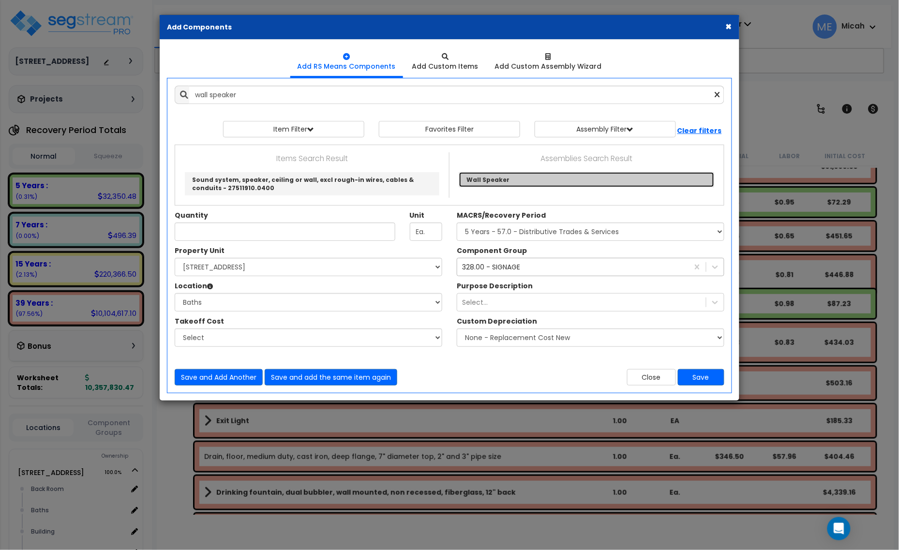
click at [540, 182] on link "Wall Speaker" at bounding box center [586, 179] width 255 height 15
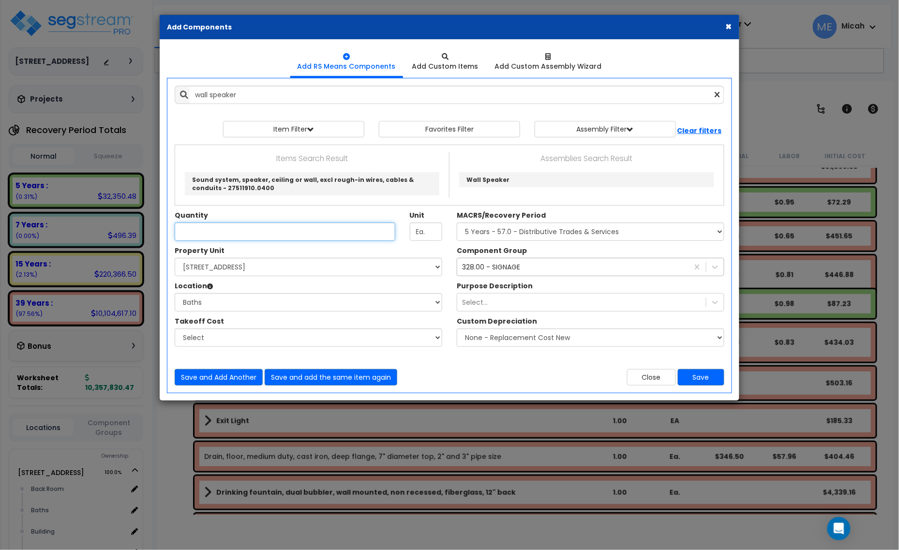
type input "Wall Speaker"
checkbox input "true"
type input "EA"
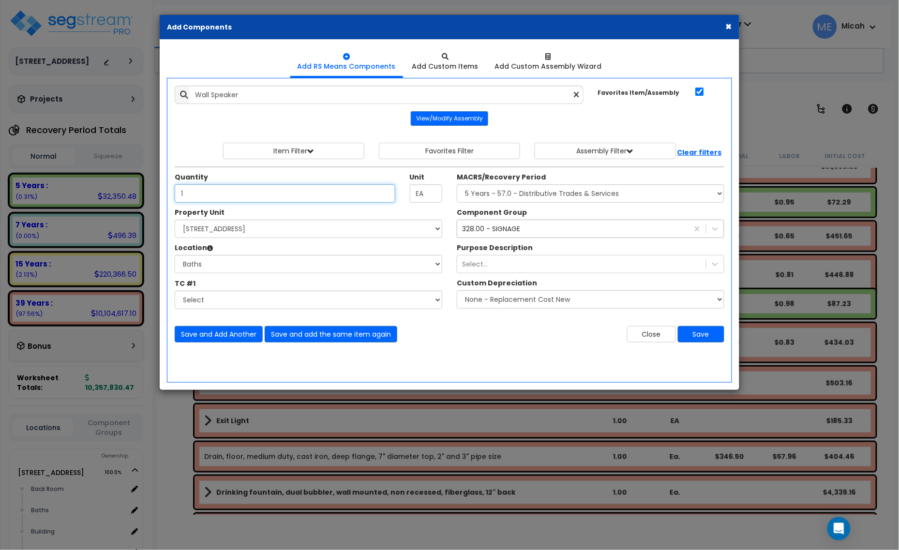
type input "1"
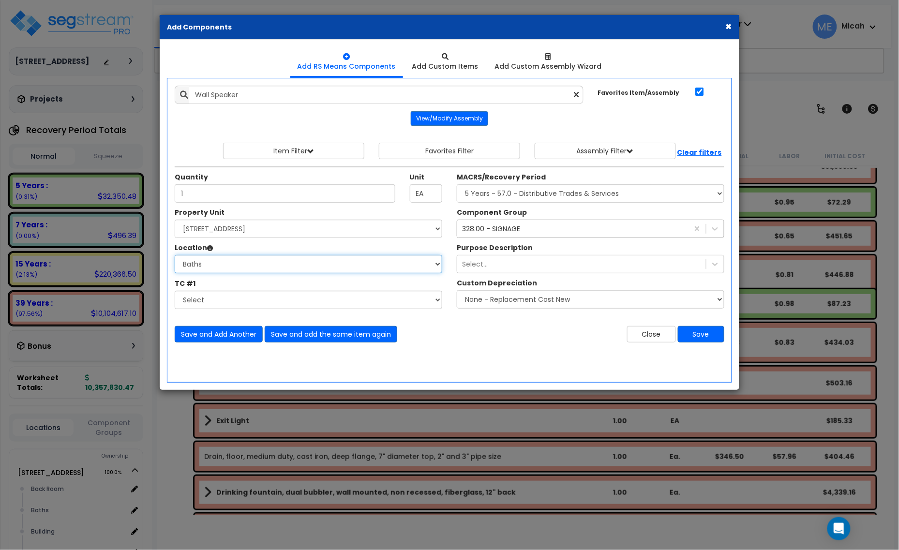
click at [282, 264] on select "Select Back Room Baths Building Building Interior Office [GEOGRAPHIC_DATA] Sale…" at bounding box center [309, 264] width 268 height 18
select select "31761"
click at [175, 256] on select "Select Back Room Baths Building Building Interior Office [GEOGRAPHIC_DATA] Sale…" at bounding box center [309, 264] width 268 height 18
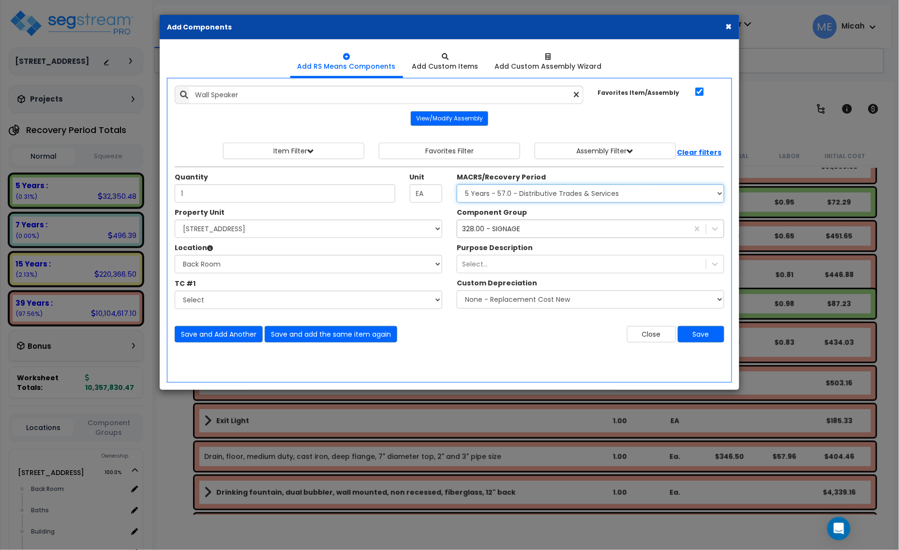
click at [552, 197] on select "Select MACRS/Recovery Period 5 Years - 57.0 - Distributive Trades & Services 5 …" at bounding box center [591, 193] width 268 height 18
select select "3668"
click at [457, 185] on select "Select MACRS/Recovery Period 5 Years - 57.0 - Distributive Trades & Services 5 …" at bounding box center [591, 193] width 268 height 18
click at [506, 231] on div "328.00 - SIGNAGE" at bounding box center [491, 229] width 58 height 10
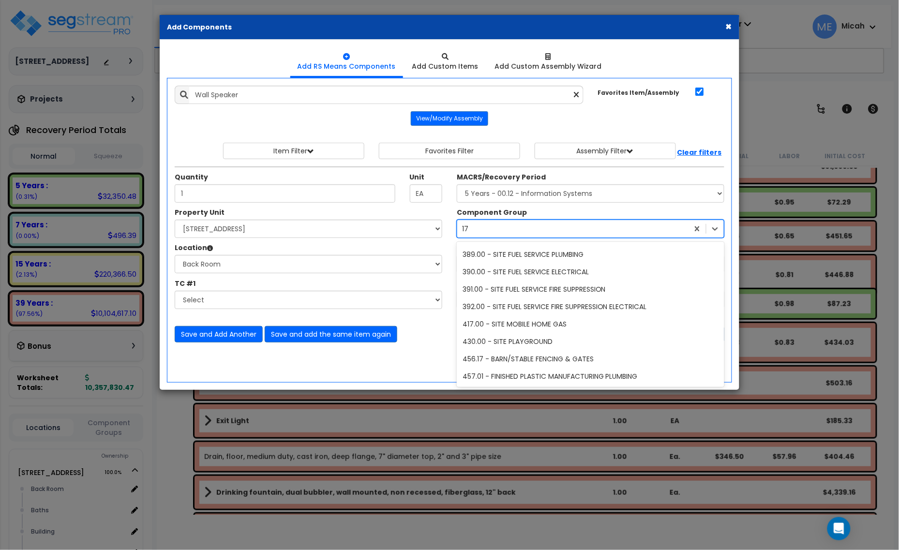
scroll to position [228, 0]
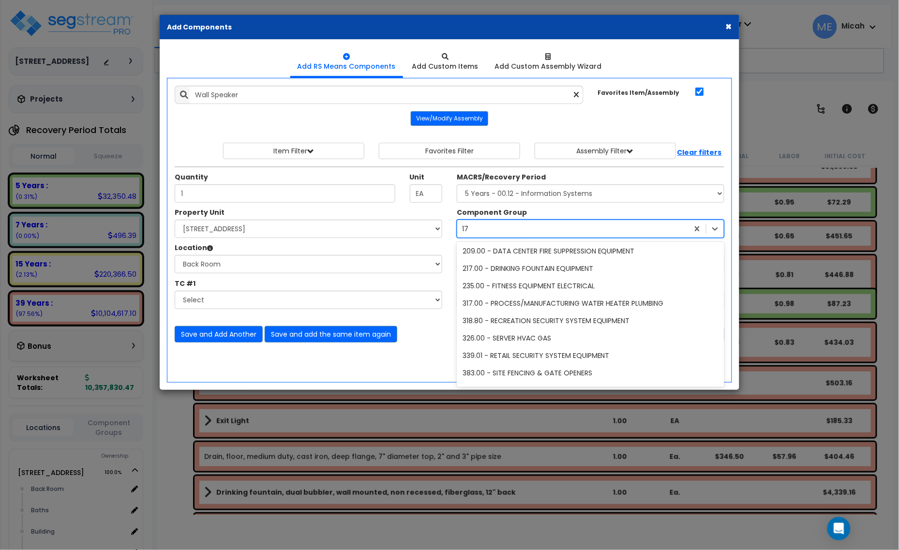
type input "172"
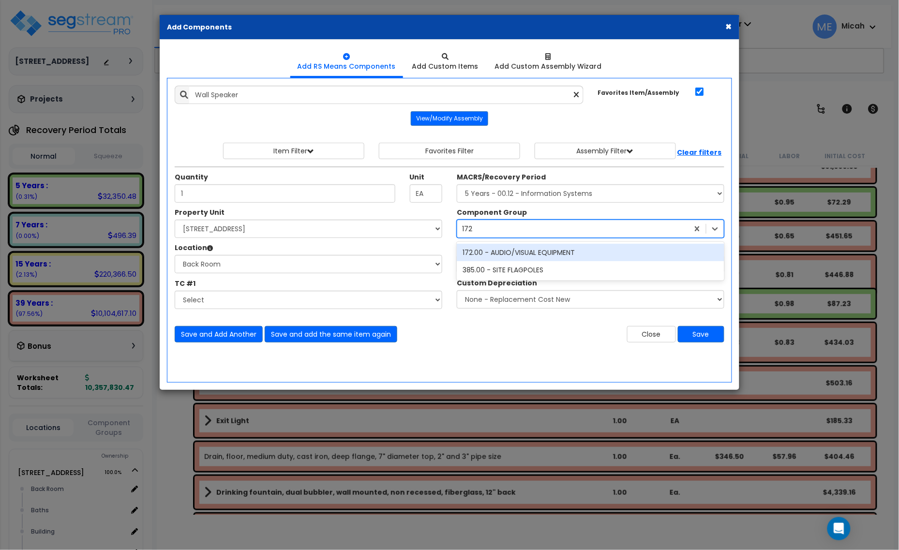
click at [497, 253] on div "172.00 - AUDIO/VISUAL EQUIPMENT" at bounding box center [591, 252] width 268 height 17
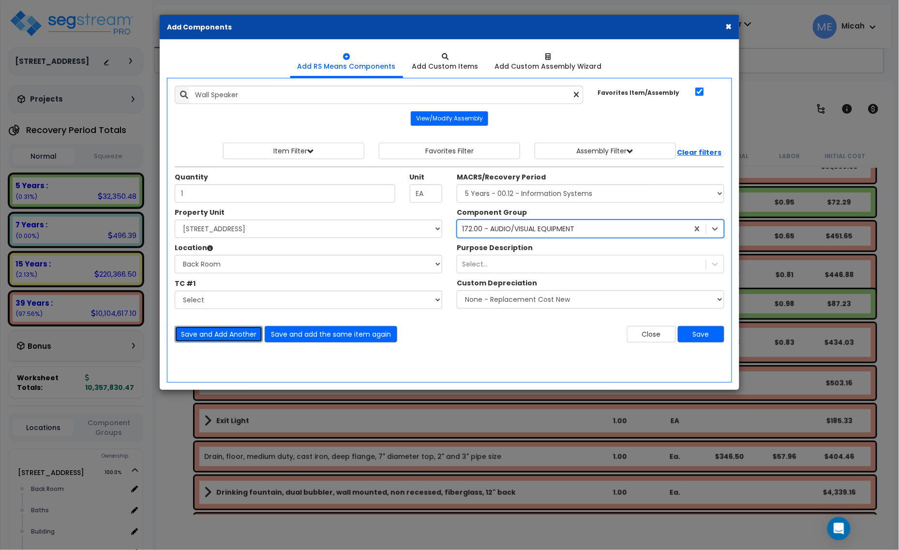
click at [209, 337] on button "Save and Add Another" at bounding box center [219, 334] width 88 height 16
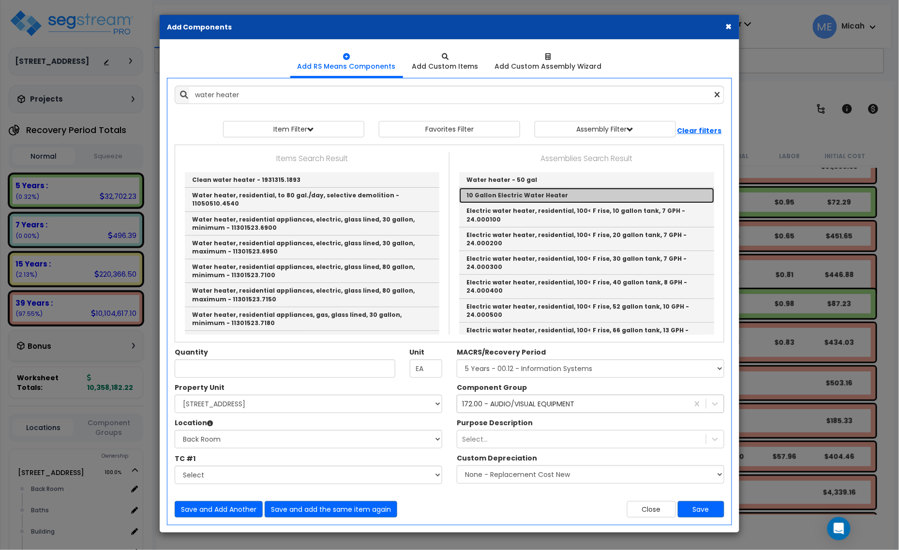
click at [529, 197] on link "10 Gallon Electric Water Heater" at bounding box center [586, 195] width 255 height 15
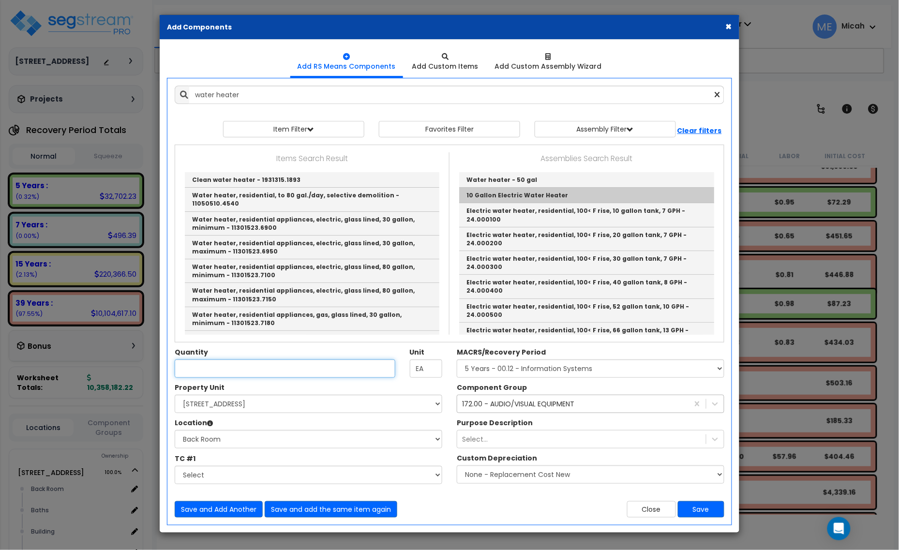
type input "10 Gallon Electric Water Heater"
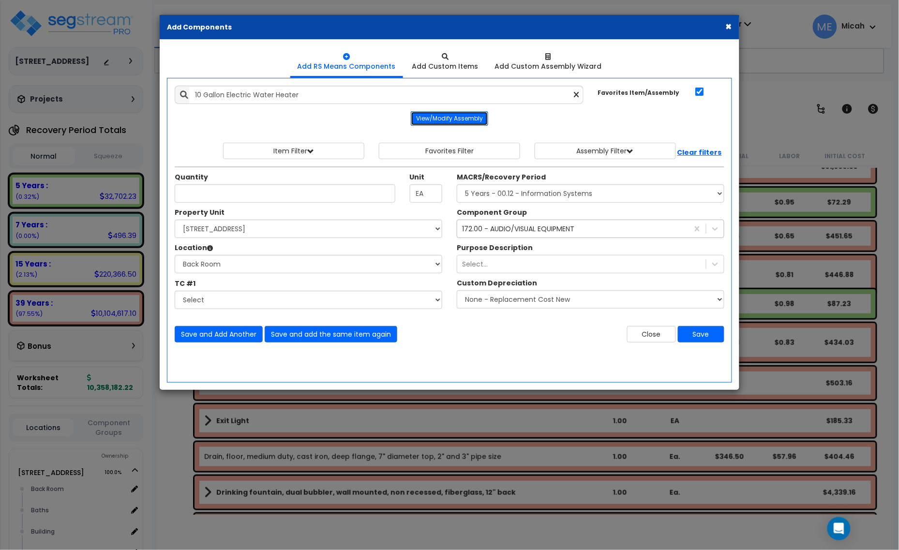
click at [429, 124] on button "View/Modify Assembly" at bounding box center [449, 118] width 77 height 15
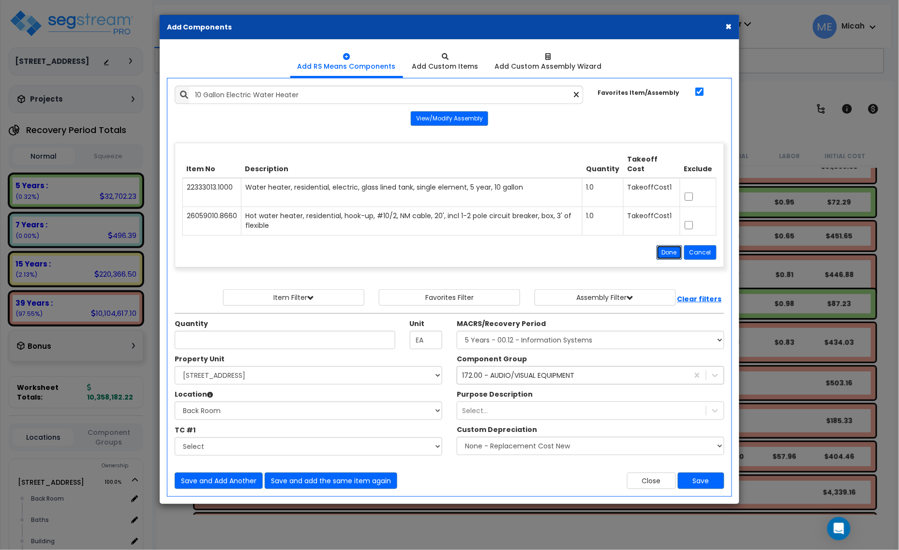
click at [668, 251] on button "Done" at bounding box center [670, 252] width 26 height 15
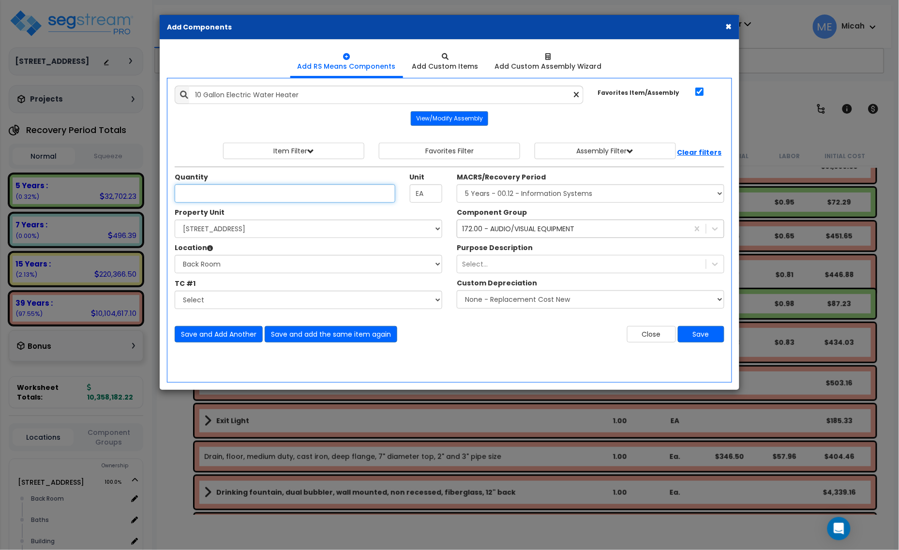
click at [231, 195] on input "Quantity" at bounding box center [285, 193] width 221 height 18
type input "1"
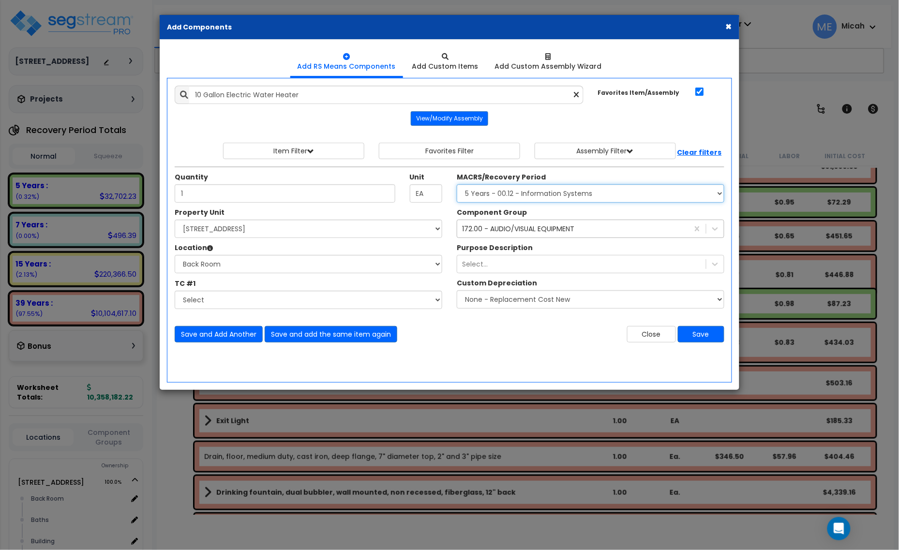
click at [519, 202] on select "Select MACRS/Recovery Period 5 Years - 57.0 - Distributive Trades & Services 5 …" at bounding box center [591, 193] width 268 height 18
select select "3669"
click at [457, 185] on select "Select MACRS/Recovery Period 5 Years - 57.0 - Distributive Trades & Services 5 …" at bounding box center [591, 193] width 268 height 18
click at [489, 222] on div "172.00 - AUDIO/VISUAL EQUIPMENT 172" at bounding box center [572, 228] width 231 height 15
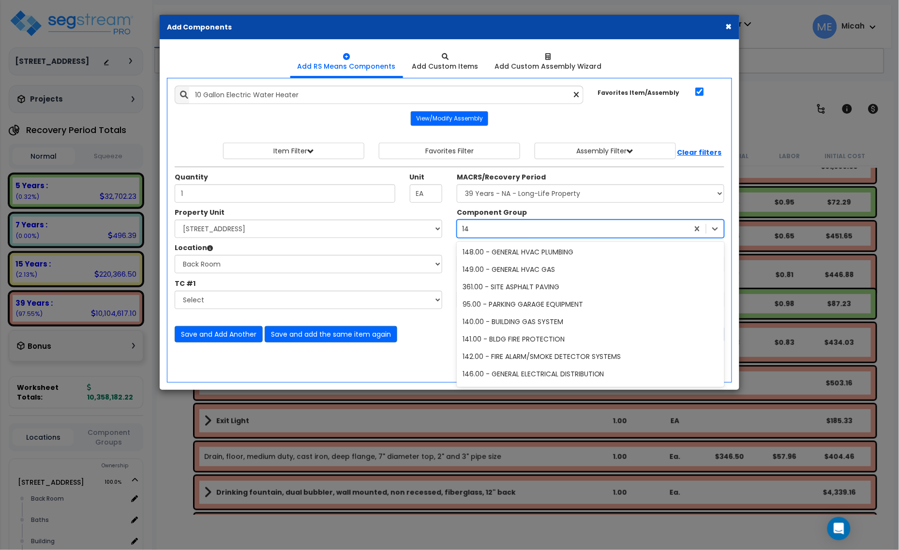
type input "144"
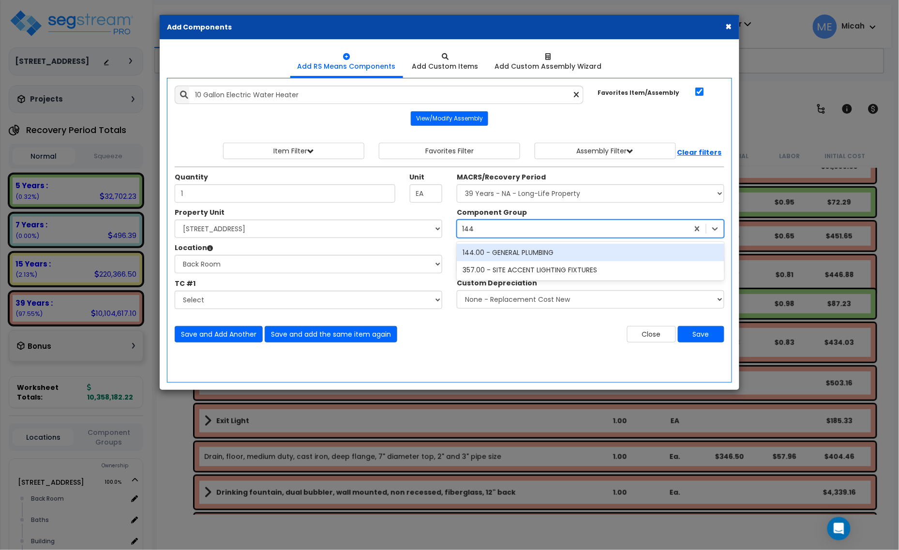
click at [512, 255] on div "144.00 - GENERAL PLUMBING" at bounding box center [591, 252] width 268 height 17
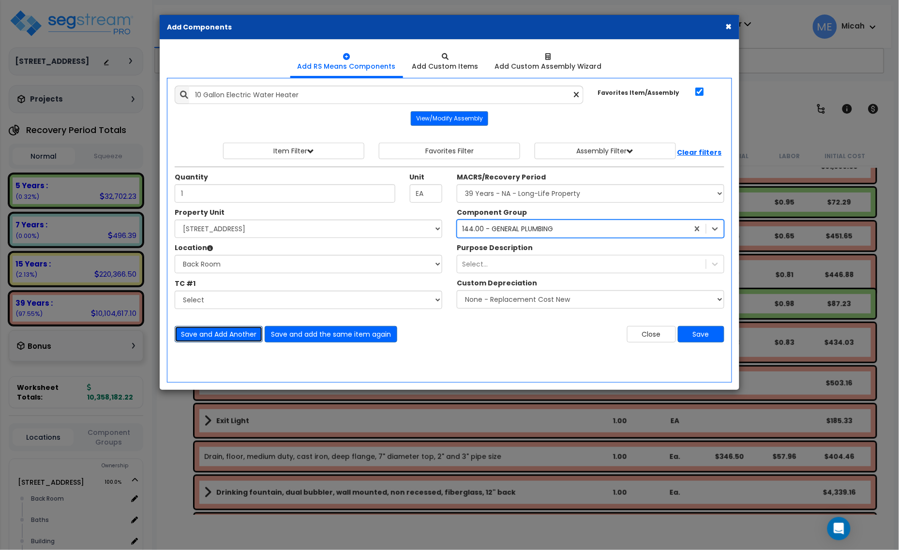
click at [219, 336] on button "Save and Add Another" at bounding box center [219, 334] width 88 height 16
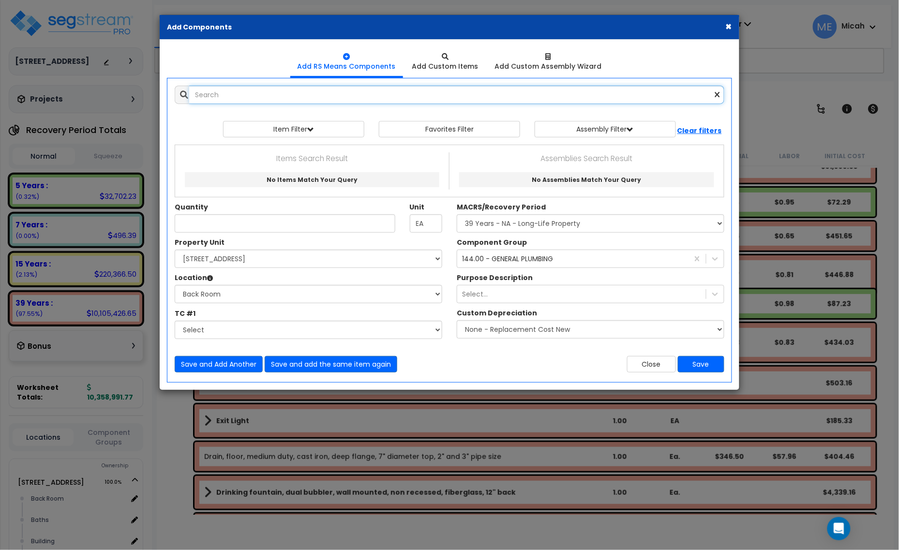
click at [270, 97] on input "text" at bounding box center [456, 95] width 535 height 18
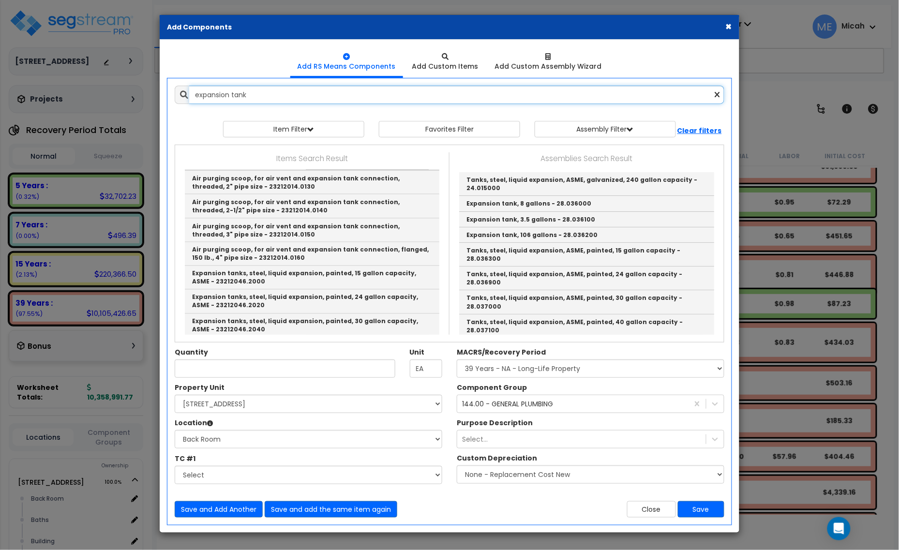
scroll to position [544, 0]
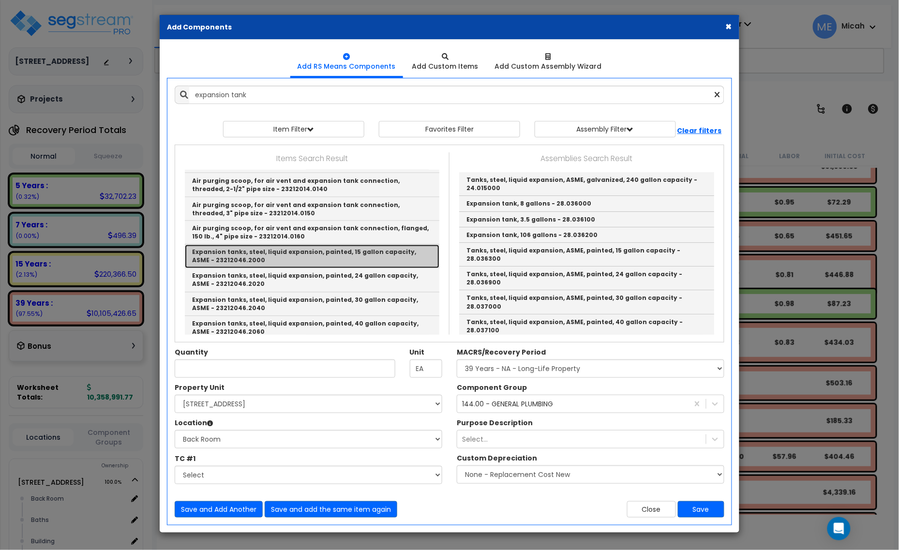
click at [269, 258] on link "Expansion tanks, steel, liquid expansion, painted, 15 gallon capacity, ASME - 2…" at bounding box center [312, 257] width 255 height 24
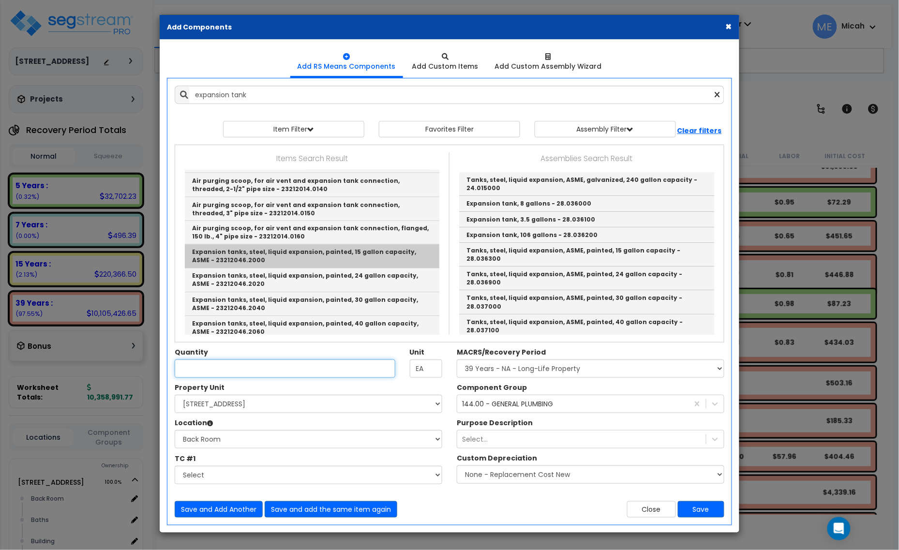
type input "Expansion tanks, steel, liquid expansion, painted, 15 gallon capacity, ASME - 2…"
checkbox input "false"
type input "Ea."
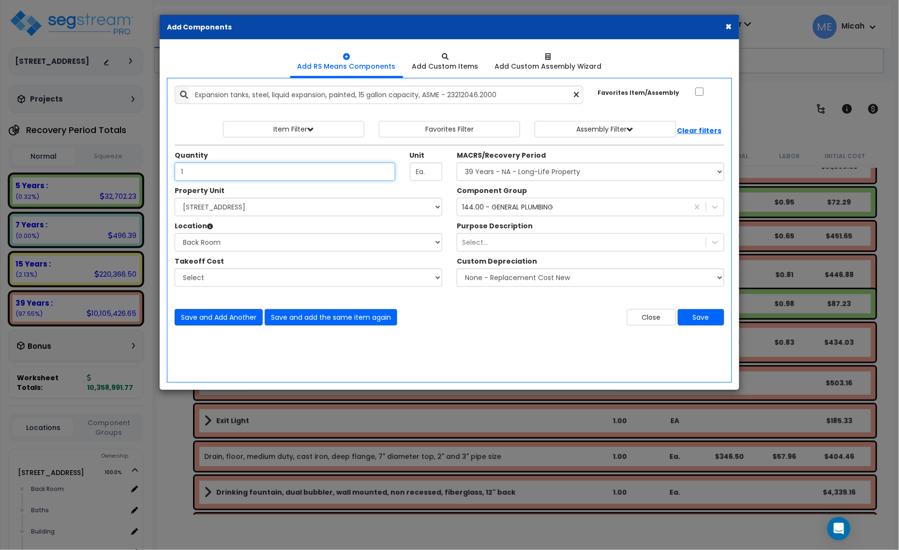
type input "1"
click at [228, 313] on button "Save and Add Another" at bounding box center [219, 317] width 88 height 16
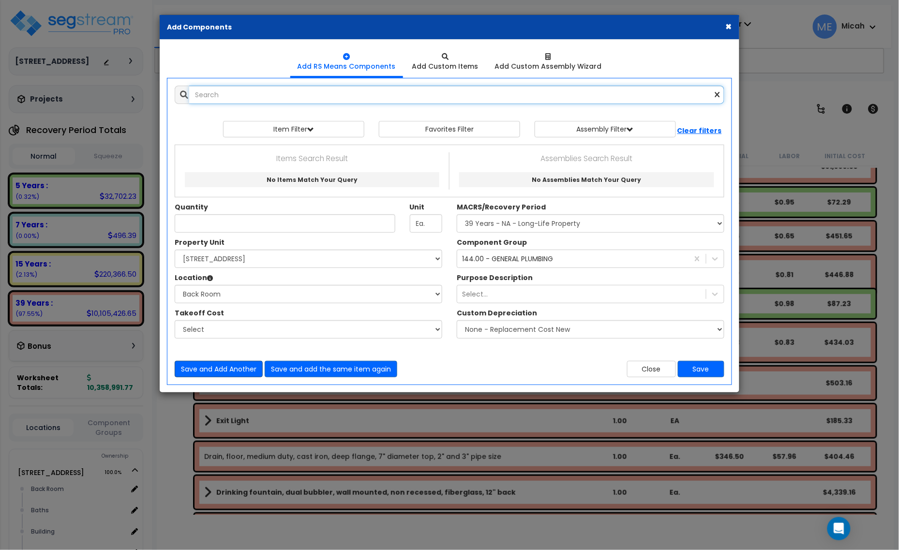
scroll to position [0, 0]
click at [282, 96] on input "text" at bounding box center [456, 95] width 535 height 18
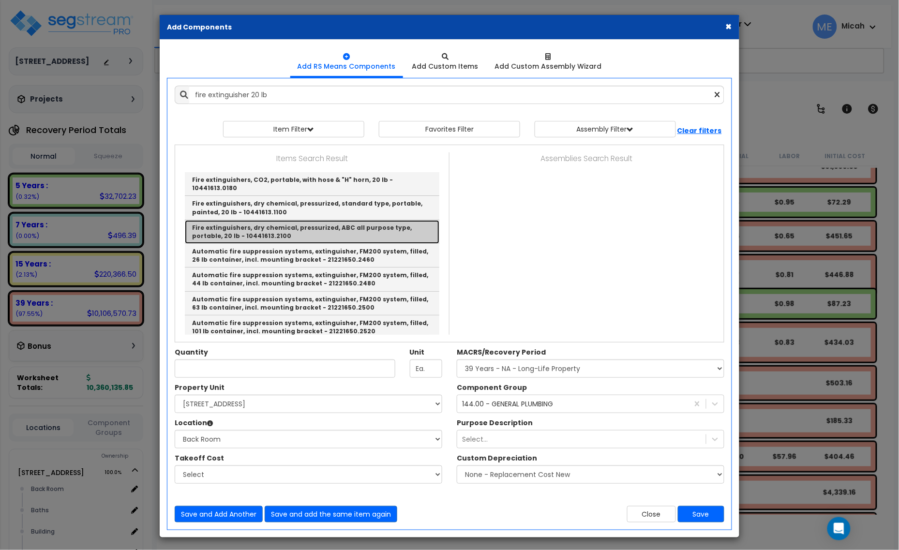
click at [341, 224] on link "Fire extinguishers, dry chemical, pressurized, ABC all purpose type, portable, …" at bounding box center [312, 232] width 255 height 24
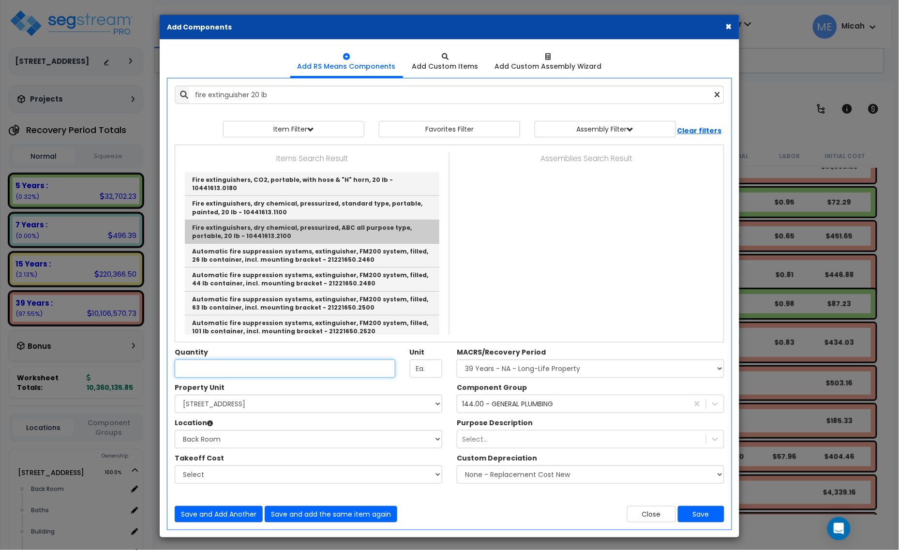
type input "Fire extinguishers, dry chemical, pressurized, ABC all purpose type, portable, …"
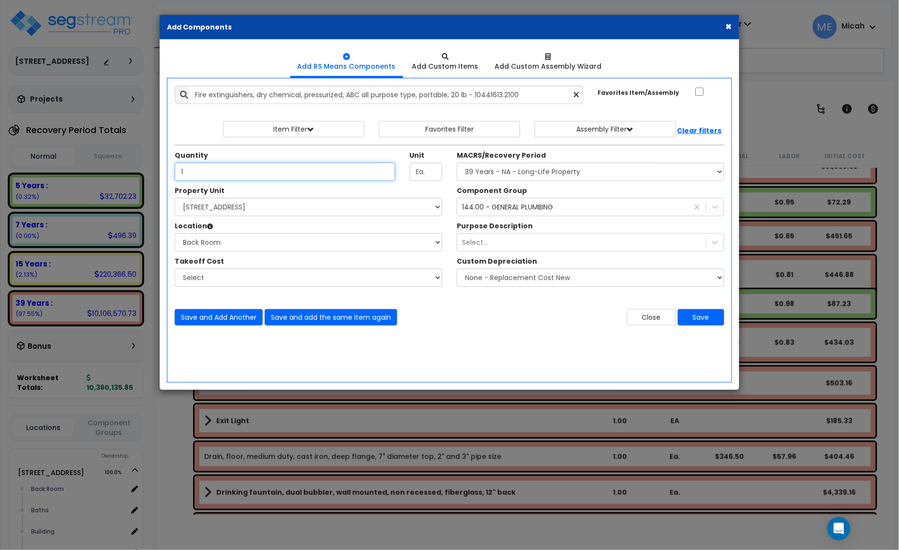
type input "1"
click at [519, 209] on div "144.00 - GENERAL PLUMBING" at bounding box center [507, 207] width 91 height 10
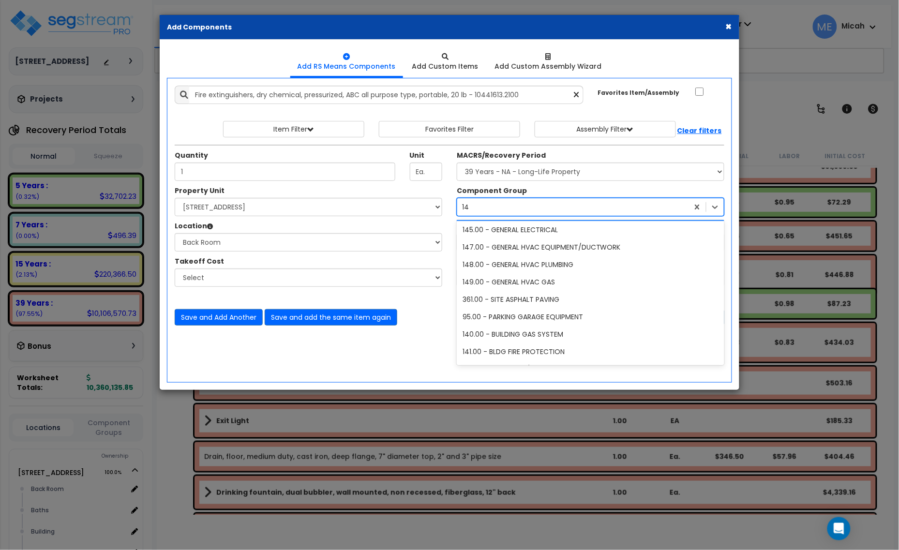
scroll to position [1, 0]
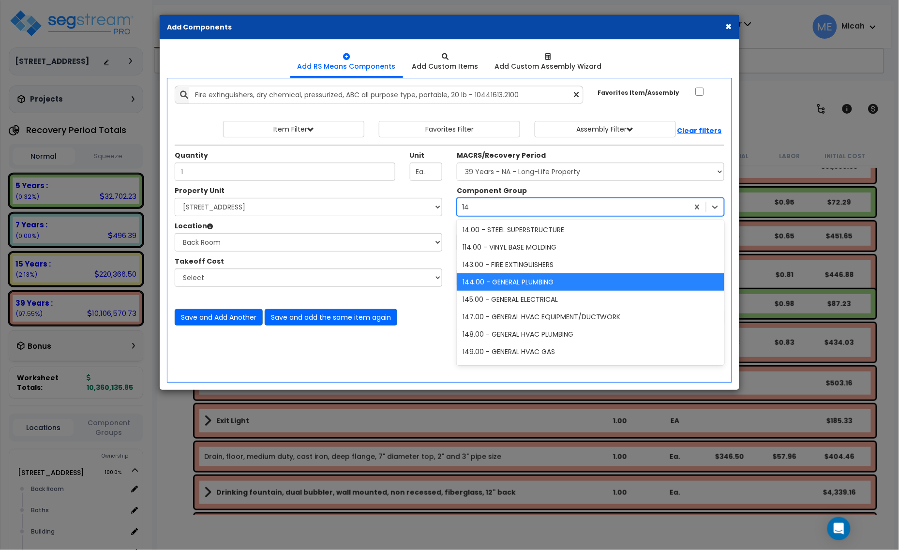
type input "141"
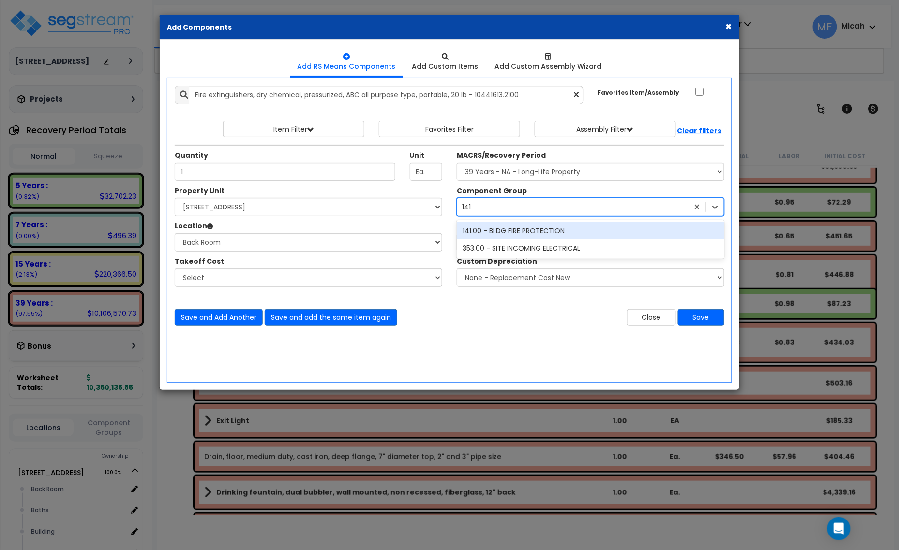
click at [521, 229] on div "141.00 - BLDG FIRE PROTECTION" at bounding box center [591, 230] width 268 height 17
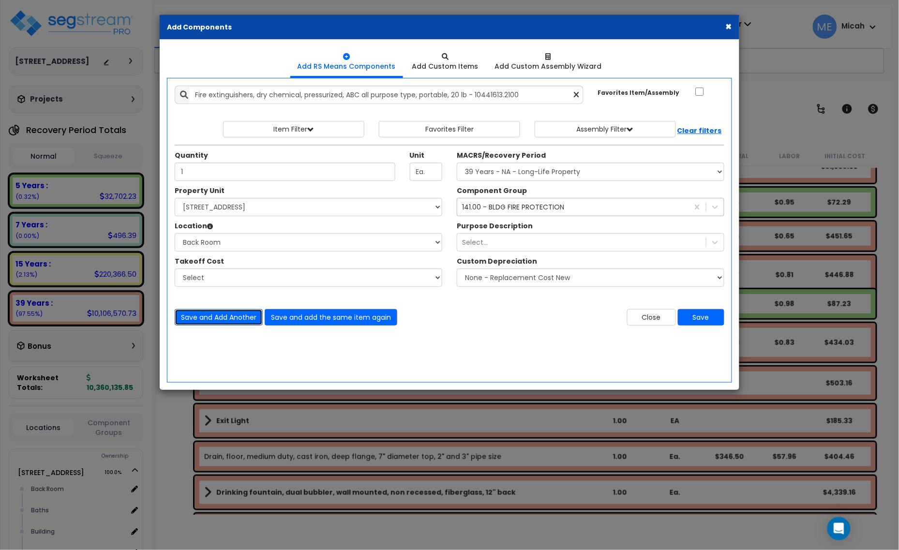
click at [244, 313] on button "Save and Add Another" at bounding box center [219, 317] width 88 height 16
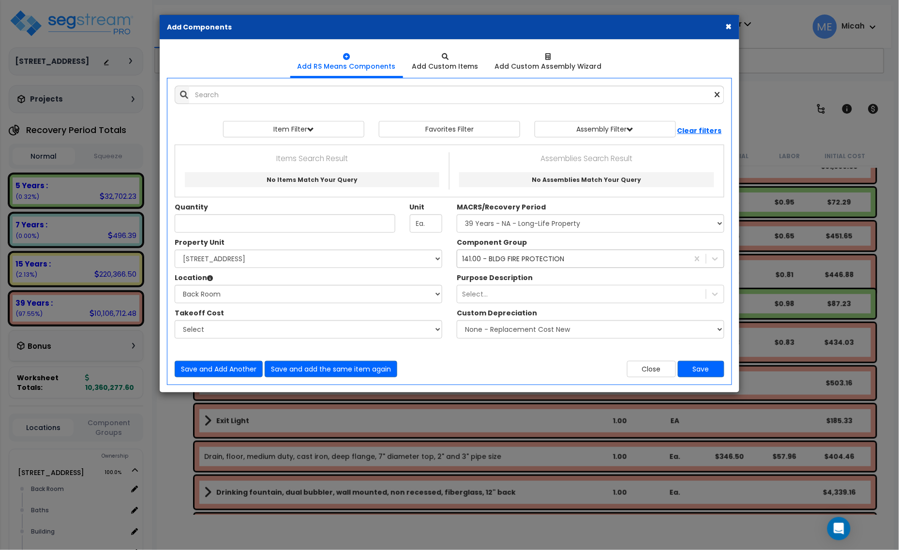
click at [327, 106] on div "Add Items Add Assemblies Both 9497154 Select" at bounding box center [449, 231] width 564 height 306
click at [280, 98] on input "text" at bounding box center [456, 95] width 535 height 18
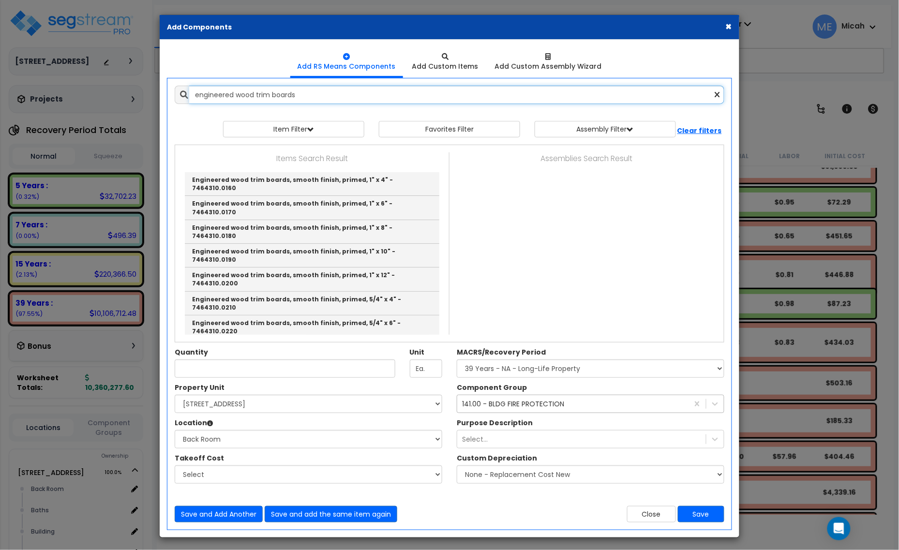
scroll to position [60, 0]
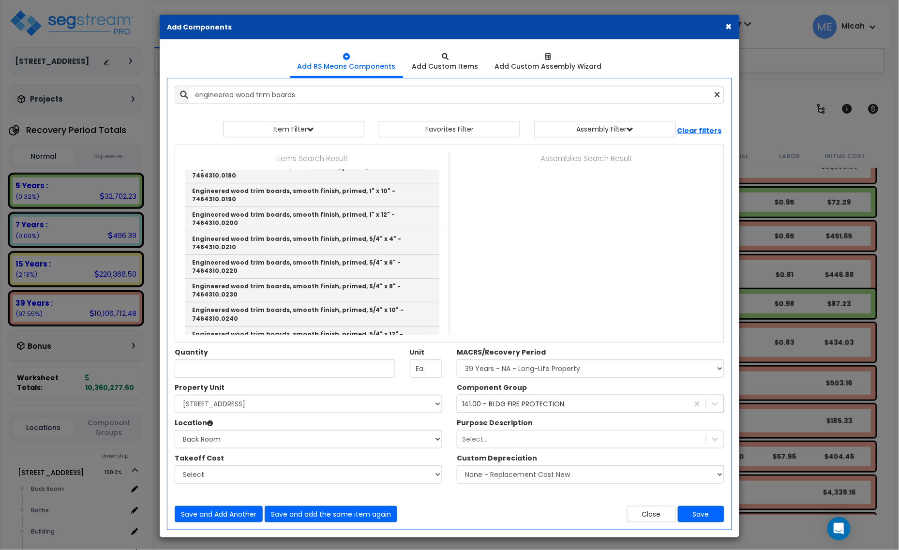
click at [338, 381] on link "Engineered wood trim boards, wood grain, primed, 1" x 6" - 7464310.0280" at bounding box center [312, 388] width 255 height 15
type input "Engineered wood trim boards, wood grain, primed, 1" x 6" - 7464310.0280"
type input "L.F."
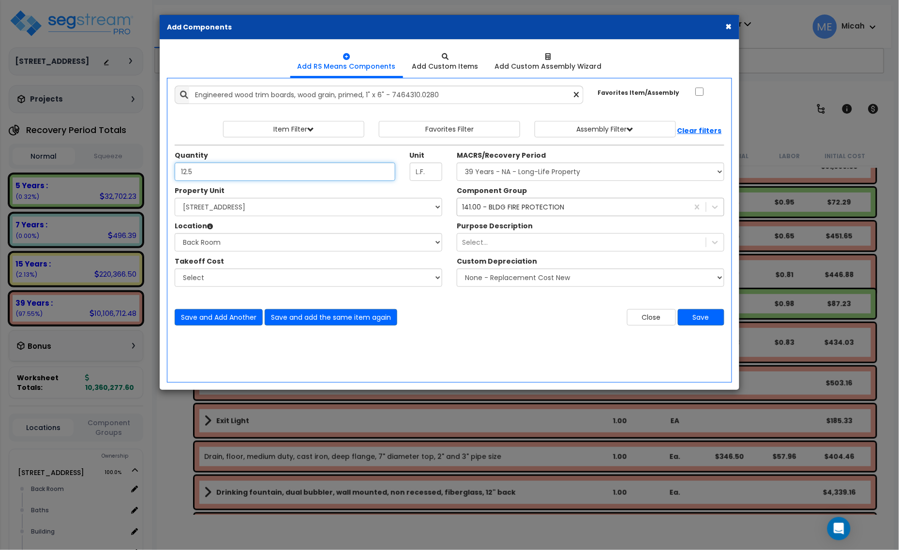
type input "12.5"
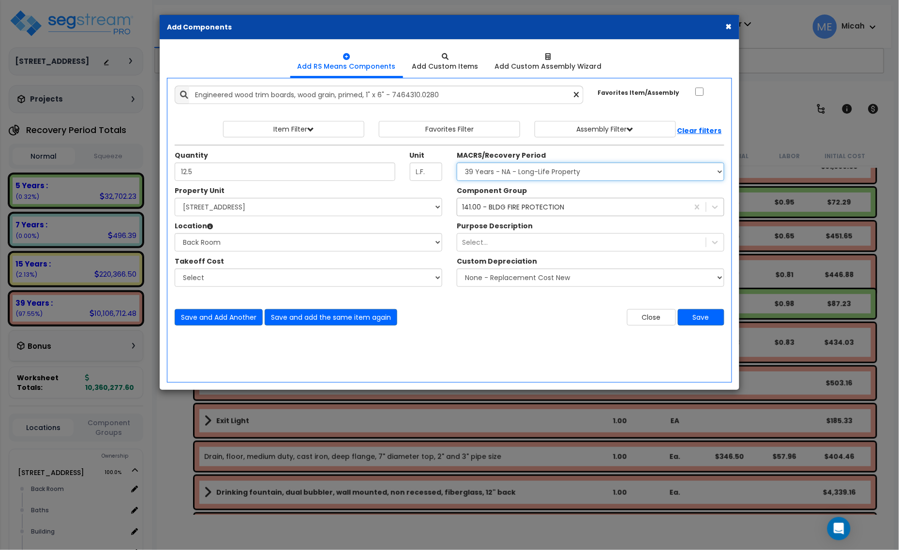
click at [563, 174] on select "Select MACRS/Recovery Period 5 Years - 57.0 - Distributive Trades & Services 5 …" at bounding box center [591, 172] width 268 height 18
click at [563, 176] on select "Select MACRS/Recovery Period 5 Years - 57.0 - Distributive Trades & Services 5 …" at bounding box center [591, 172] width 268 height 18
click at [552, 211] on div "141.00 - BLDG FIRE PROTECTION" at bounding box center [513, 207] width 102 height 10
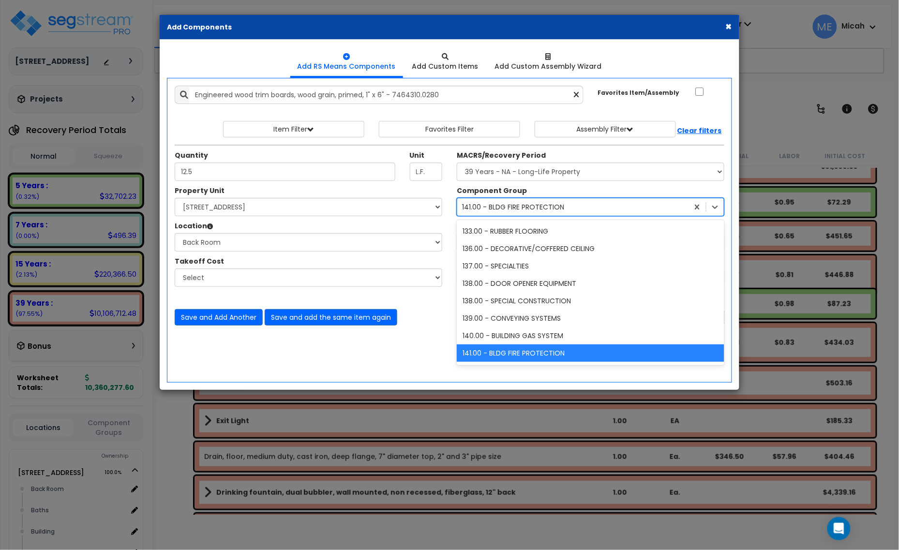
type input "12"
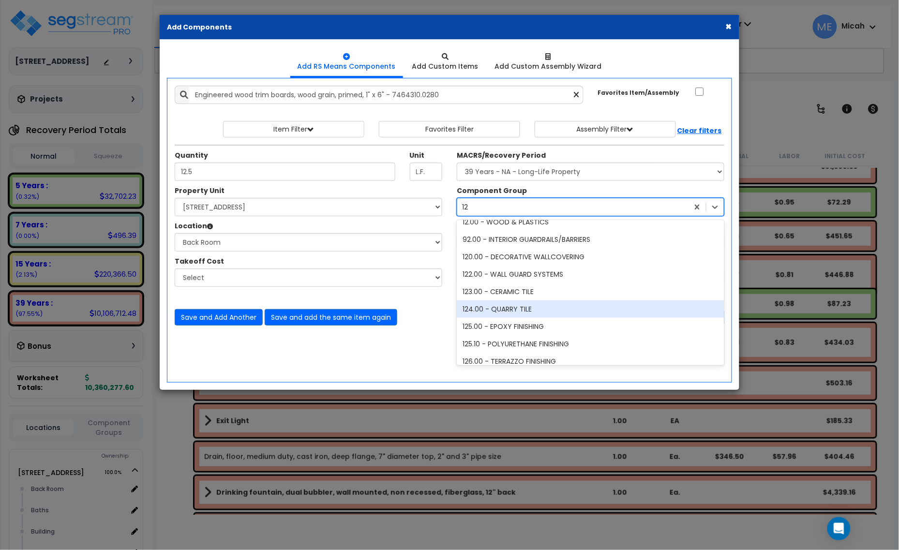
scroll to position [45, 0]
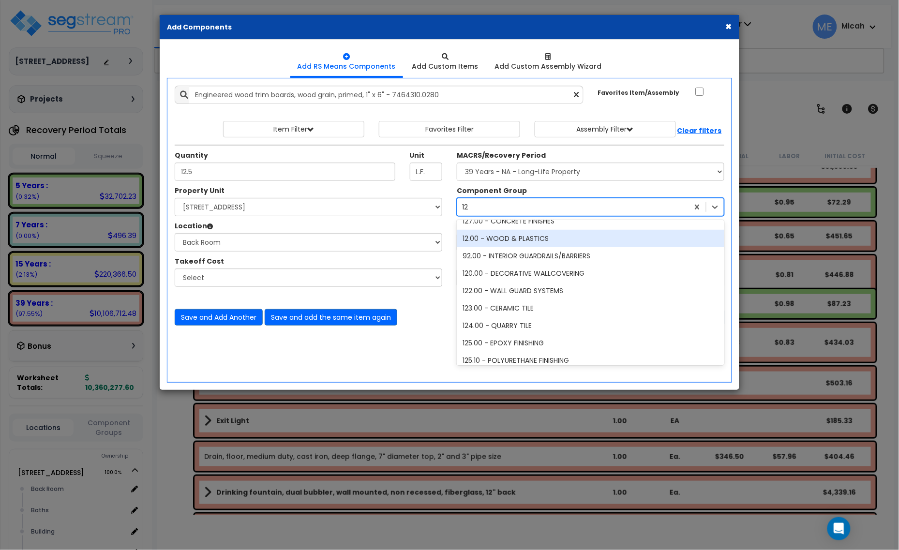
click at [512, 235] on div "12.00 - WOOD & PLASTICS" at bounding box center [591, 238] width 268 height 17
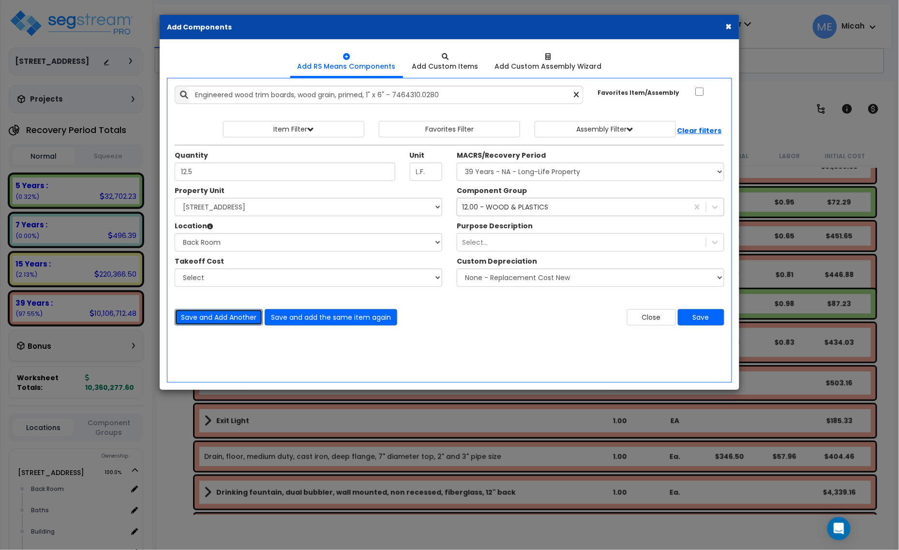
click at [218, 320] on button "Save and Add Another" at bounding box center [219, 317] width 88 height 16
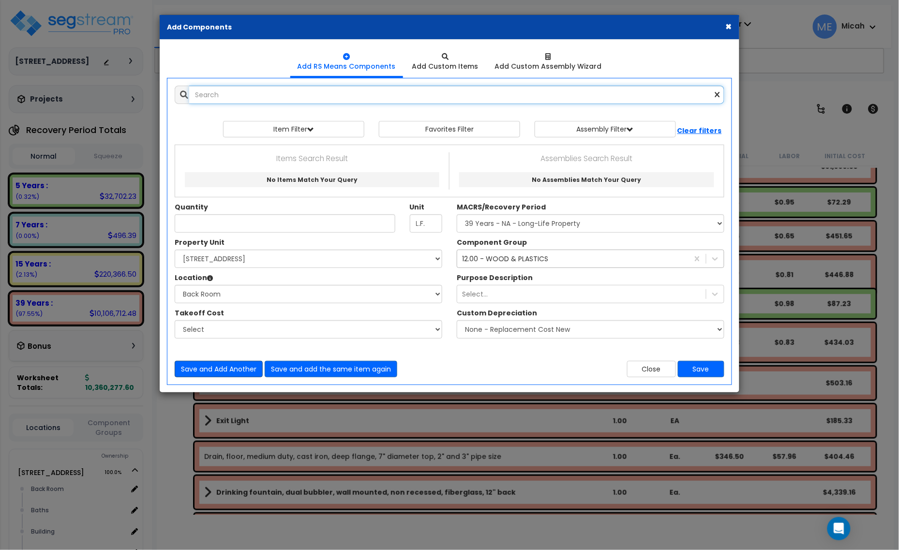
scroll to position [0, 0]
click at [241, 99] on input "text" at bounding box center [456, 95] width 535 height 18
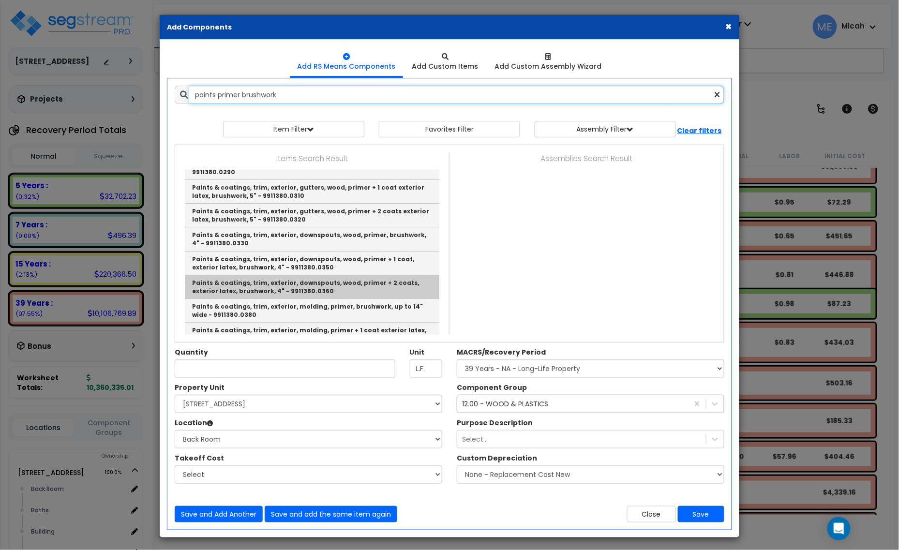
scroll to position [1270, 0]
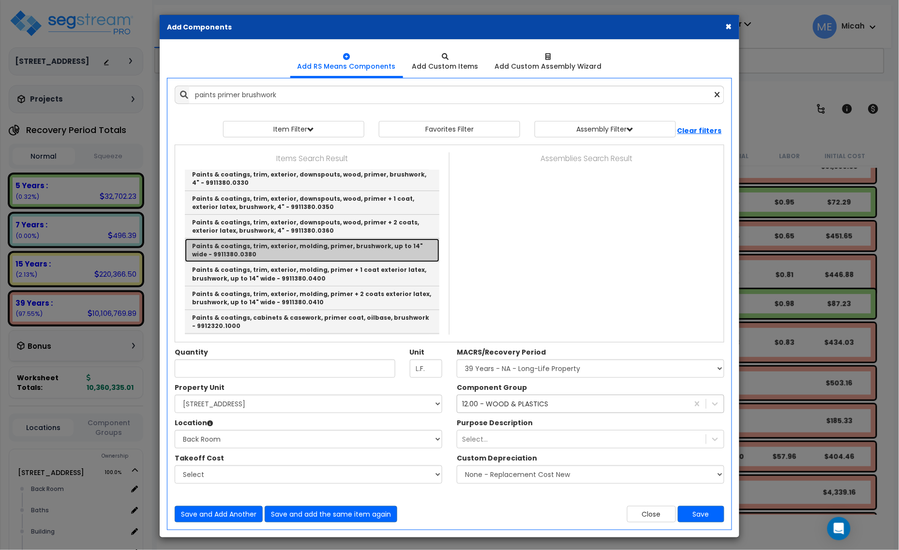
click at [372, 239] on link "Paints & coatings, trim, exterior, molding, primer, brushwork, up to 14" wide -…" at bounding box center [312, 251] width 255 height 24
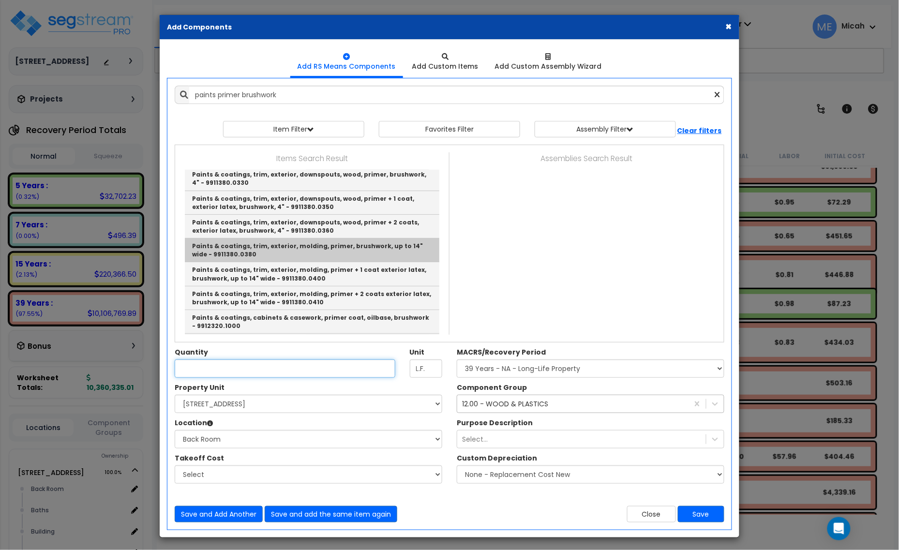
type input "Paints & coatings, trim, exterior, molding, primer, brushwork, up to 14" wide -…"
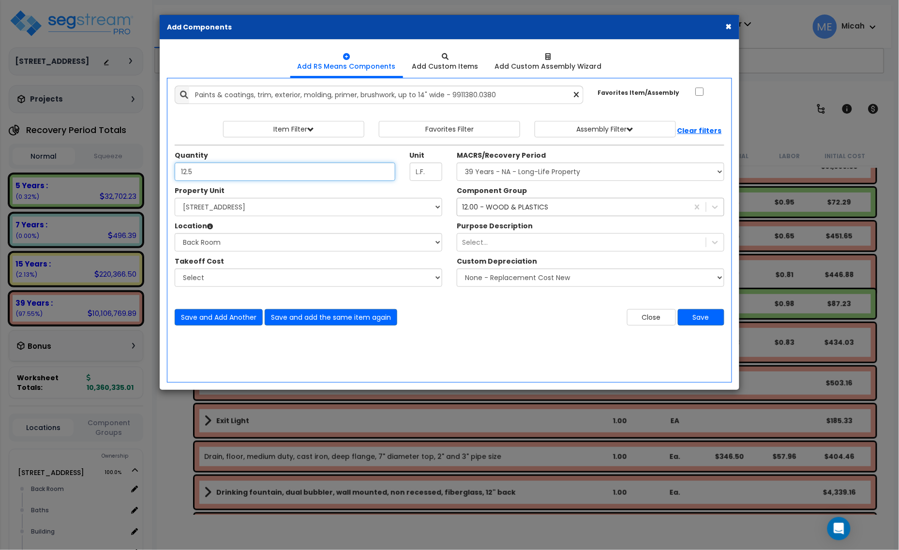
type input "12.5"
click at [495, 209] on div "12.00 - WOOD & PLASTICS" at bounding box center [505, 207] width 86 height 10
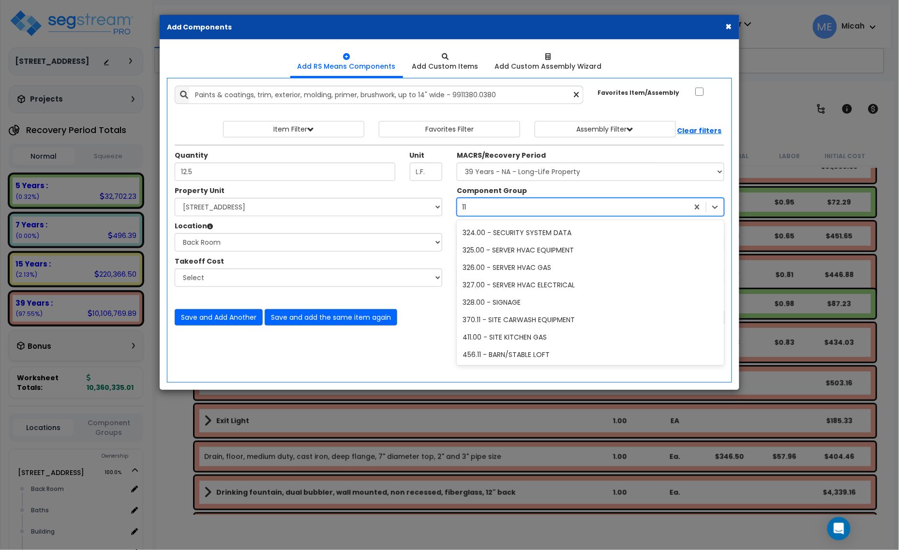
scroll to position [415, 0]
type input "112"
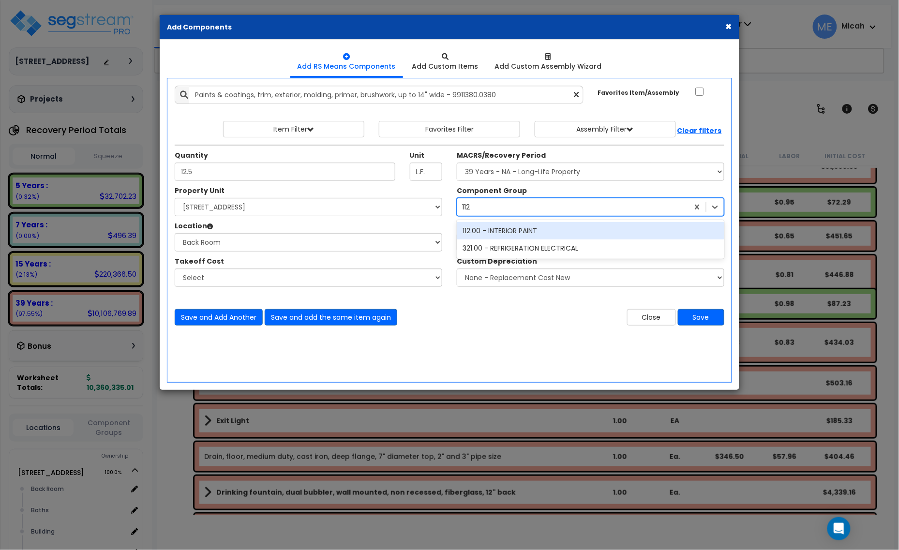
click at [496, 231] on div "112.00 - INTERIOR PAINT" at bounding box center [591, 230] width 268 height 17
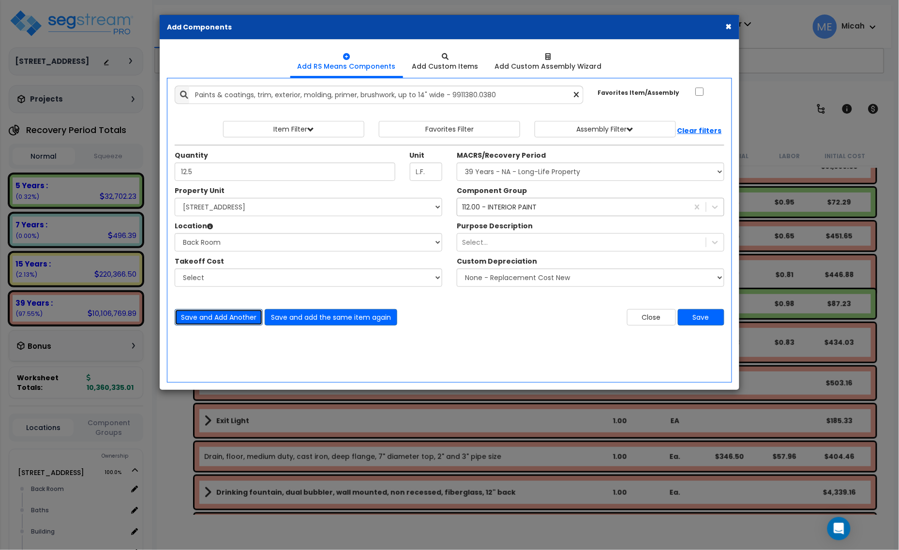
click at [237, 320] on button "Save and Add Another" at bounding box center [219, 317] width 88 height 16
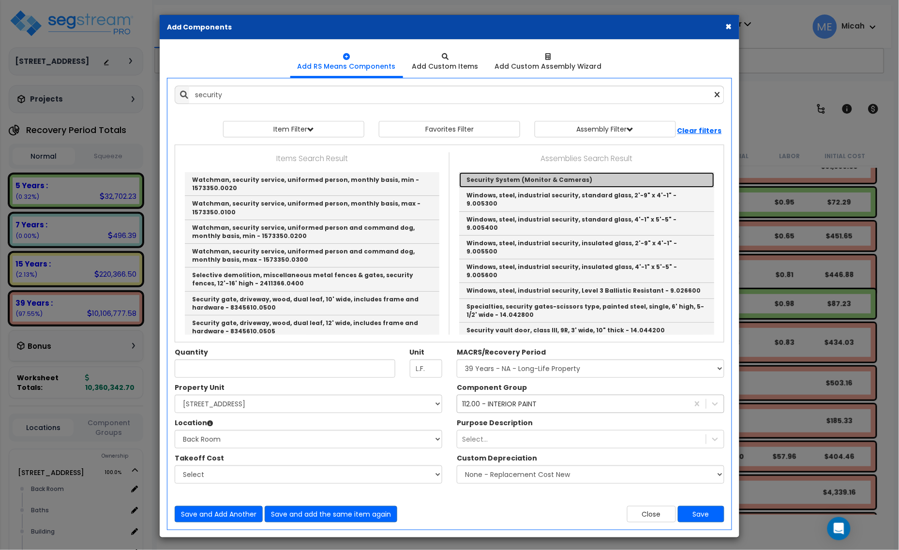
click at [501, 179] on link "Security System (Monitor & Cameras)" at bounding box center [586, 179] width 255 height 15
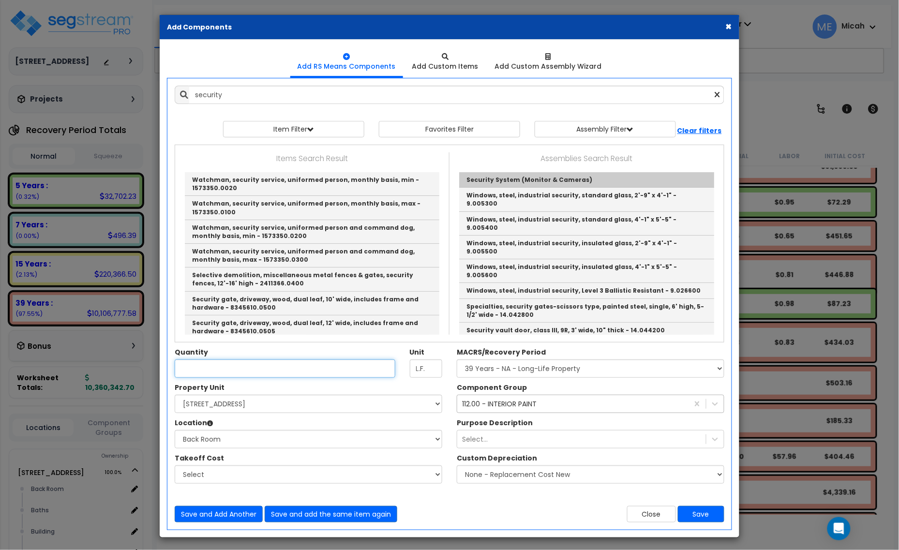
type input "Security System (Monitor & Cameras)"
checkbox input "true"
type input "EA"
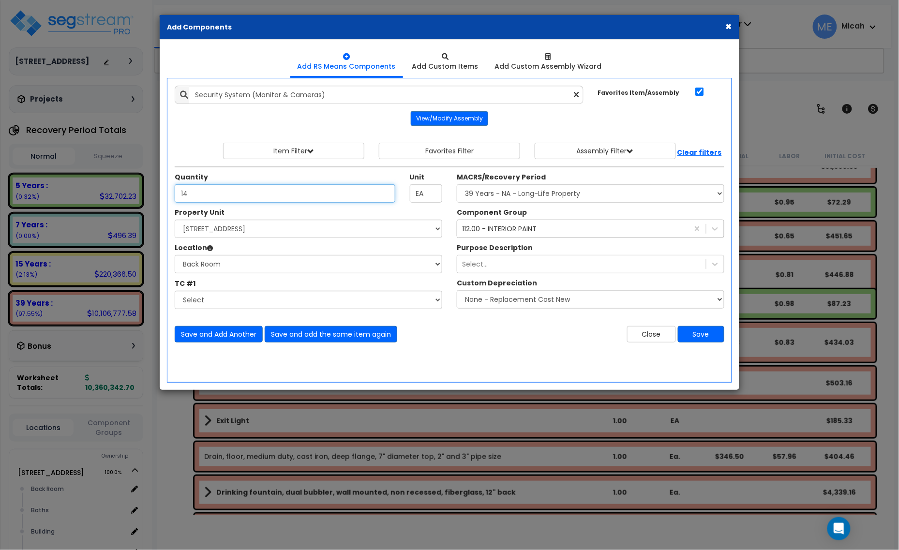
type input "14"
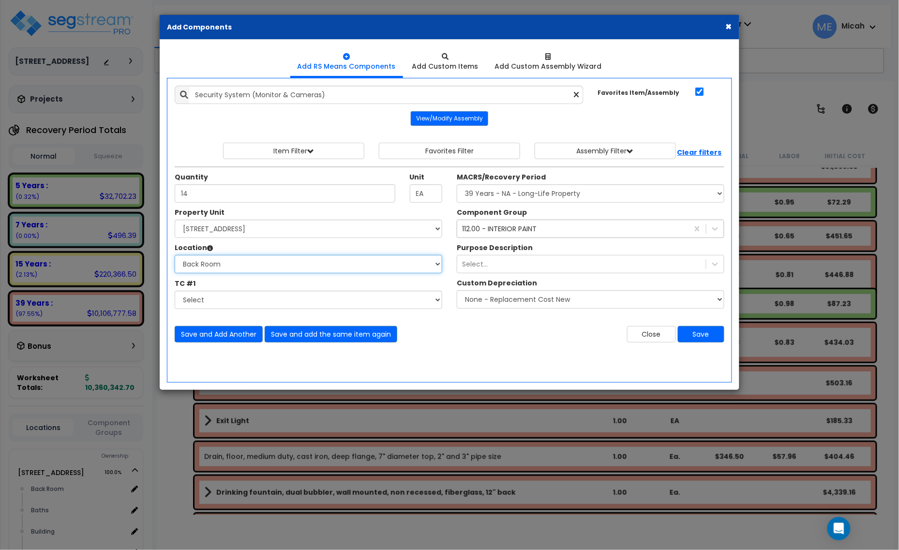
click at [245, 269] on select "Select Back Room Baths Building Building Interior Office [GEOGRAPHIC_DATA] Sale…" at bounding box center [309, 264] width 268 height 18
click at [175, 256] on select "Select Back Room Baths Building Building Interior Office [GEOGRAPHIC_DATA] Sale…" at bounding box center [309, 264] width 268 height 18
click at [229, 269] on select "Select Back Room Baths Building Building Interior Office [GEOGRAPHIC_DATA] Sale…" at bounding box center [309, 264] width 268 height 18
select select "461"
click at [175, 256] on select "Select Back Room Baths Building Building Interior Office [GEOGRAPHIC_DATA] Sale…" at bounding box center [309, 264] width 268 height 18
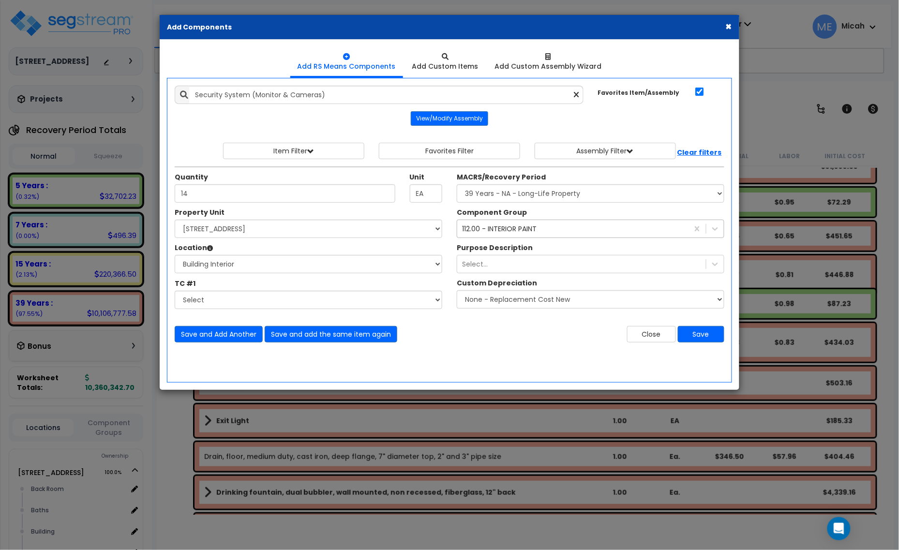
click at [497, 229] on div "112.00 - INTERIOR PAINT" at bounding box center [499, 229] width 75 height 10
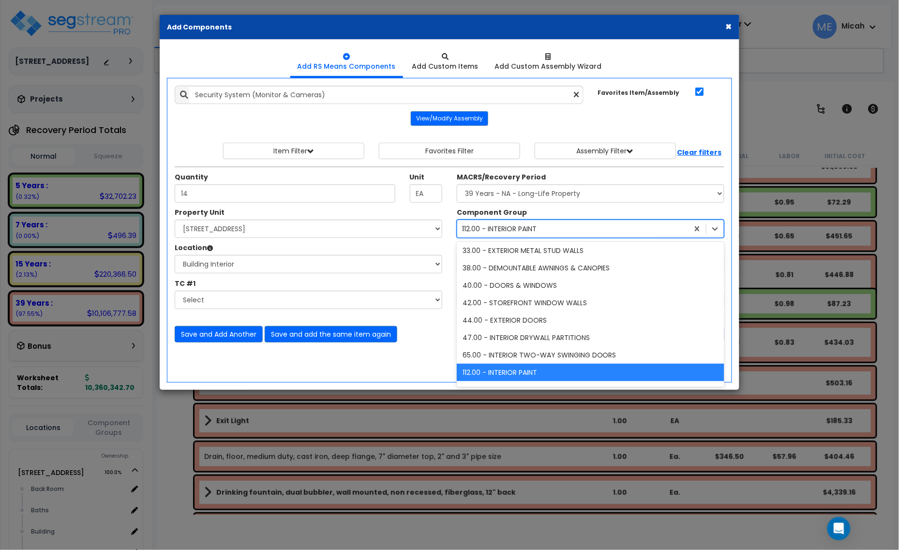
scroll to position [2, 0]
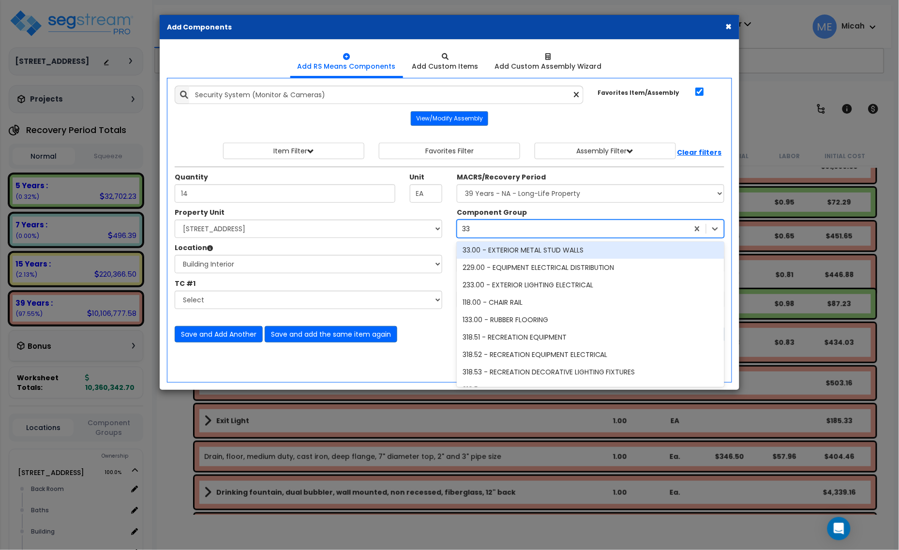
type input "337"
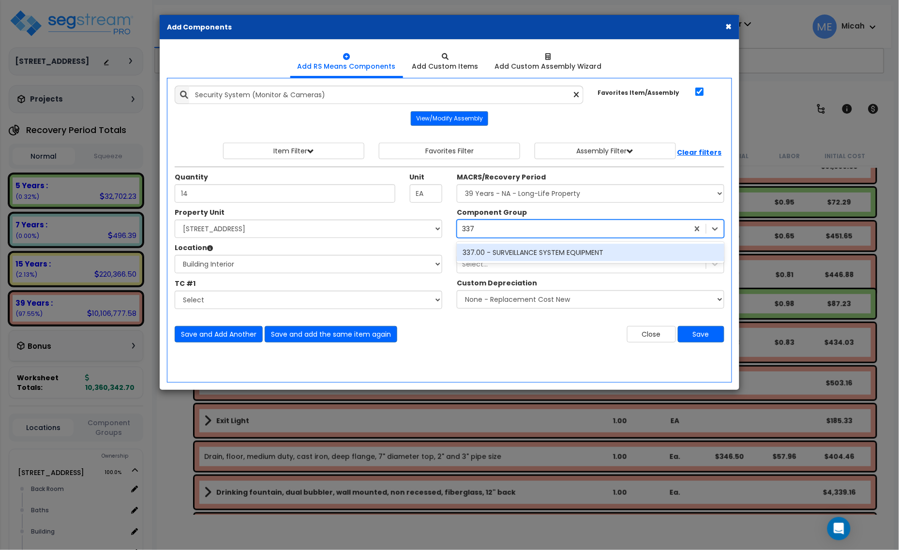
scroll to position [0, 0]
click at [523, 256] on div "337.00 - SURVEILLANCE SYSTEM EQUIPMENT" at bounding box center [591, 252] width 268 height 17
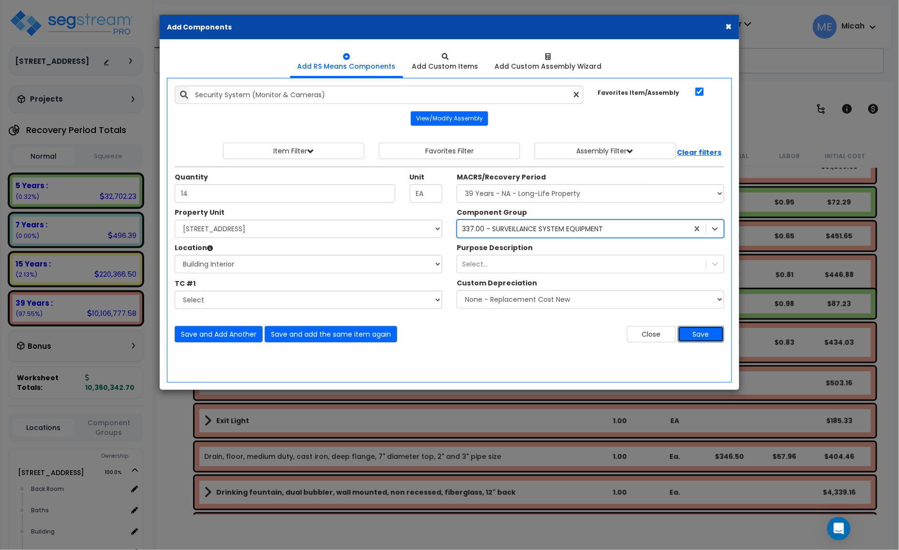
click at [693, 336] on button "Save" at bounding box center [701, 334] width 46 height 16
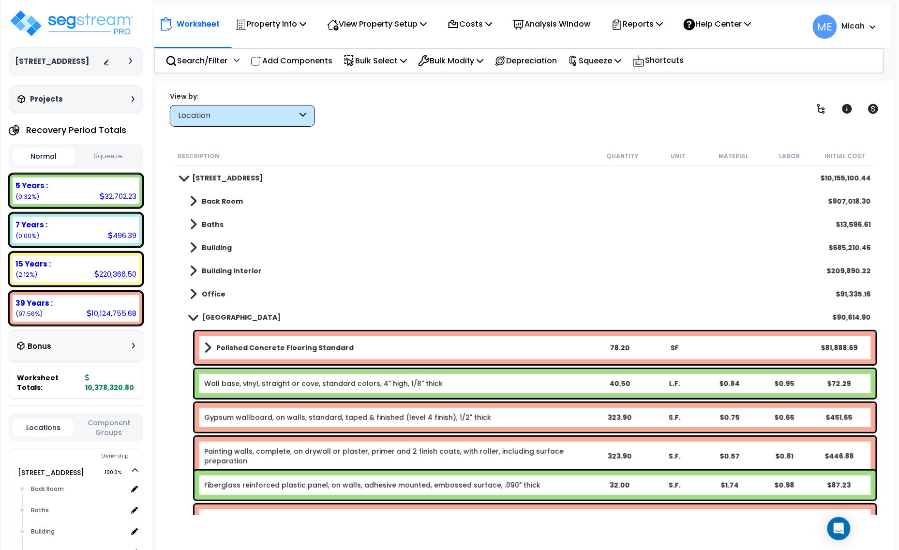
click at [191, 315] on span at bounding box center [193, 317] width 14 height 7
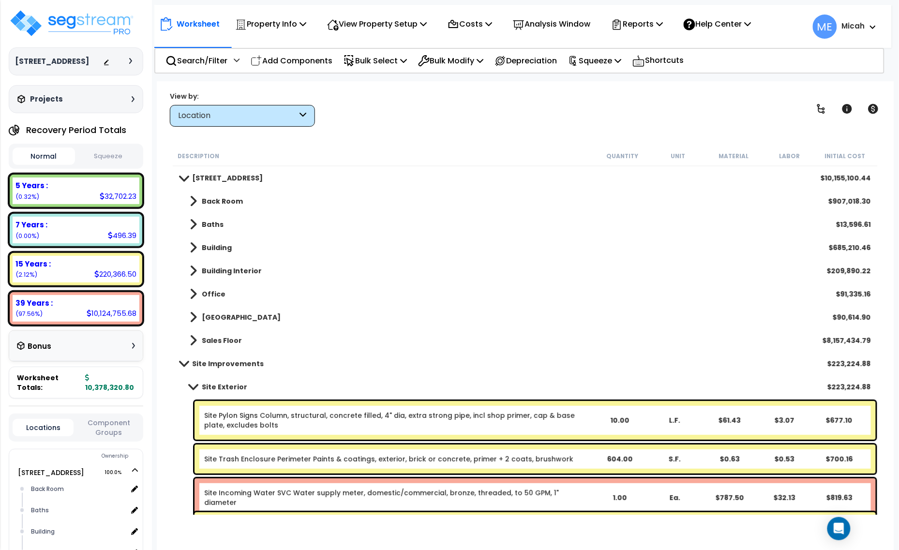
click at [192, 248] on span at bounding box center [193, 248] width 7 height 14
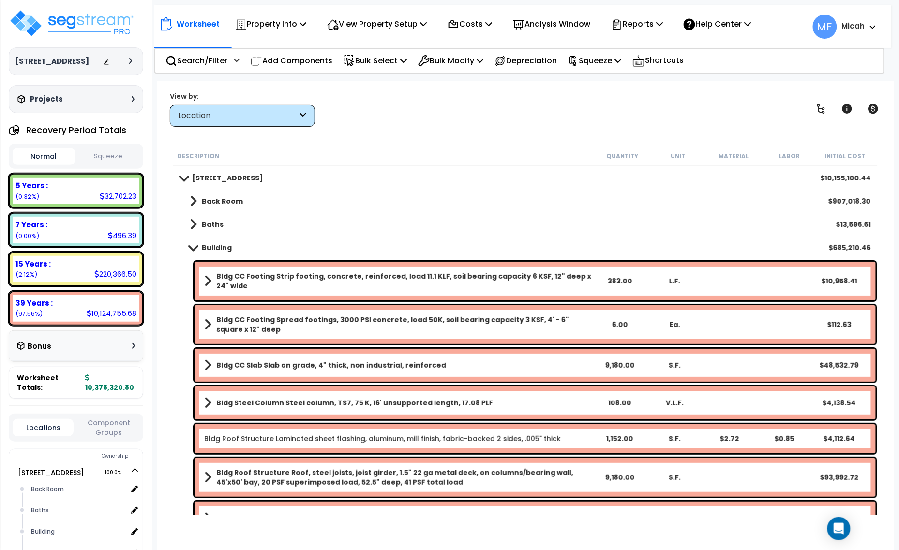
click at [192, 249] on span at bounding box center [193, 247] width 14 height 7
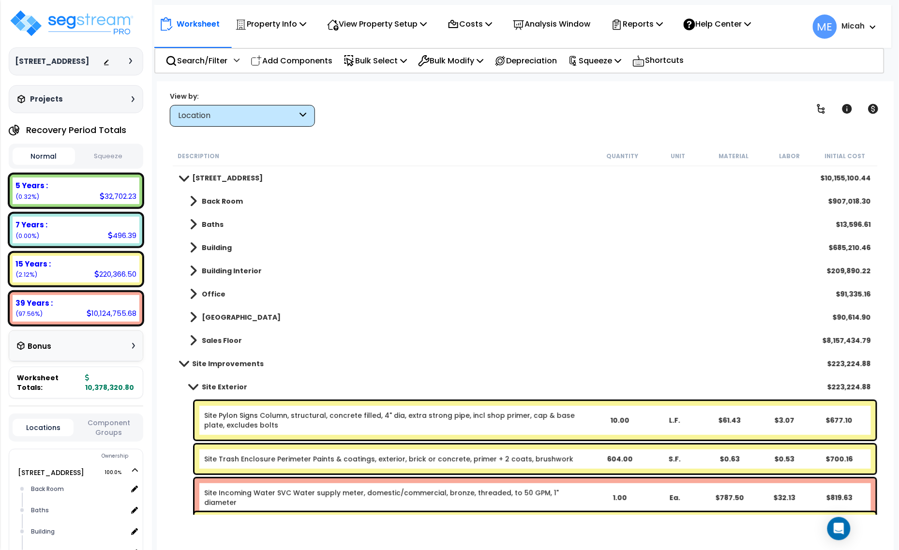
click at [192, 271] on span at bounding box center [193, 271] width 7 height 14
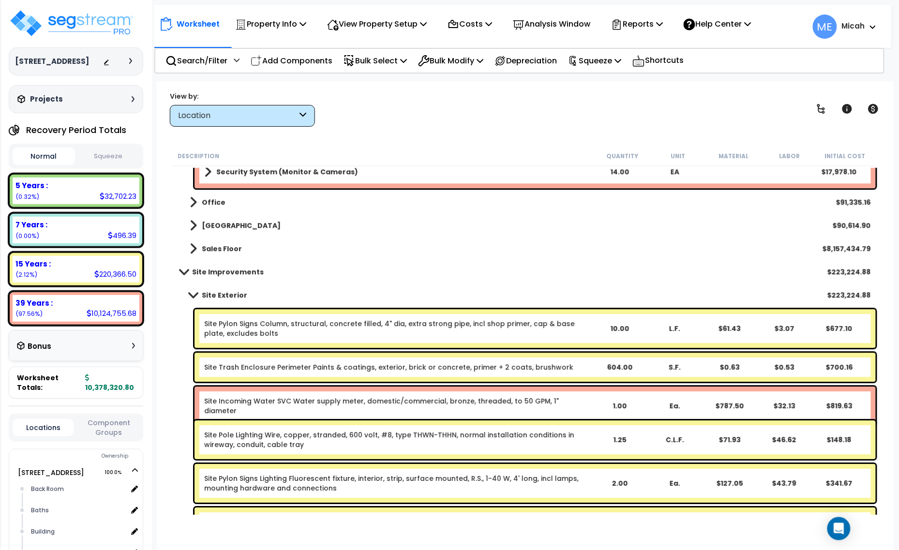
scroll to position [665, 0]
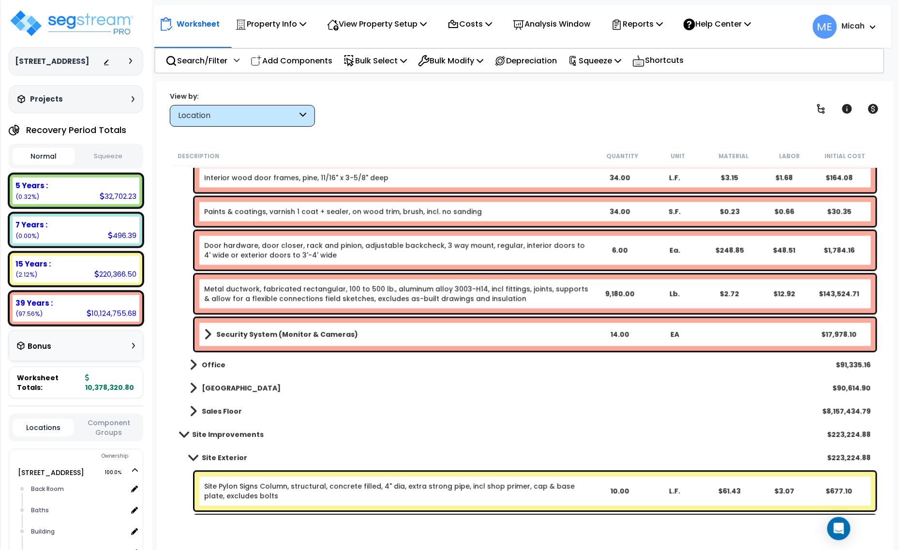
click at [211, 333] on link "Security System (Monitor & Cameras)" at bounding box center [398, 335] width 388 height 14
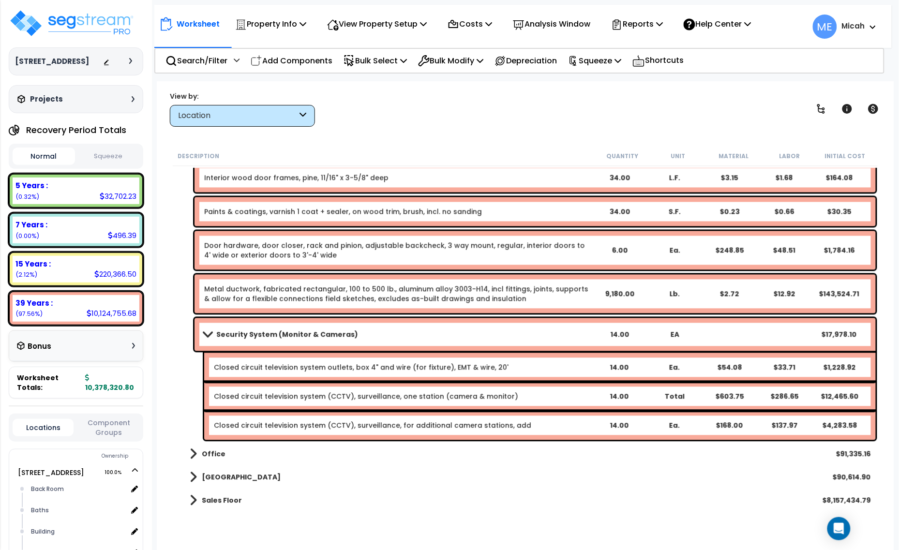
click at [434, 411] on div "Closed circuit television system (CCTV), surveillance, for additional camera st…" at bounding box center [540, 425] width 672 height 29
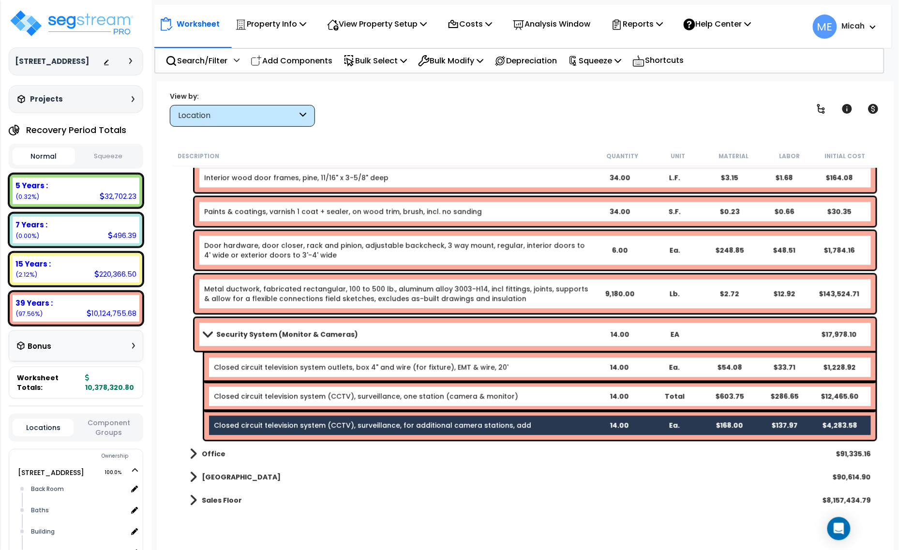
click at [413, 408] on div "Closed circuit television system (CCTV), surveillance, one station (camera & mo…" at bounding box center [540, 396] width 672 height 29
click at [402, 419] on div "Closed circuit television system (CCTV), surveillance, for additional camera st…" at bounding box center [540, 425] width 672 height 29
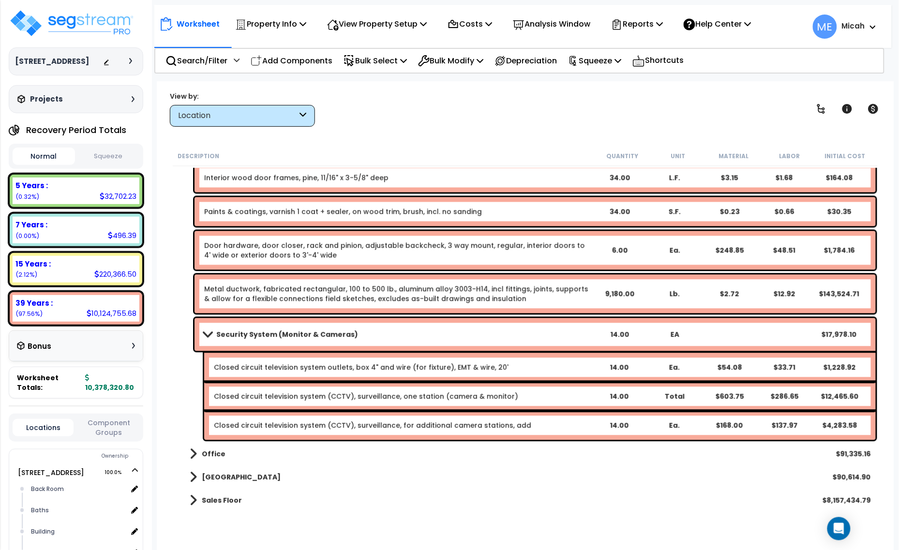
click at [391, 400] on link "Closed circuit television system (CCTV), surveillance, one station (camera & mo…" at bounding box center [366, 397] width 304 height 10
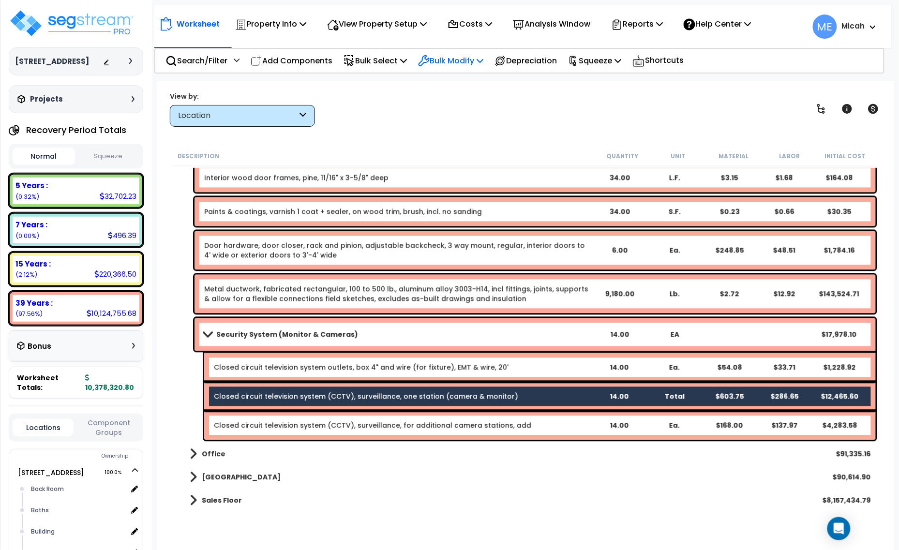
click at [467, 61] on p "Bulk Modify" at bounding box center [450, 60] width 65 height 13
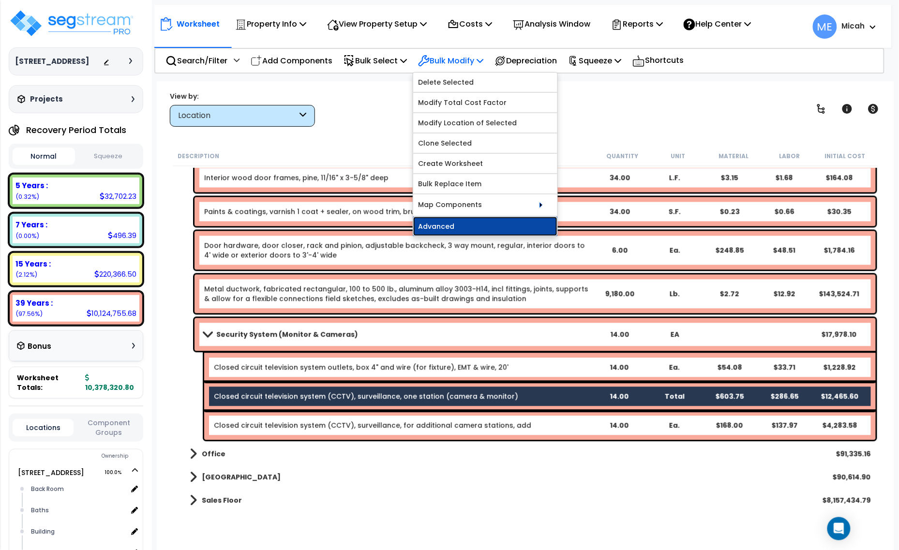
click at [462, 230] on link "Advanced" at bounding box center [485, 226] width 144 height 19
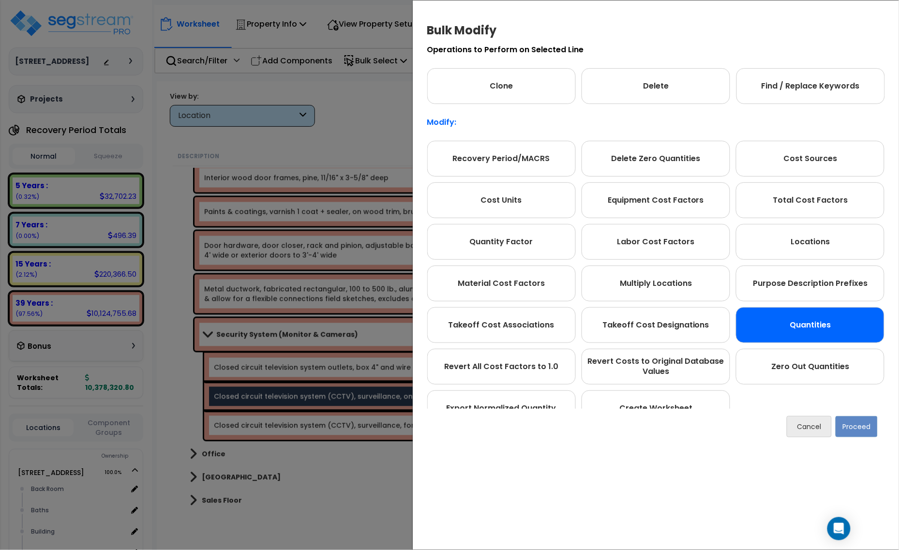
click at [833, 325] on div "Quantities" at bounding box center [810, 325] width 149 height 36
click at [856, 420] on button "Proceed" at bounding box center [857, 426] width 42 height 21
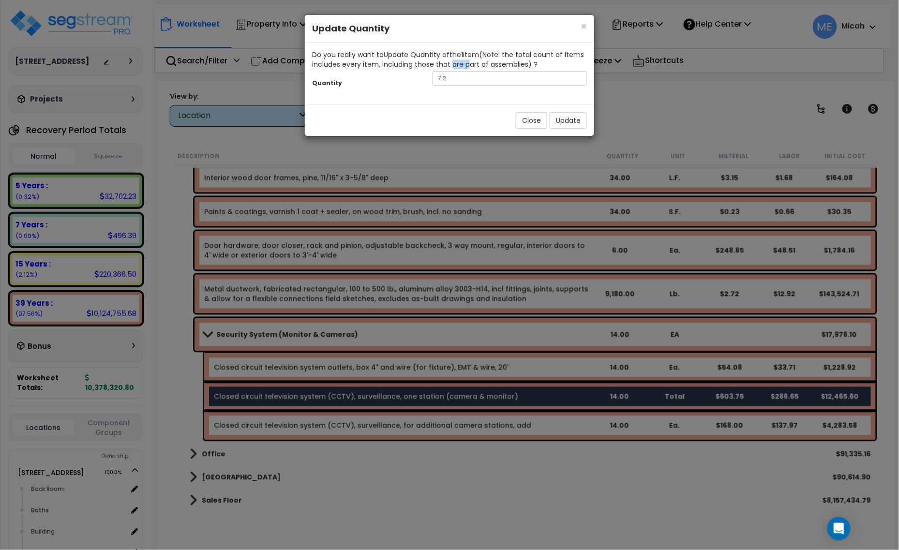
drag, startPoint x: 437, startPoint y: 69, endPoint x: 420, endPoint y: 71, distance: 17.0
click at [421, 70] on div "Do you really want to Update Quantity of the 1 item (Note: the total count of I…" at bounding box center [449, 74] width 289 height 62
drag, startPoint x: 447, startPoint y: 76, endPoint x: 419, endPoint y: 79, distance: 27.7
click at [419, 79] on div "Quantity 7.2" at bounding box center [449, 79] width 289 height 21
type input "1"
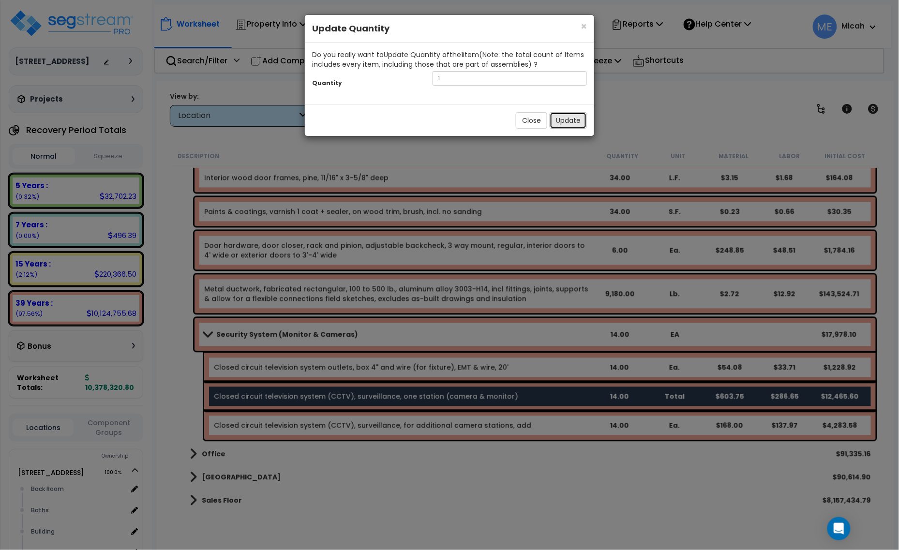
click at [563, 124] on button "Update" at bounding box center [568, 120] width 37 height 16
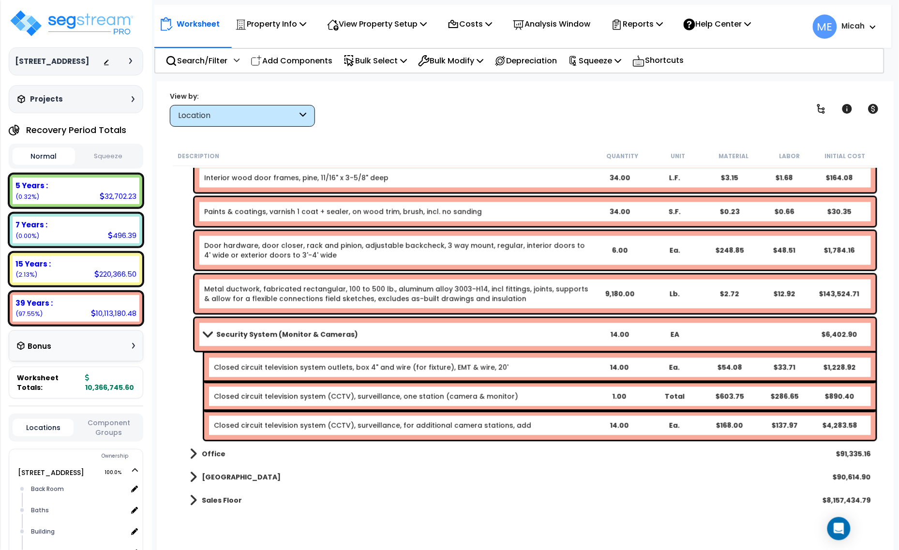
click at [210, 334] on span at bounding box center [208, 334] width 14 height 7
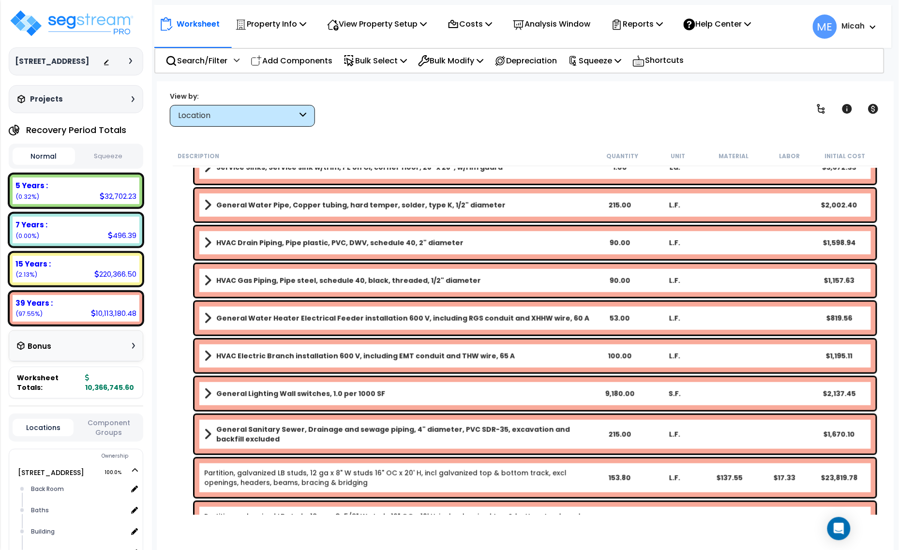
scroll to position [60, 0]
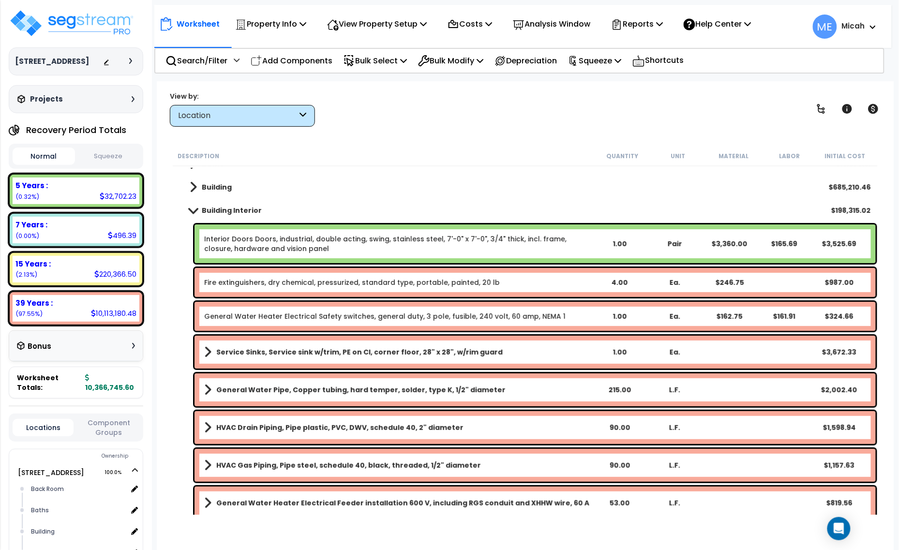
click at [190, 214] on link "Building Interior" at bounding box center [221, 211] width 82 height 14
